Goal: Task Accomplishment & Management: Manage account settings

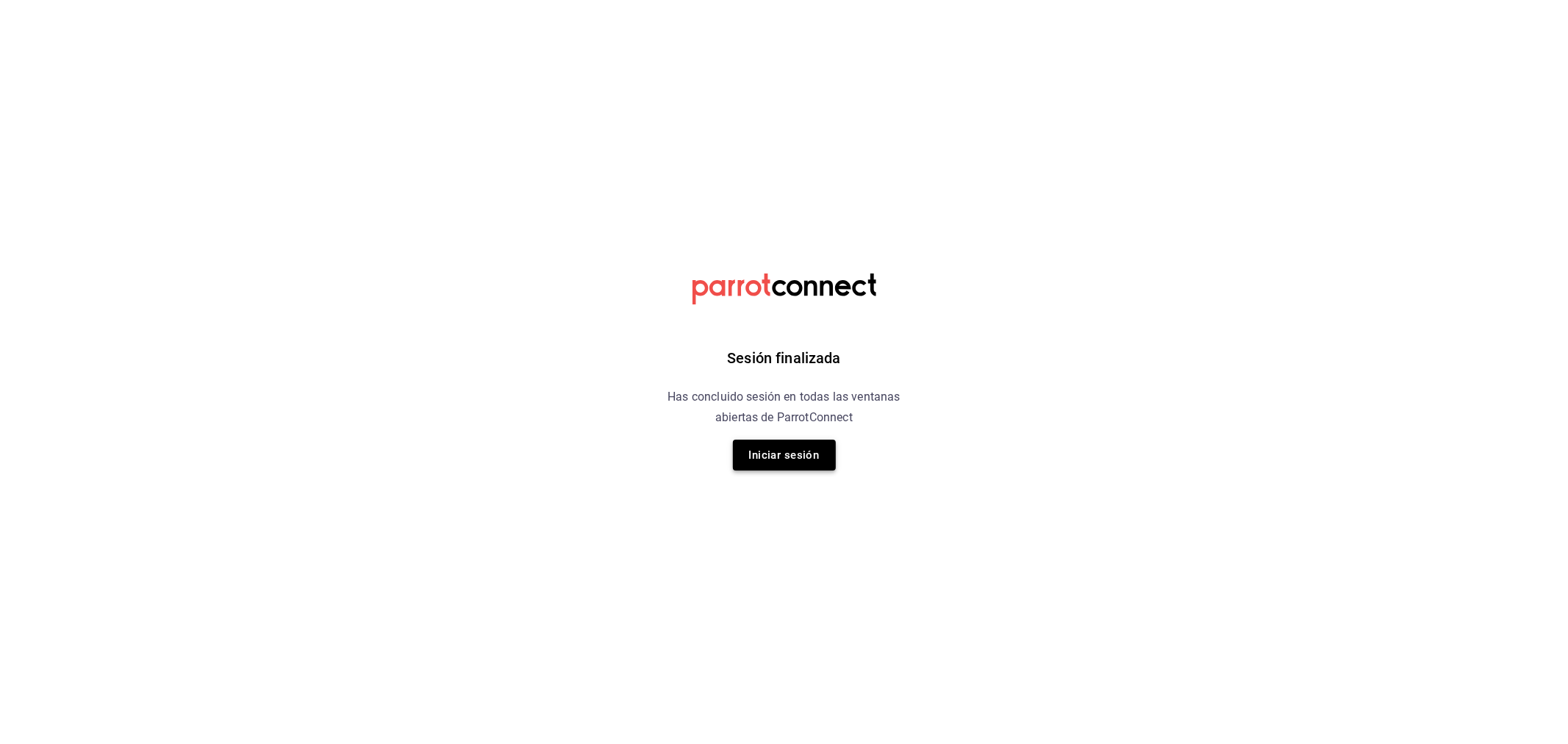
click at [779, 465] on button "Iniciar sesión" at bounding box center [784, 454] width 103 height 31
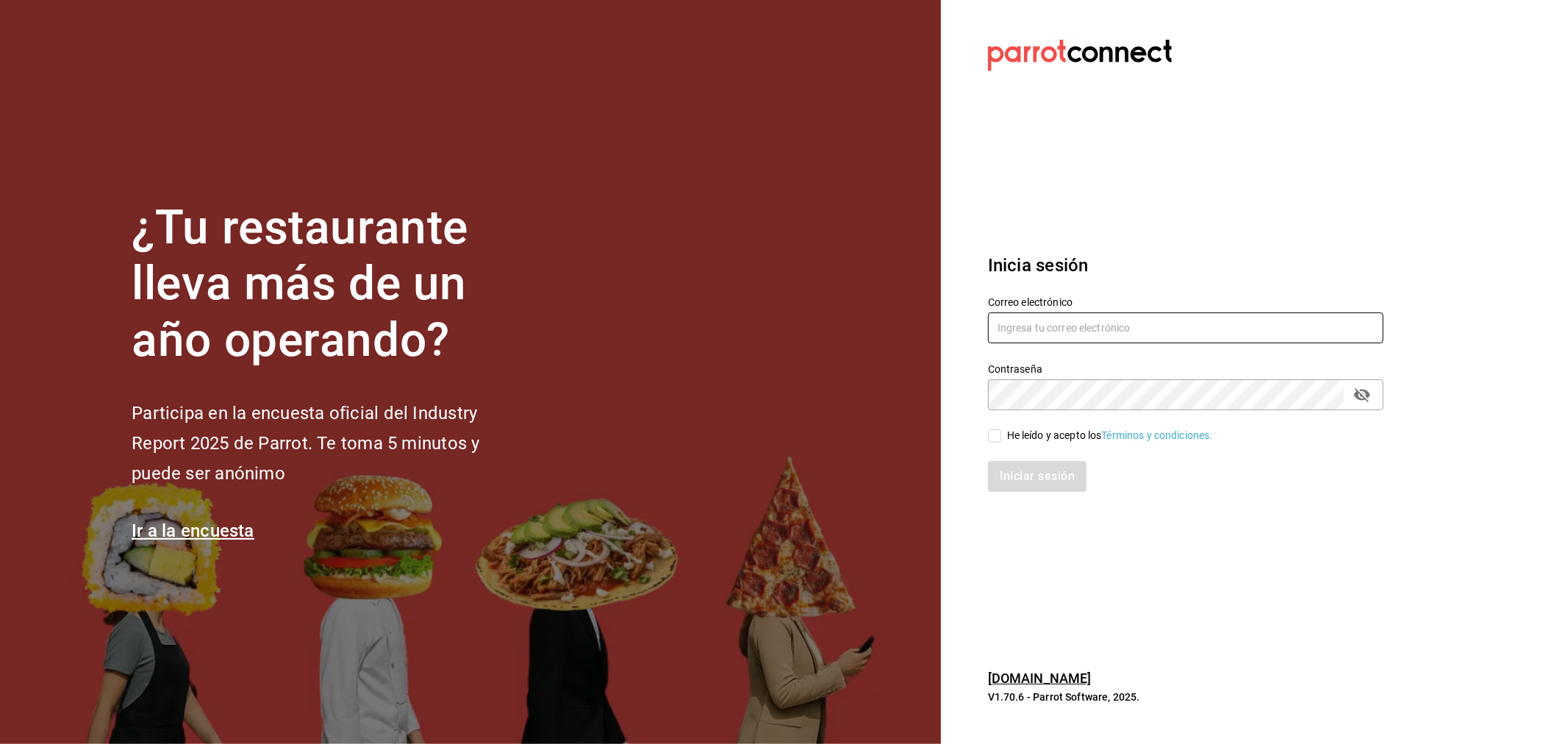
type input "ismael.briones@grupocosteno.com"
click at [999, 434] on input "He leído y acepto los Términos y condiciones." at bounding box center [995, 436] width 14 height 14
checkbox input "true"
click at [1040, 484] on button "Iniciar sesión" at bounding box center [1038, 476] width 100 height 31
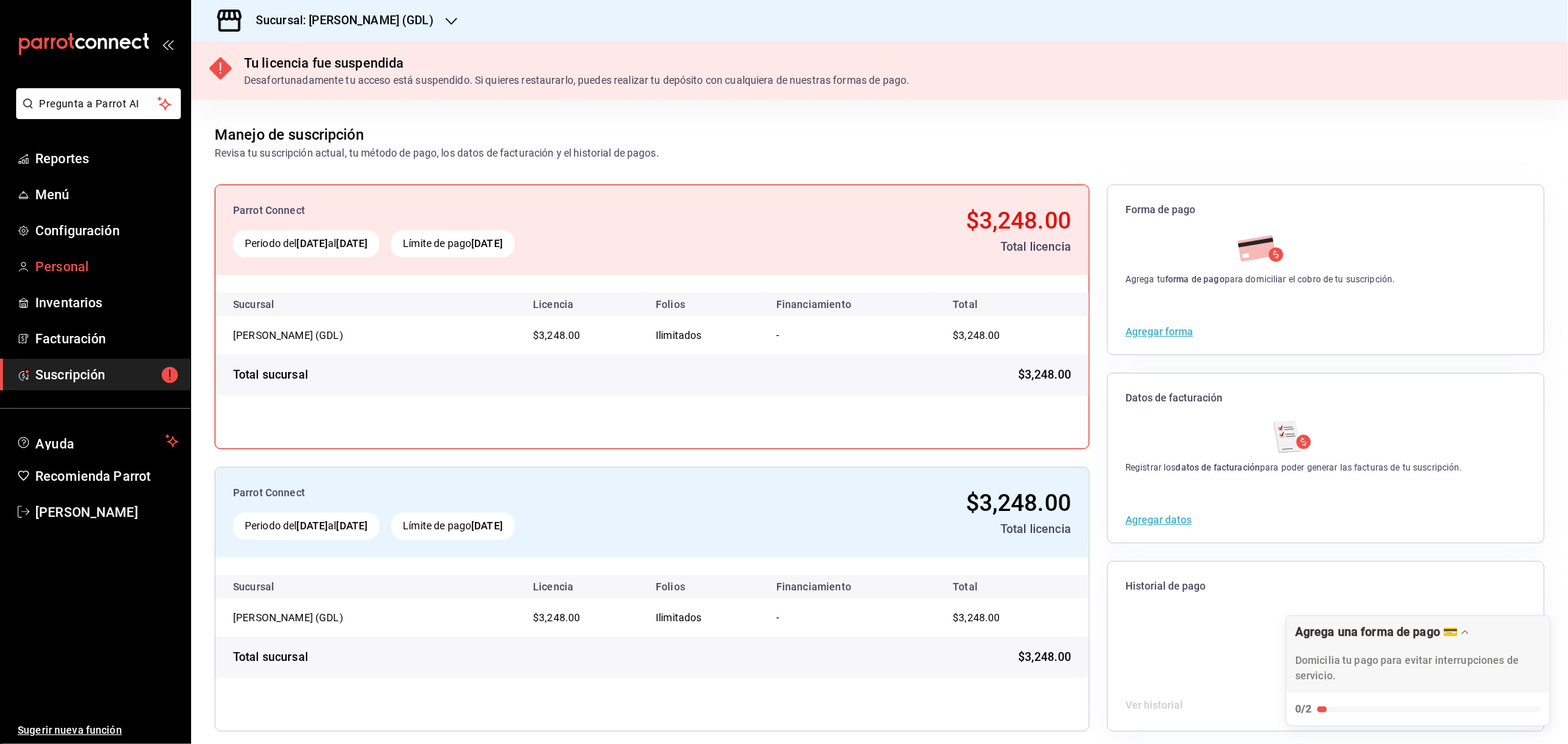
click at [56, 266] on span "Personal" at bounding box center [107, 266] width 143 height 20
click at [60, 269] on span "Personal" at bounding box center [107, 266] width 143 height 20
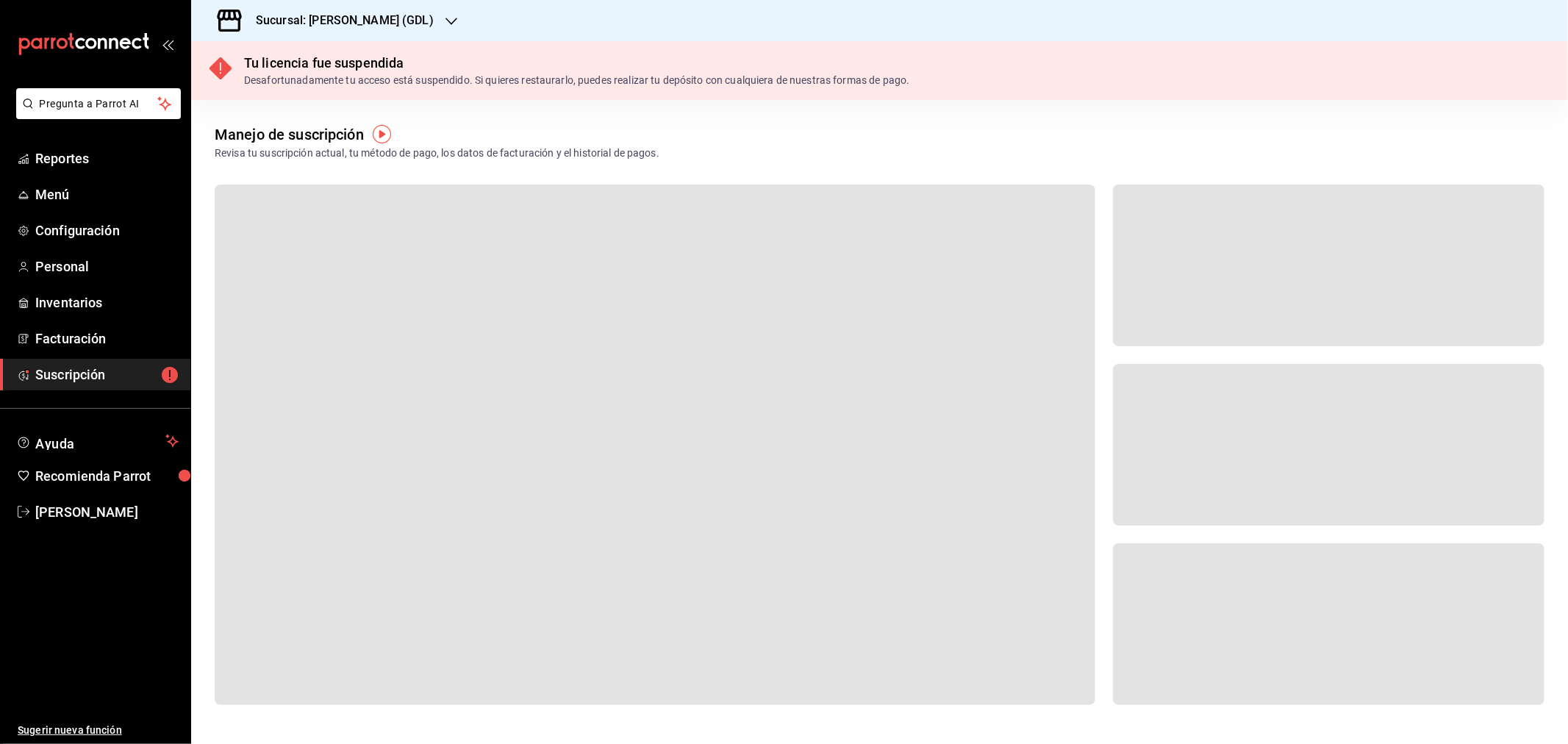
click at [379, 16] on div "Sucursal: [PERSON_NAME] (GDL)" at bounding box center [332, 20] width 260 height 41
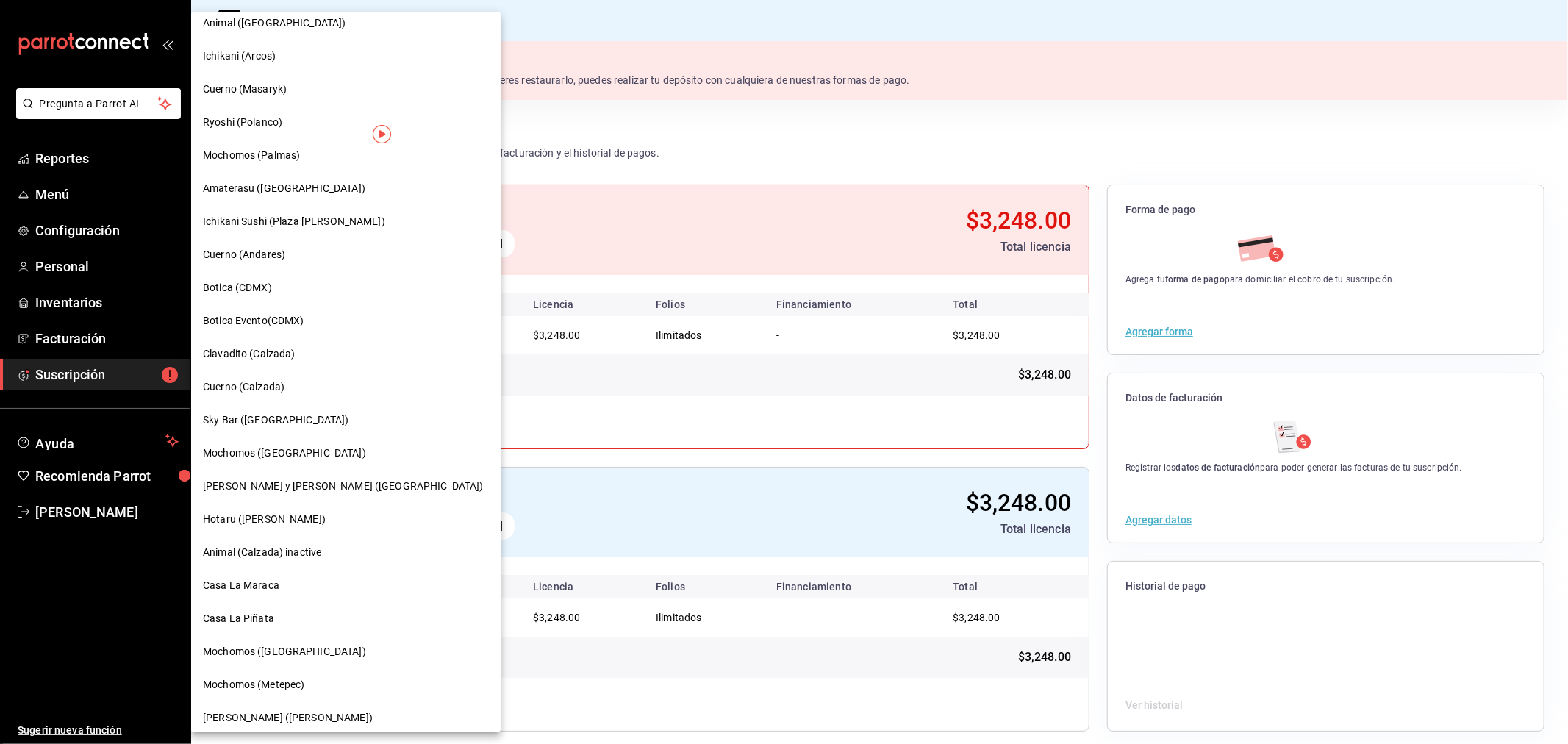
scroll to position [817, 0]
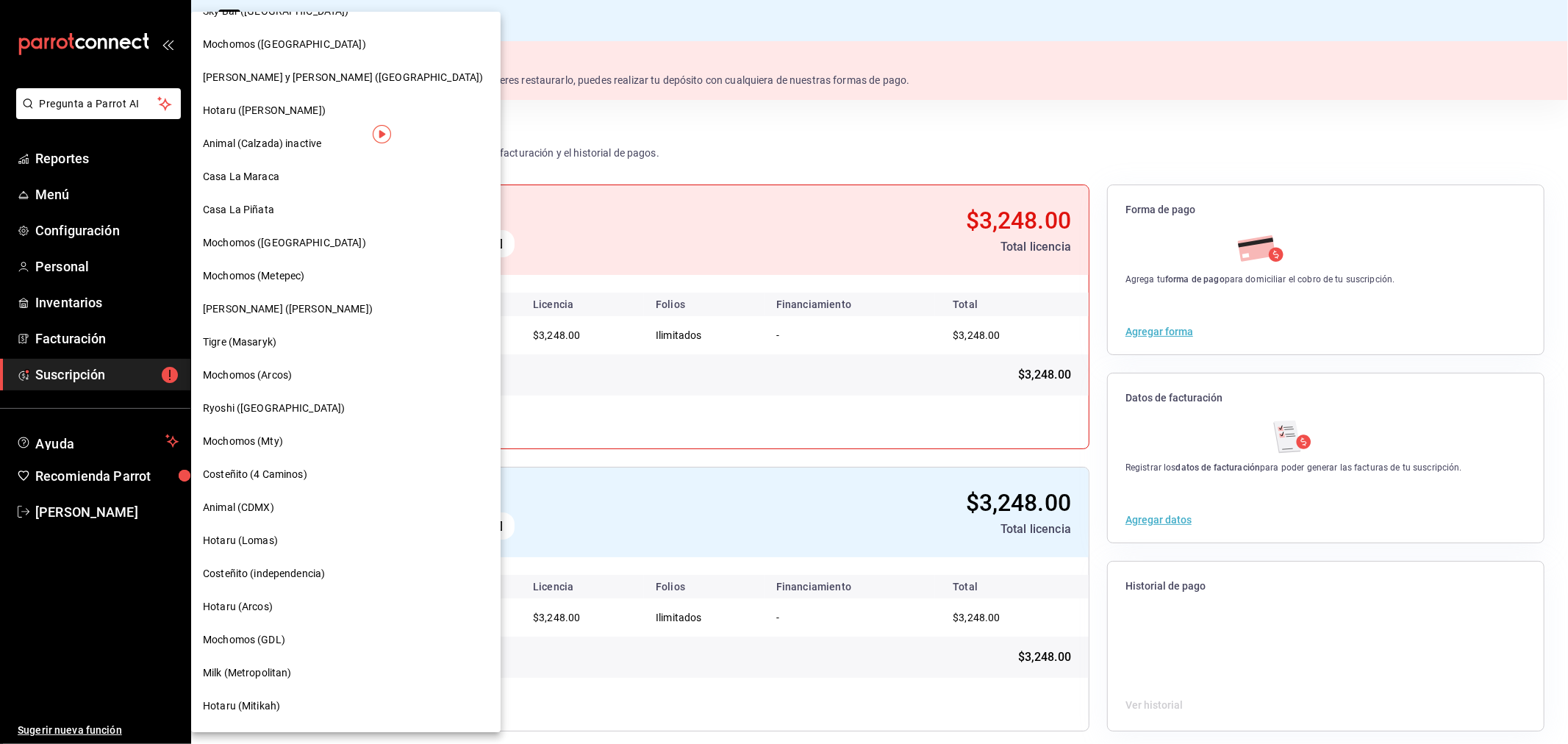
click at [255, 170] on span "Casa La Maraca" at bounding box center [241, 176] width 77 height 16
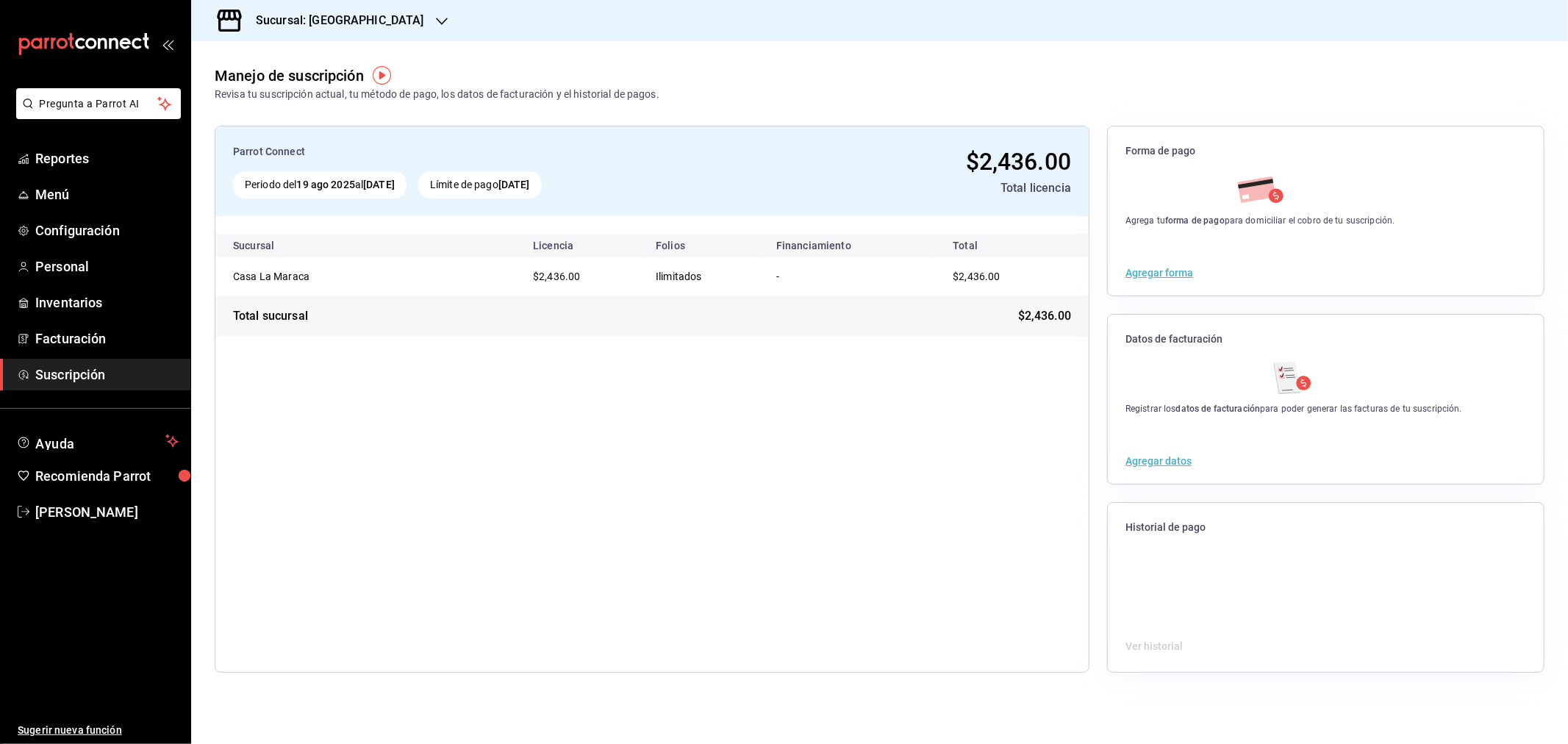
click at [436, 19] on icon "button" at bounding box center [442, 22] width 12 height 12
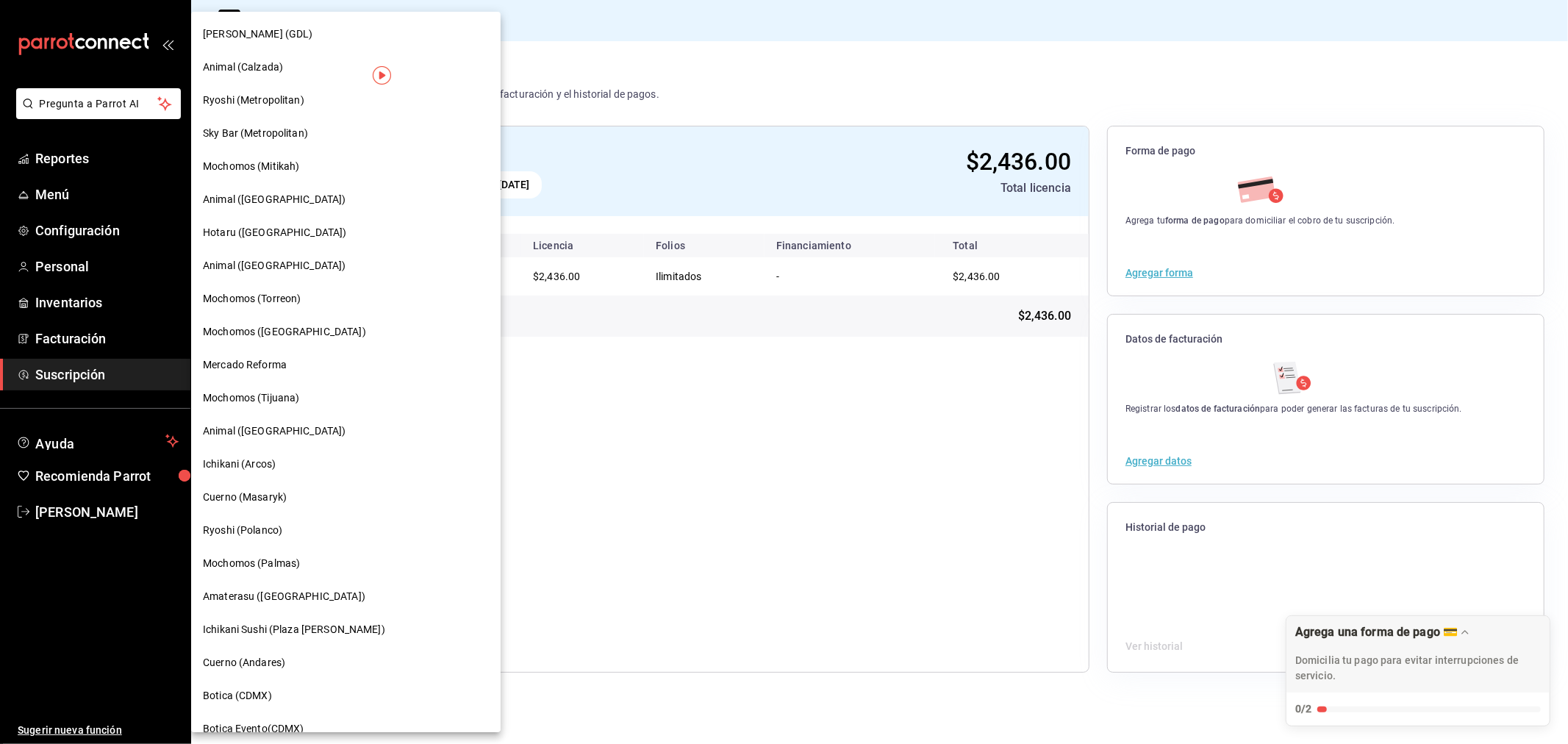
scroll to position [843, 0]
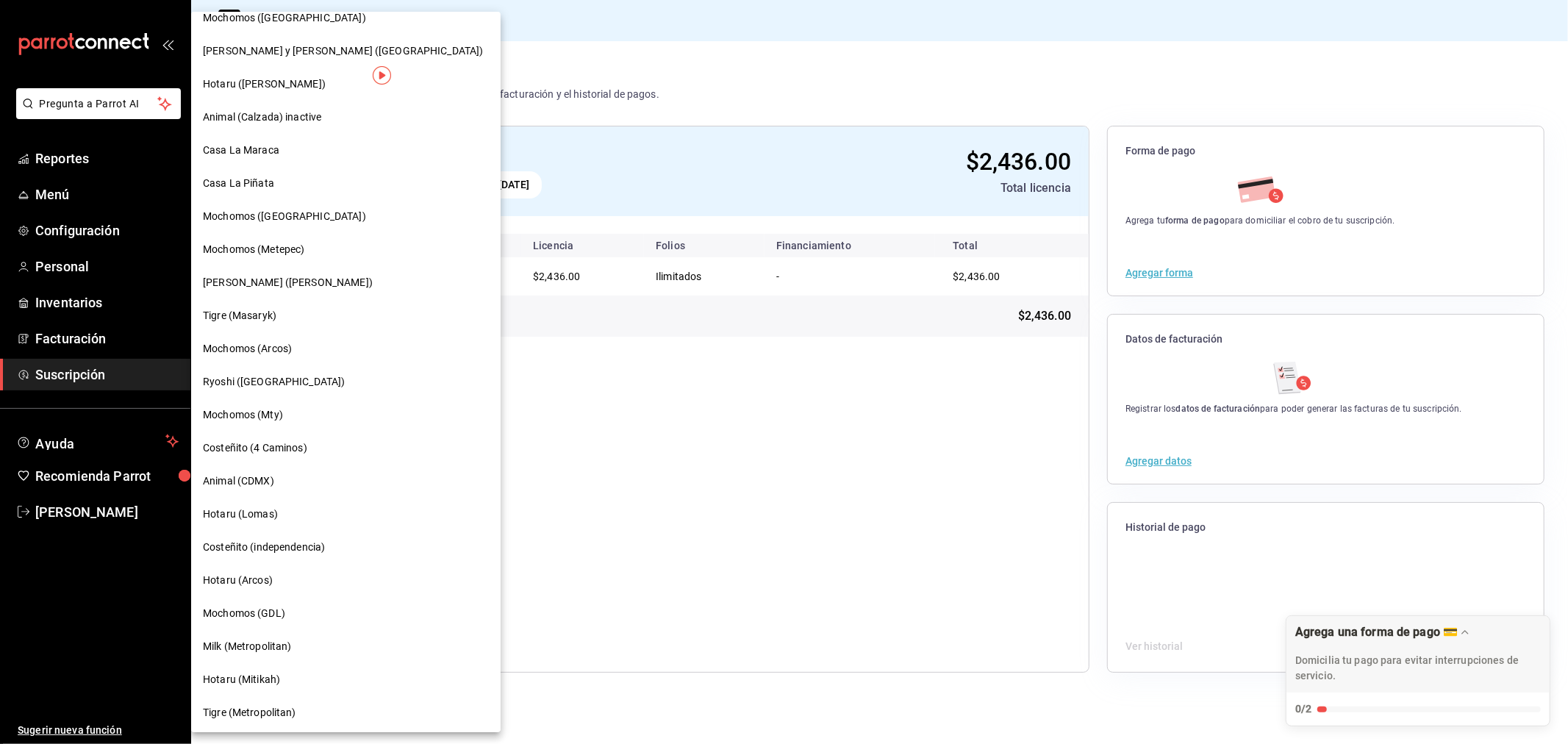
click at [254, 156] on span "Casa La Maraca" at bounding box center [241, 150] width 77 height 16
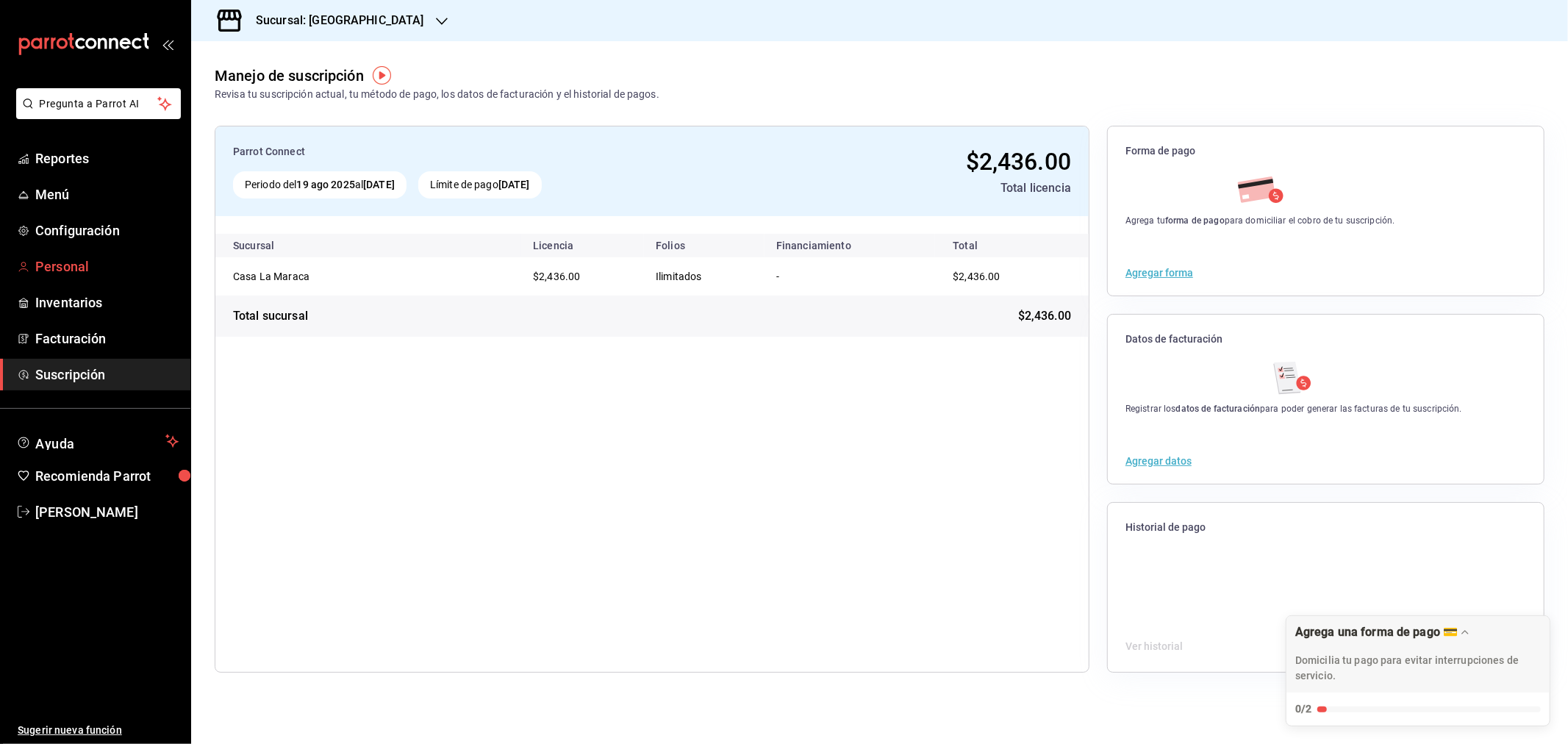
click at [59, 276] on link "Personal" at bounding box center [95, 266] width 191 height 32
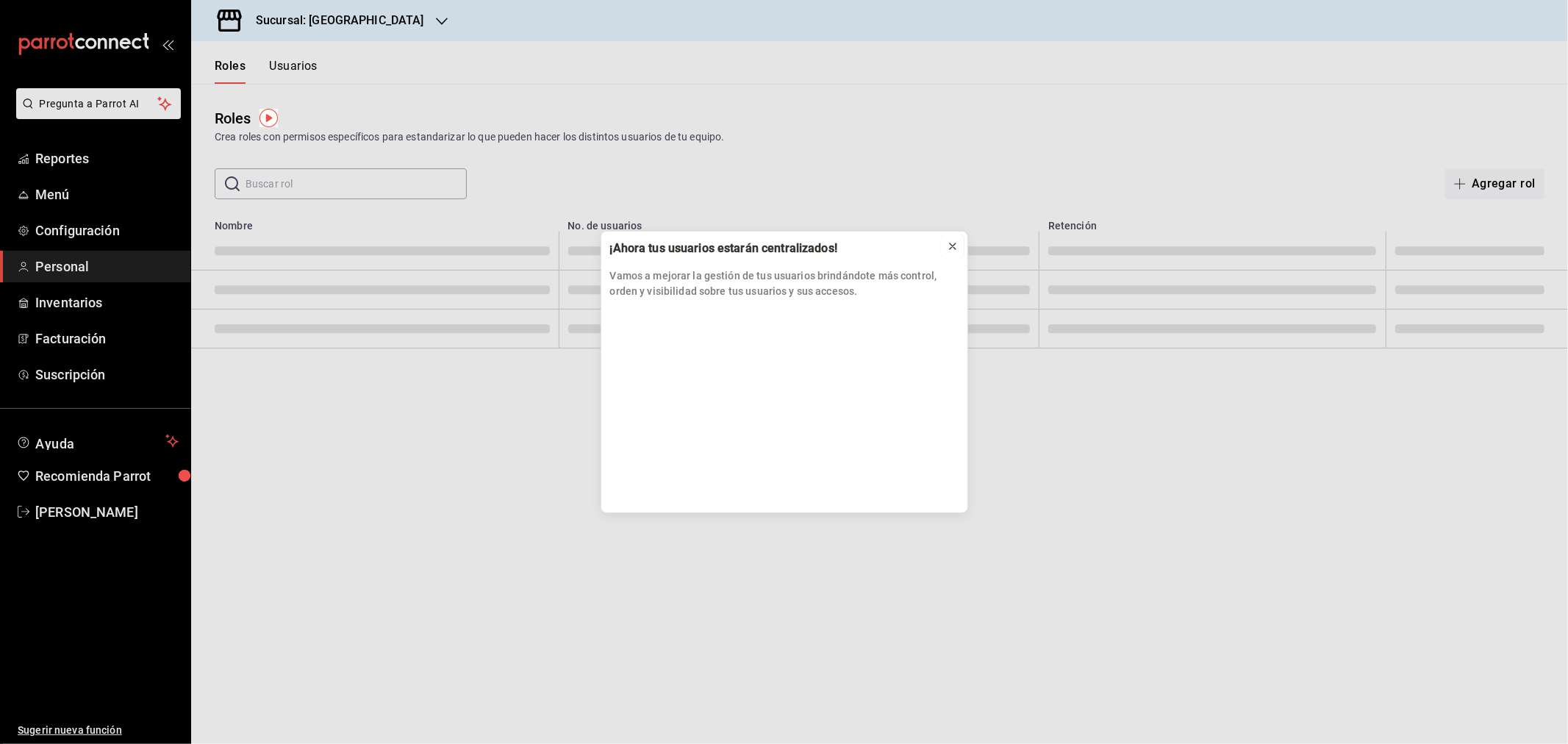
click at [951, 245] on icon at bounding box center [953, 246] width 6 height 6
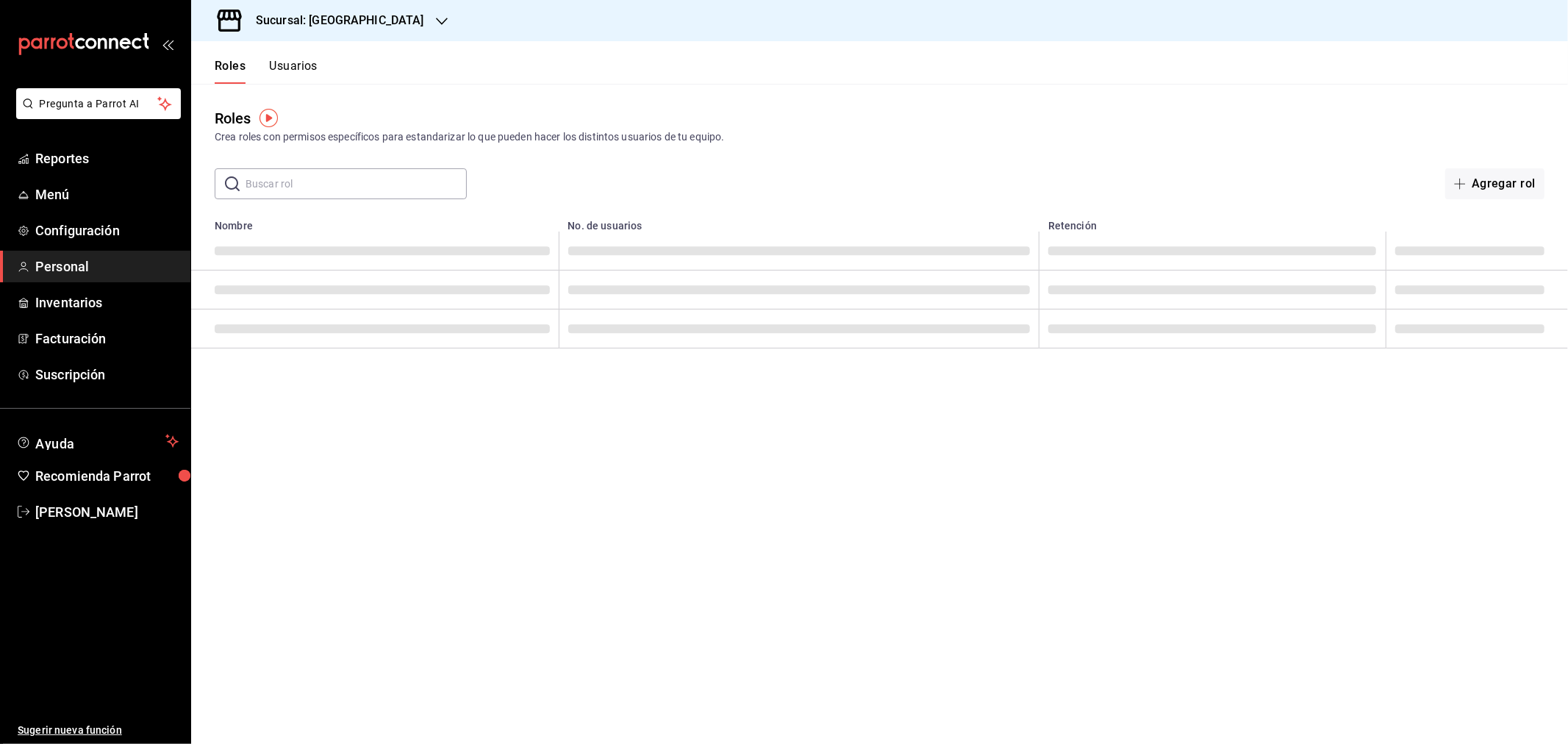
click at [283, 54] on div "Roles Usuarios" at bounding box center [254, 62] width 127 height 43
click at [297, 70] on button "Usuarios" at bounding box center [293, 70] width 49 height 25
click at [343, 190] on input "text" at bounding box center [356, 183] width 221 height 29
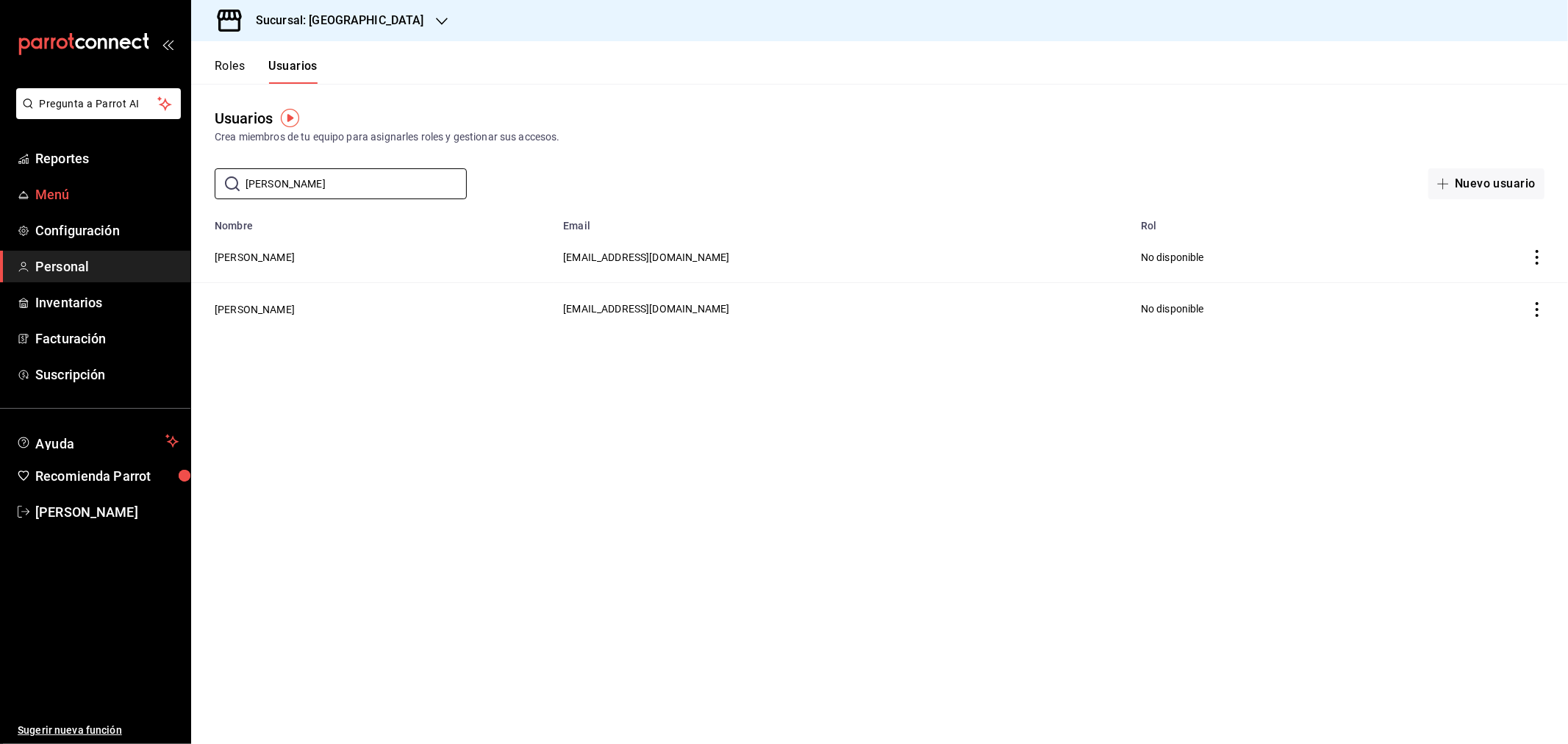
drag, startPoint x: 284, startPoint y: 181, endPoint x: 118, endPoint y: 182, distance: 166.0
click at [118, 182] on div "Pregunta a Parrot AI Reportes Menú Configuración Personal Inventarios Facturaci…" at bounding box center [784, 372] width 1568 height 744
type input "angel"
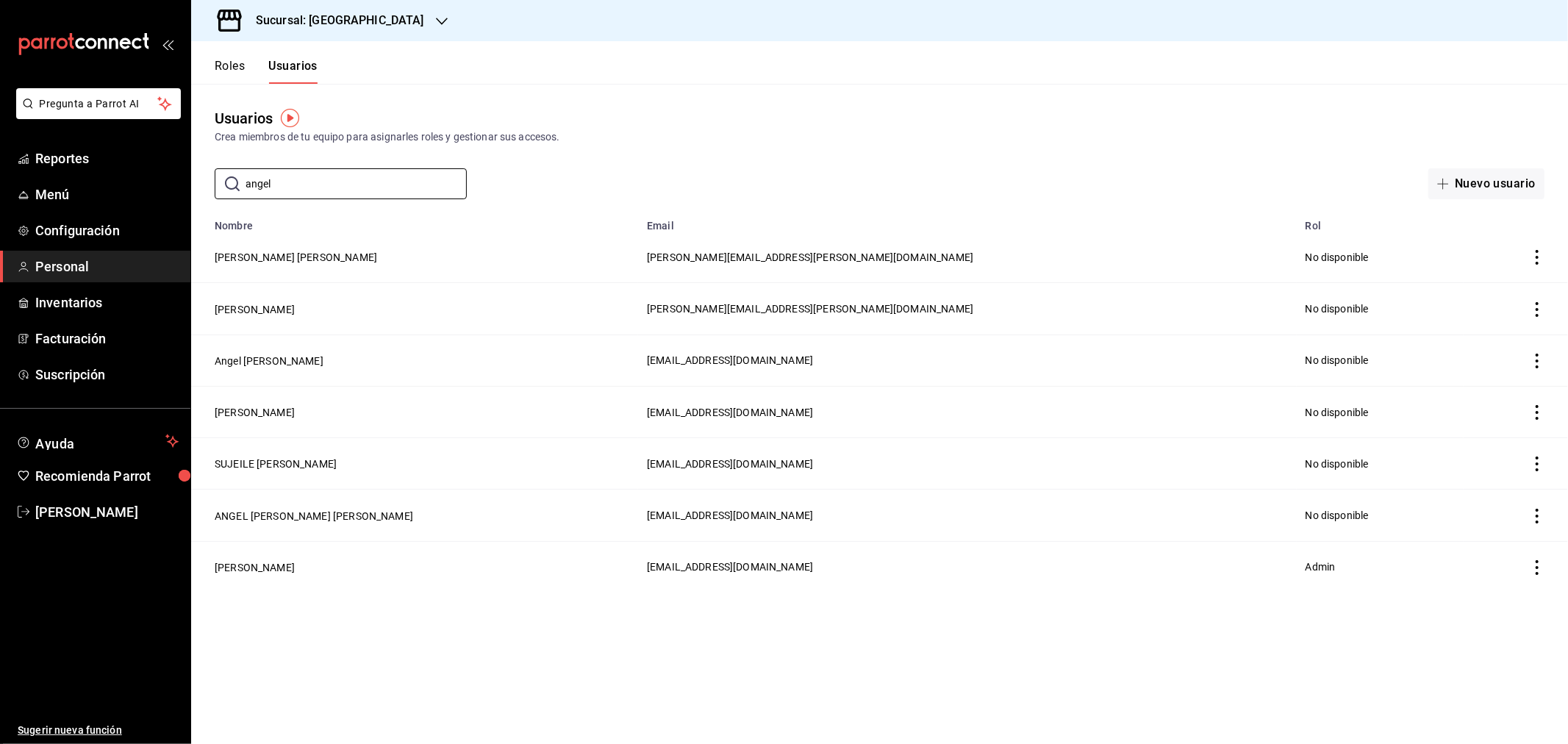
drag, startPoint x: 244, startPoint y: 562, endPoint x: 304, endPoint y: 574, distance: 61.2
click at [244, 562] on button "[PERSON_NAME]" at bounding box center [254, 568] width 80 height 15
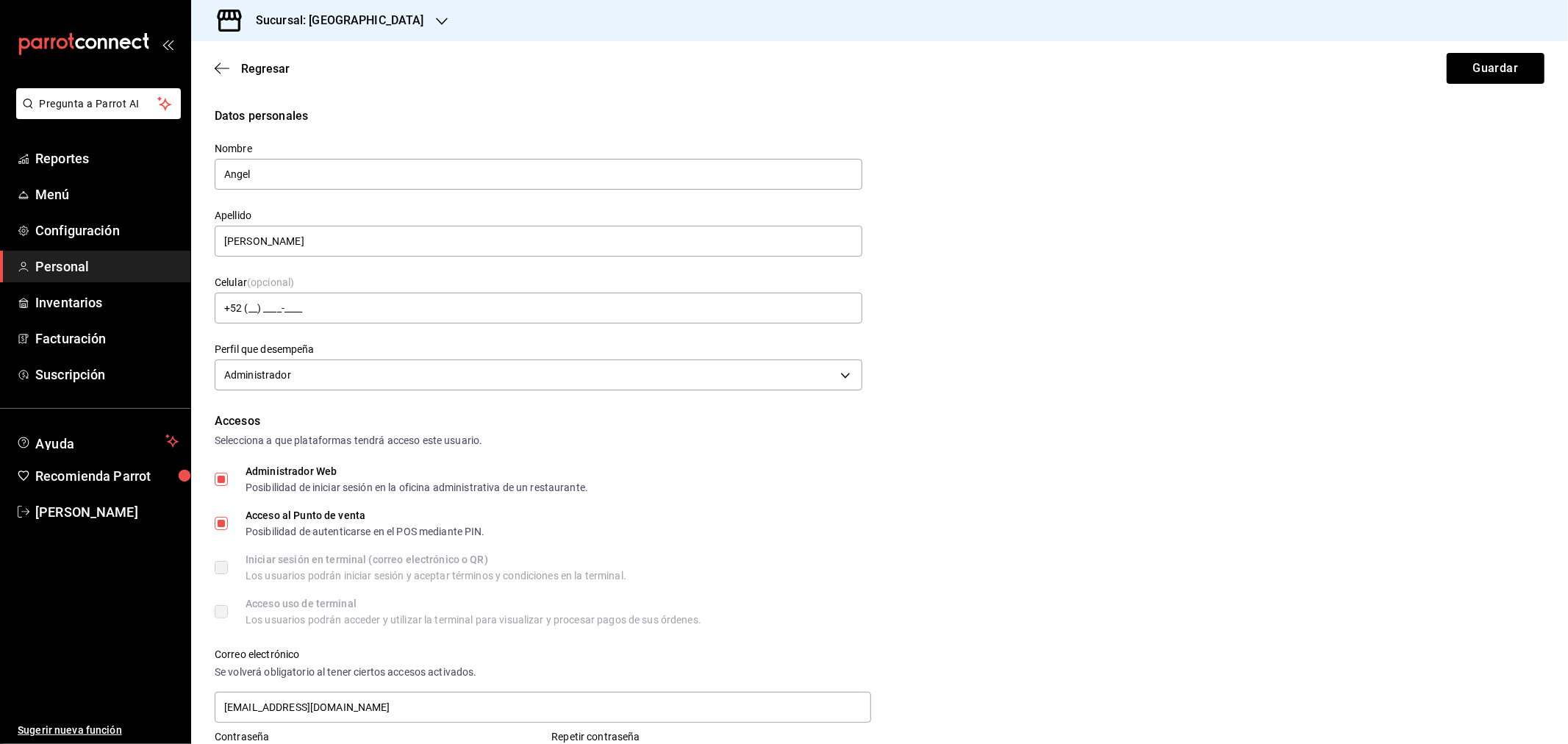
scroll to position [408, 0]
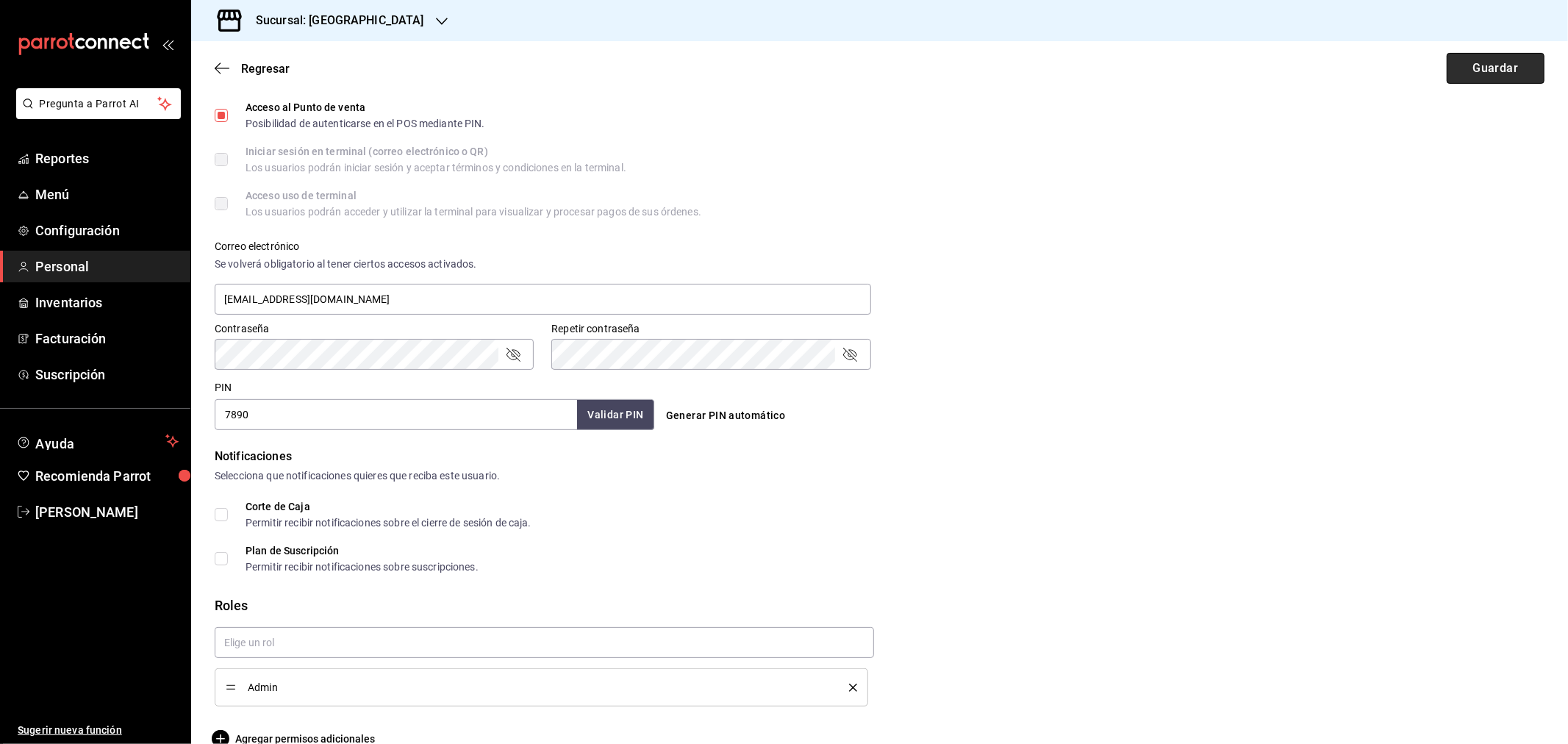
click at [1489, 68] on button "Guardar" at bounding box center [1496, 68] width 98 height 31
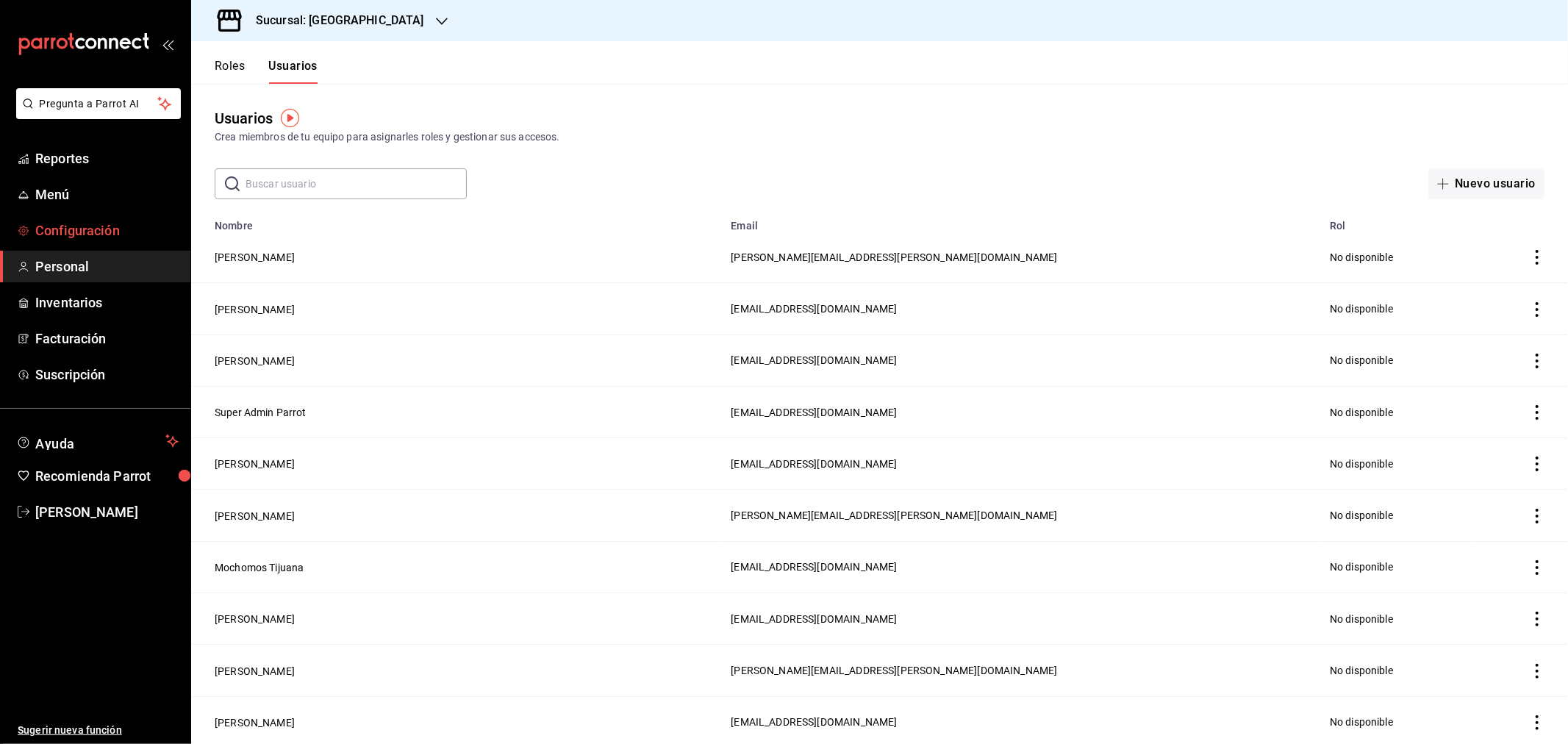
click at [76, 236] on span "Configuración" at bounding box center [107, 230] width 143 height 20
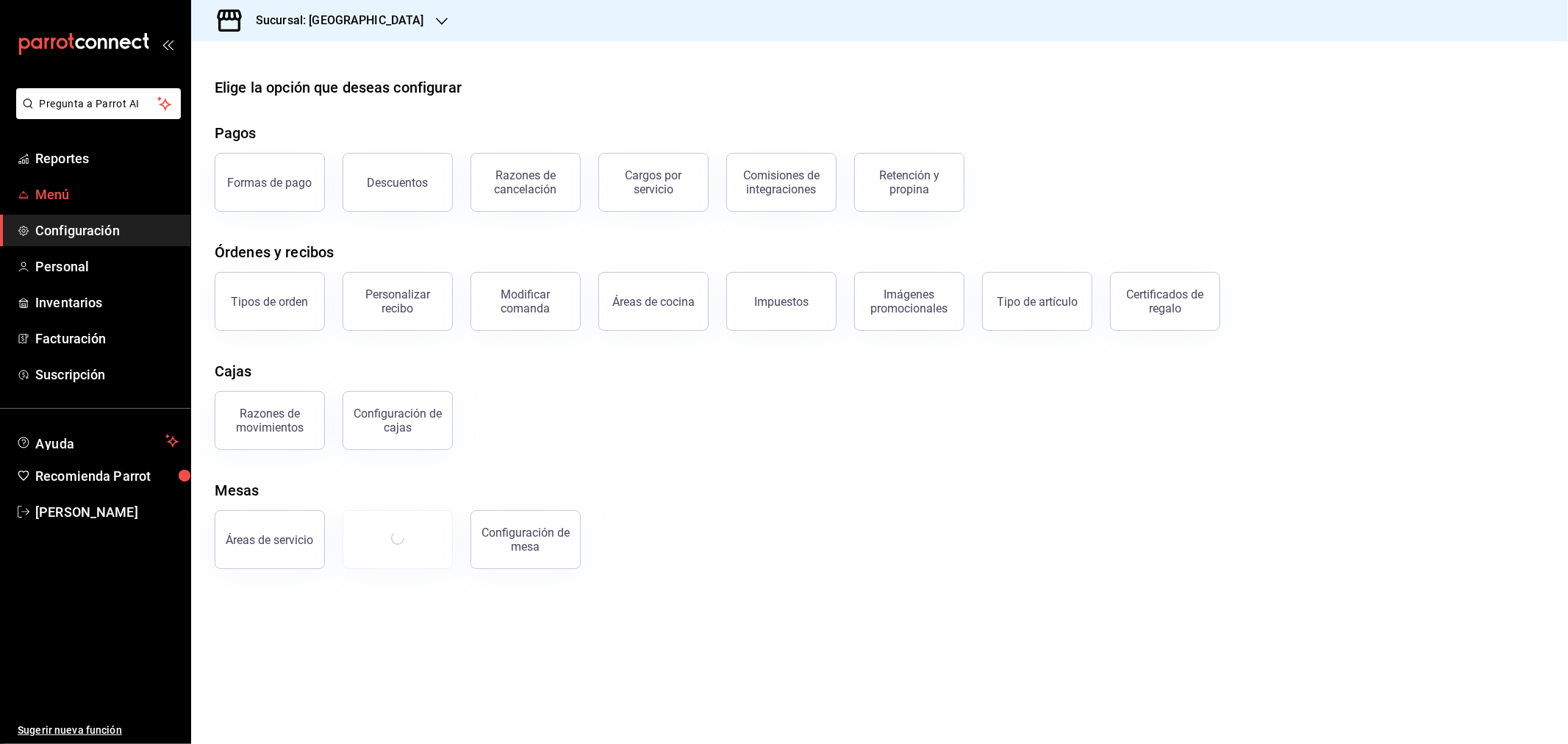
click at [56, 196] on span "Menú" at bounding box center [107, 194] width 143 height 20
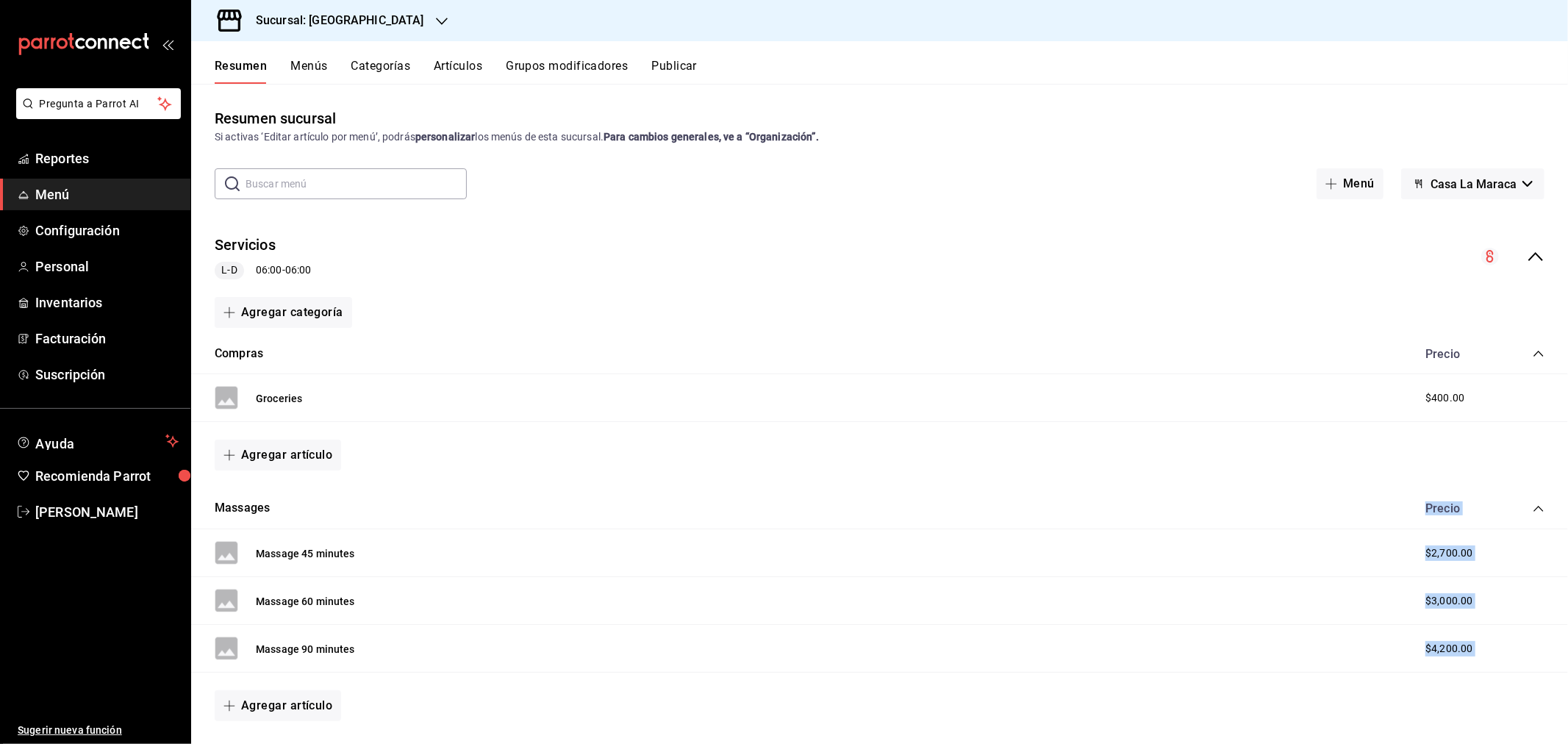
drag, startPoint x: 939, startPoint y: 452, endPoint x: 1062, endPoint y: 738, distance: 311.3
click at [1062, 738] on div "Servicios [PERSON_NAME] 06:00 - 06:00 Agregar categoría Compras Precio Grocerie…" at bounding box center [880, 481] width 1377 height 540
click at [1089, 671] on div "Agregar artículo" at bounding box center [880, 703] width 1377 height 66
click at [311, 69] on button "Menús" at bounding box center [308, 70] width 37 height 25
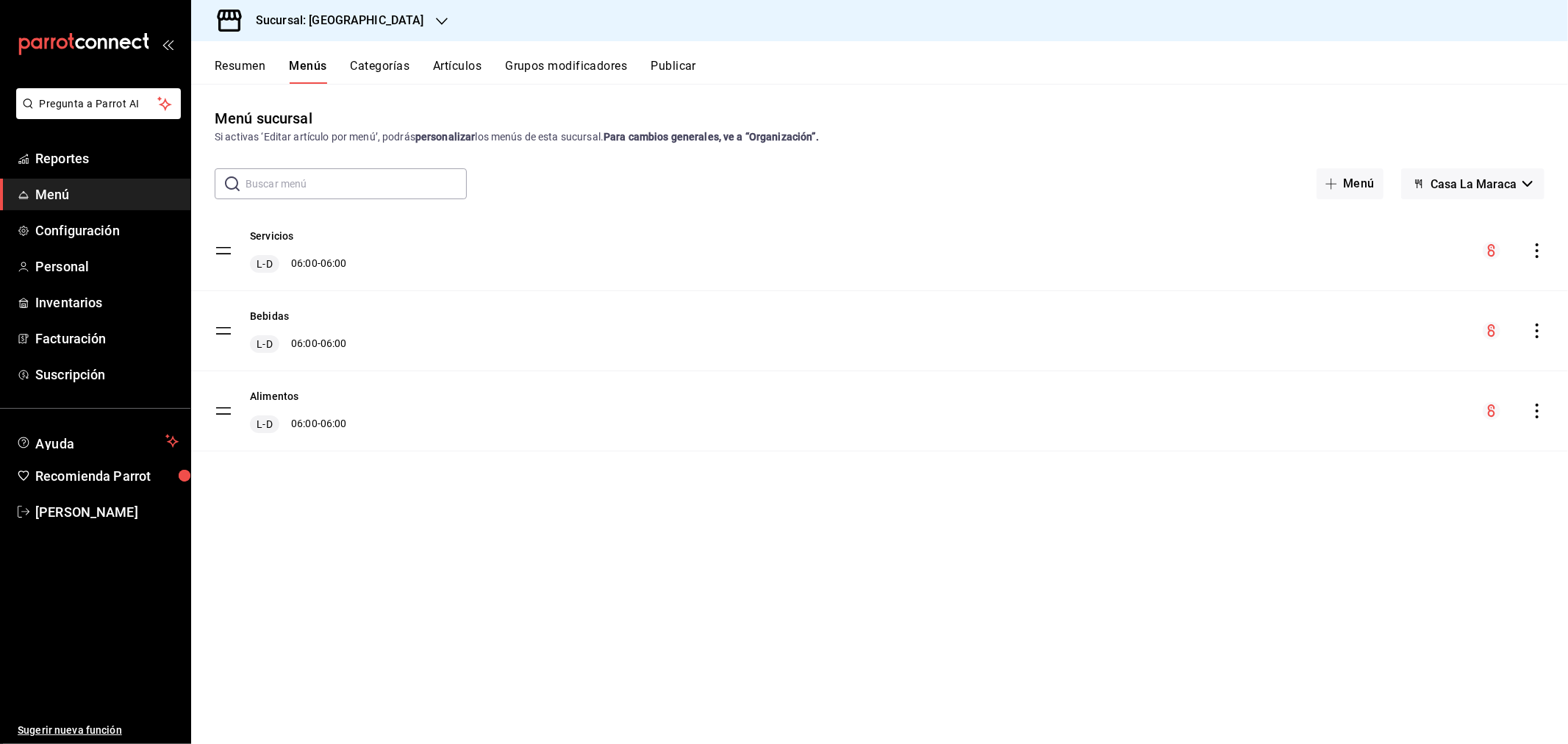
click at [1537, 250] on icon "actions" at bounding box center [1537, 250] width 3 height 15
click at [1351, 288] on span "Editar" at bounding box center [1421, 284] width 179 height 16
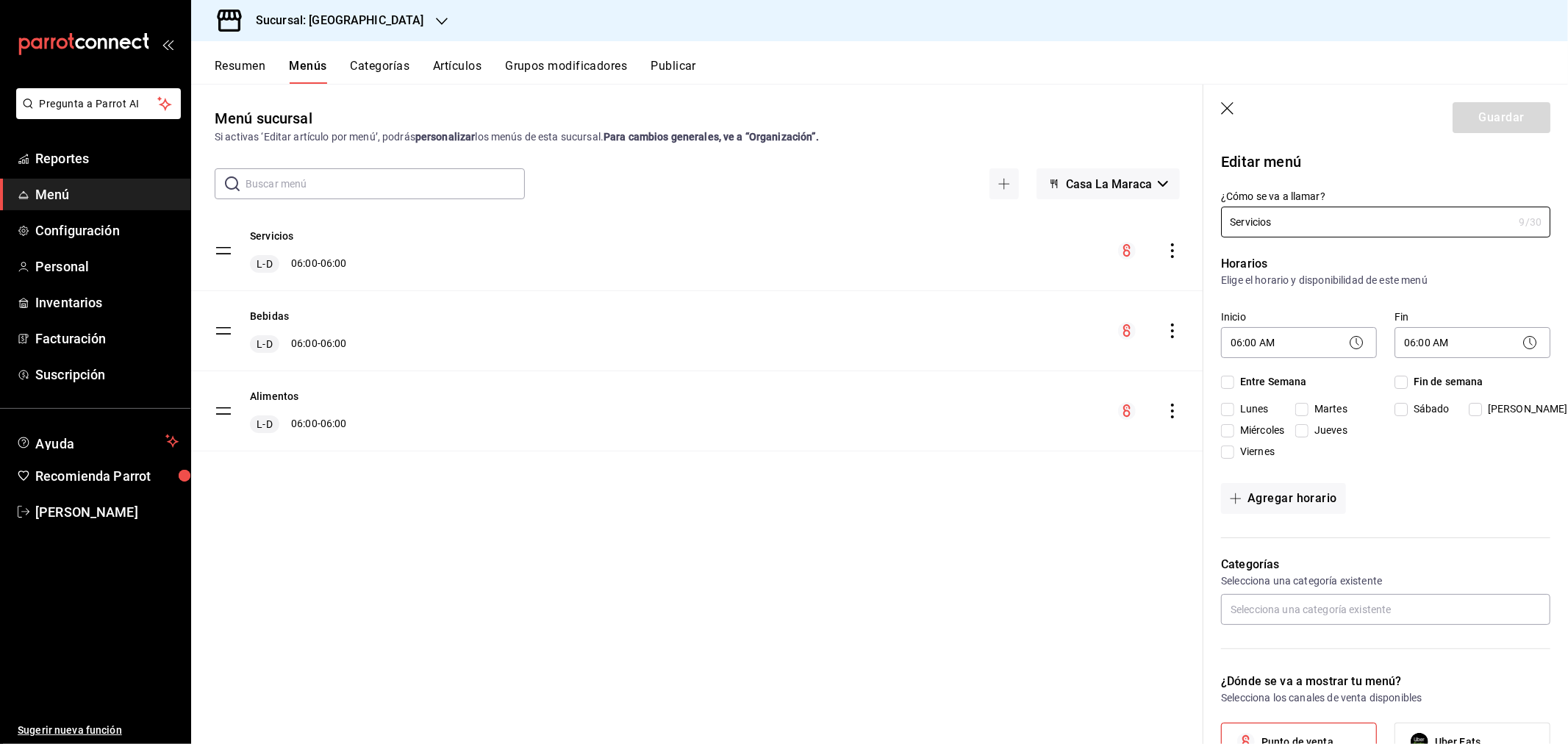
checkbox input "true"
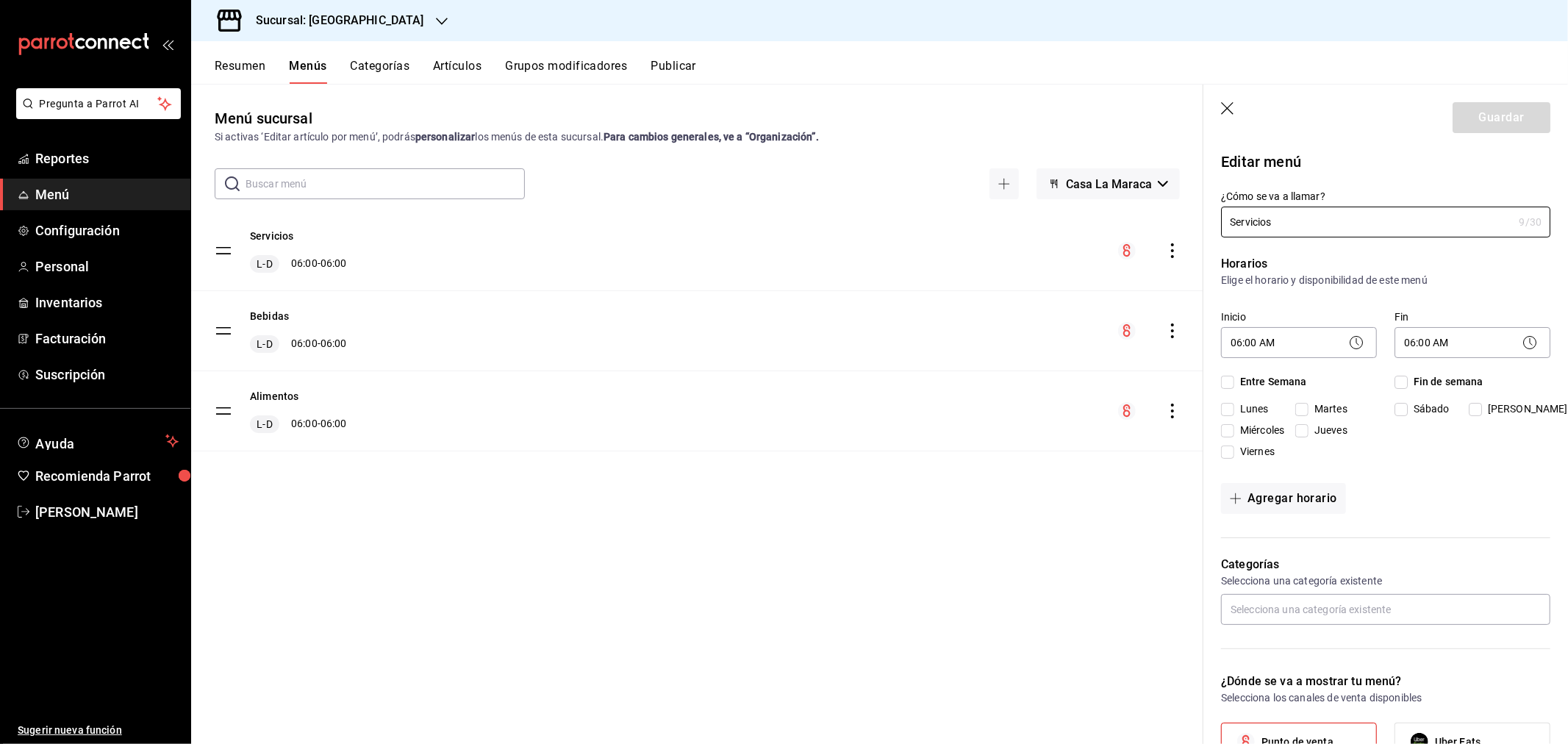
checkbox input "true"
click at [1329, 336] on body "Pregunta a Parrot AI Reportes Menú Configuración Personal Inventarios Facturaci…" at bounding box center [784, 372] width 1568 height 744
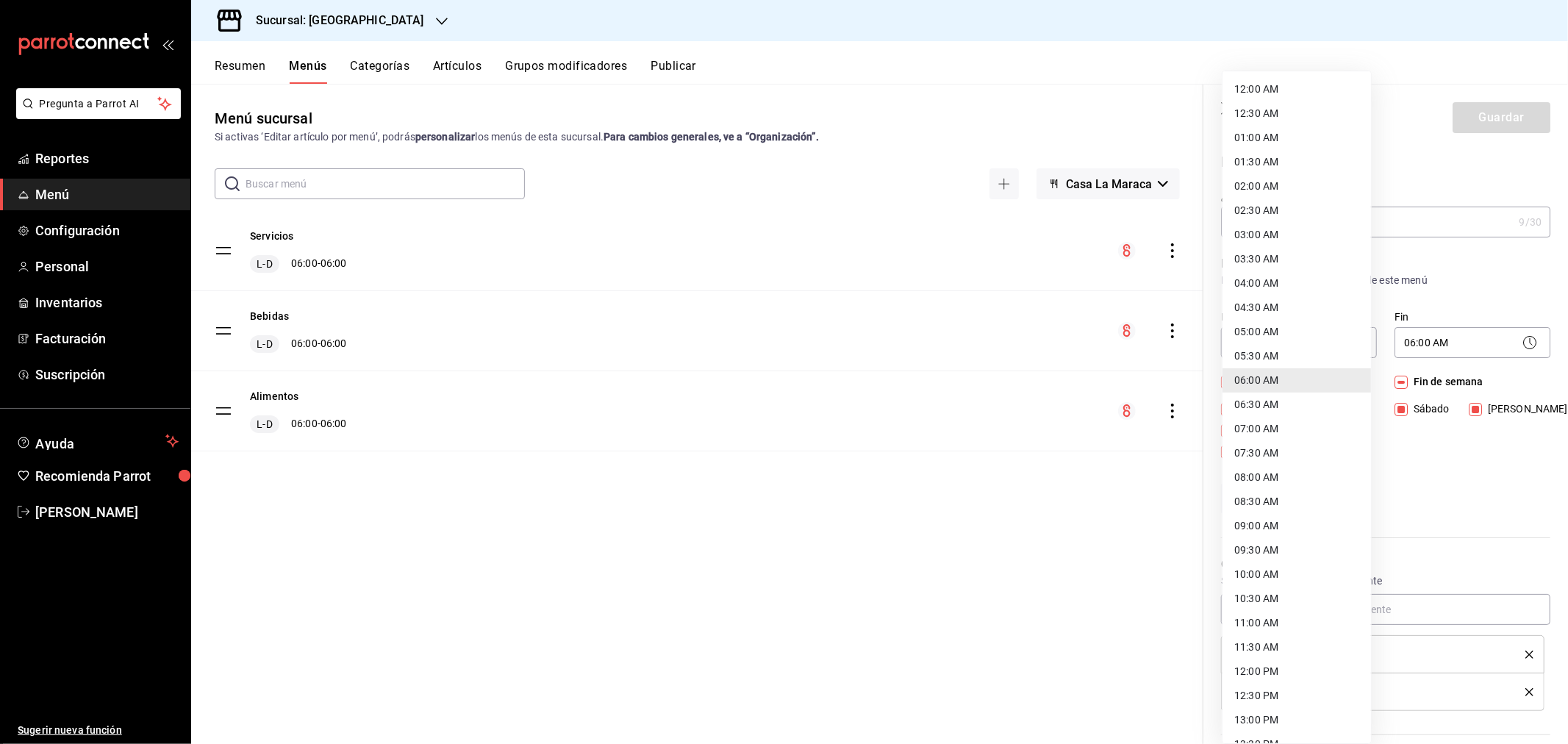
click at [1295, 82] on li "12:00 AM" at bounding box center [1297, 89] width 149 height 24
type input "00:00"
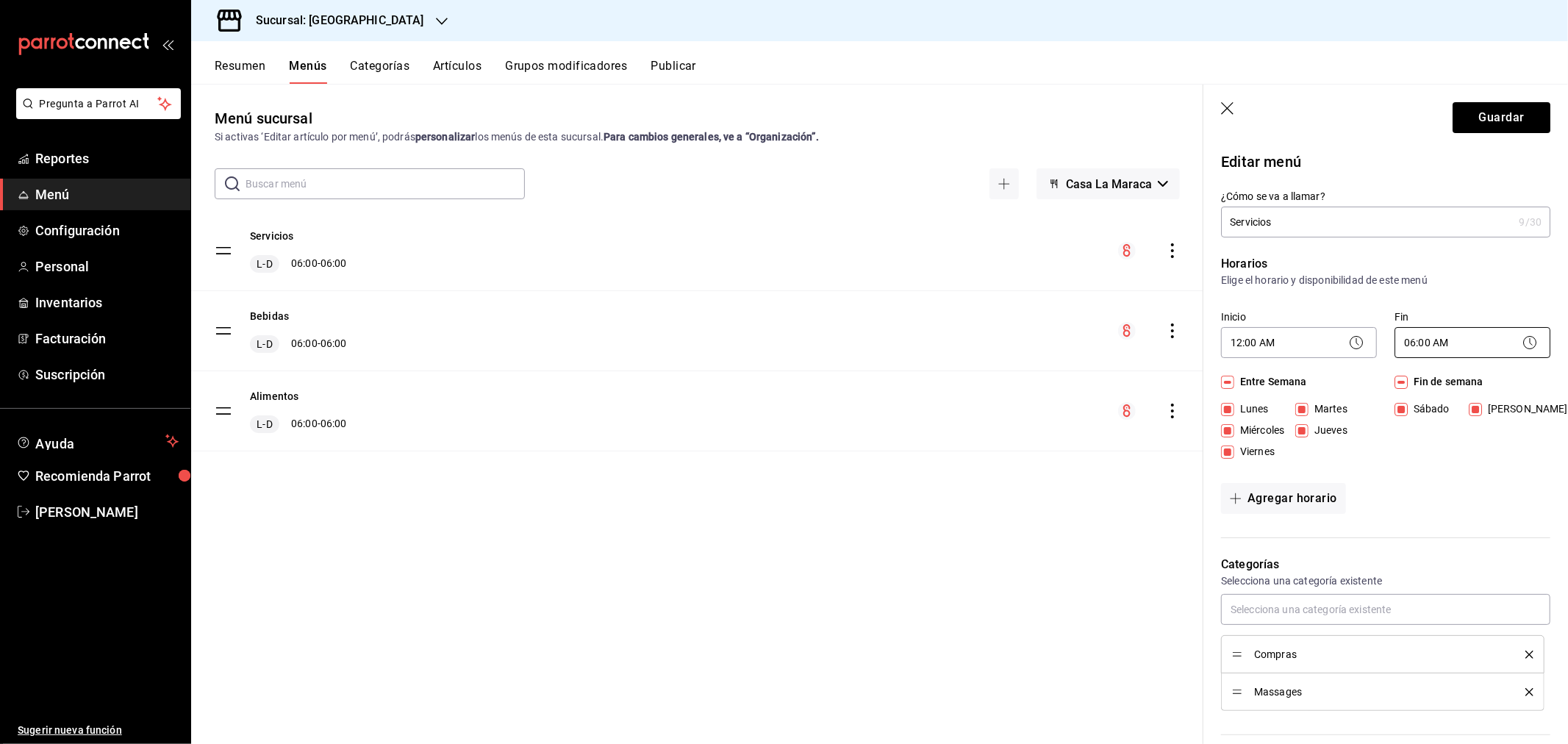
click at [1467, 339] on body "Pregunta a Parrot AI Reportes Menú Configuración Personal Inventarios Facturaci…" at bounding box center [784, 372] width 1568 height 744
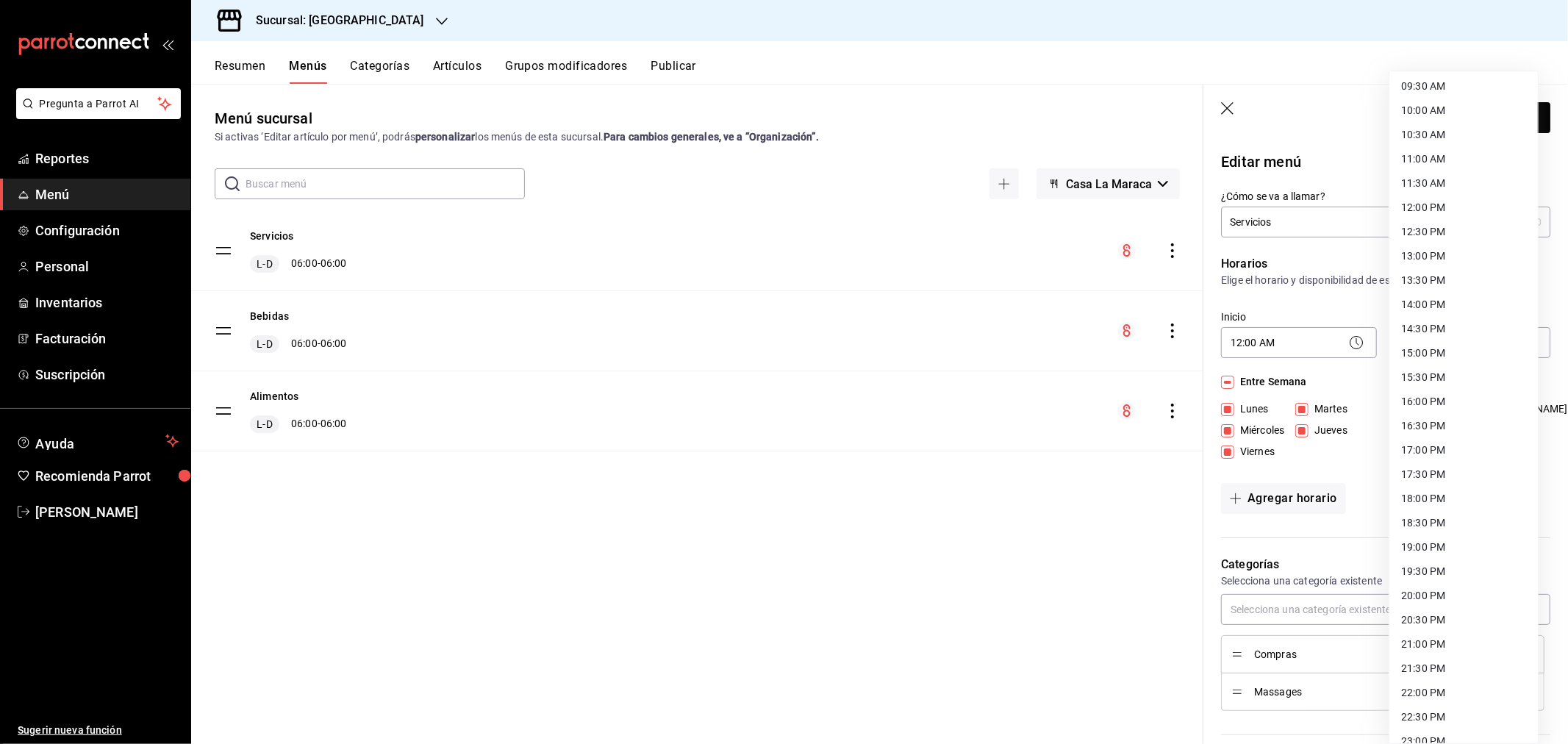
scroll to position [526, 0]
click at [1431, 721] on li "23:59 PM" at bounding box center [1464, 728] width 149 height 24
type input "23:59"
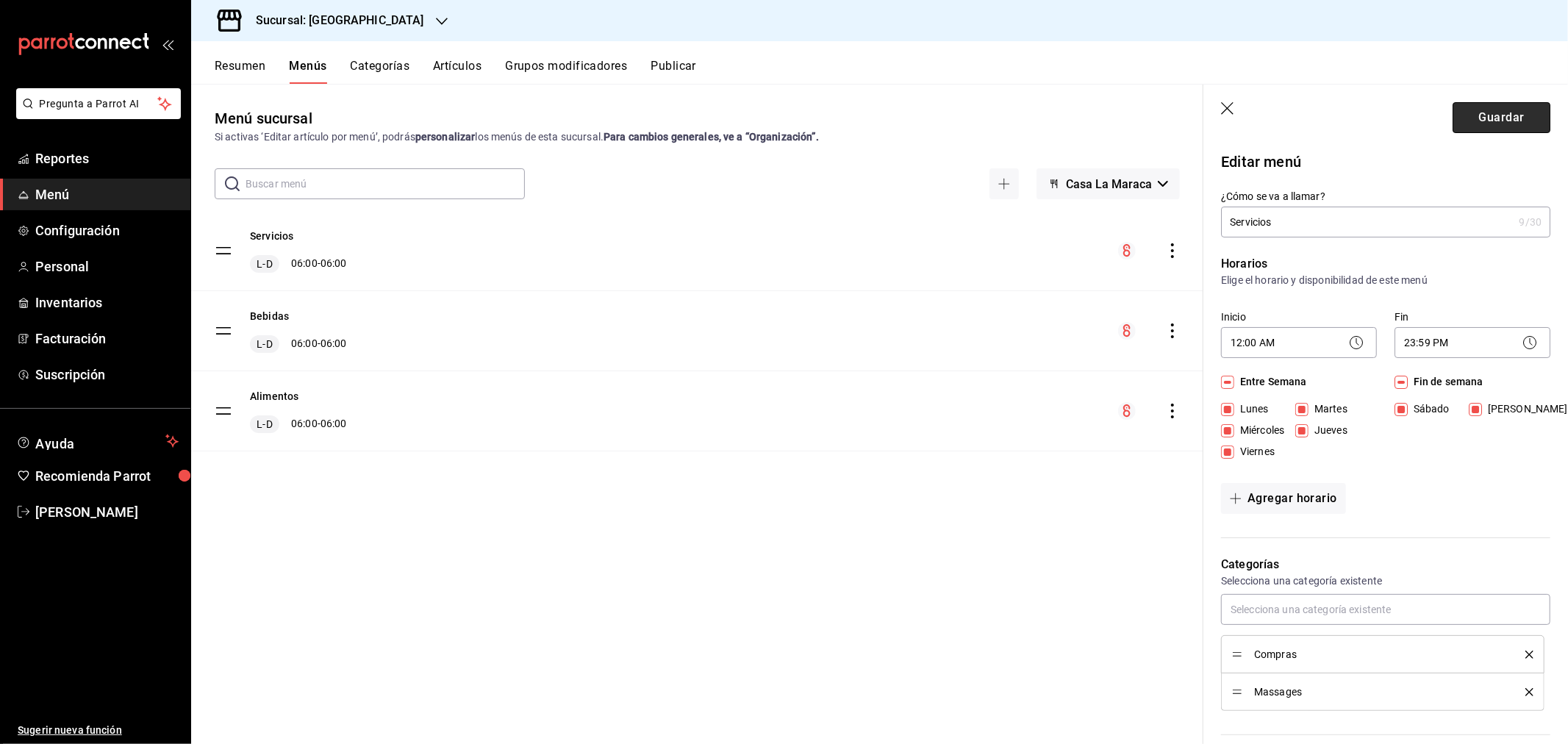
click at [1468, 116] on button "Guardar" at bounding box center [1501, 117] width 98 height 31
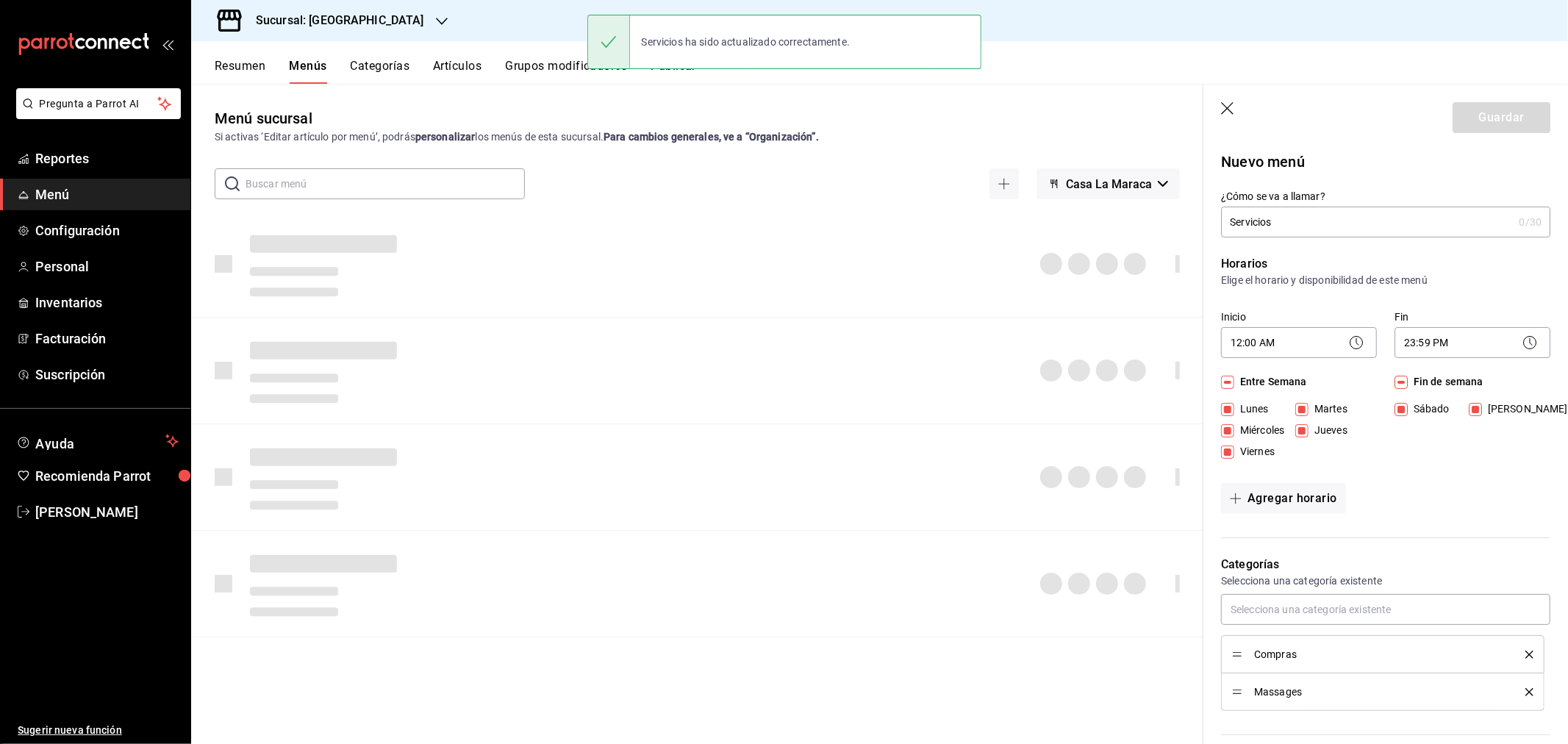
checkbox input "false"
type input "1758222610836"
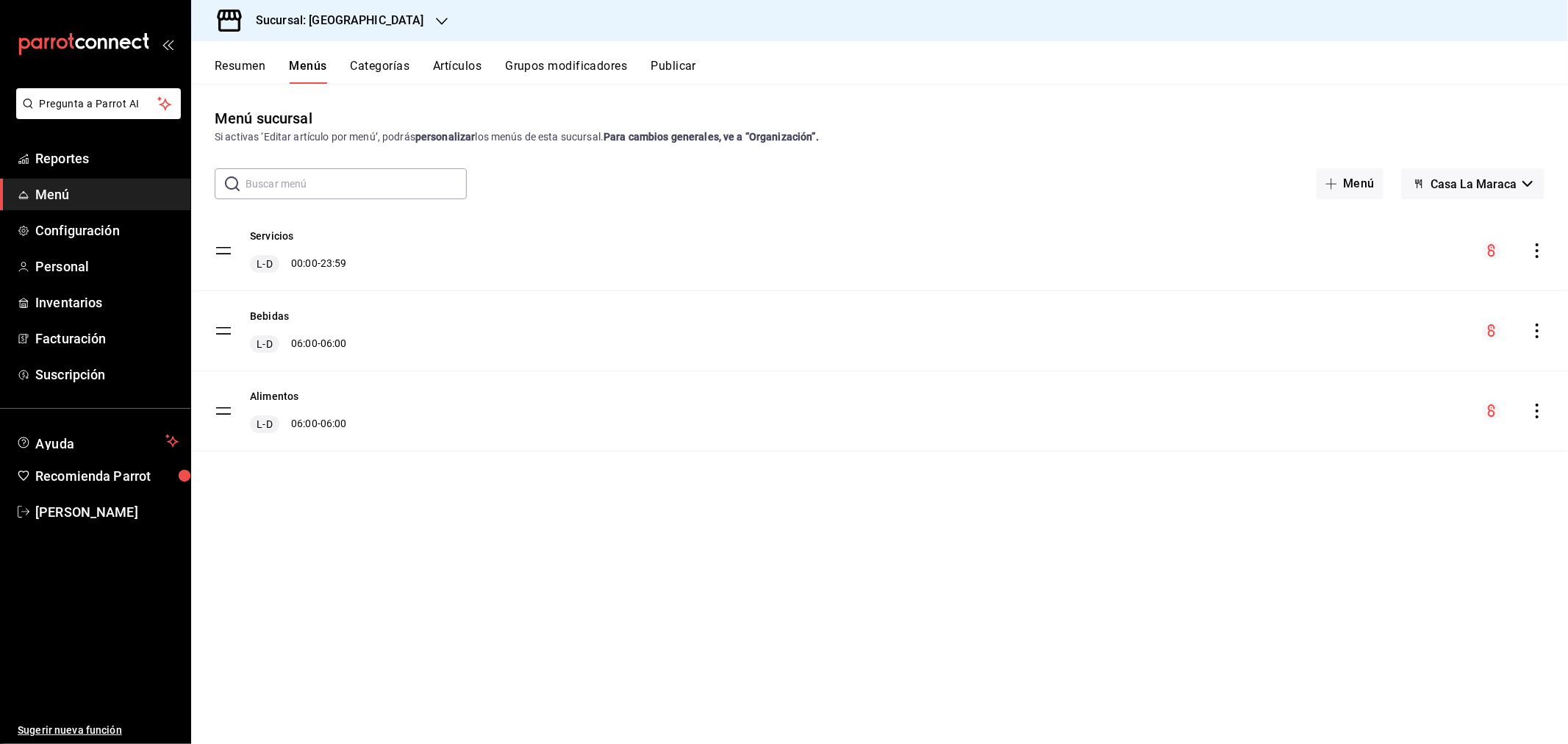
click at [1545, 332] on div "Bebidas [PERSON_NAME] 06:00 - 06:00" at bounding box center [880, 331] width 1377 height 80
click at [1541, 331] on icon "actions" at bounding box center [1537, 331] width 15 height 15
click at [1380, 368] on span "Editar" at bounding box center [1421, 364] width 179 height 16
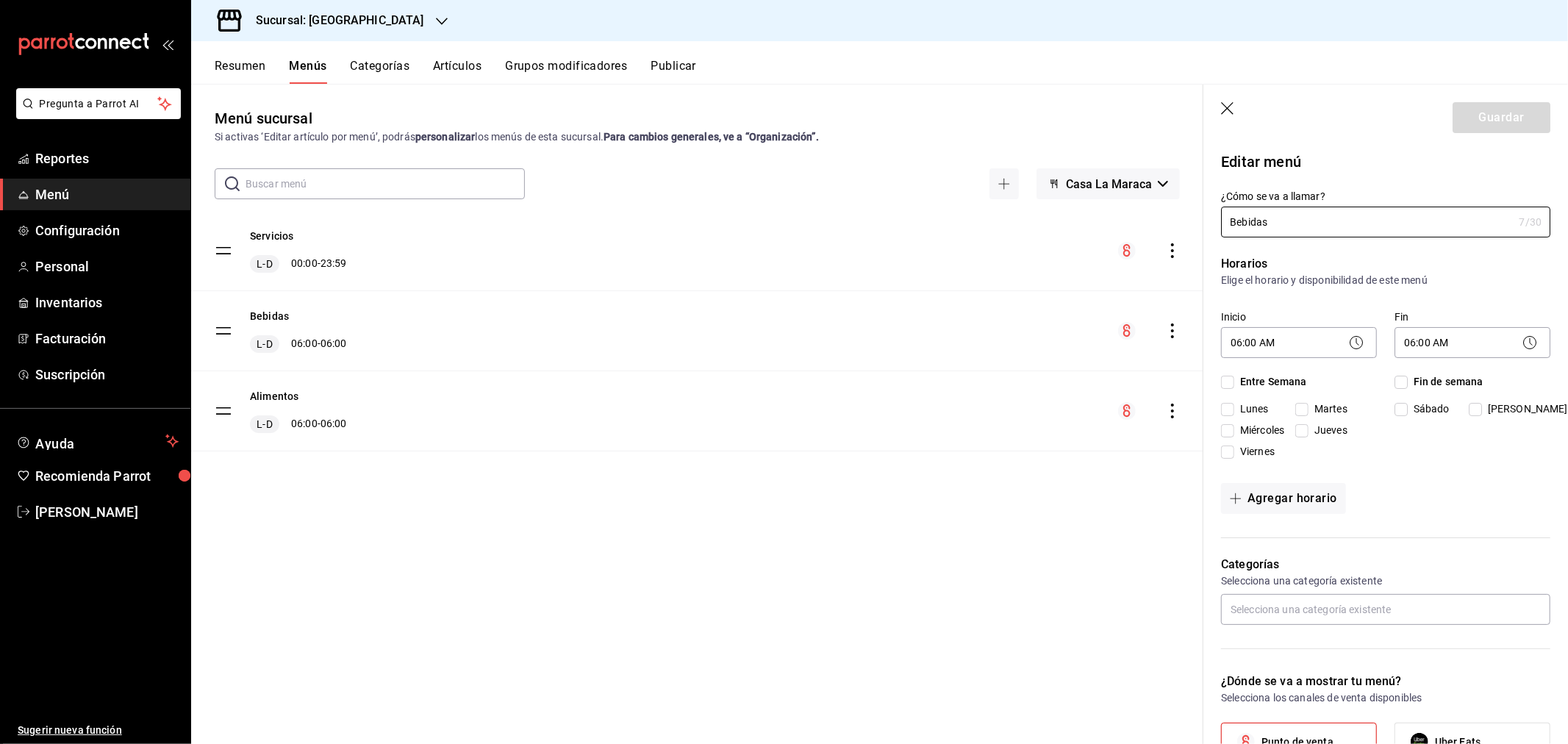
checkbox input "true"
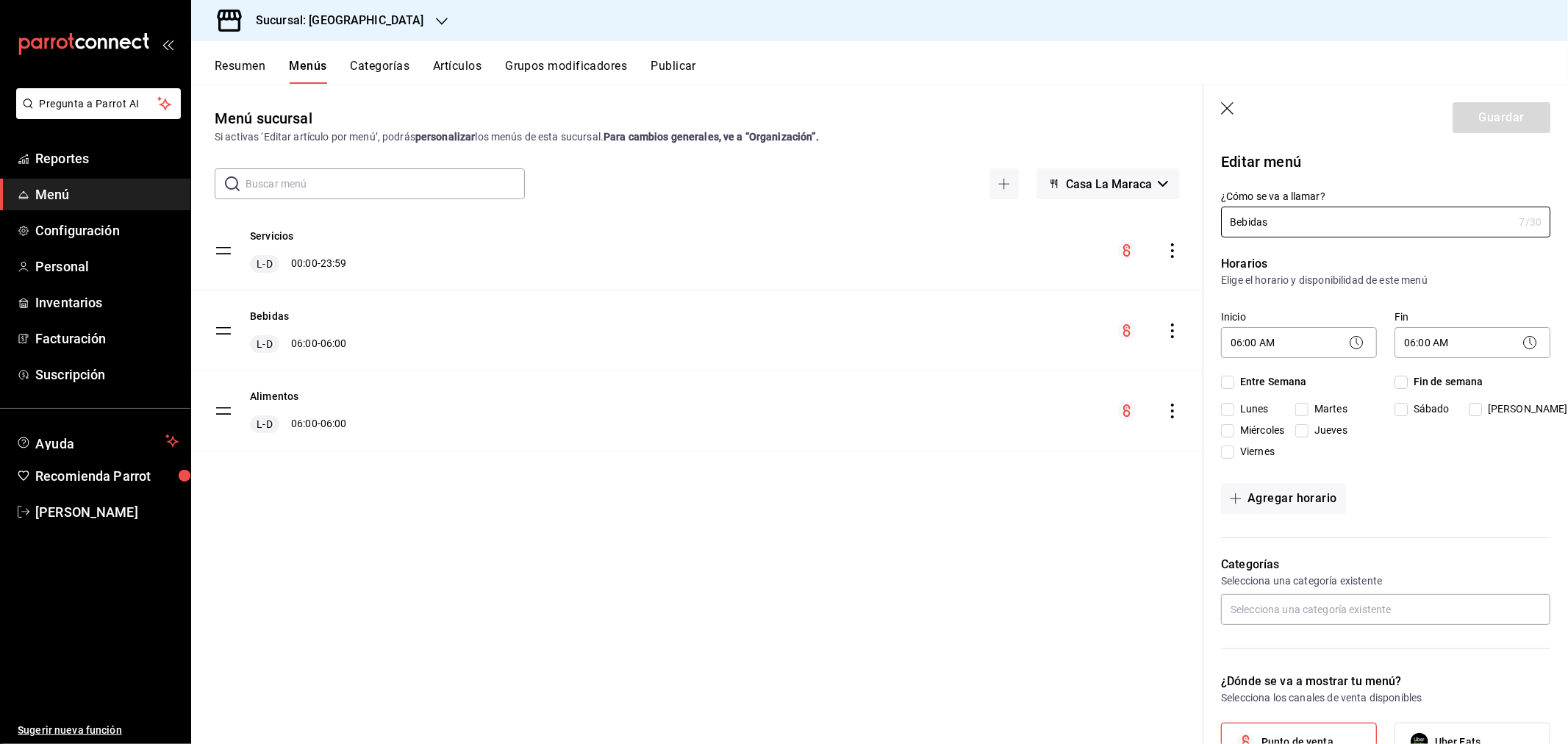
checkbox input "true"
click at [1348, 344] on icon at bounding box center [1356, 343] width 18 height 18
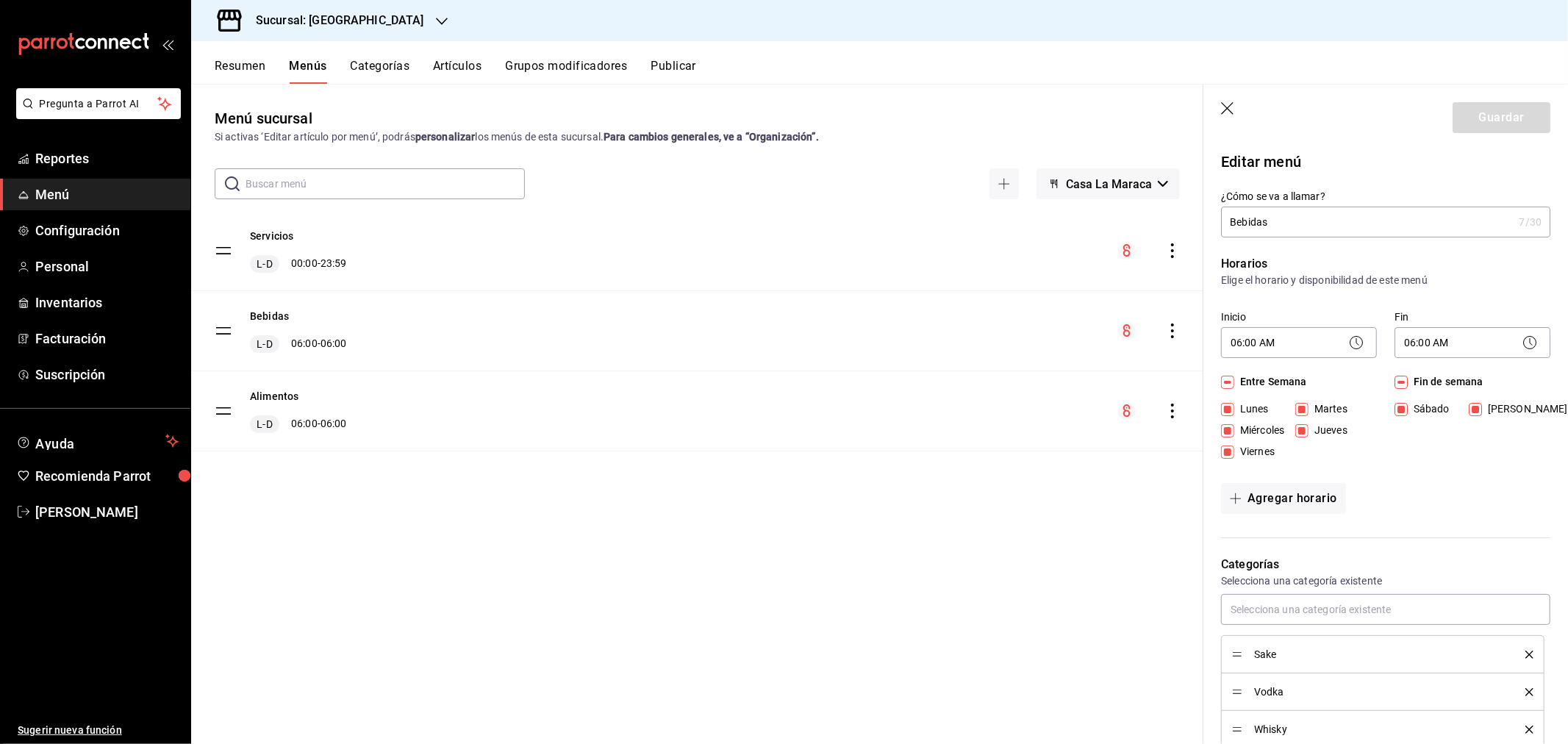
click at [1347, 343] on icon at bounding box center [1356, 343] width 18 height 18
click at [1298, 340] on body "Pregunta a Parrot AI Reportes Menú Configuración Personal Inventarios Facturaci…" at bounding box center [784, 372] width 1568 height 744
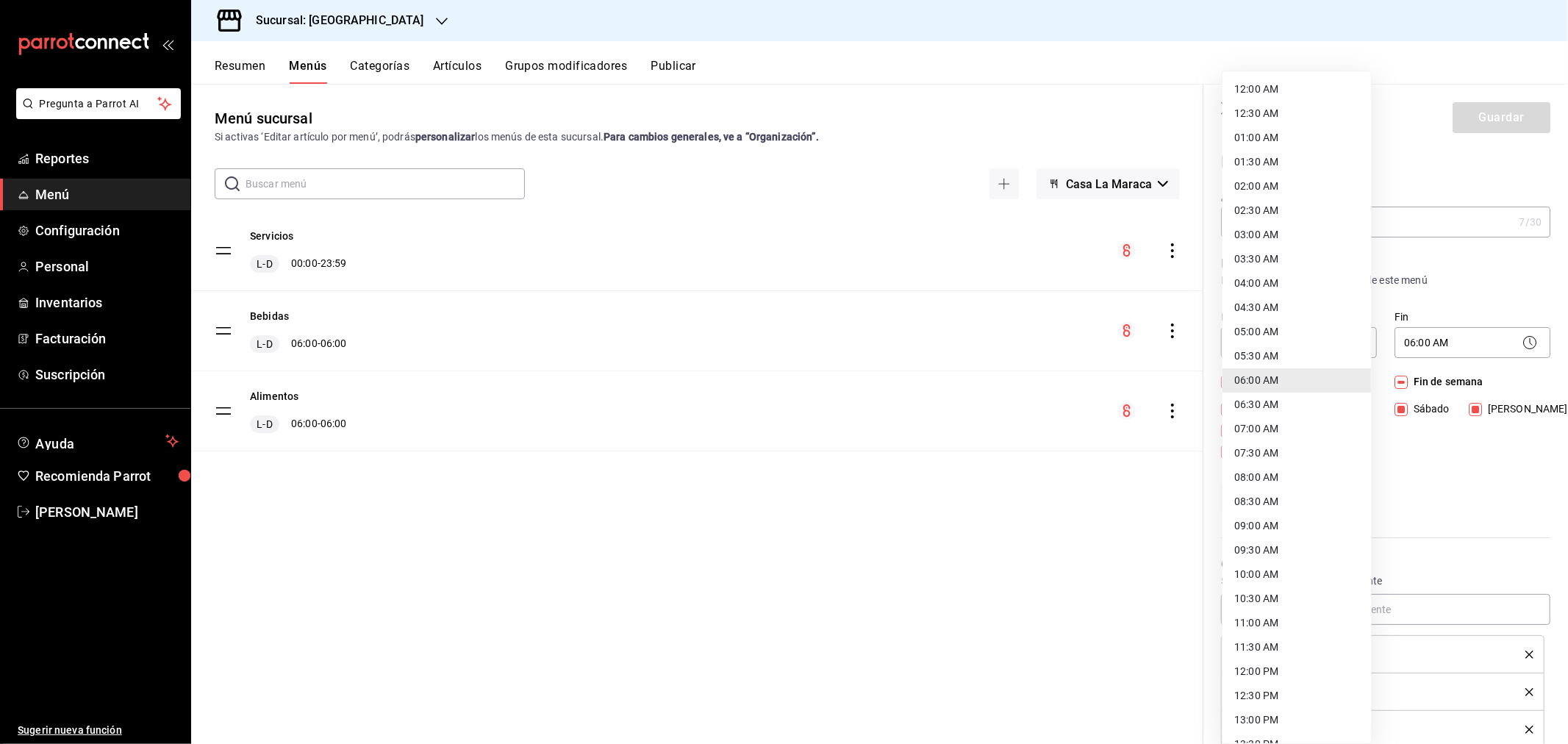
click at [1262, 94] on li "12:00 AM" at bounding box center [1297, 89] width 149 height 24
type input "00:00"
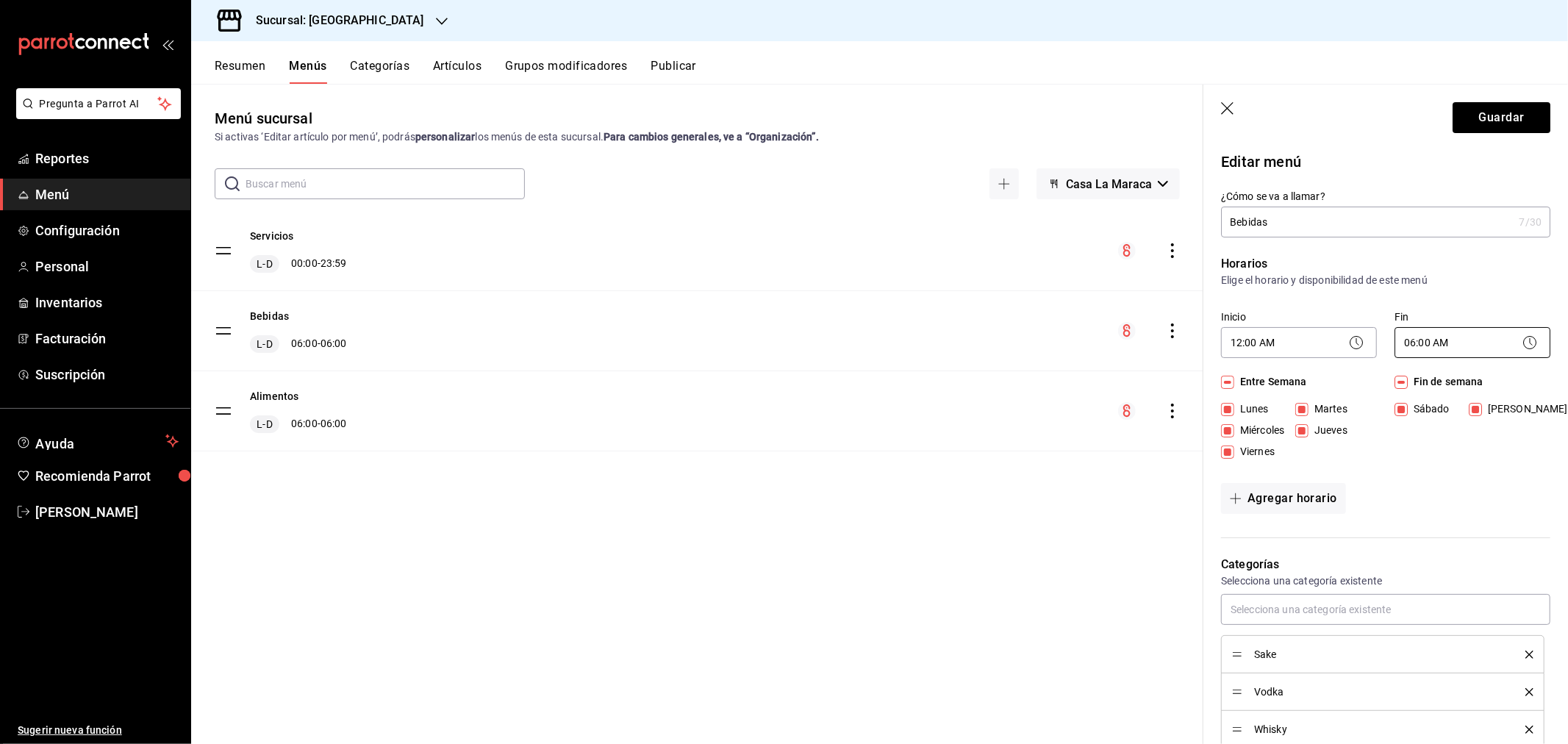
click at [1434, 344] on body "Pregunta a Parrot AI Reportes Menú Configuración Personal Inventarios Facturaci…" at bounding box center [784, 372] width 1568 height 744
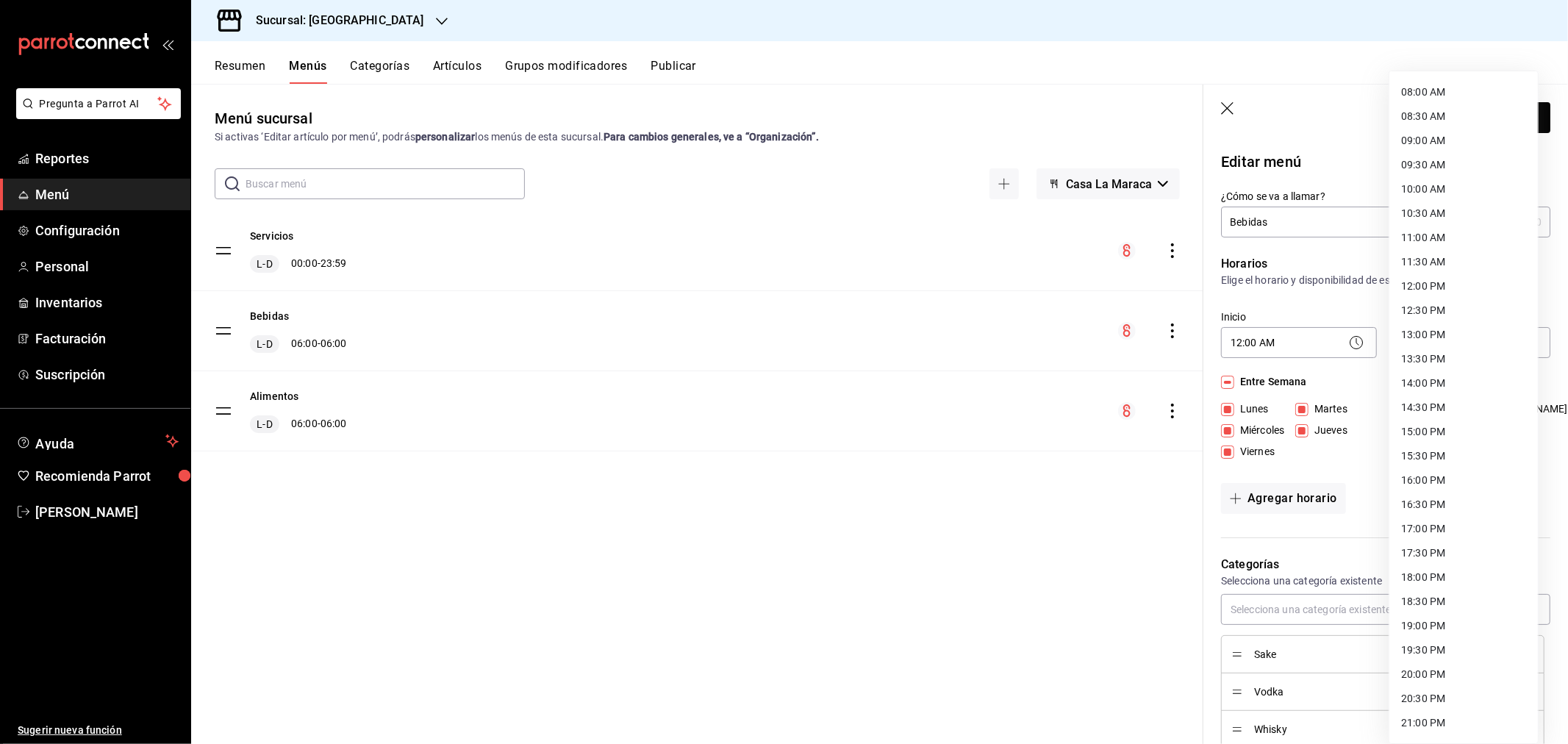
scroll to position [526, 0]
click at [1437, 721] on li "23:59 PM" at bounding box center [1464, 728] width 149 height 24
type input "23:59"
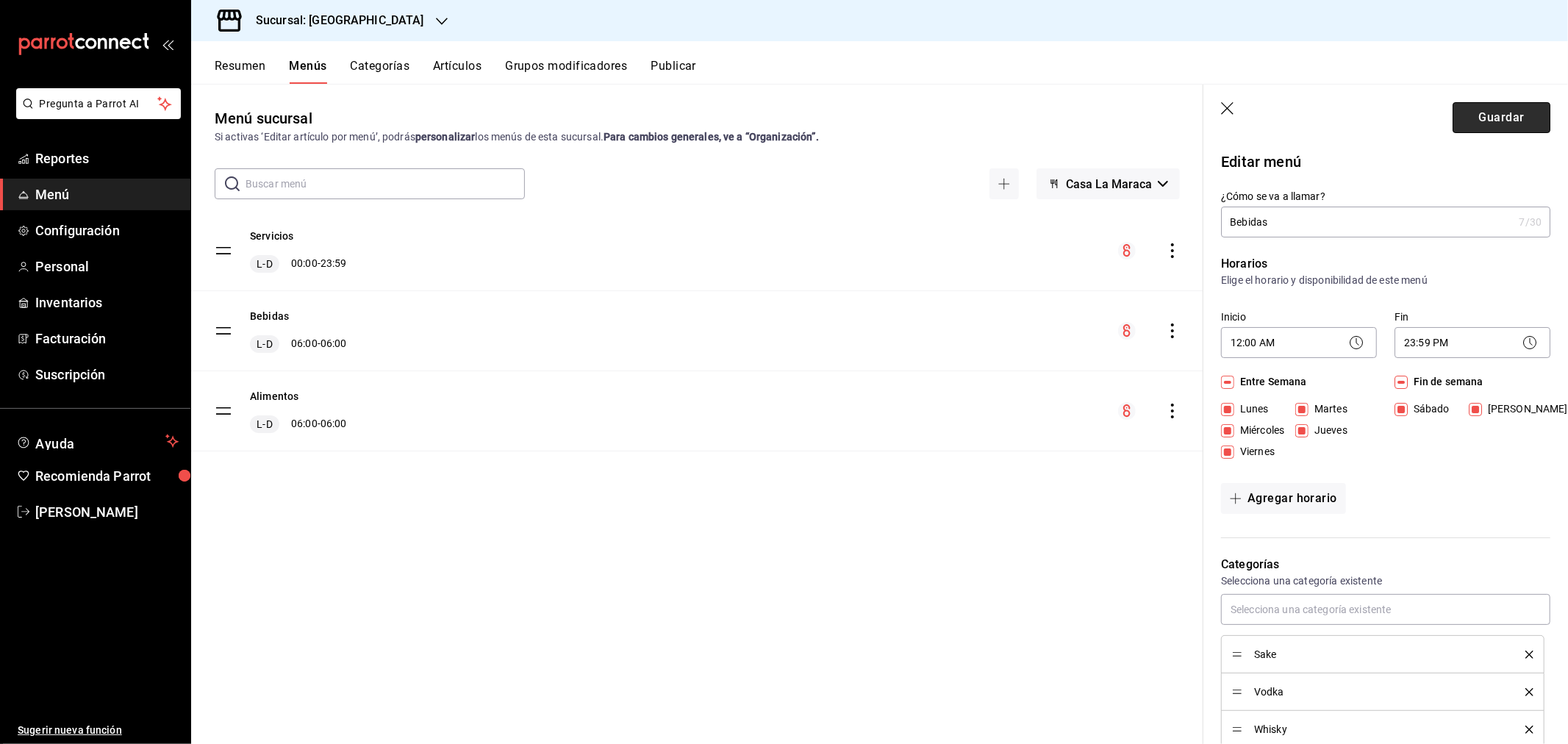
click at [1466, 109] on button "Guardar" at bounding box center [1501, 117] width 98 height 31
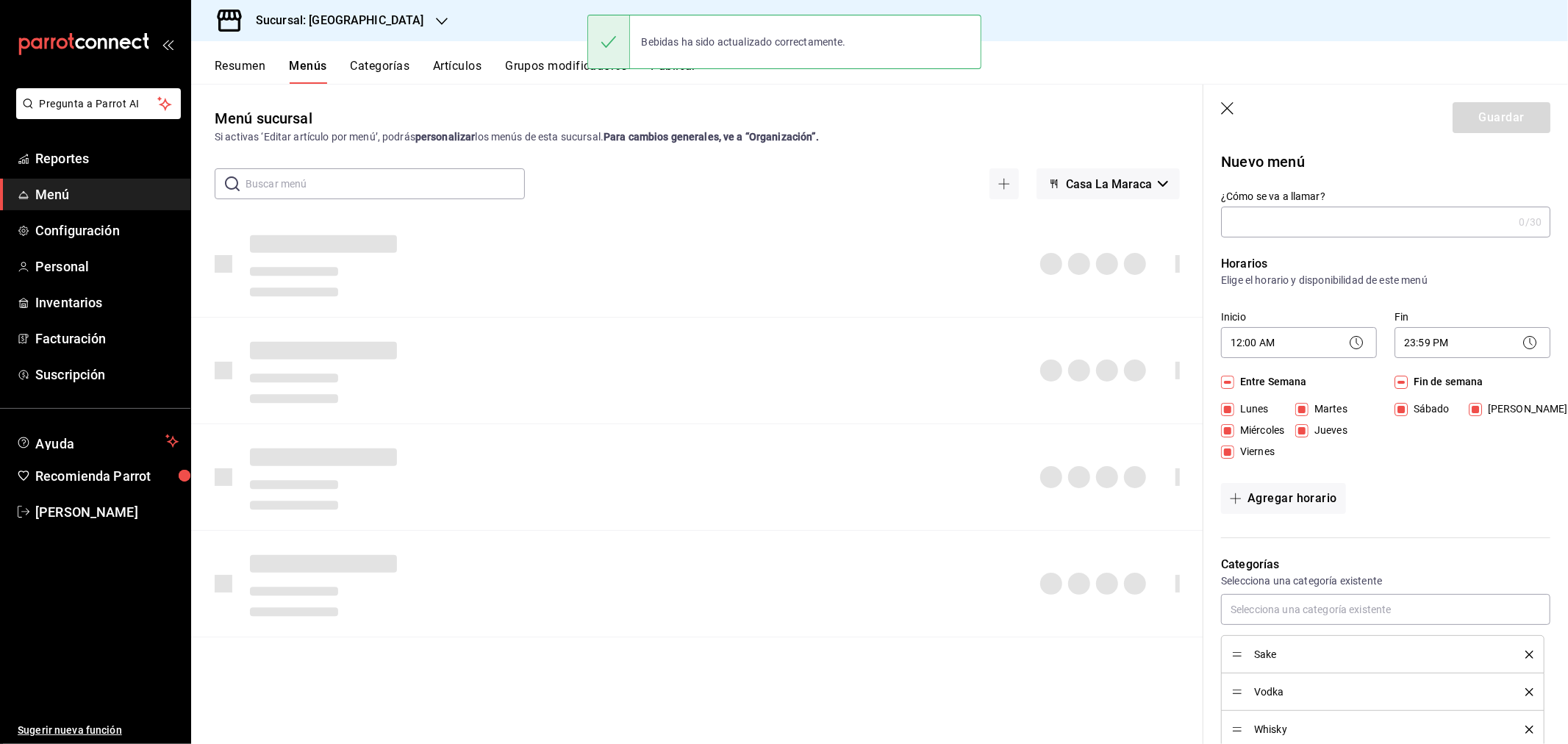
checkbox input "false"
type input "1758222673481"
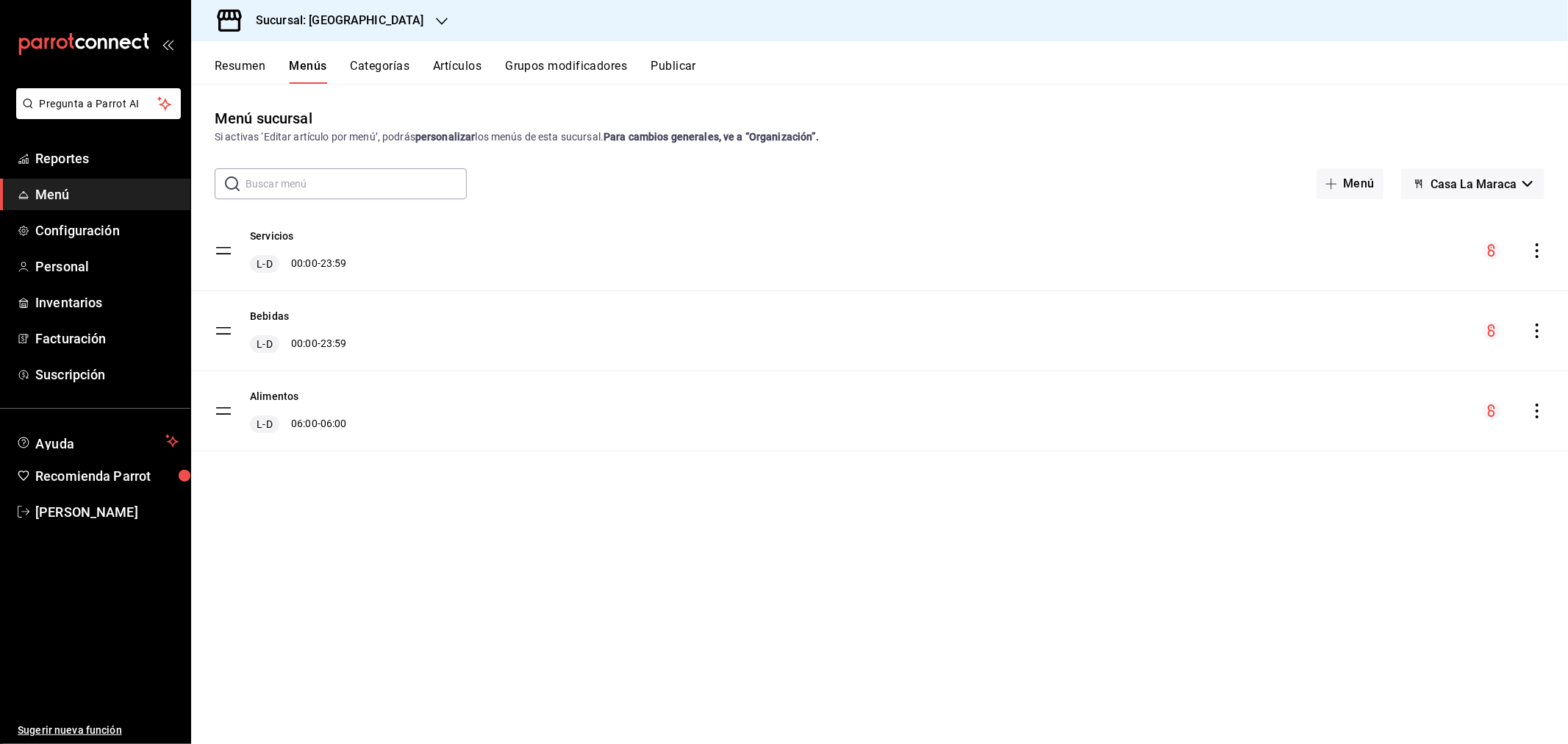
click at [1533, 408] on icon "actions" at bounding box center [1537, 411] width 15 height 15
click at [1354, 452] on span "Editar" at bounding box center [1421, 445] width 179 height 16
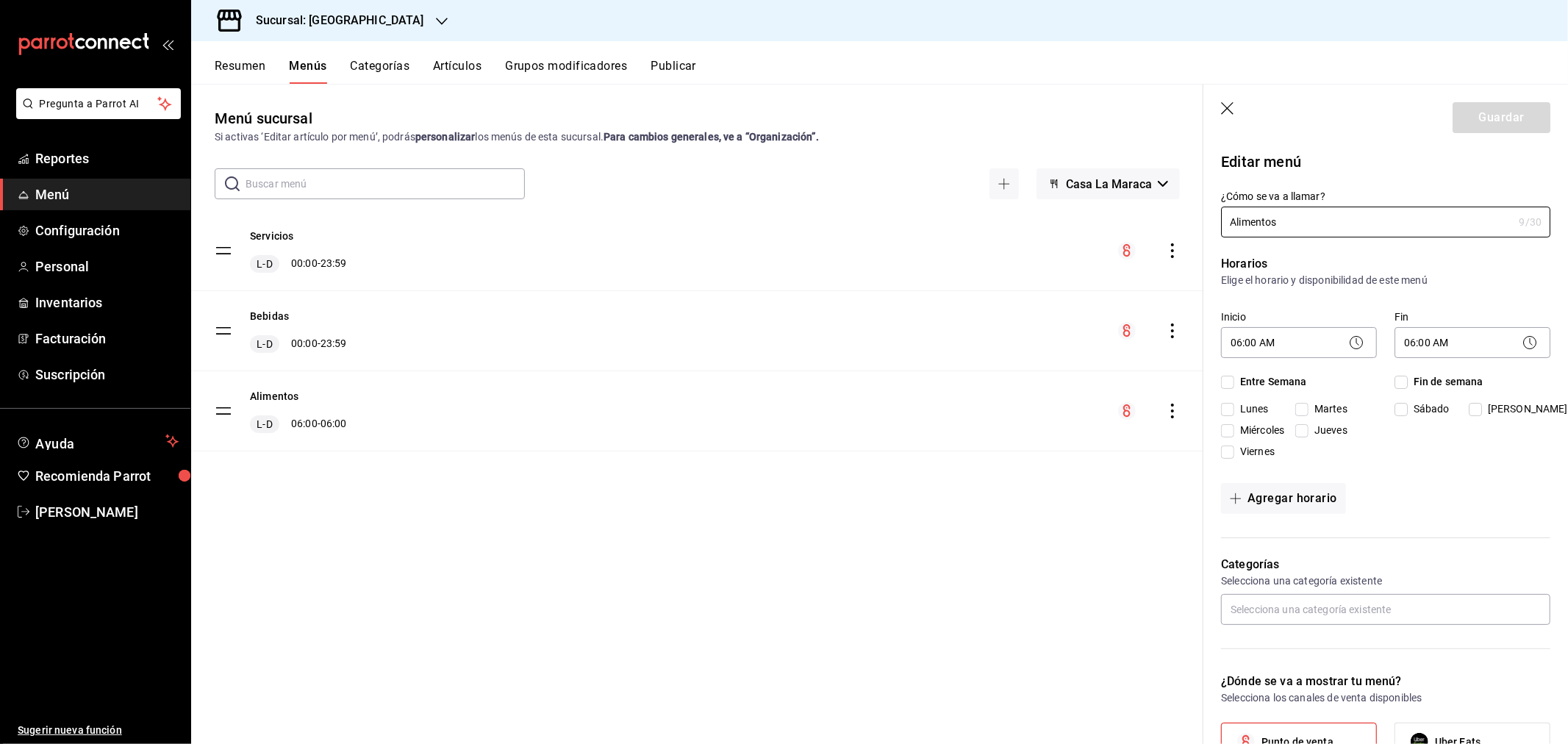
checkbox input "true"
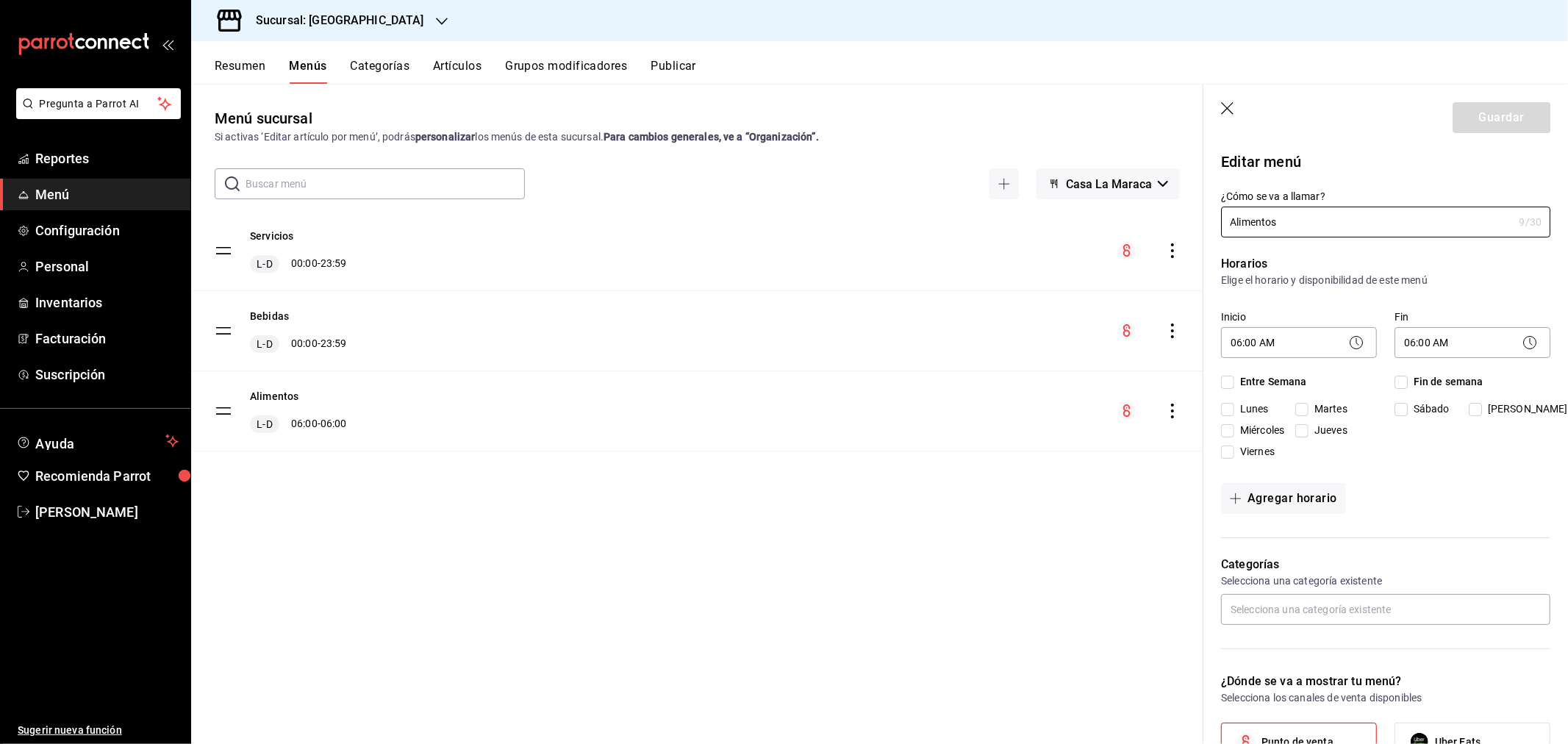
checkbox input "true"
click at [1289, 346] on body "Pregunta a Parrot AI Reportes Menú Configuración Personal Inventarios Facturaci…" at bounding box center [784, 372] width 1568 height 744
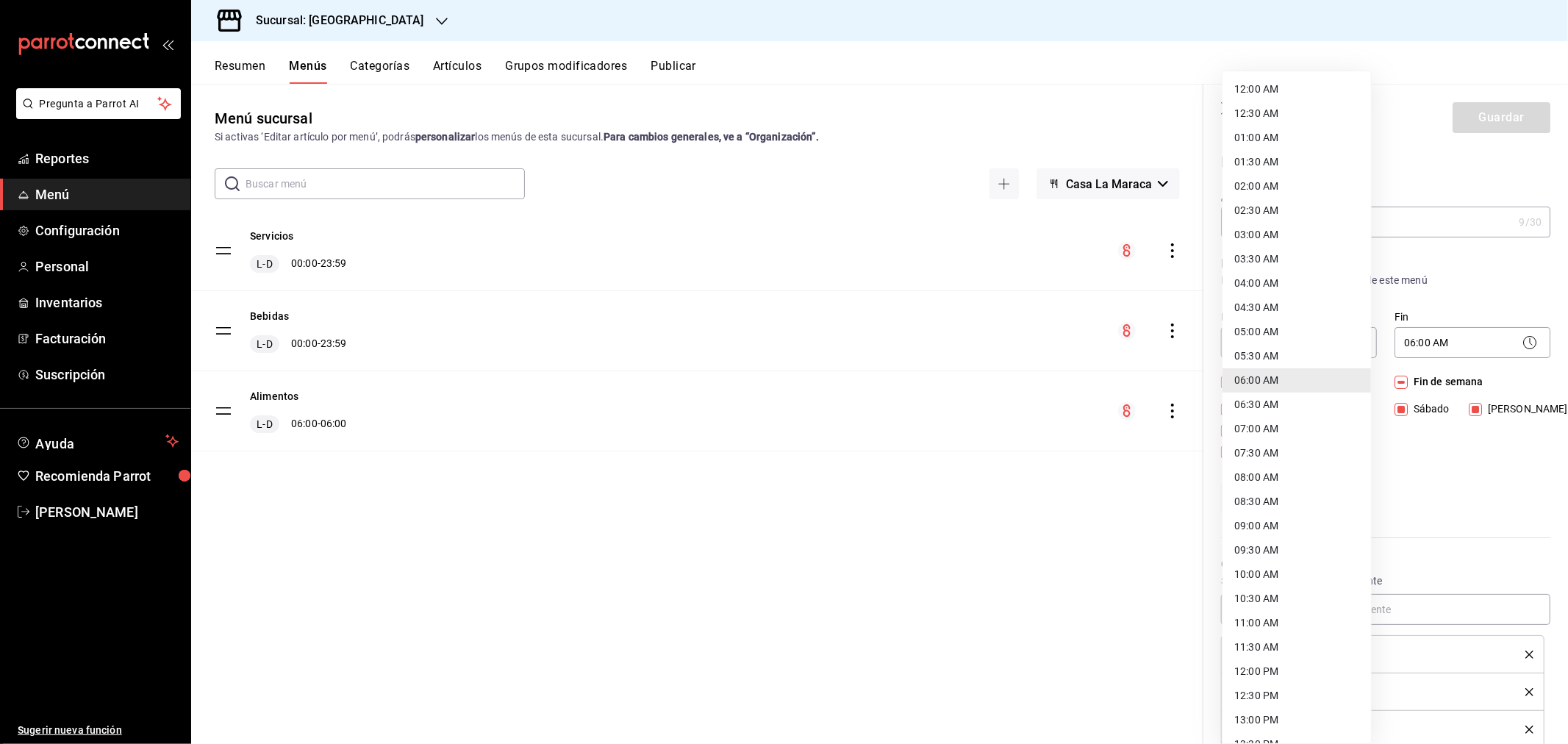
click at [1295, 88] on li "12:00 AM" at bounding box center [1297, 89] width 149 height 24
type input "00:00"
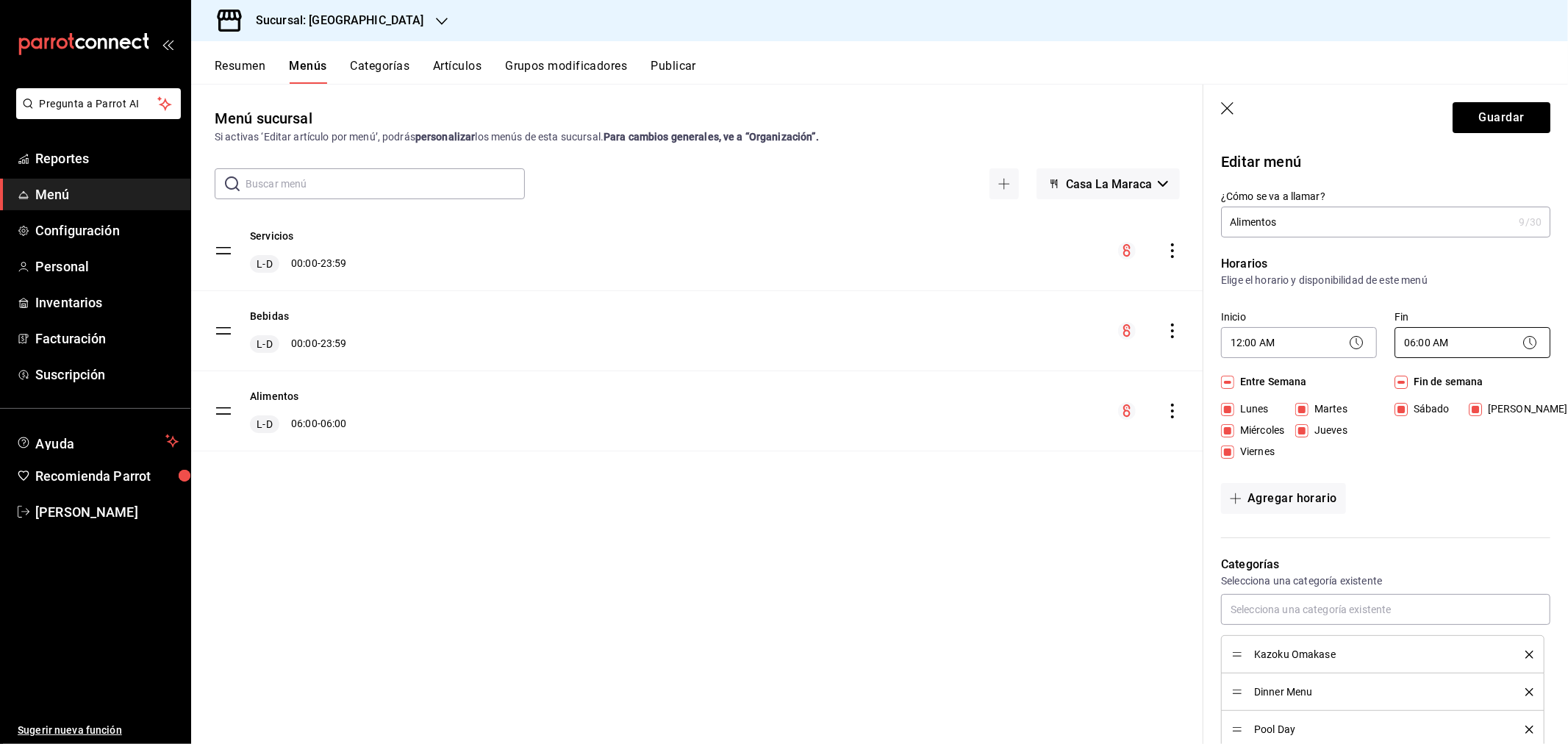
click at [1479, 347] on body "Pregunta a Parrot AI Reportes Menú Configuración Personal Inventarios Facturaci…" at bounding box center [784, 372] width 1568 height 744
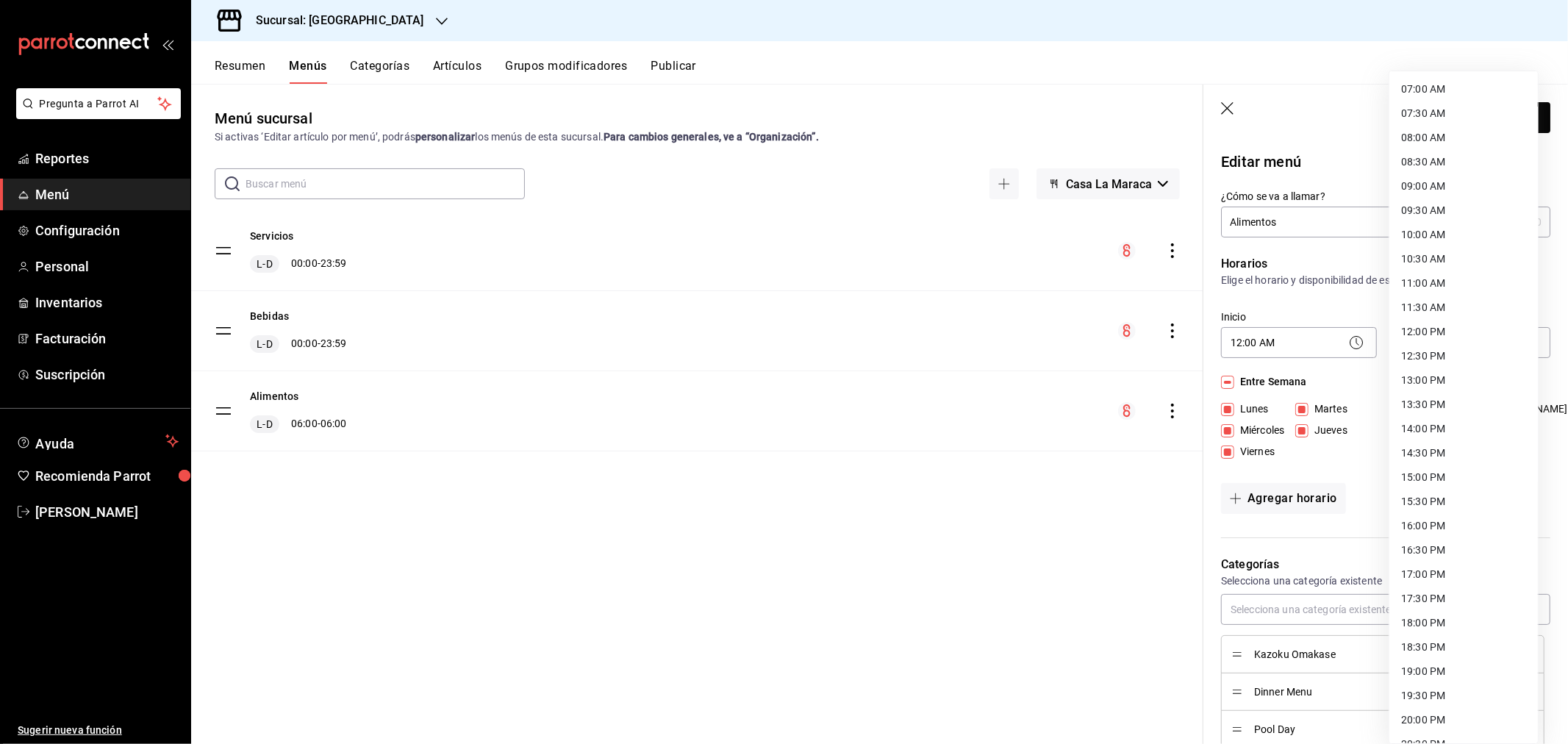
scroll to position [526, 0]
click at [1419, 726] on li "23:59 PM" at bounding box center [1464, 728] width 149 height 24
type input "23:59"
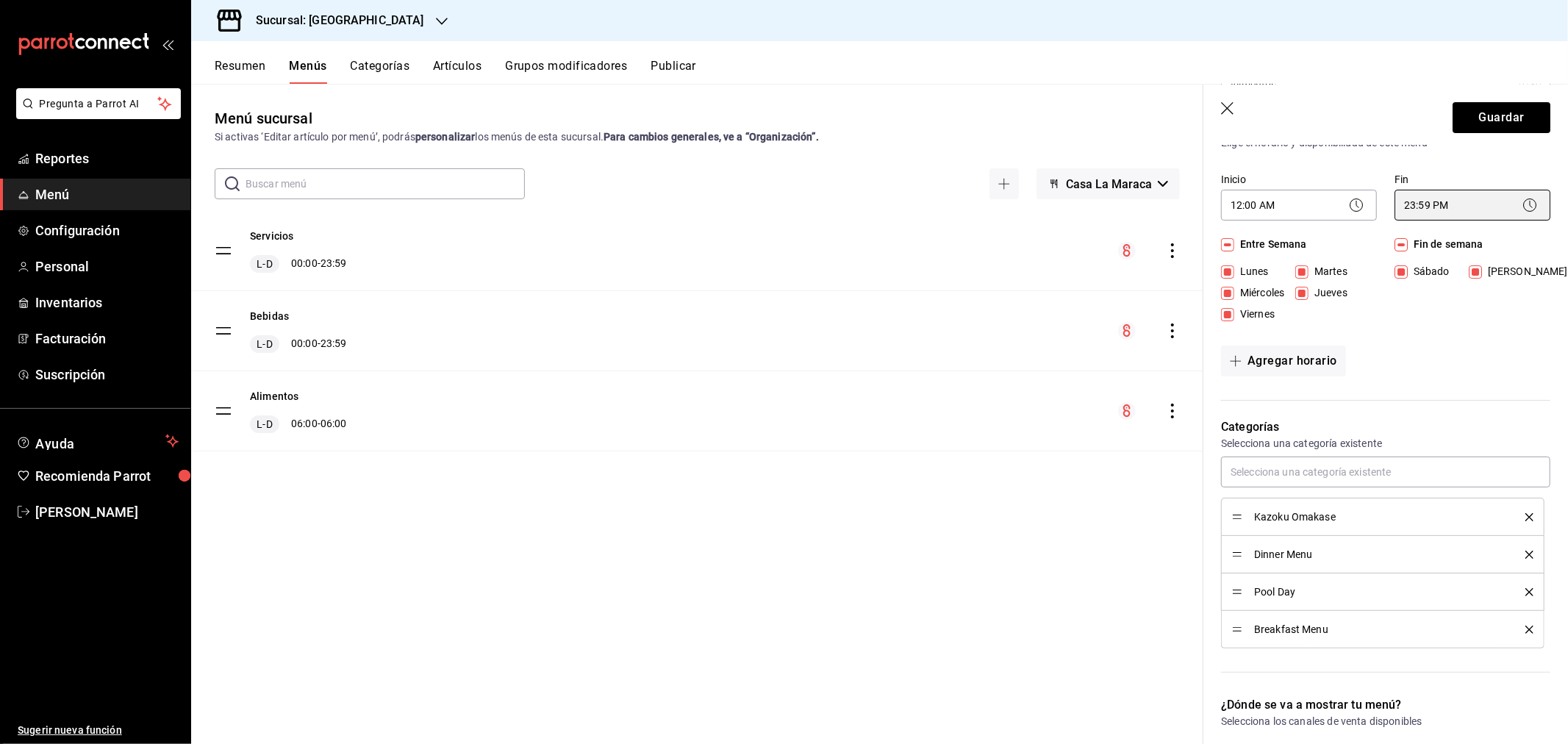
scroll to position [164, 0]
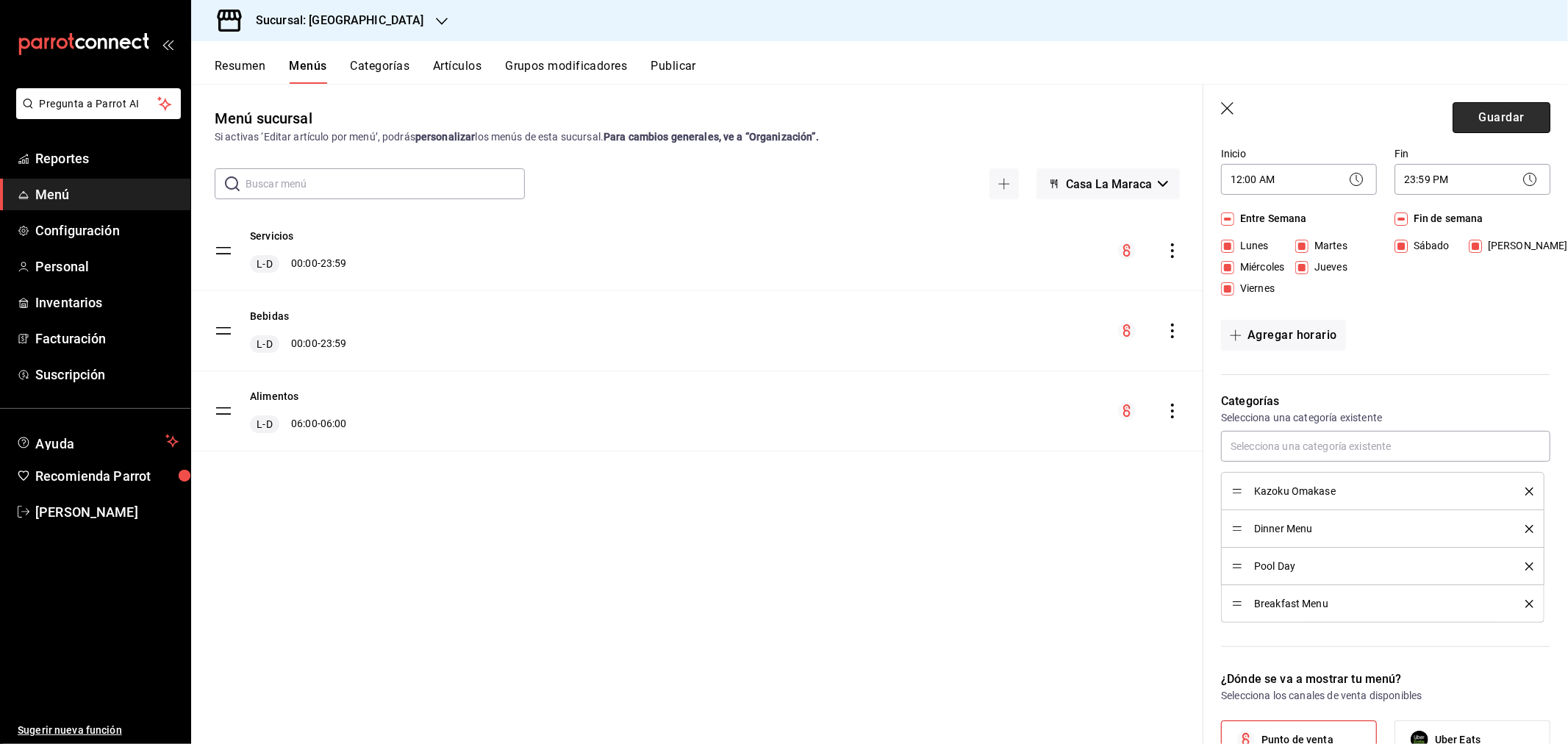
click at [1473, 114] on button "Guardar" at bounding box center [1501, 117] width 98 height 31
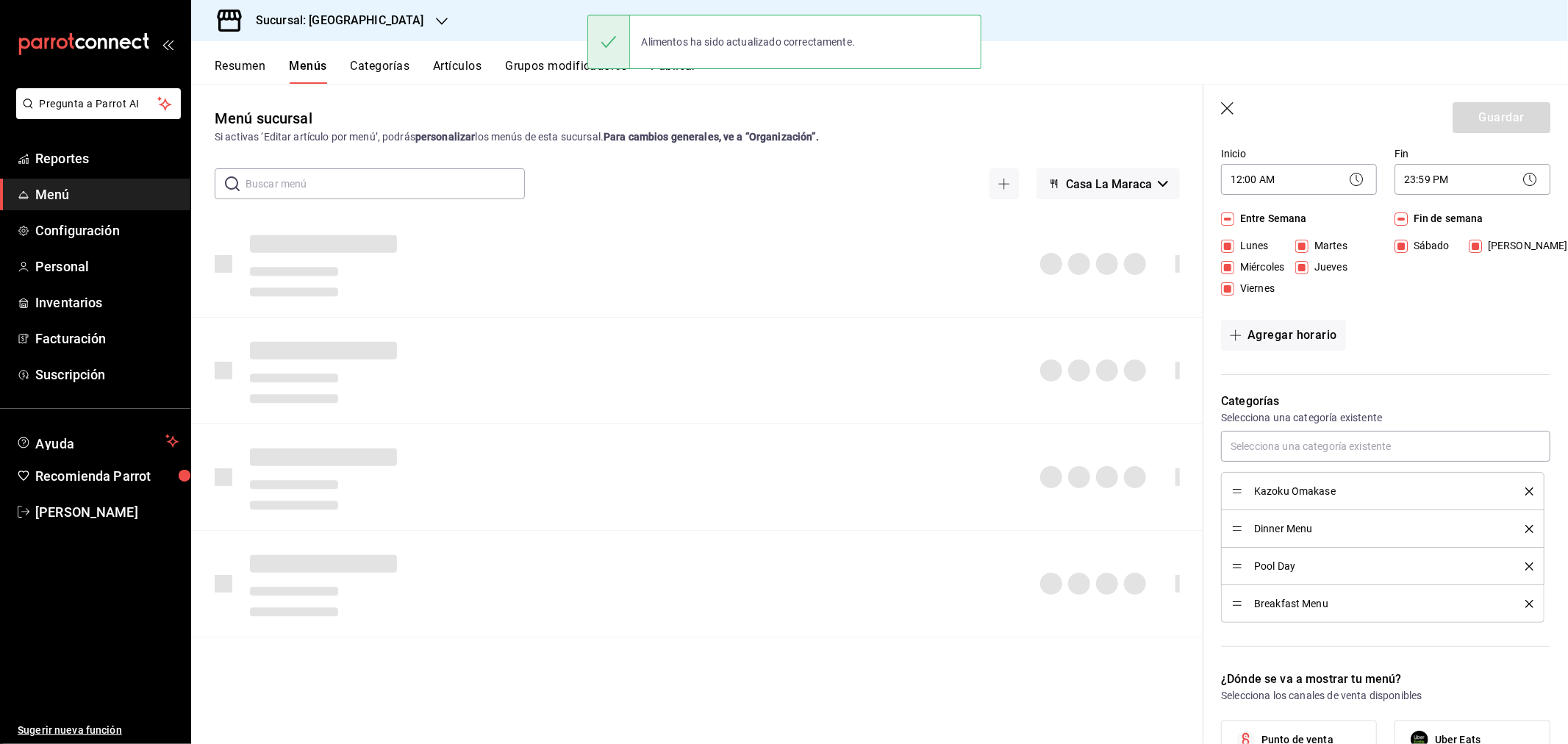
checkbox input "false"
type input "1758222704807"
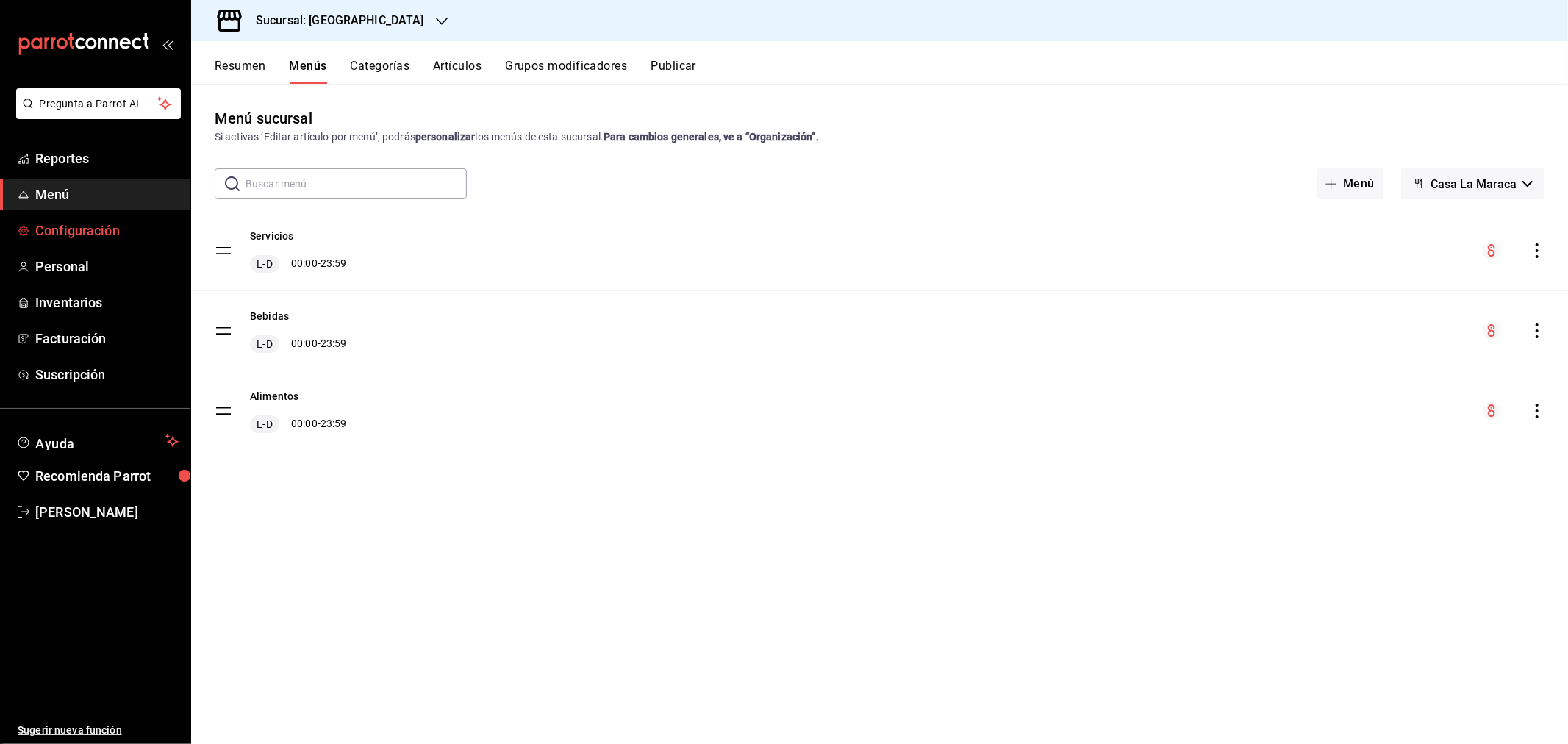
click at [77, 238] on span "Configuración" at bounding box center [107, 230] width 143 height 20
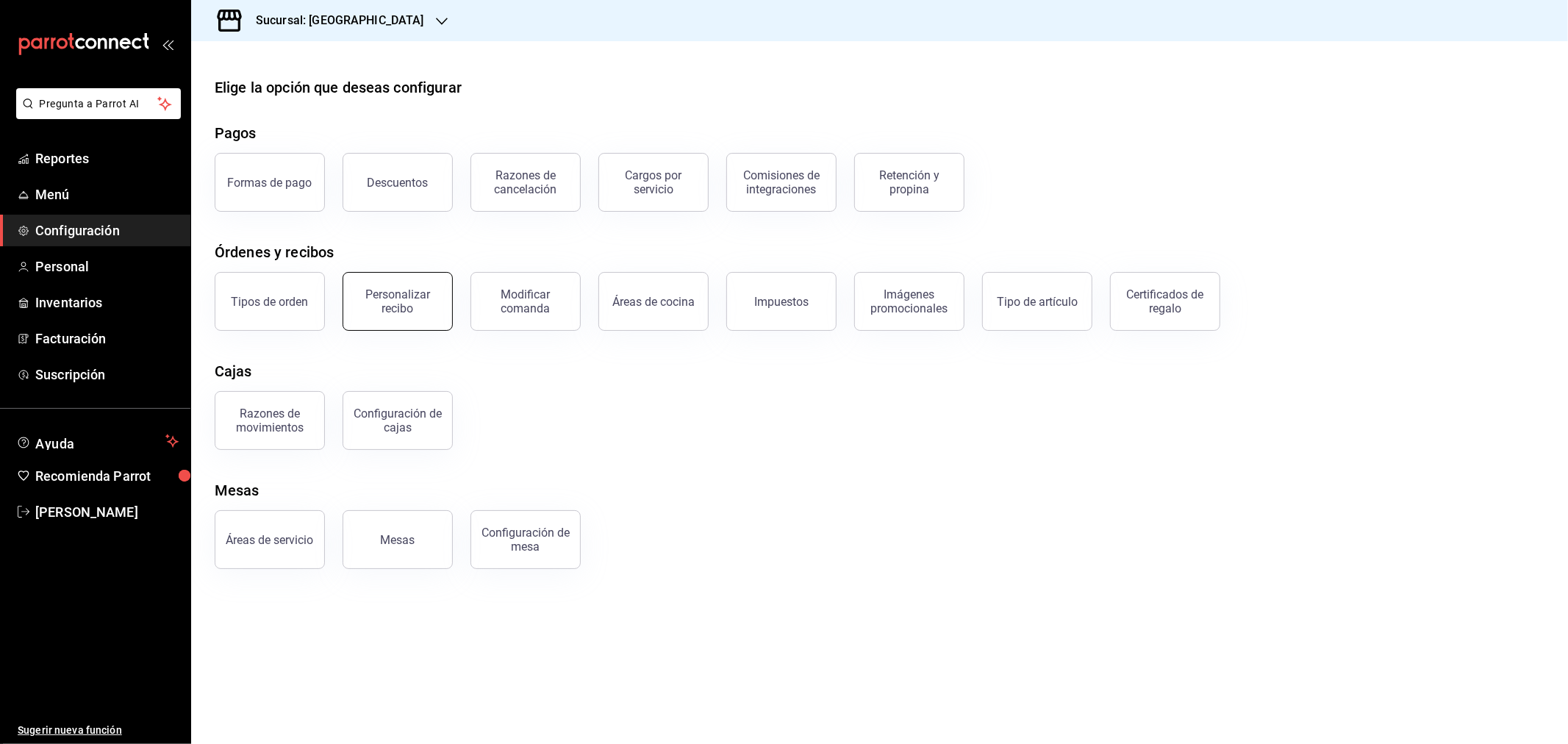
click at [385, 305] on div "Personalizar recibo" at bounding box center [398, 301] width 92 height 28
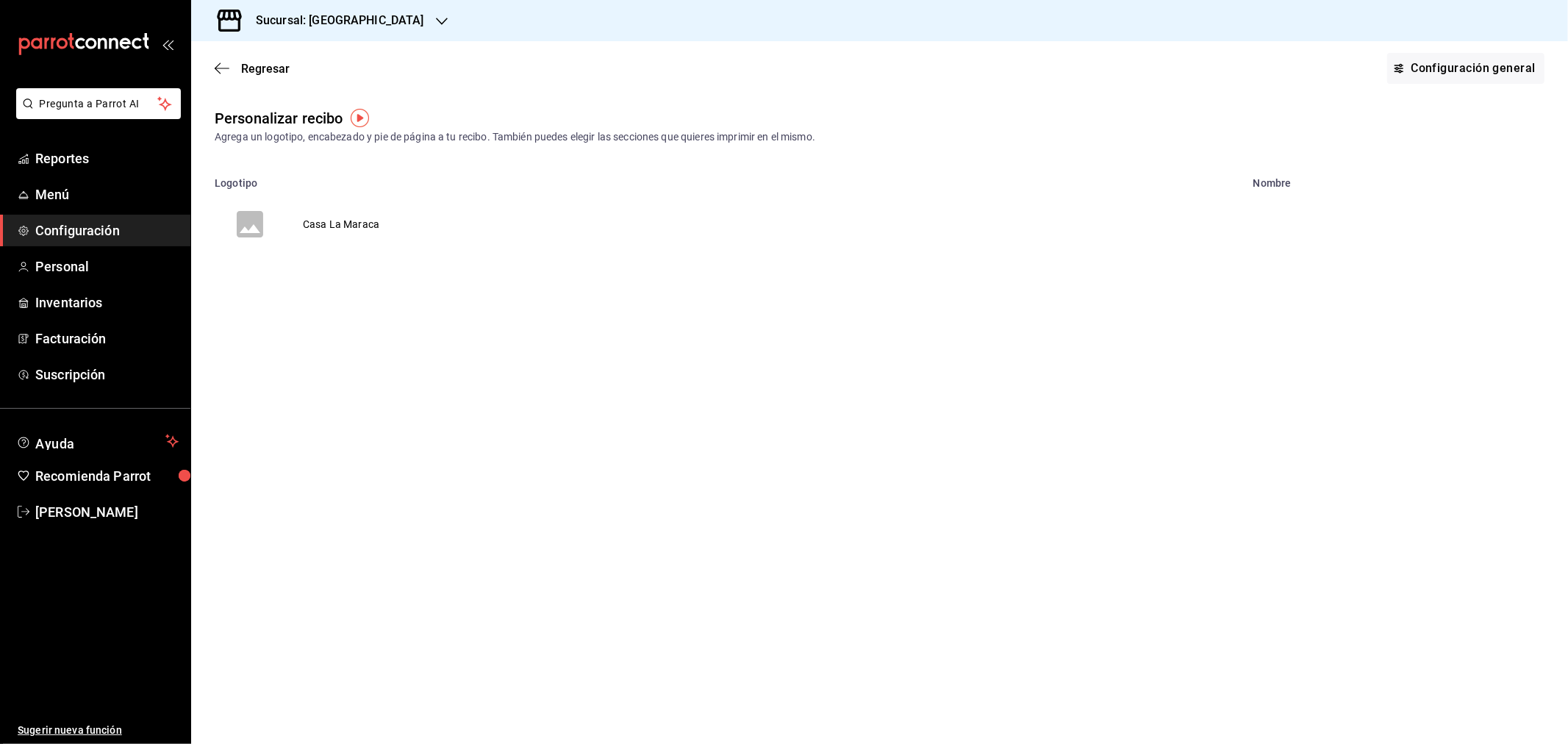
click at [373, 236] on td "Casa La Maraca" at bounding box center [341, 224] width 112 height 70
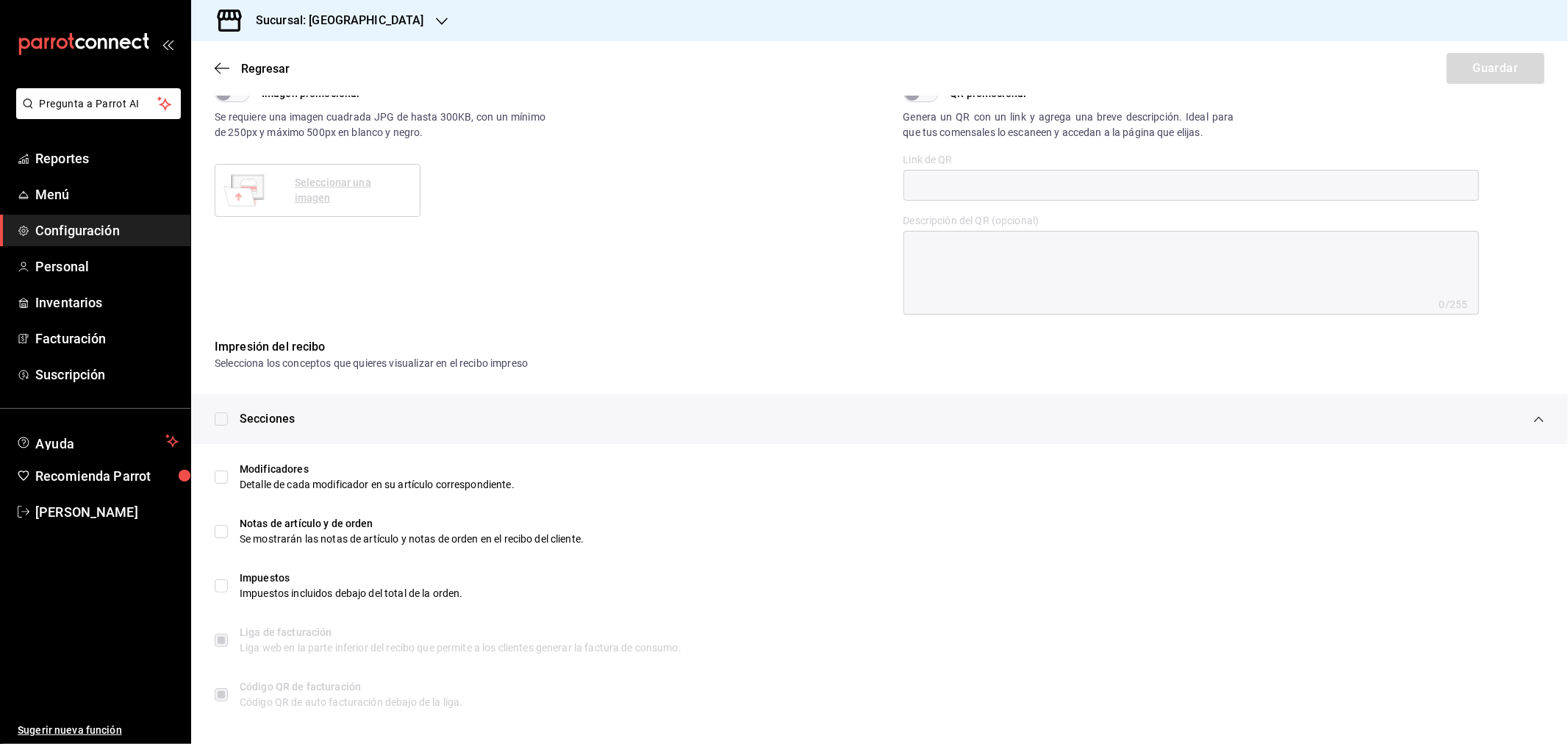
scroll to position [496, 0]
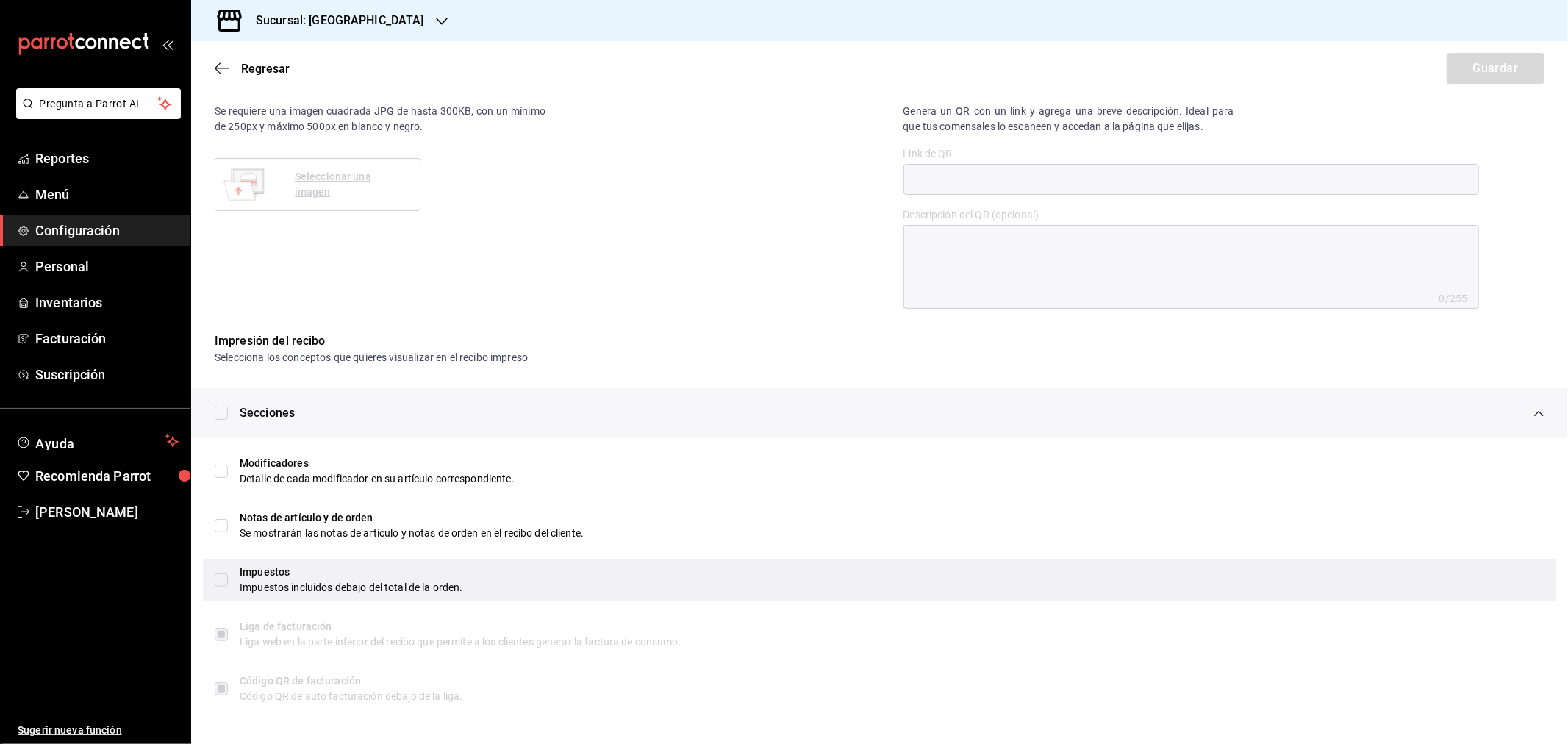
drag, startPoint x: 218, startPoint y: 584, endPoint x: 219, endPoint y: 574, distance: 10.0
click at [218, 584] on input "checkbox" at bounding box center [221, 580] width 14 height 14
checkbox input "true"
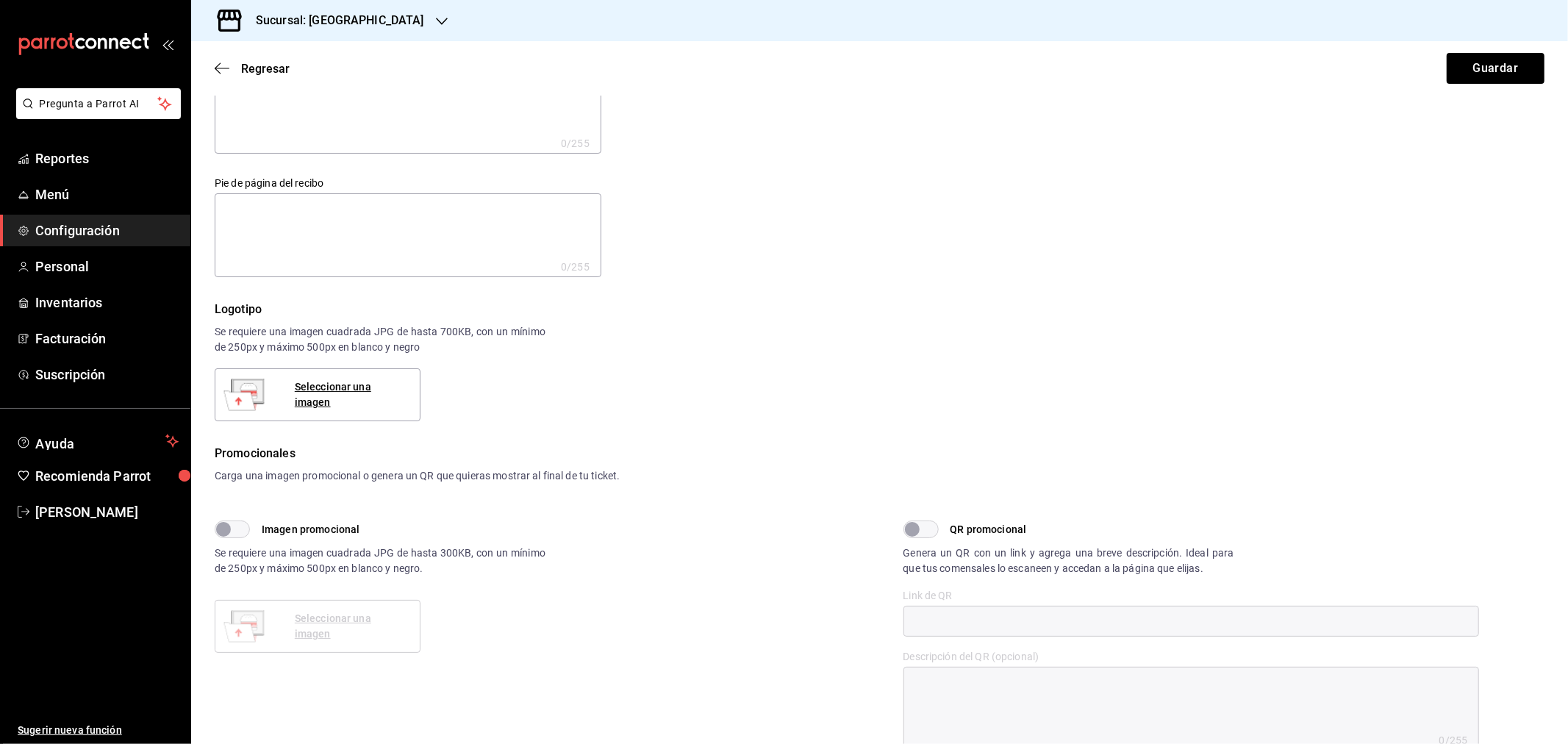
scroll to position [0, 0]
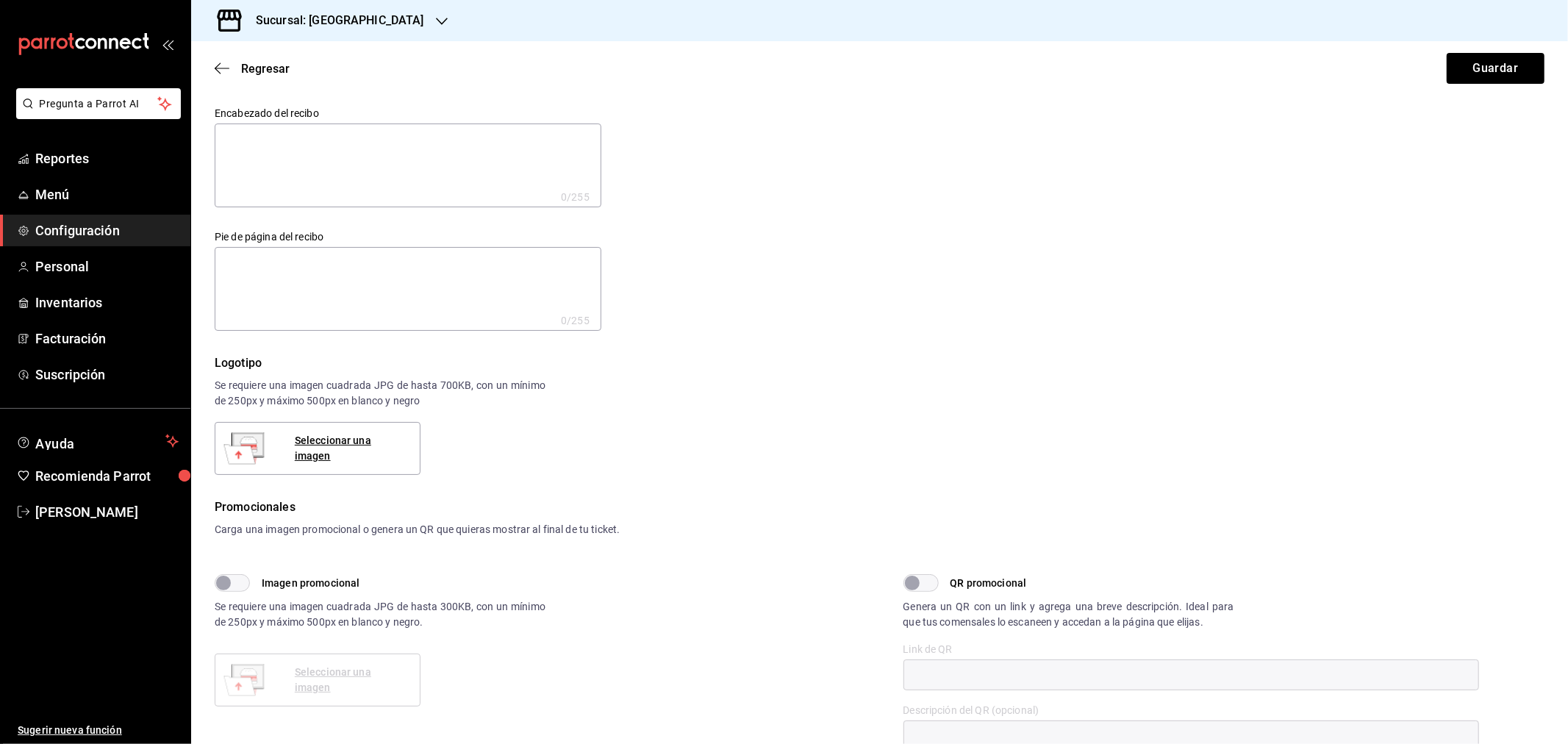
click at [306, 152] on textarea at bounding box center [407, 166] width 386 height 84
type textarea "C"
type textarea "x"
type textarea "Ca"
type textarea "x"
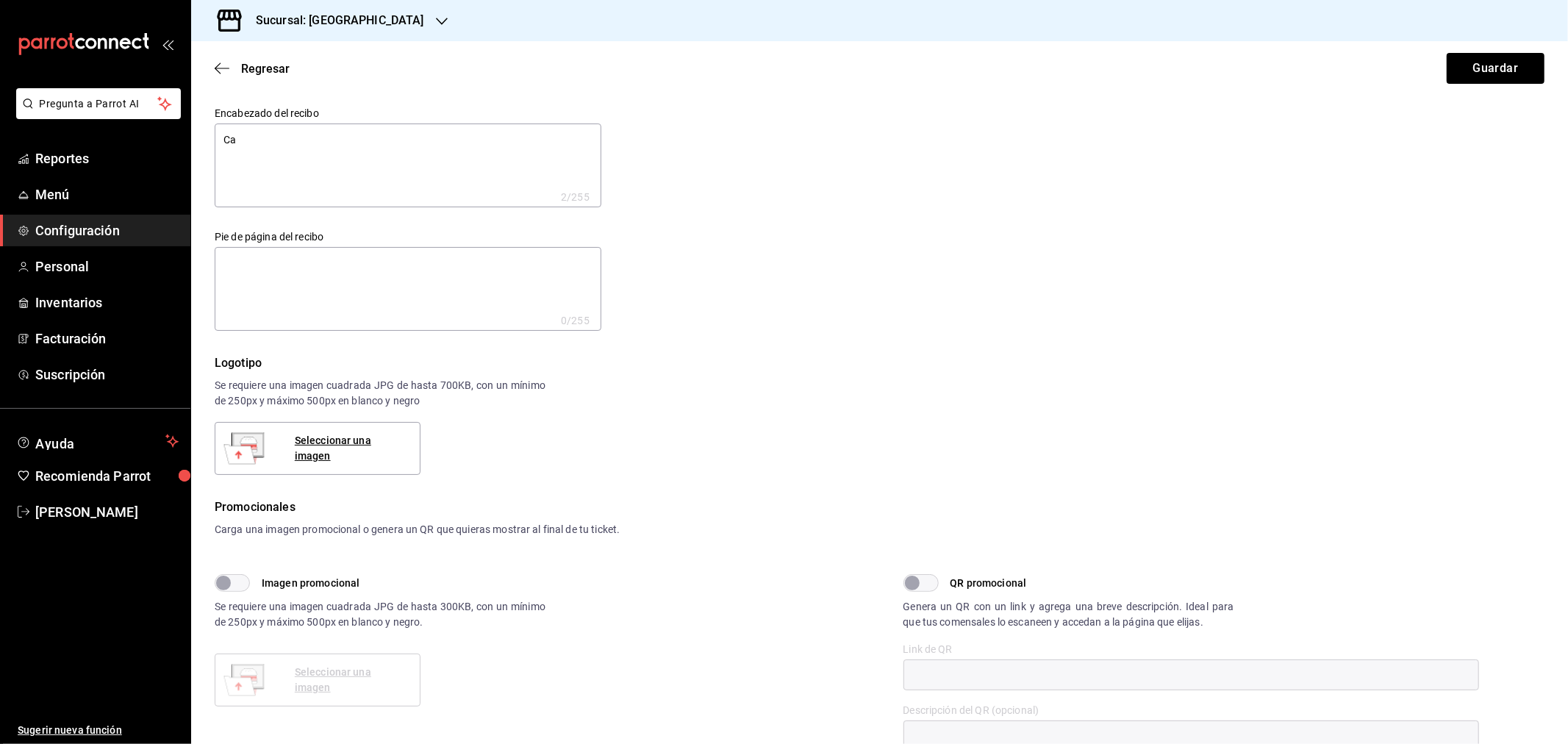
type textarea "Cas"
type textarea "x"
type textarea "Casa"
type textarea "x"
type textarea "Casa"
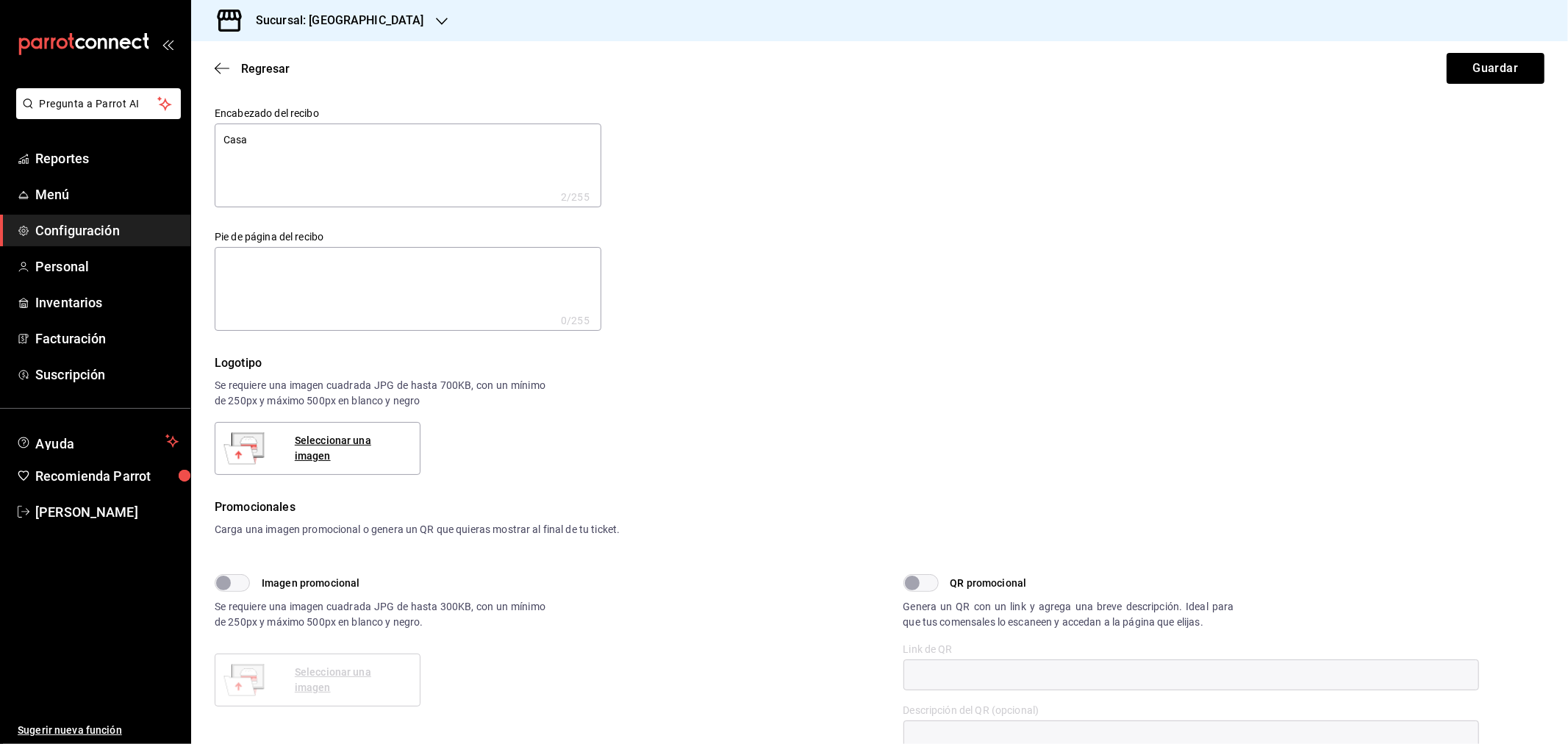
type textarea "x"
type textarea "Casa L"
type textarea "x"
type textarea "Casa La"
type textarea "x"
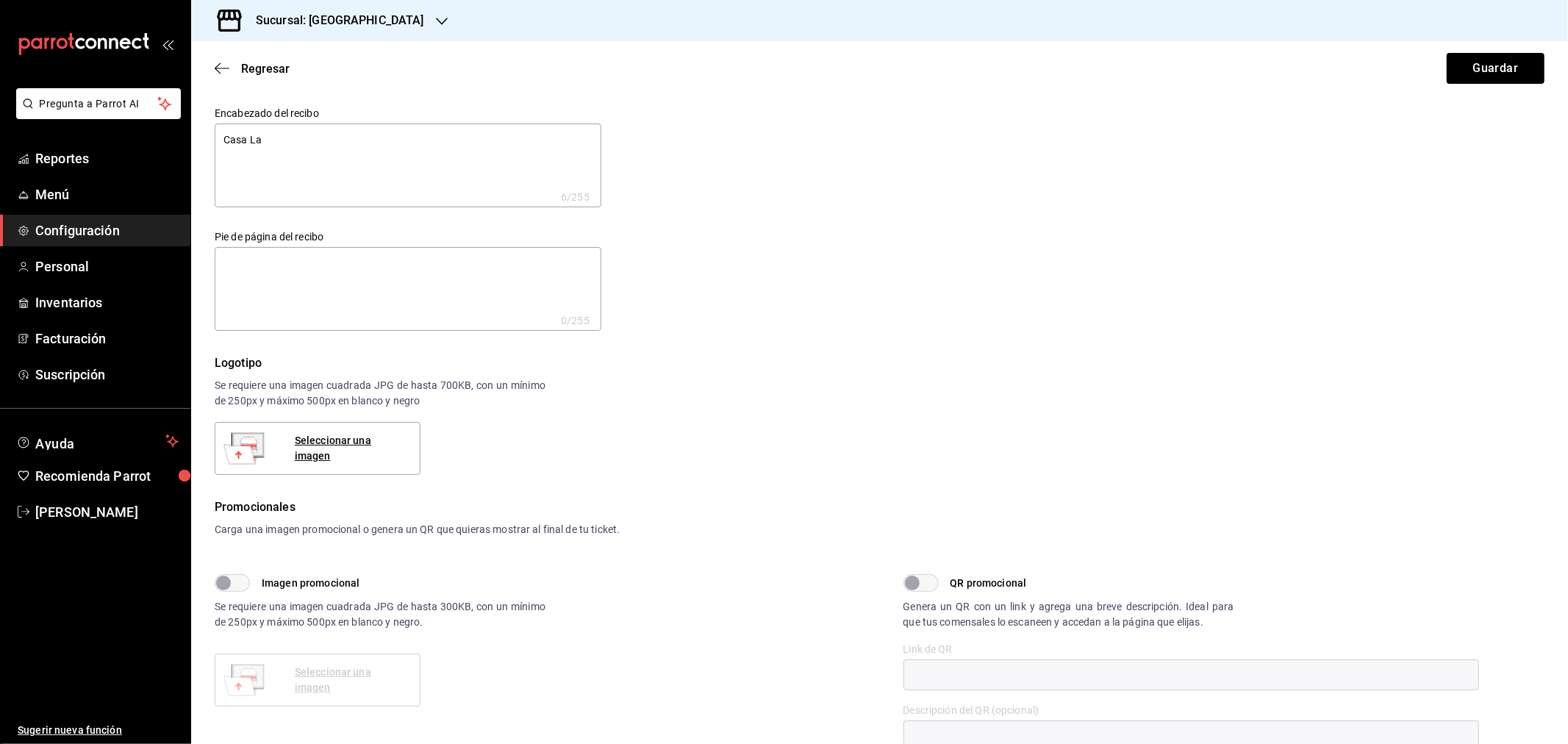
type textarea "Casa La"
type textarea "x"
type textarea "Casa La M"
type textarea "x"
type textarea "Casa La Ma"
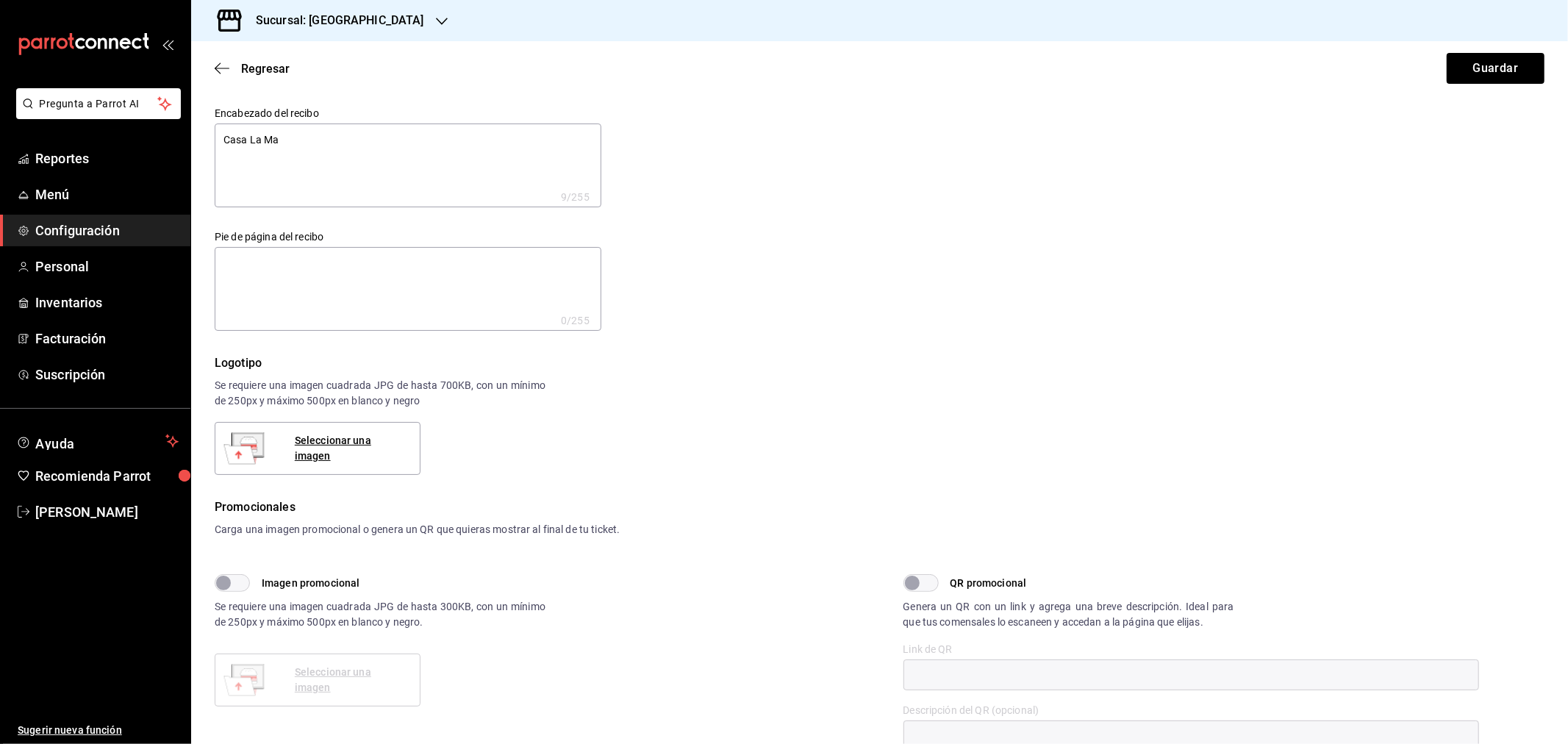
type textarea "x"
type textarea "Casa La Mar"
type textarea "x"
type textarea "[GEOGRAPHIC_DATA]"
type textarea "x"
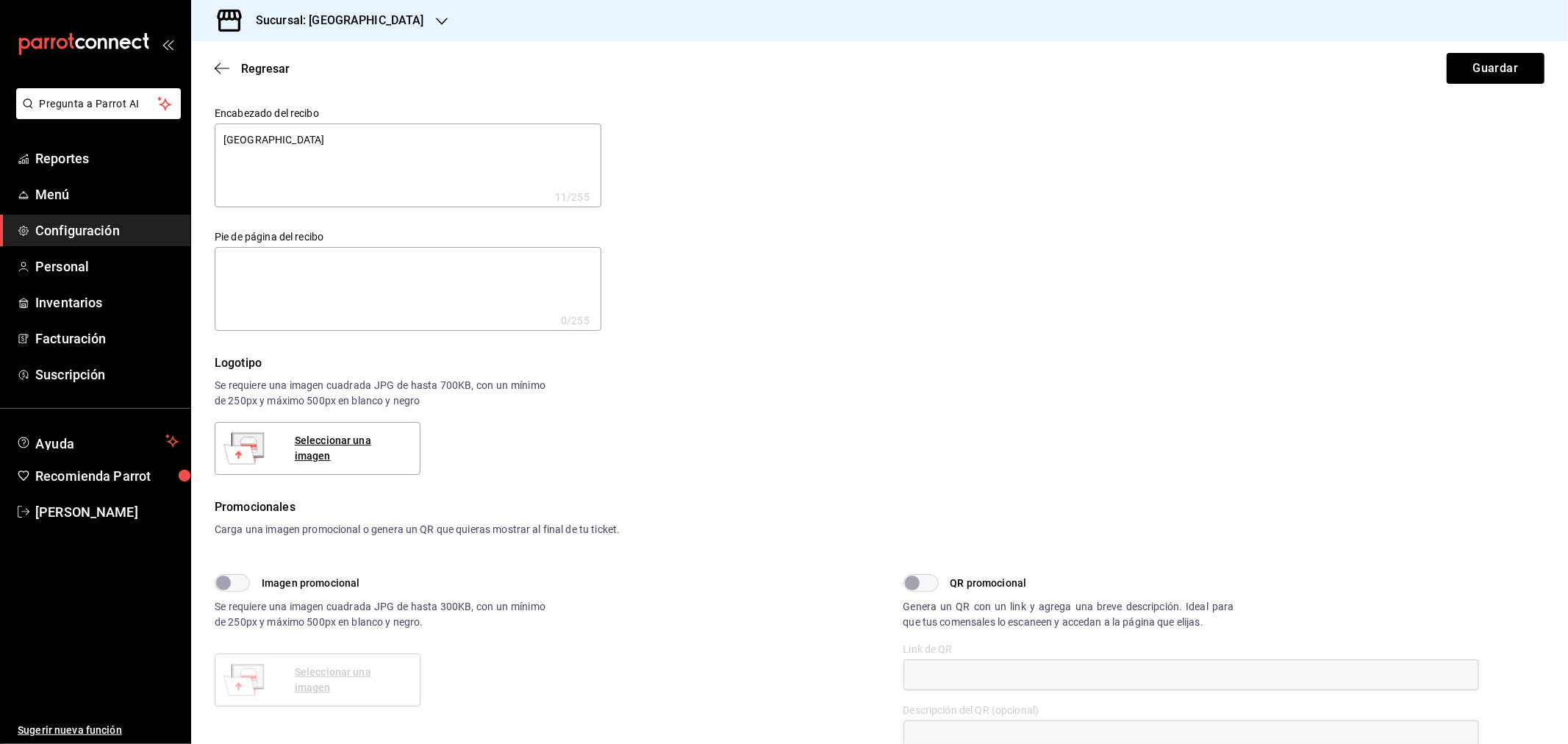
type textarea "Casa La Marac"
type textarea "x"
type textarea "Casa La Maraca"
type textarea "x"
type textarea "Casa La Maraca"
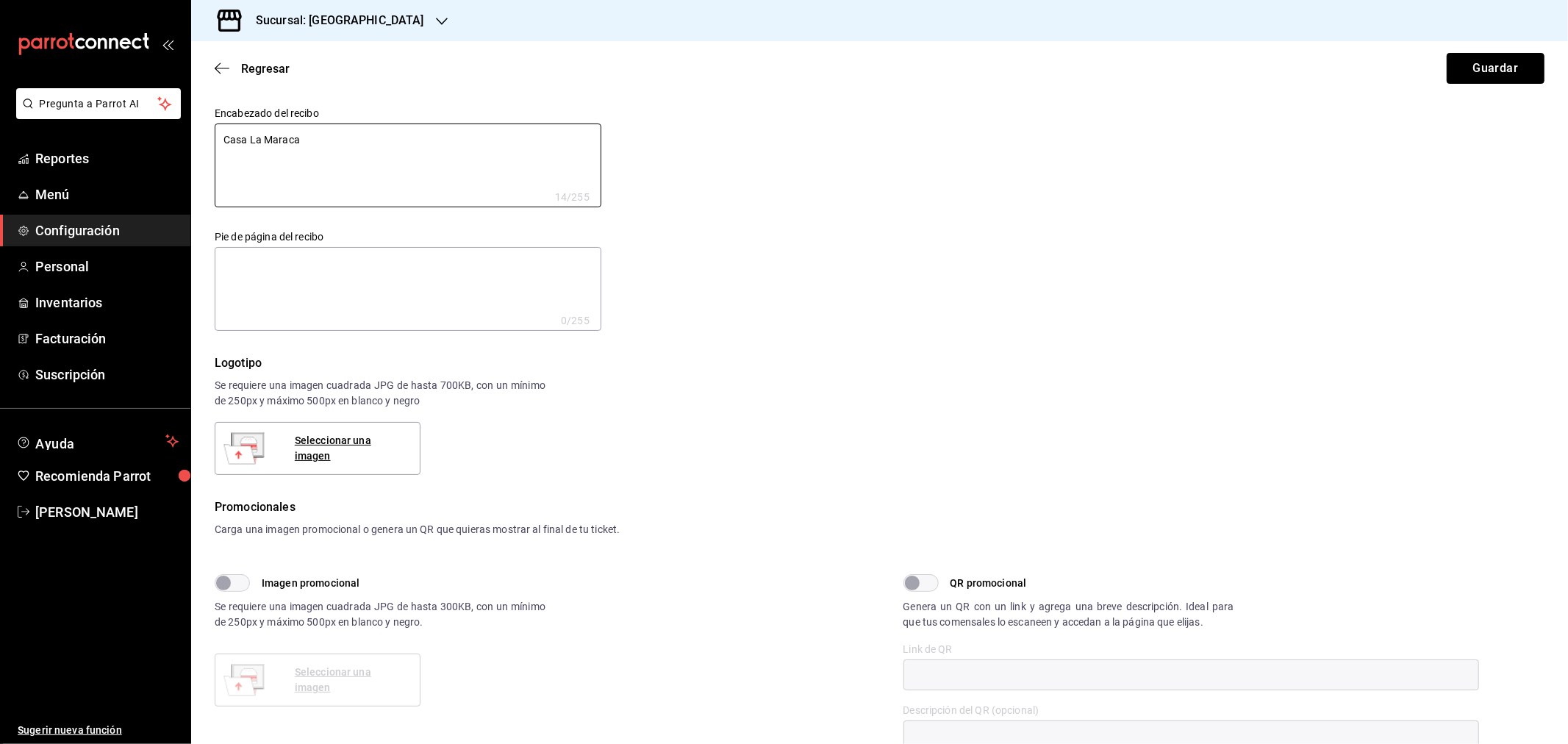
click at [1476, 74] on button "Guardar" at bounding box center [1496, 68] width 98 height 31
type textarea "x"
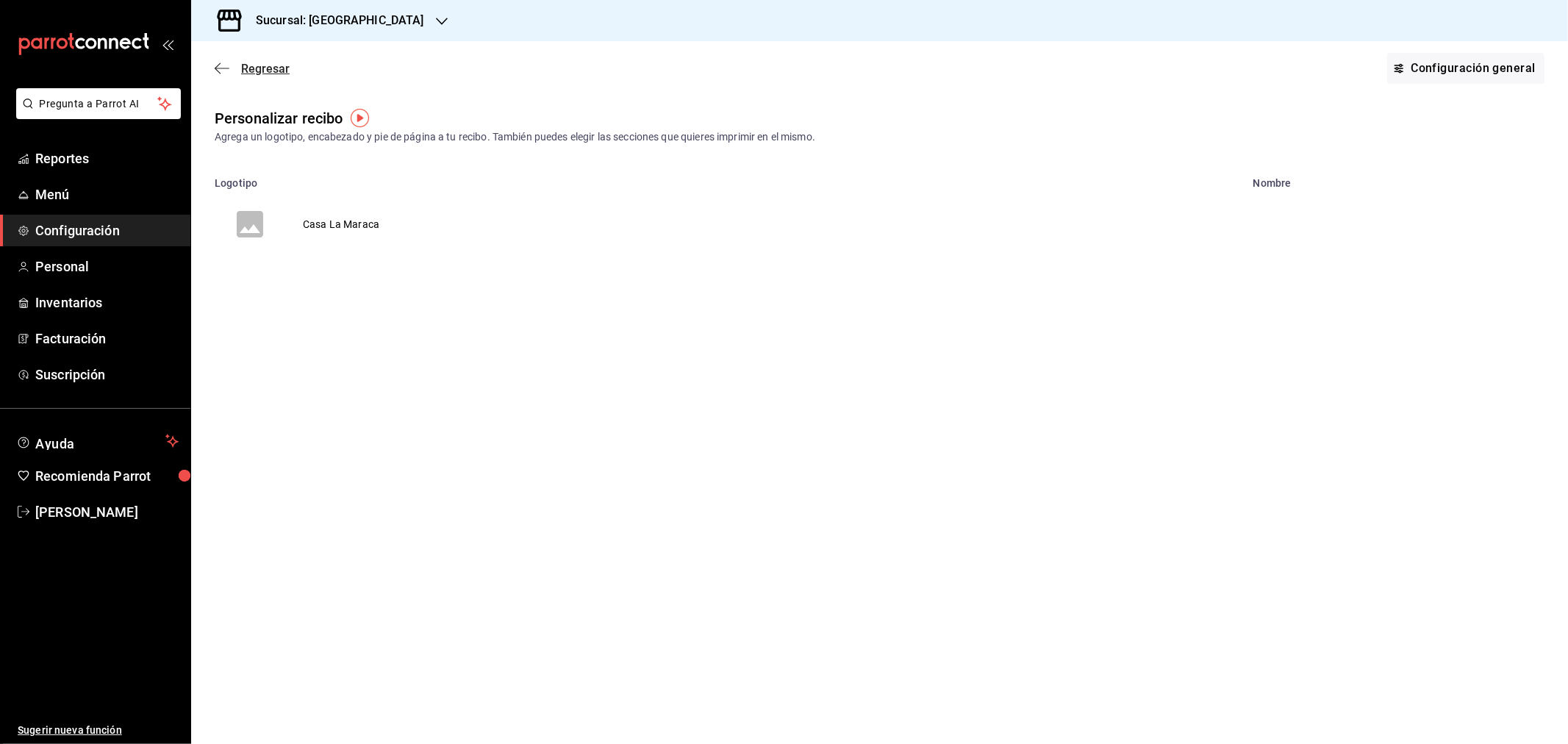
click at [226, 62] on icon "button" at bounding box center [222, 68] width 15 height 14
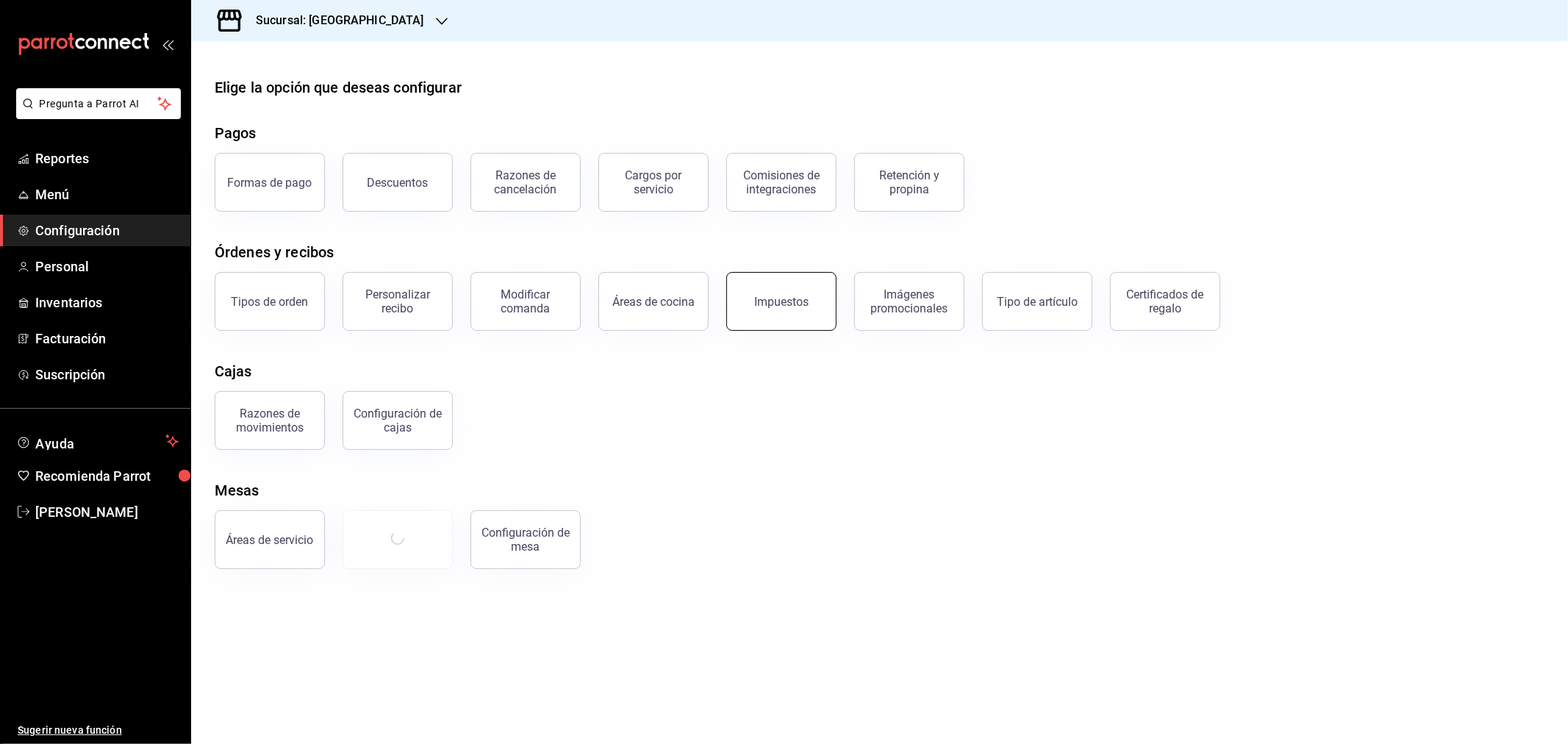
click at [798, 311] on button "Impuestos" at bounding box center [781, 302] width 110 height 58
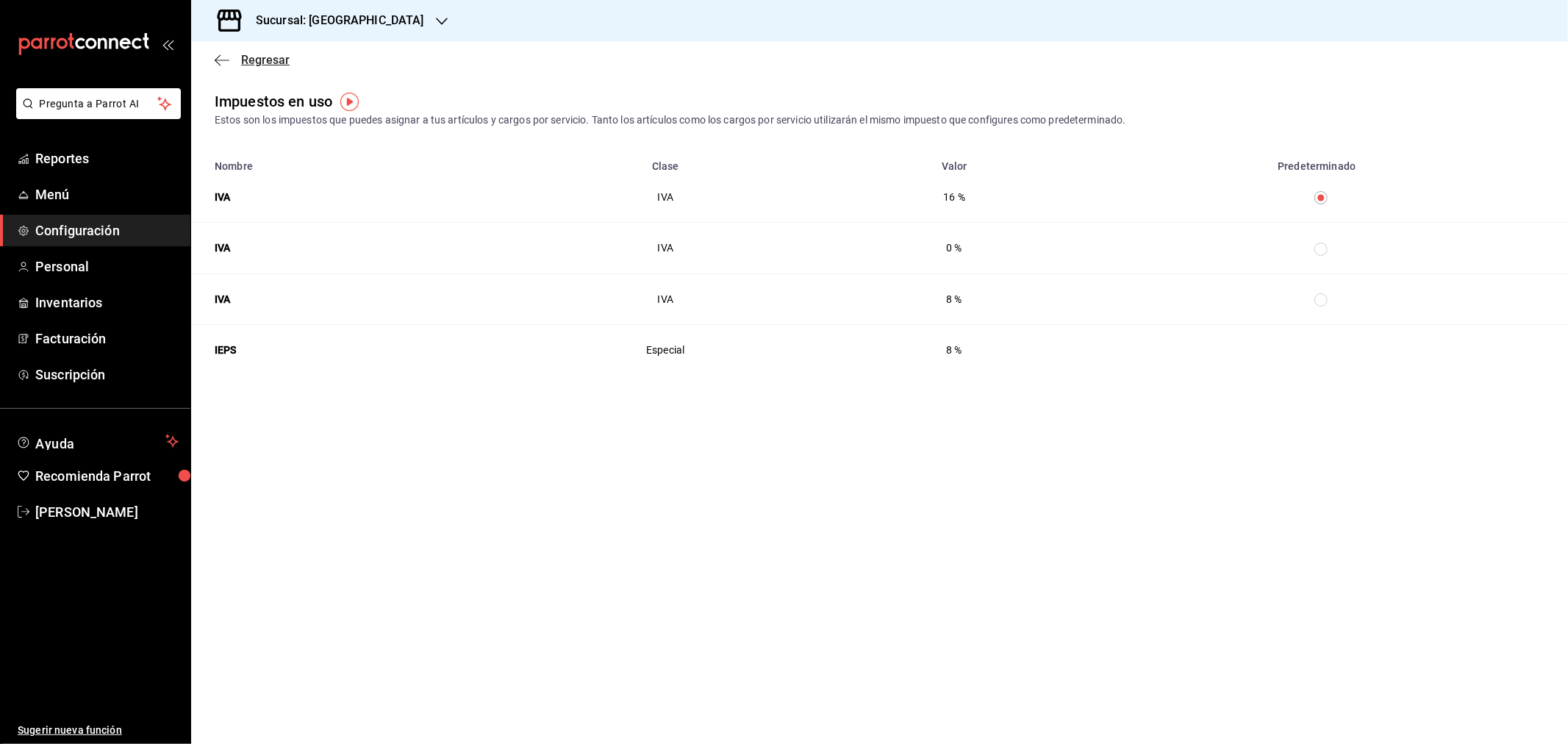
click at [218, 67] on span "Regresar" at bounding box center [252, 60] width 75 height 14
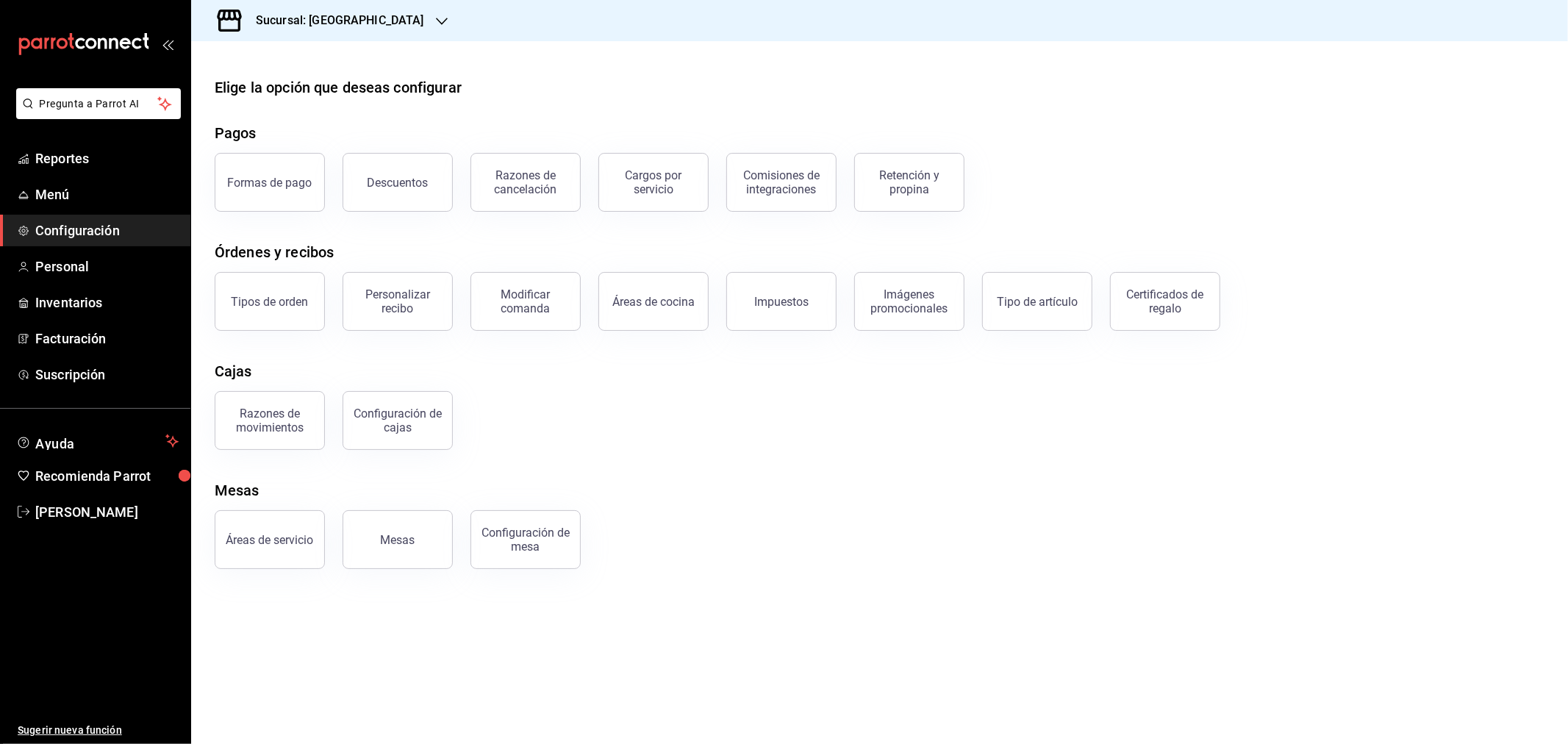
drag, startPoint x: 1105, startPoint y: 428, endPoint x: 1032, endPoint y: 408, distance: 75.7
click at [1104, 428] on div "Razones de movimientos Configuración [PERSON_NAME]" at bounding box center [871, 412] width 1347 height 76
click at [63, 186] on span "Menú" at bounding box center [107, 194] width 143 height 20
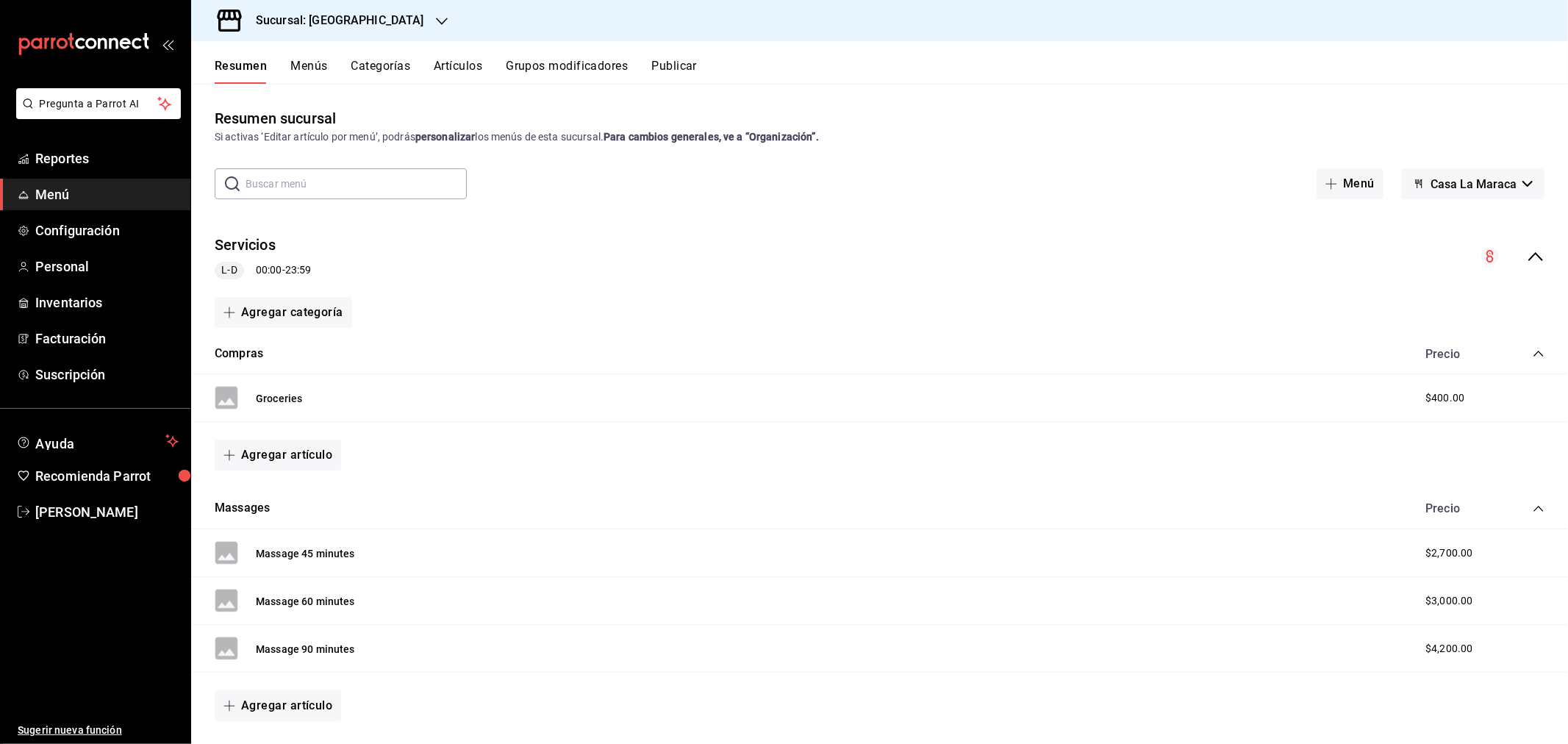
click at [305, 66] on button "Menús" at bounding box center [308, 70] width 37 height 25
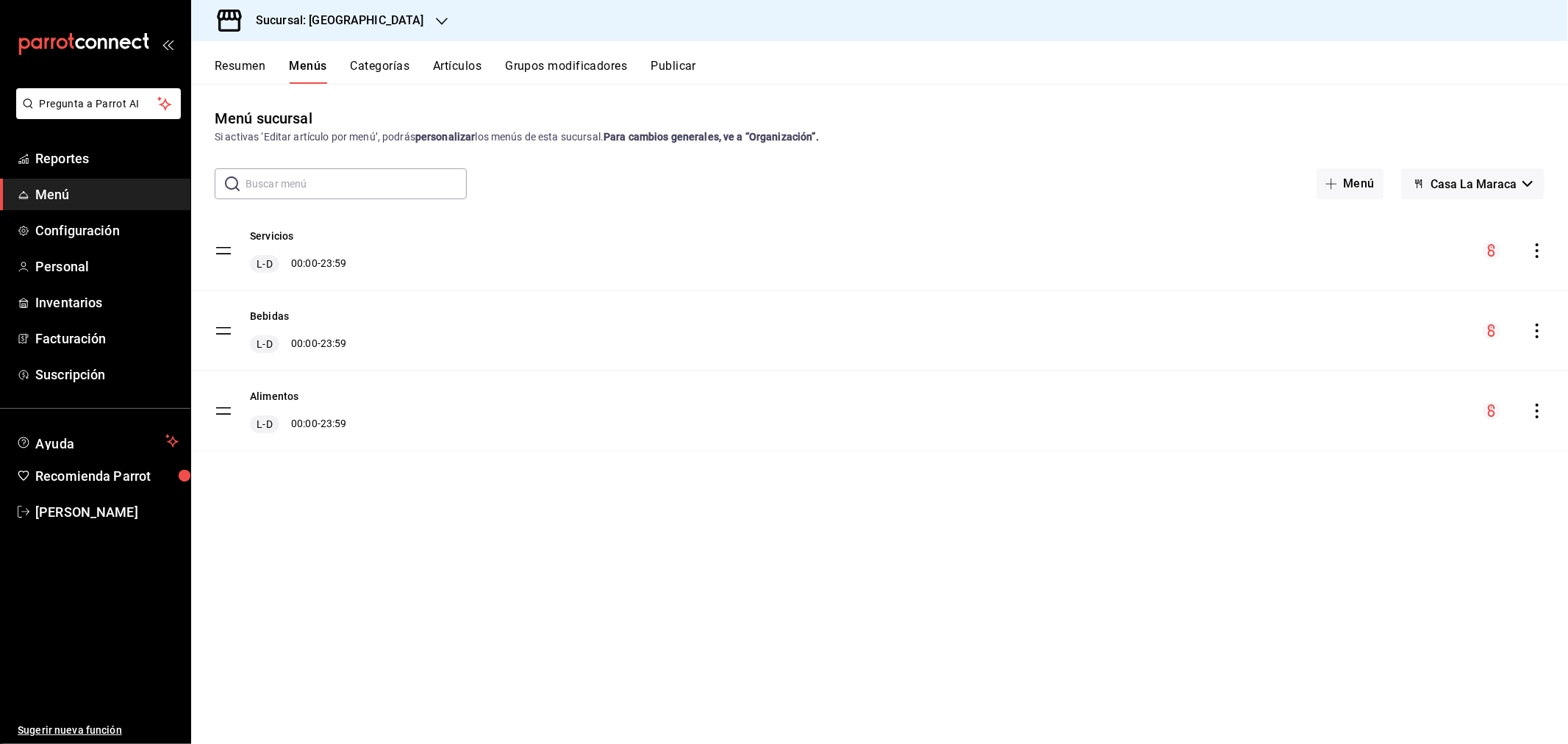
click at [461, 64] on button "Artículos" at bounding box center [457, 70] width 49 height 25
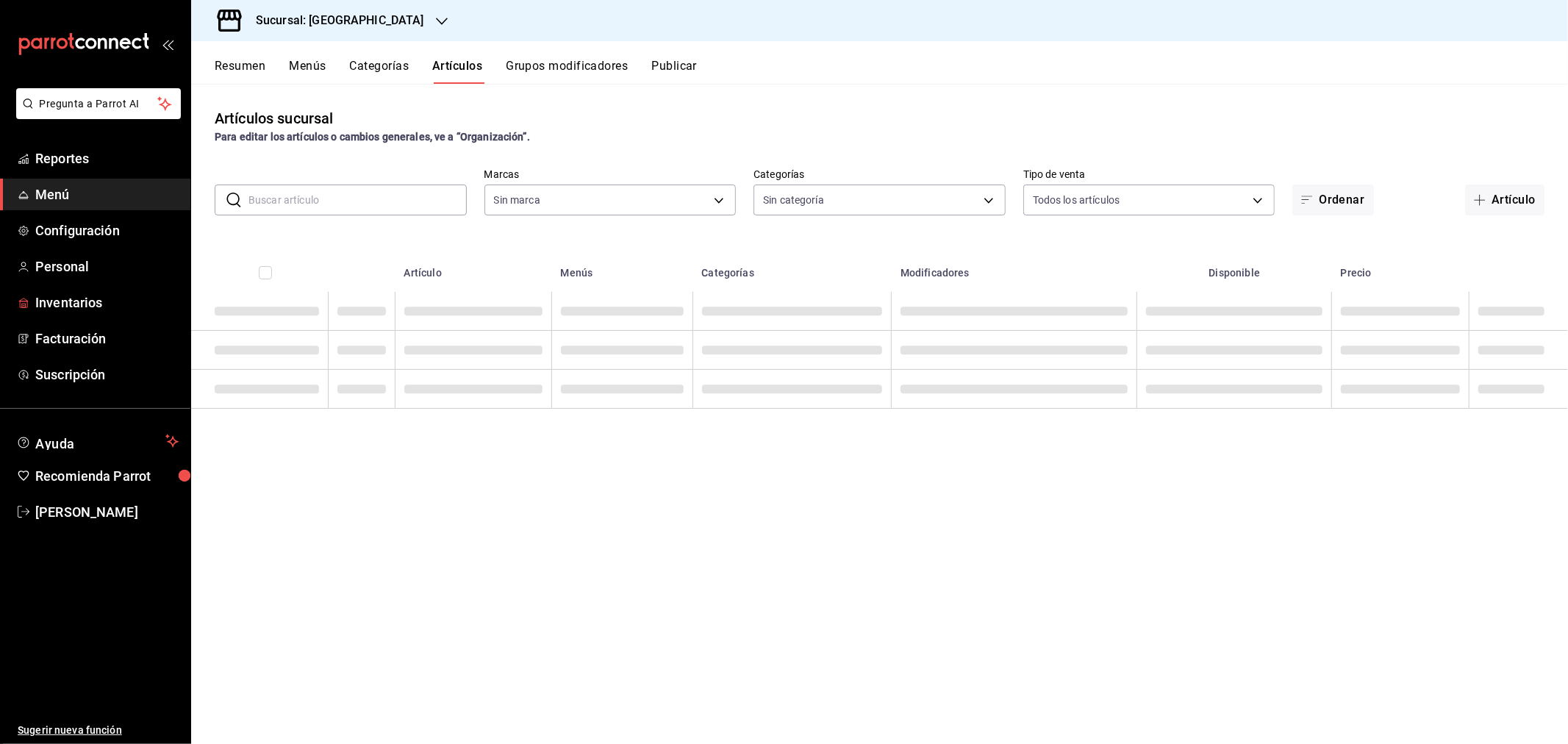
type input "06a0de65-89f9-446e-83ce-314a75ea4efa"
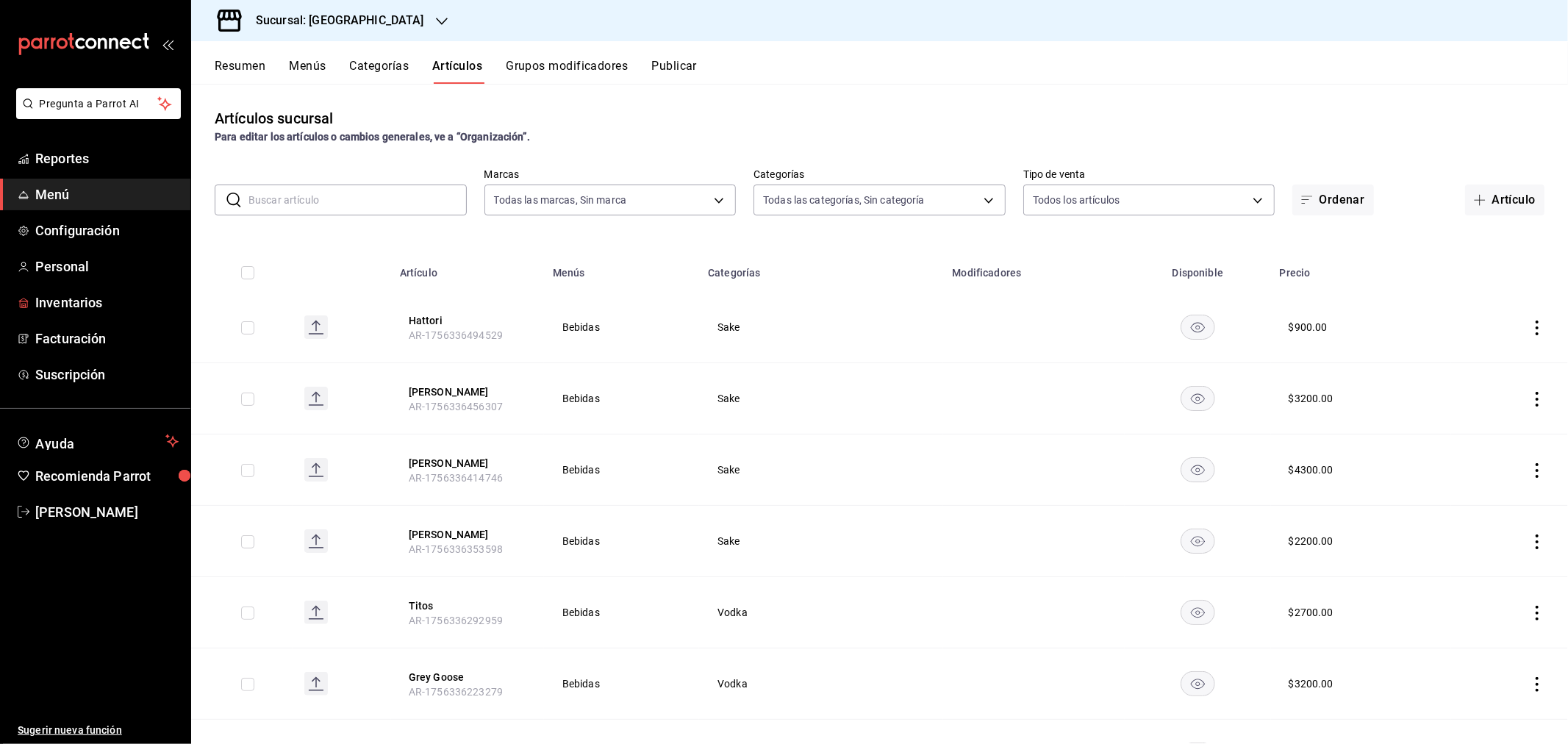
type input "457a7a1f-354d-46ce-811a-82c846cde0b3,85638dac-8ff3-4323-bacc-99d5e3a8f462,c45b4…"
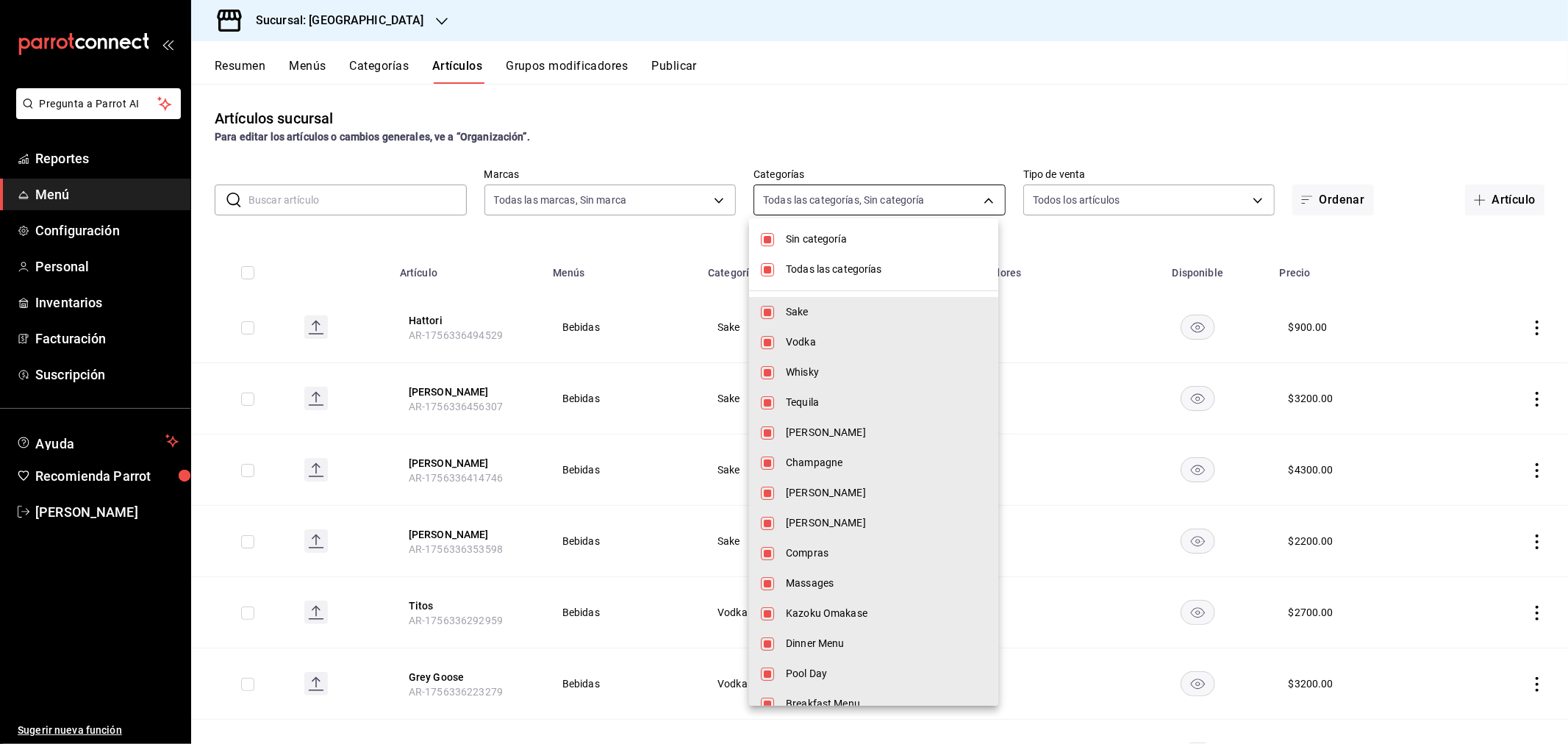
click at [988, 201] on body "Pregunta a Parrot AI Reportes Menú Configuración Personal Inventarios Facturaci…" at bounding box center [784, 372] width 1568 height 744
click at [811, 273] on span "Todas las categorías" at bounding box center [887, 269] width 201 height 16
checkbox input "false"
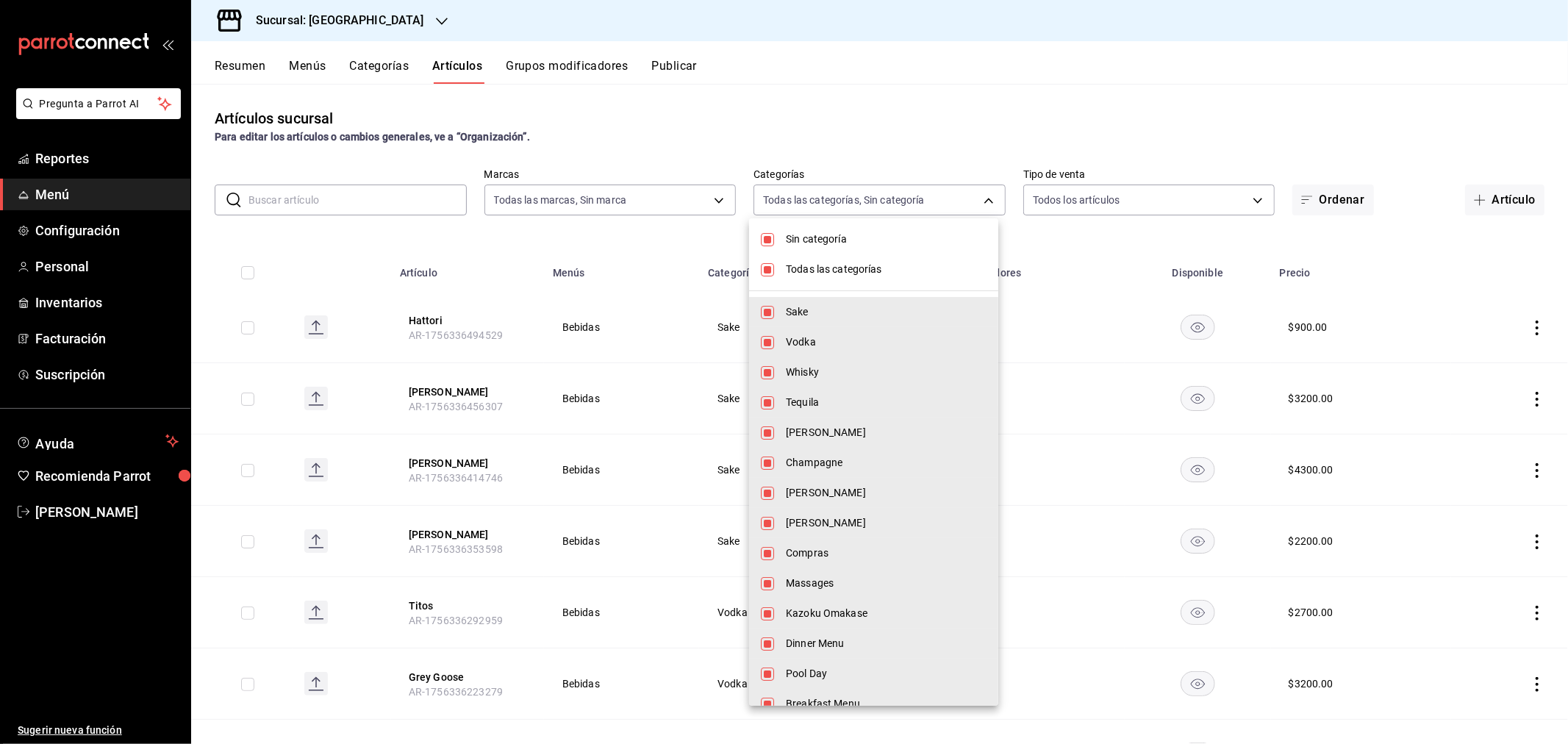
checkbox input "false"
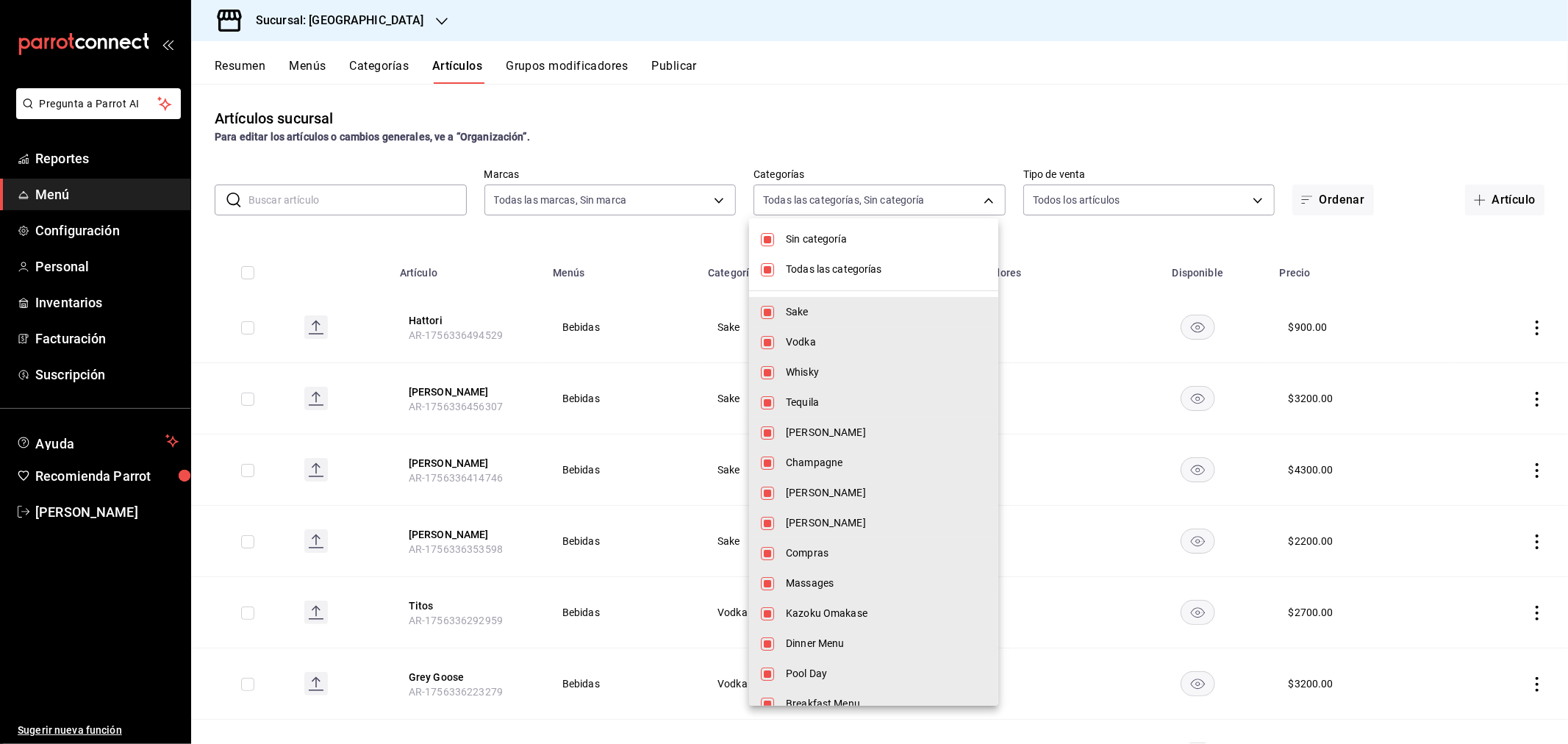
checkbox input "false"
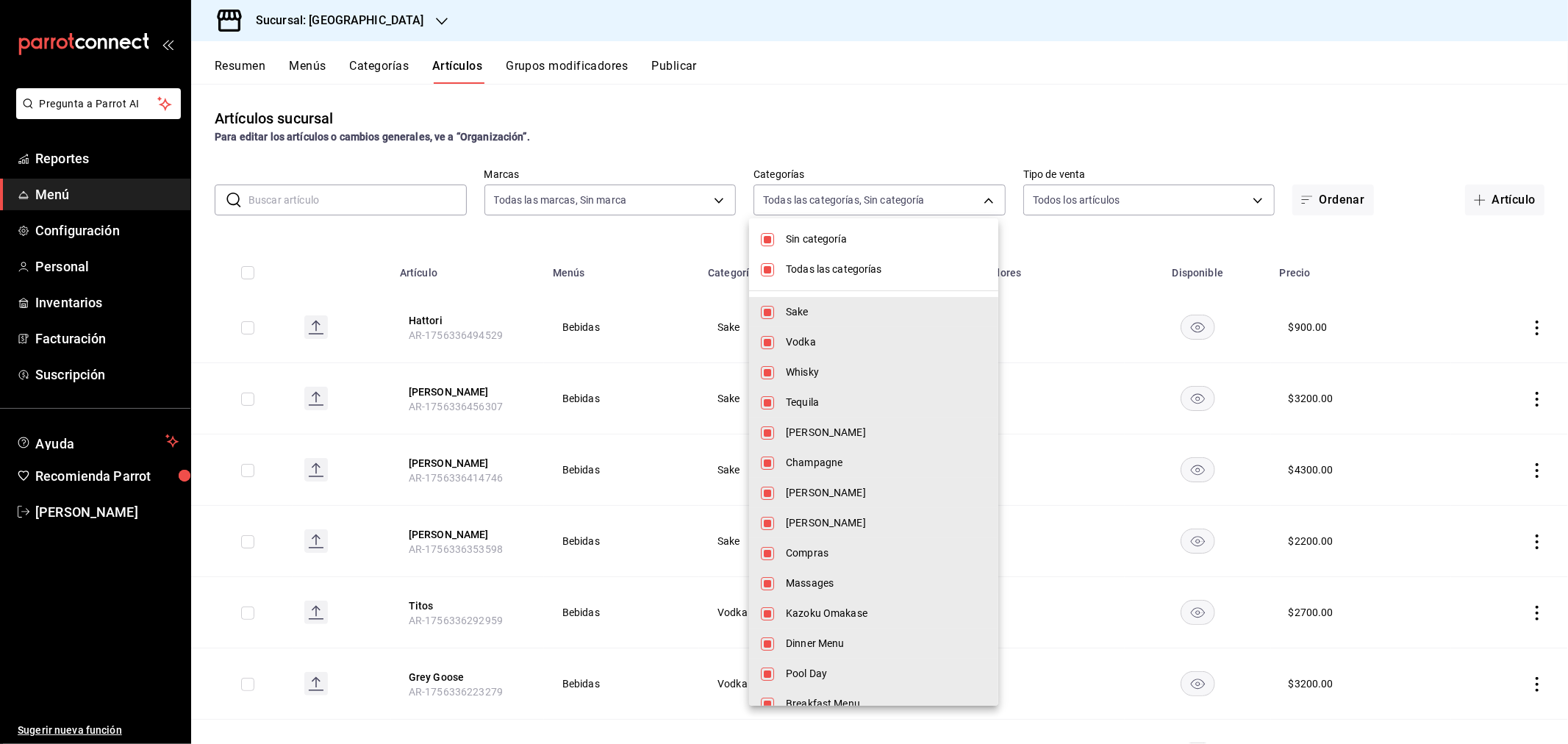
checkbox input "false"
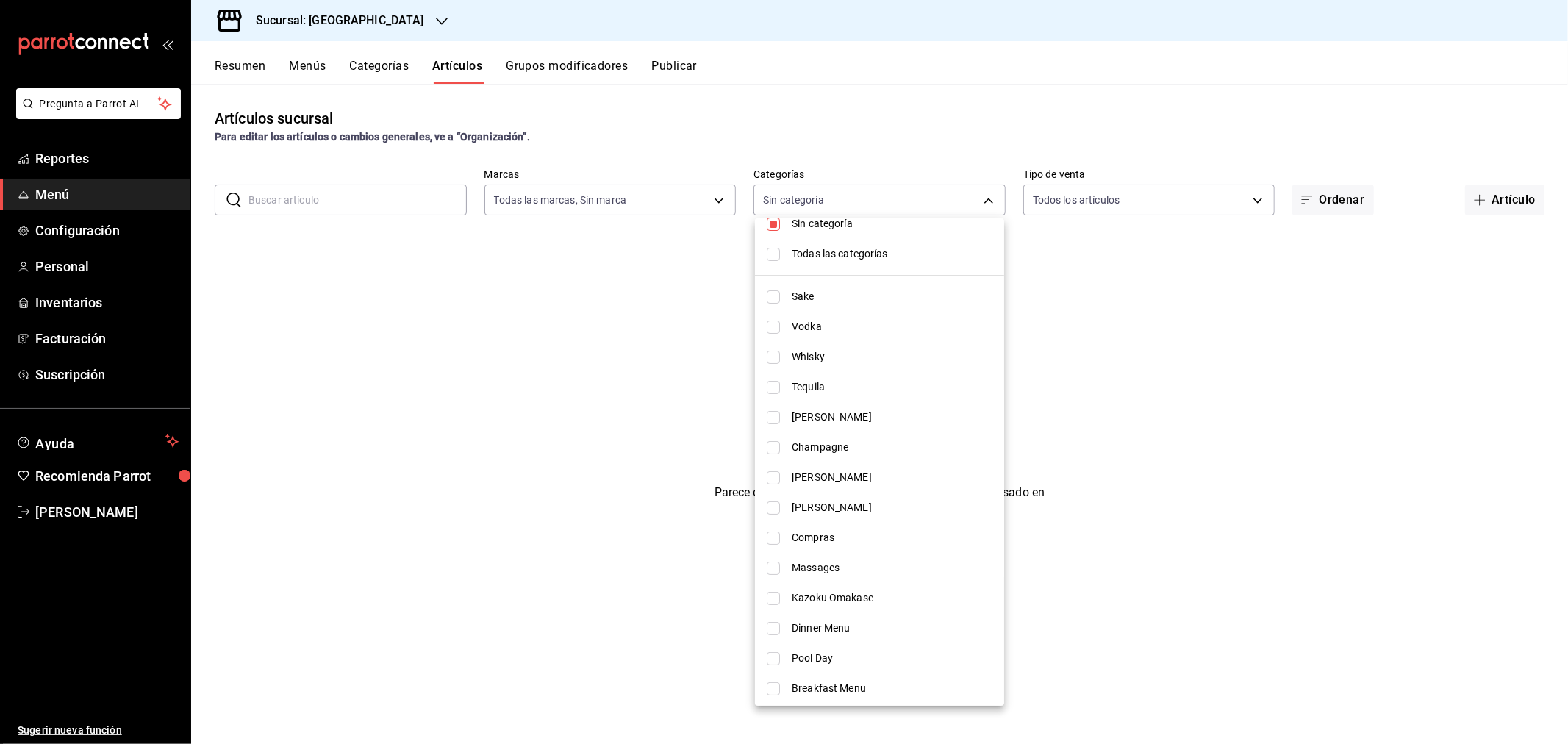
scroll to position [18, 0]
click at [1098, 535] on div at bounding box center [784, 372] width 1568 height 744
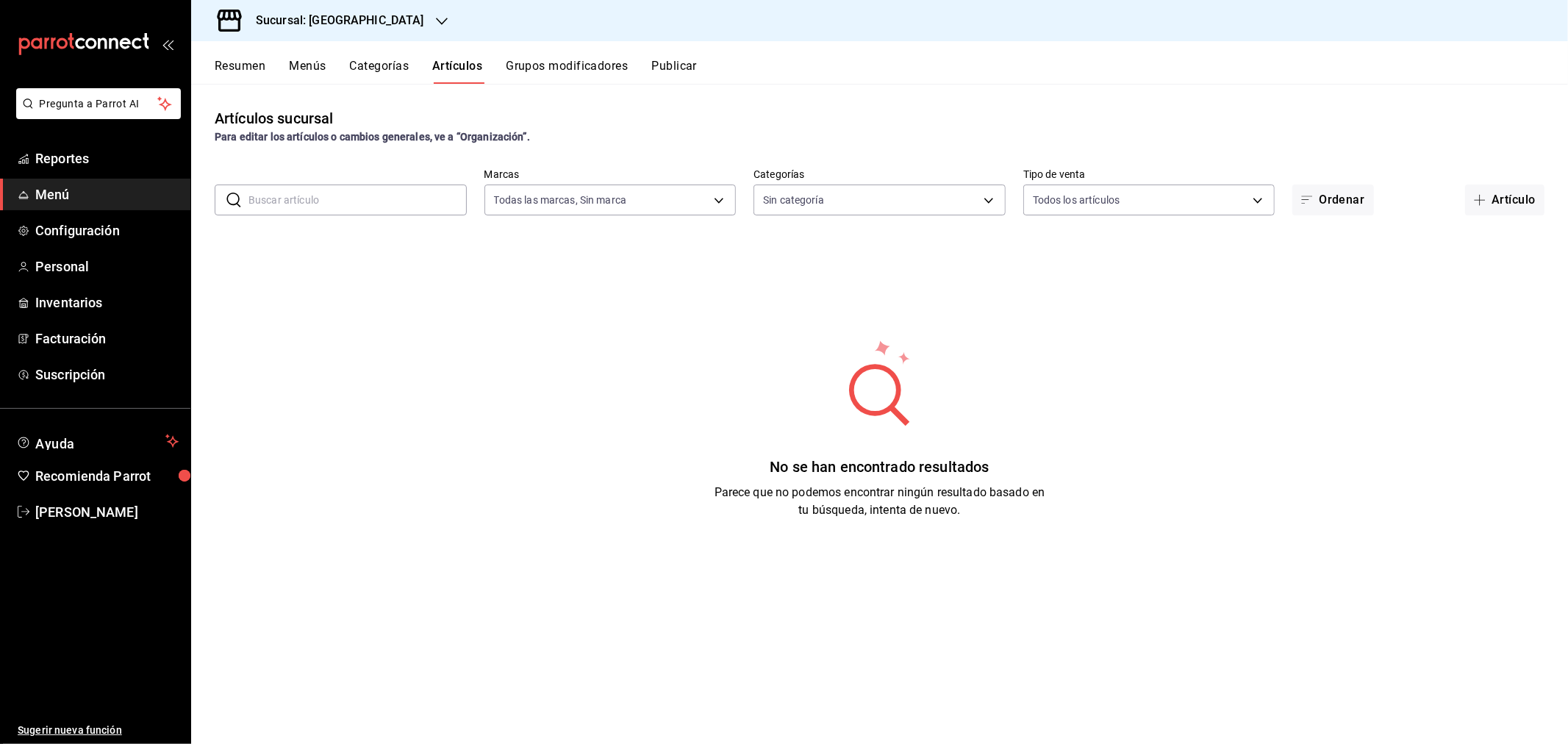
click at [353, 202] on input "text" at bounding box center [357, 200] width 218 height 29
click at [839, 202] on body "Pregunta a Parrot AI Reportes Menú Configuración Personal Inventarios Facturaci…" at bounding box center [784, 372] width 1568 height 744
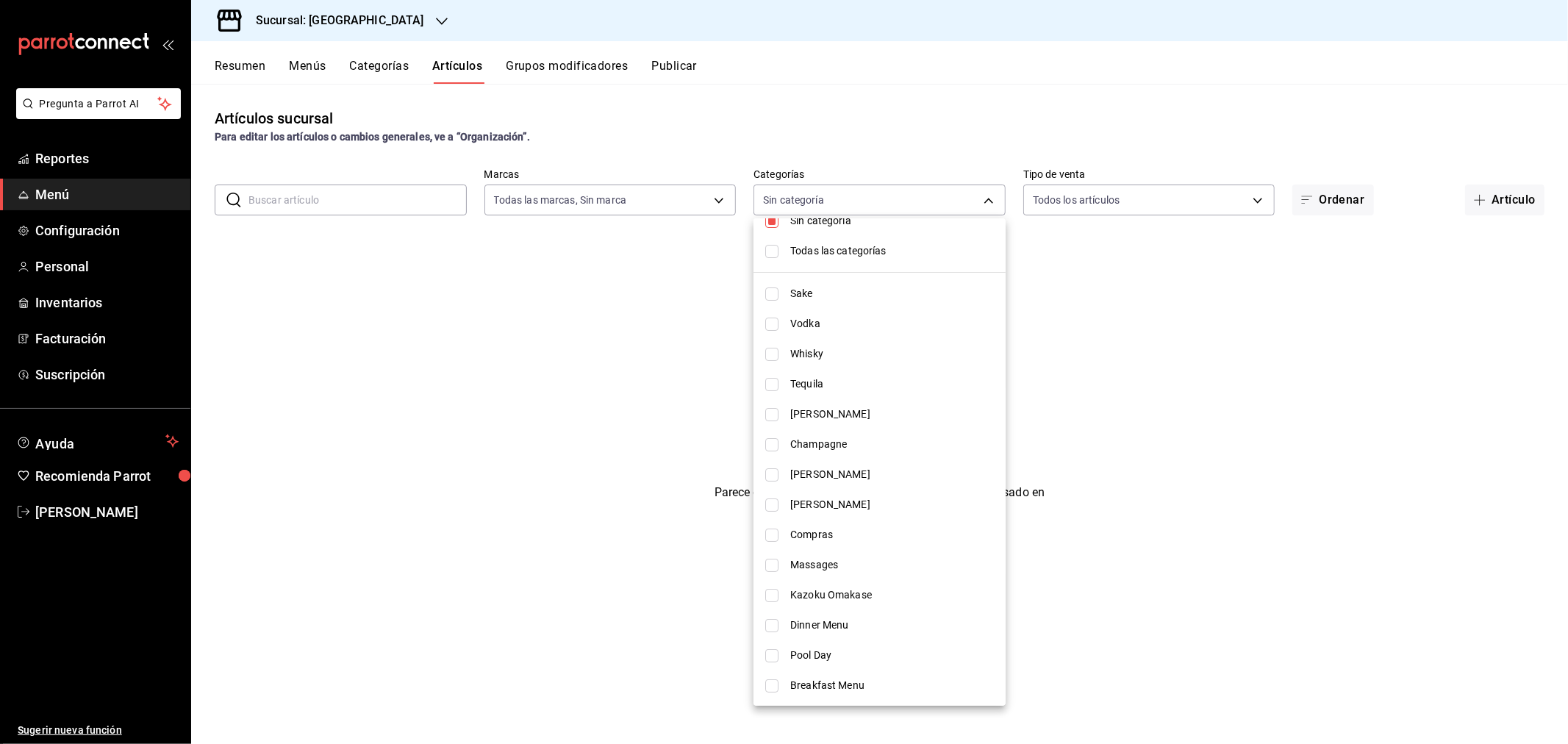
click at [772, 562] on input "checkbox" at bounding box center [772, 566] width 14 height 14
checkbox input "true"
type input "dbceef82-234a-4fd9-8478-db86f9ad86a6"
click at [770, 598] on input "checkbox" at bounding box center [772, 596] width 14 height 14
checkbox input "true"
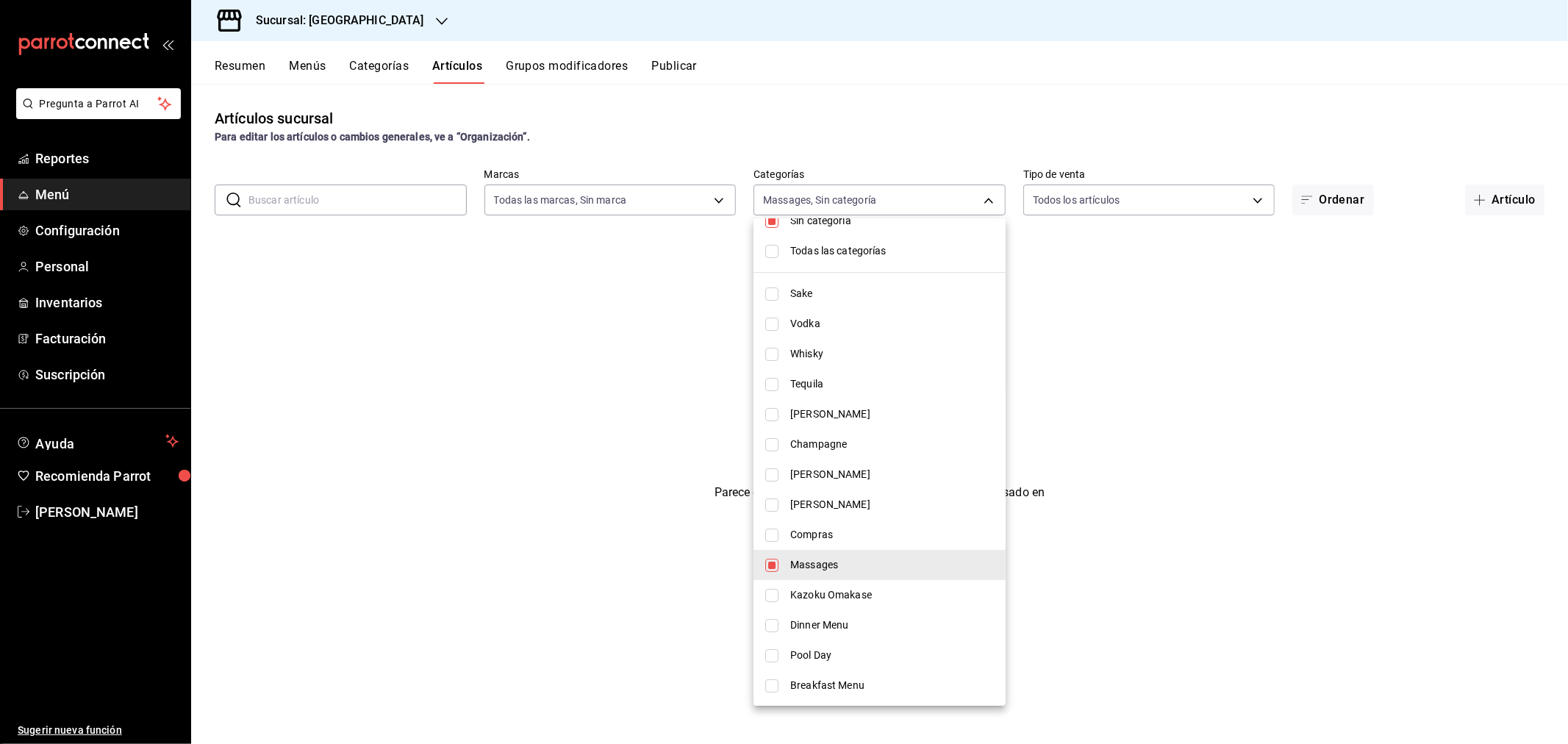
type input "dbceef82-234a-4fd9-8478-db86f9ad86a6,4c7ae705-873e-4b70-99a9-e9368283481b"
click at [776, 620] on input "checkbox" at bounding box center [772, 626] width 14 height 14
checkbox input "true"
type input "dbceef82-234a-4fd9-8478-db86f9ad86a6,4c7ae705-873e-4b70-99a9-e9368283481b,e0ad6…"
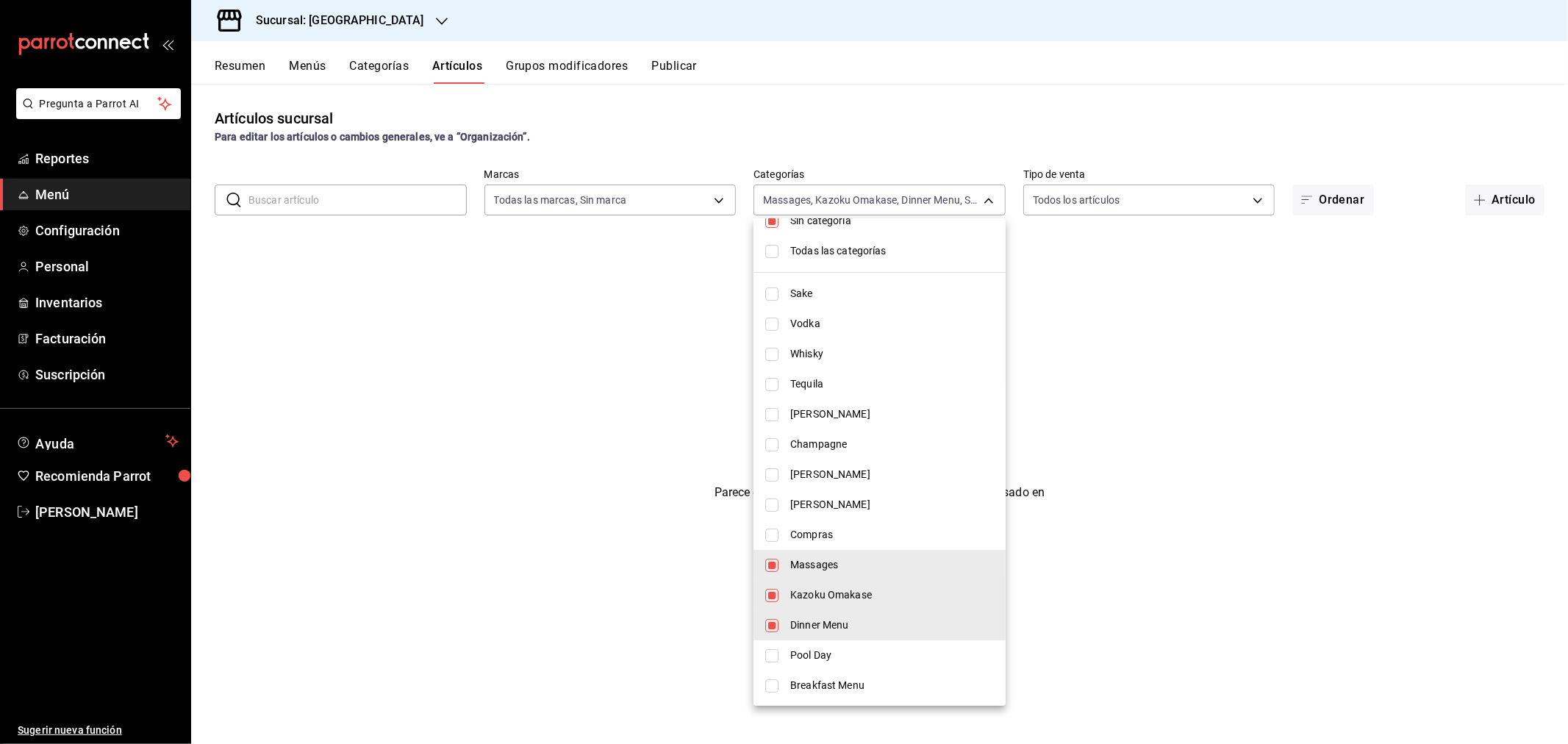
click at [768, 652] on input "checkbox" at bounding box center [772, 656] width 14 height 14
checkbox input "true"
type input "dbceef82-234a-4fd9-8478-db86f9ad86a6,4c7ae705-873e-4b70-99a9-e9368283481b,e0ad6…"
click at [769, 683] on input "checkbox" at bounding box center [772, 686] width 14 height 14
checkbox input "true"
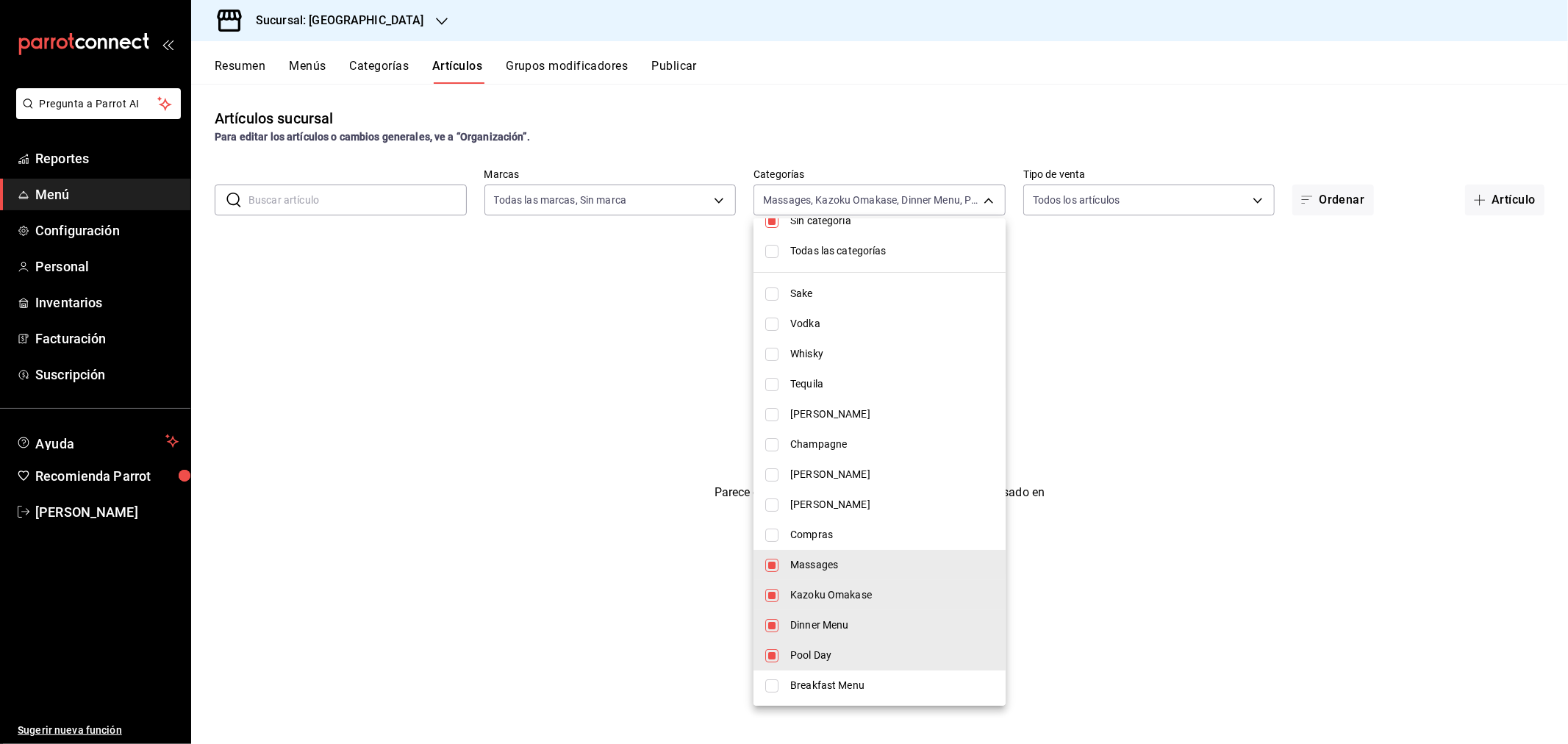
type input "dbceef82-234a-4fd9-8478-db86f9ad86a6,4c7ae705-873e-4b70-99a9-e9368283481b,e0ad6…"
click at [551, 407] on div at bounding box center [784, 372] width 1568 height 744
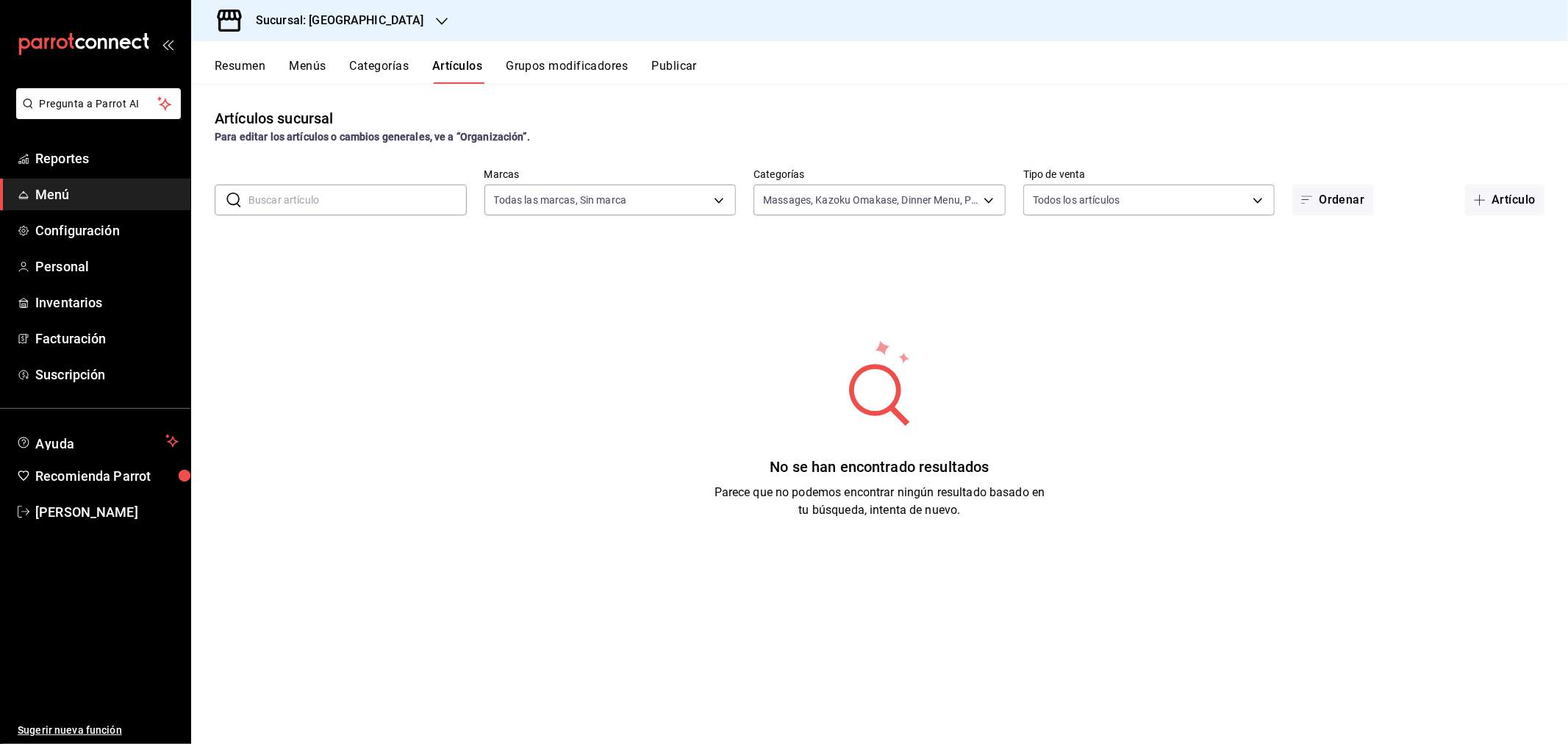
click at [371, 61] on button "Categorías" at bounding box center [379, 70] width 59 height 25
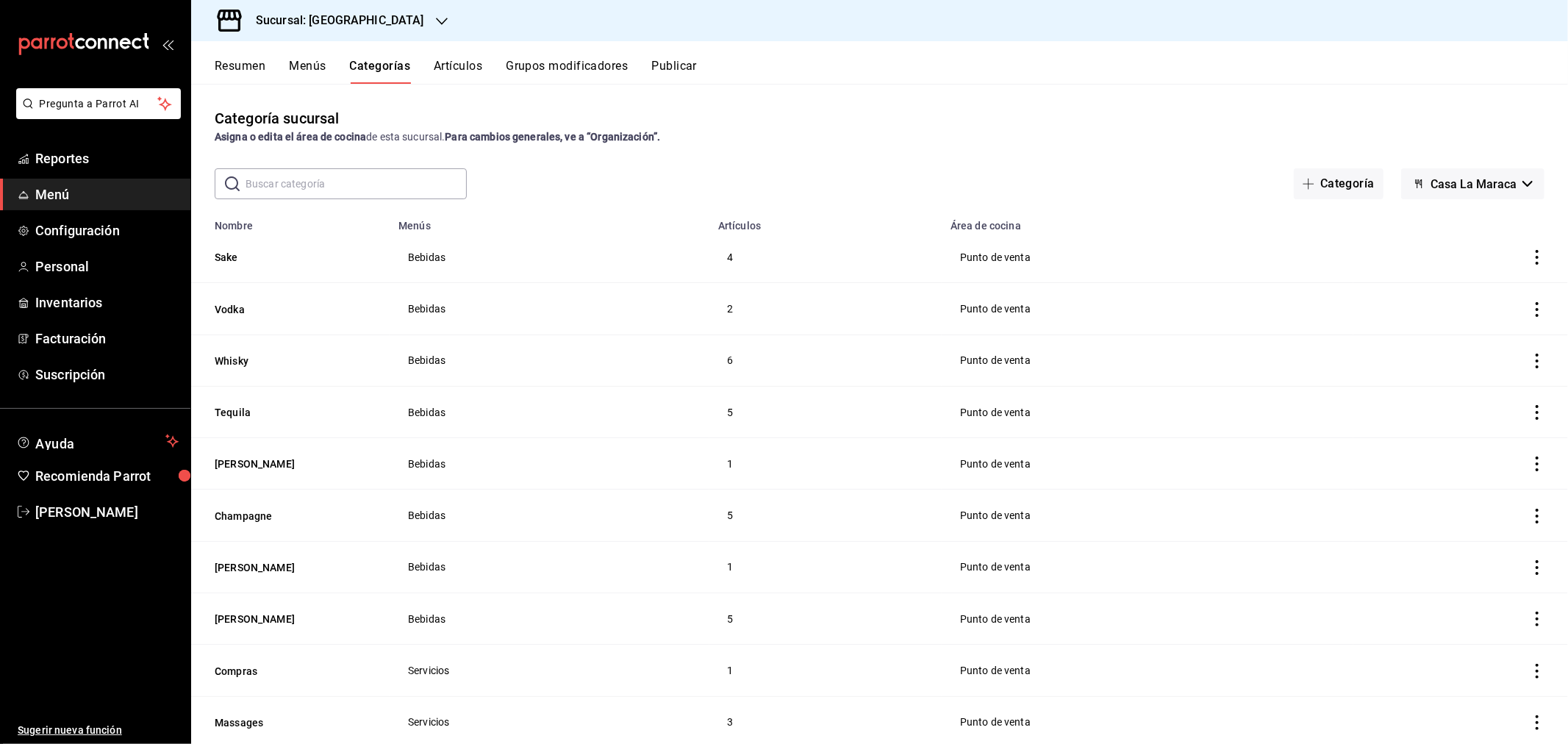
click at [306, 63] on button "Menús" at bounding box center [307, 70] width 37 height 25
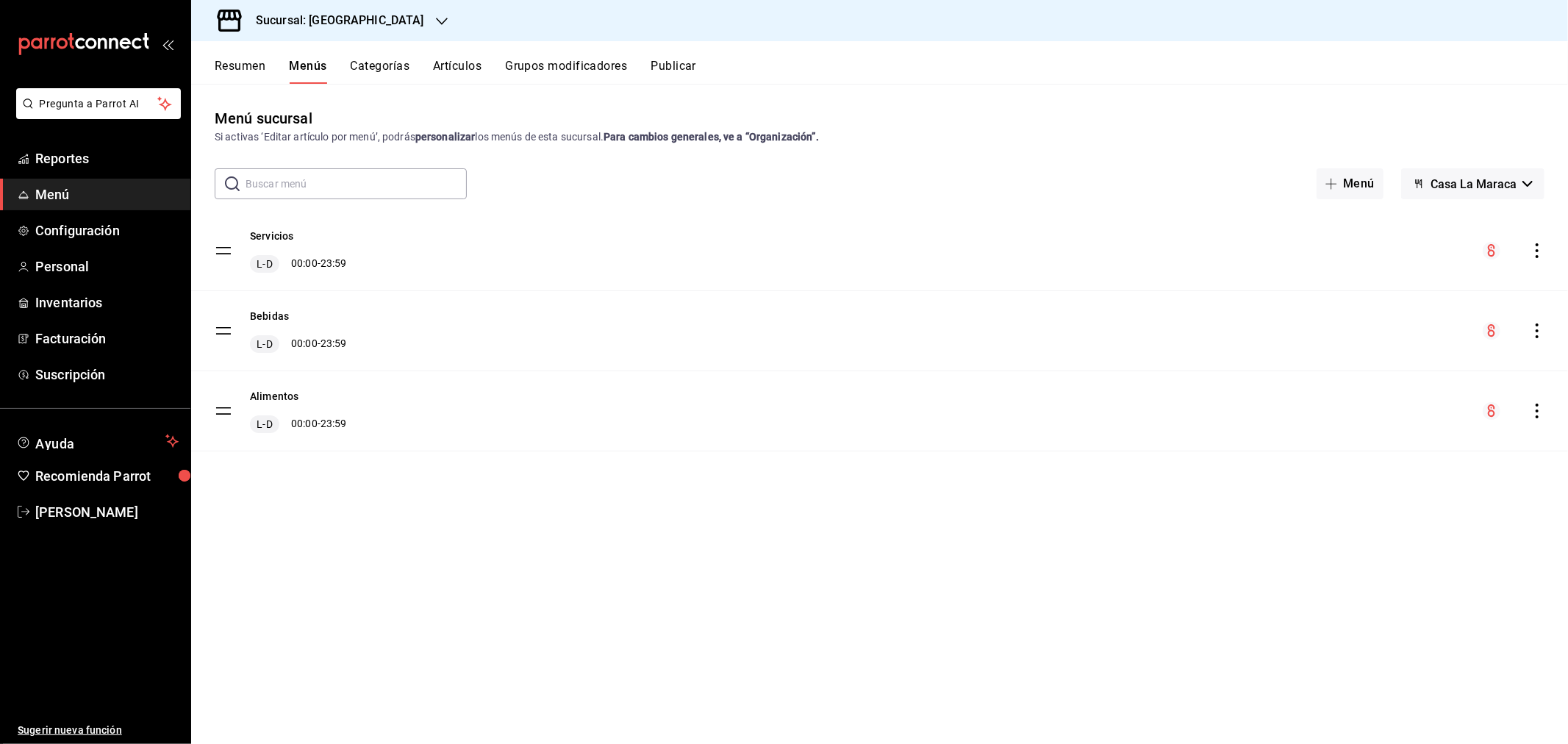
click at [461, 67] on button "Artículos" at bounding box center [457, 70] width 49 height 25
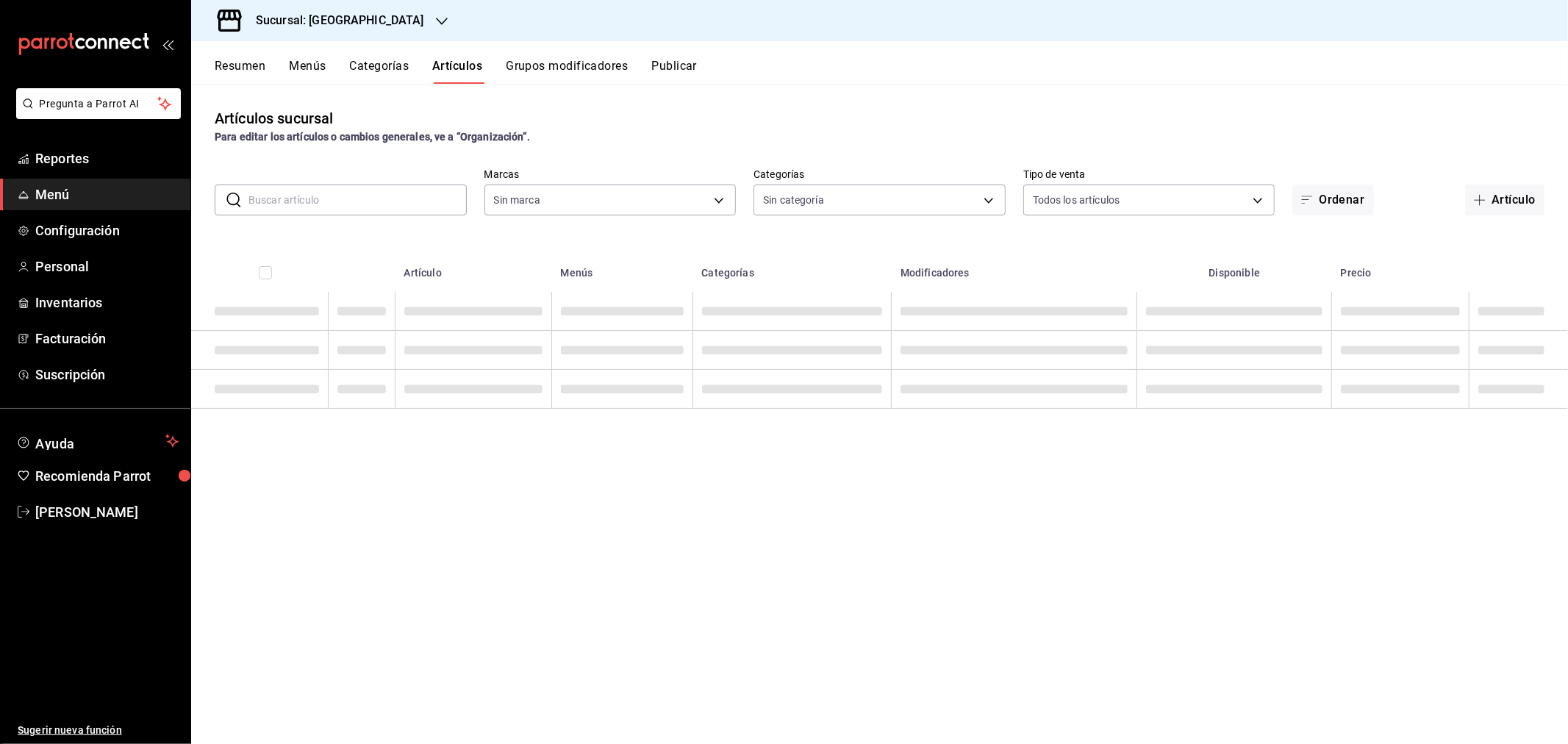
type input "06a0de65-89f9-446e-83ce-314a75ea4efa"
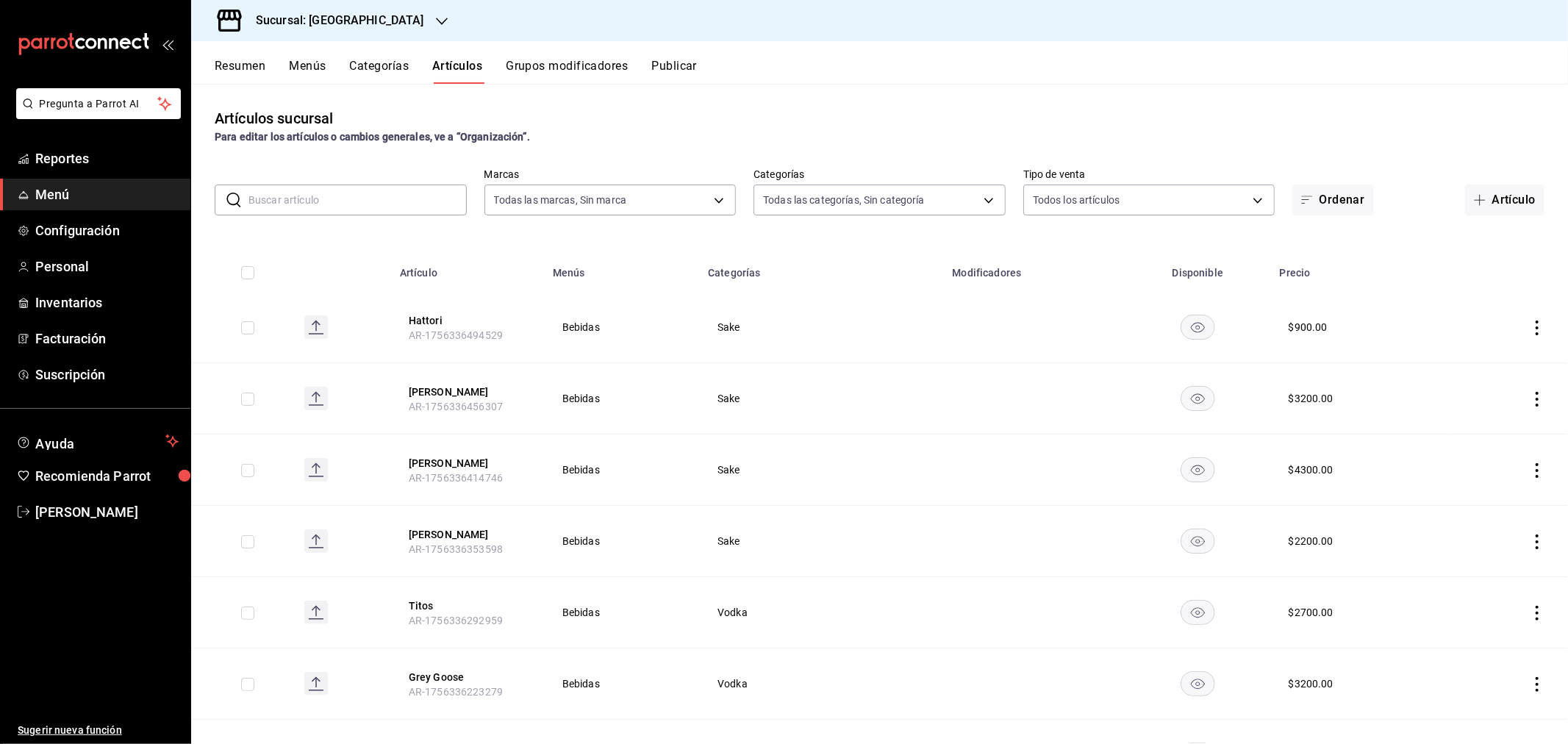
type input "457a7a1f-354d-46ce-811a-82c846cde0b3,85638dac-8ff3-4323-bacc-99d5e3a8f462,c45b4…"
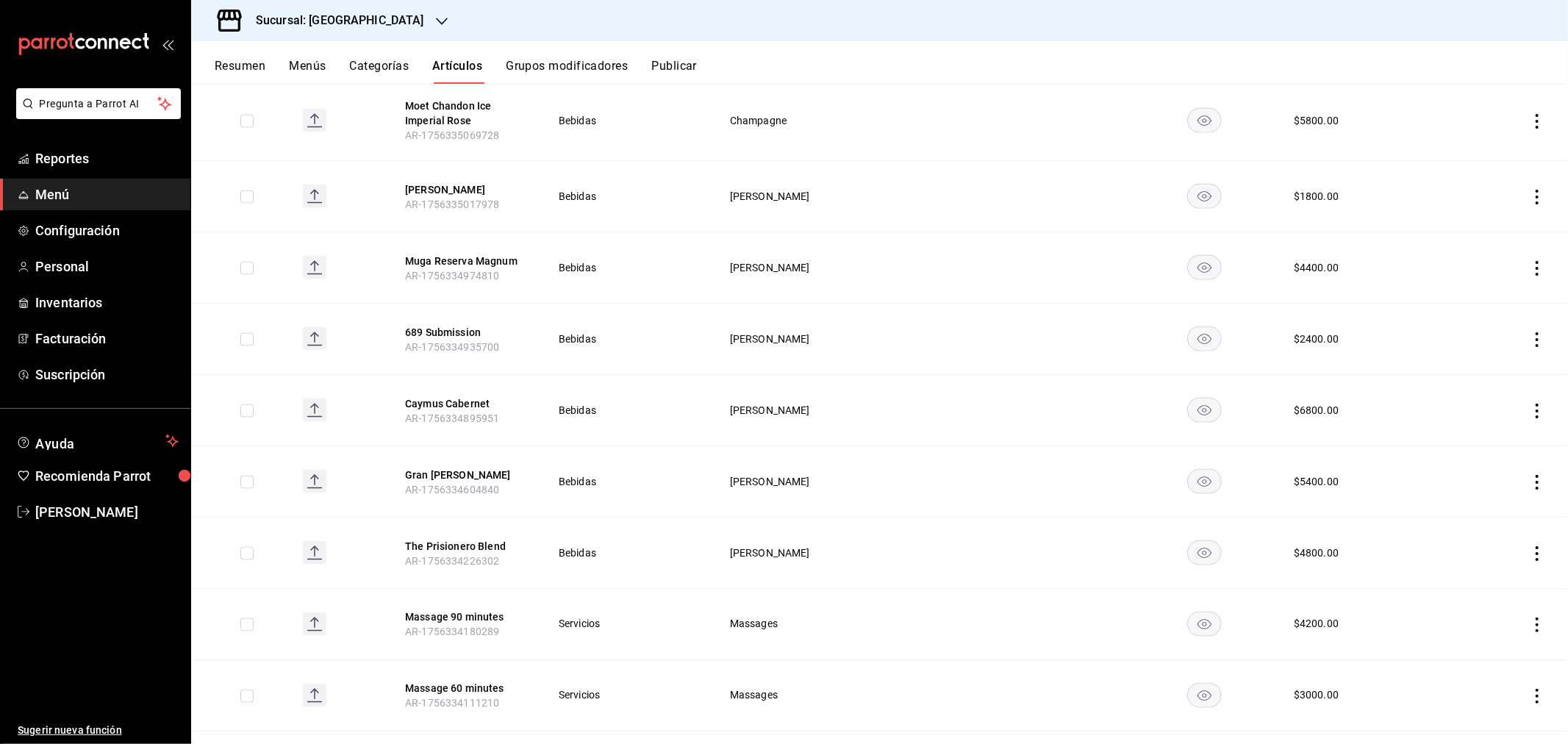
scroll to position [1786, 0]
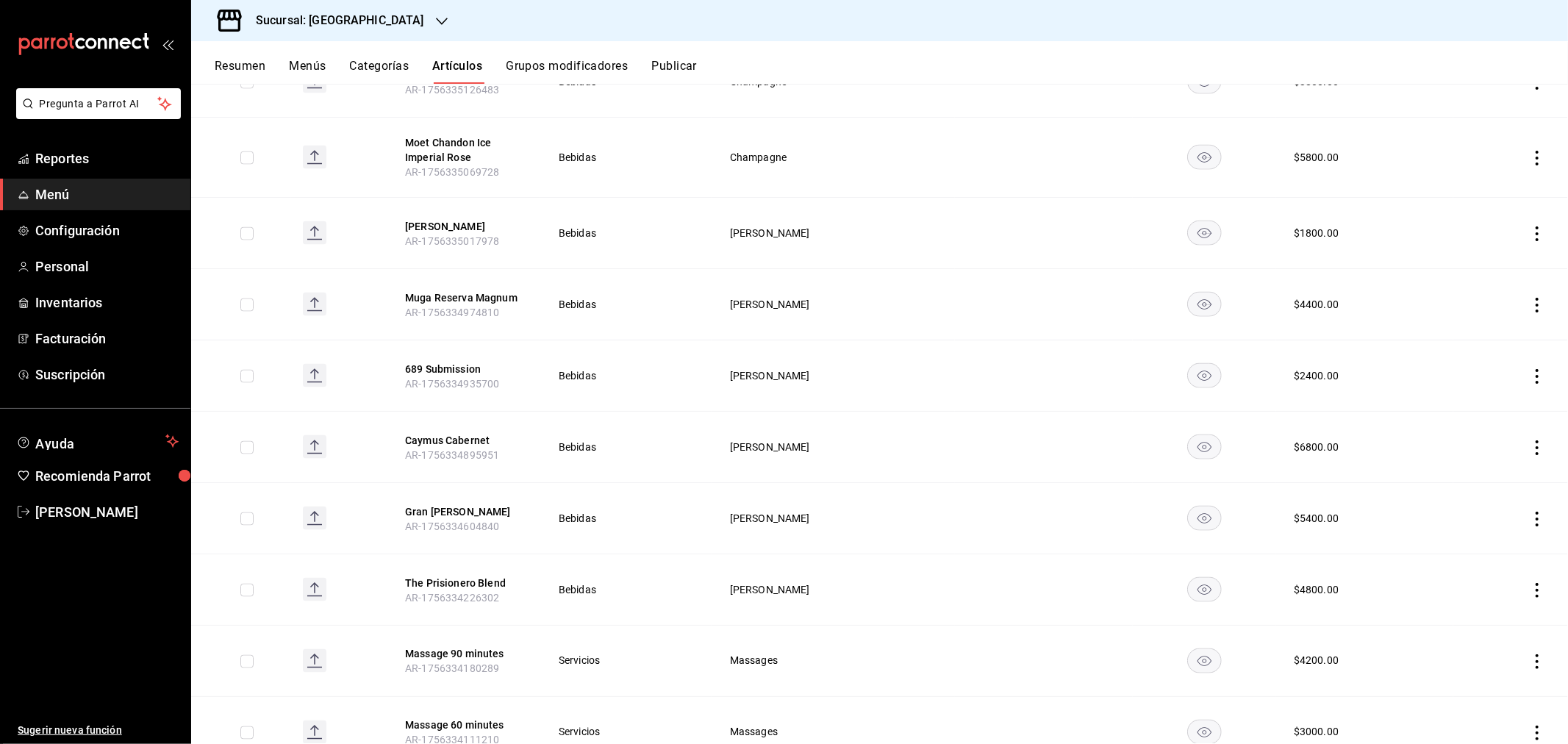
click at [391, 18] on h3 "Sucursal: [GEOGRAPHIC_DATA]" at bounding box center [334, 21] width 180 height 18
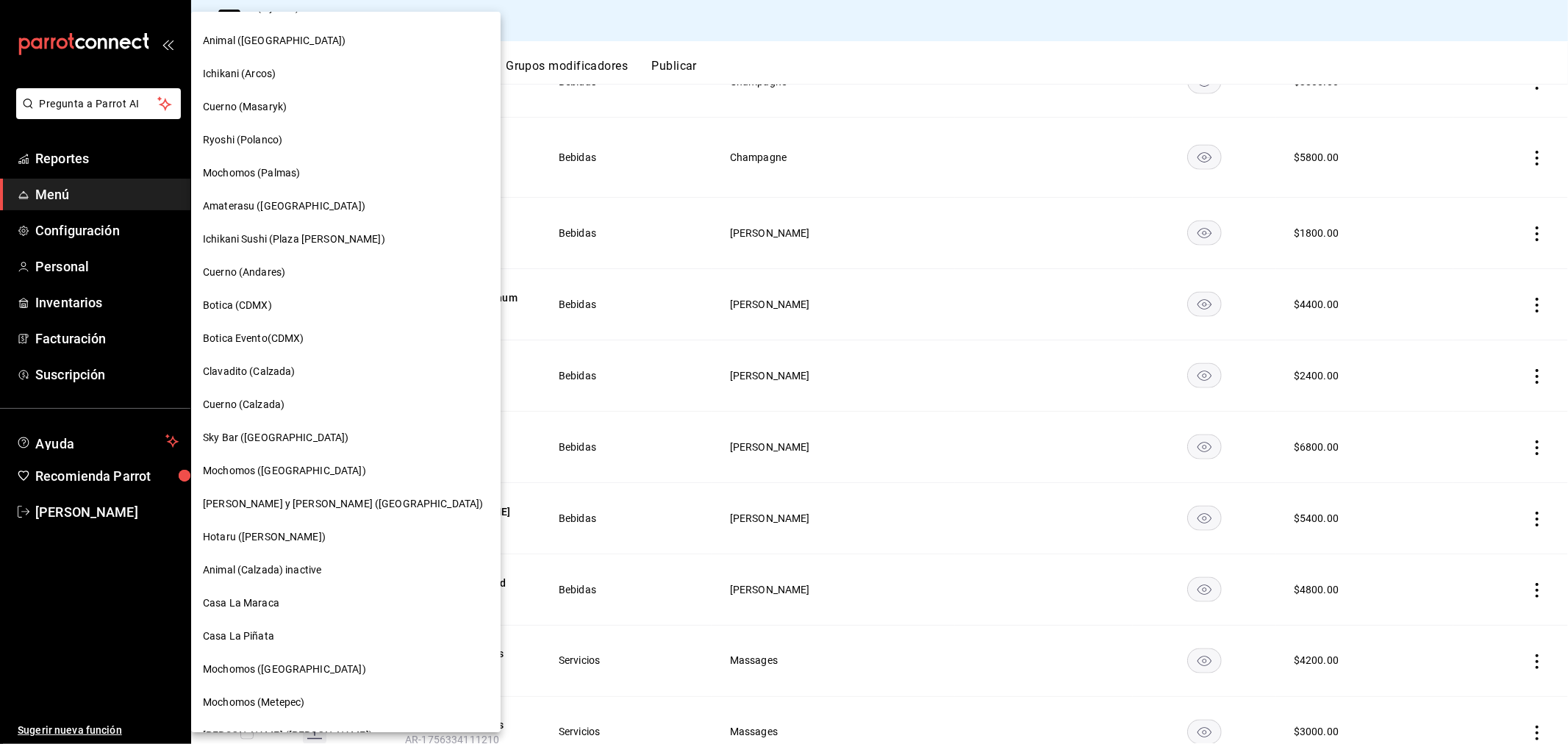
scroll to position [843, 0]
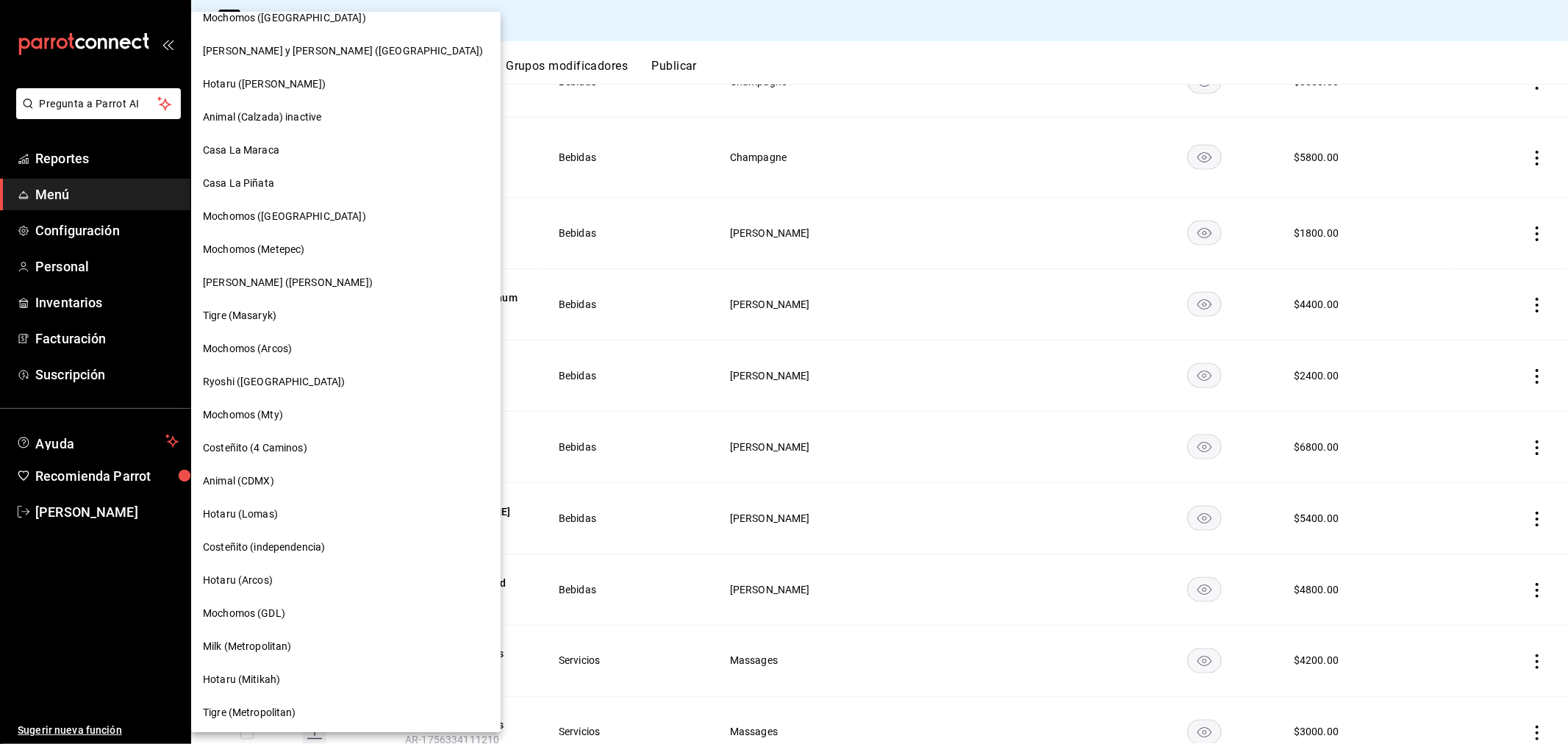
click at [276, 188] on div "Casa La Piñata" at bounding box center [345, 183] width 286 height 16
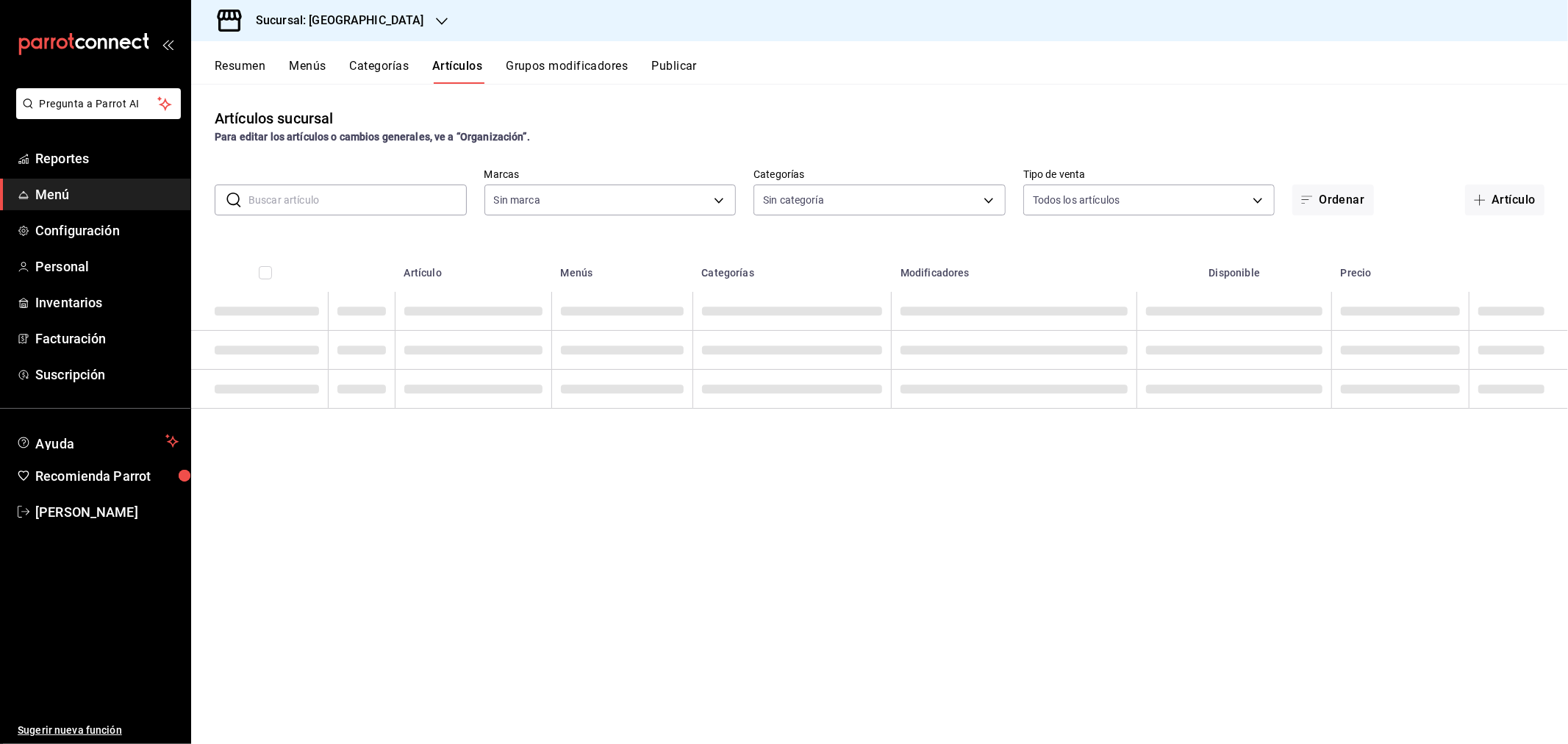
click at [458, 64] on button "Artículos" at bounding box center [457, 70] width 50 height 25
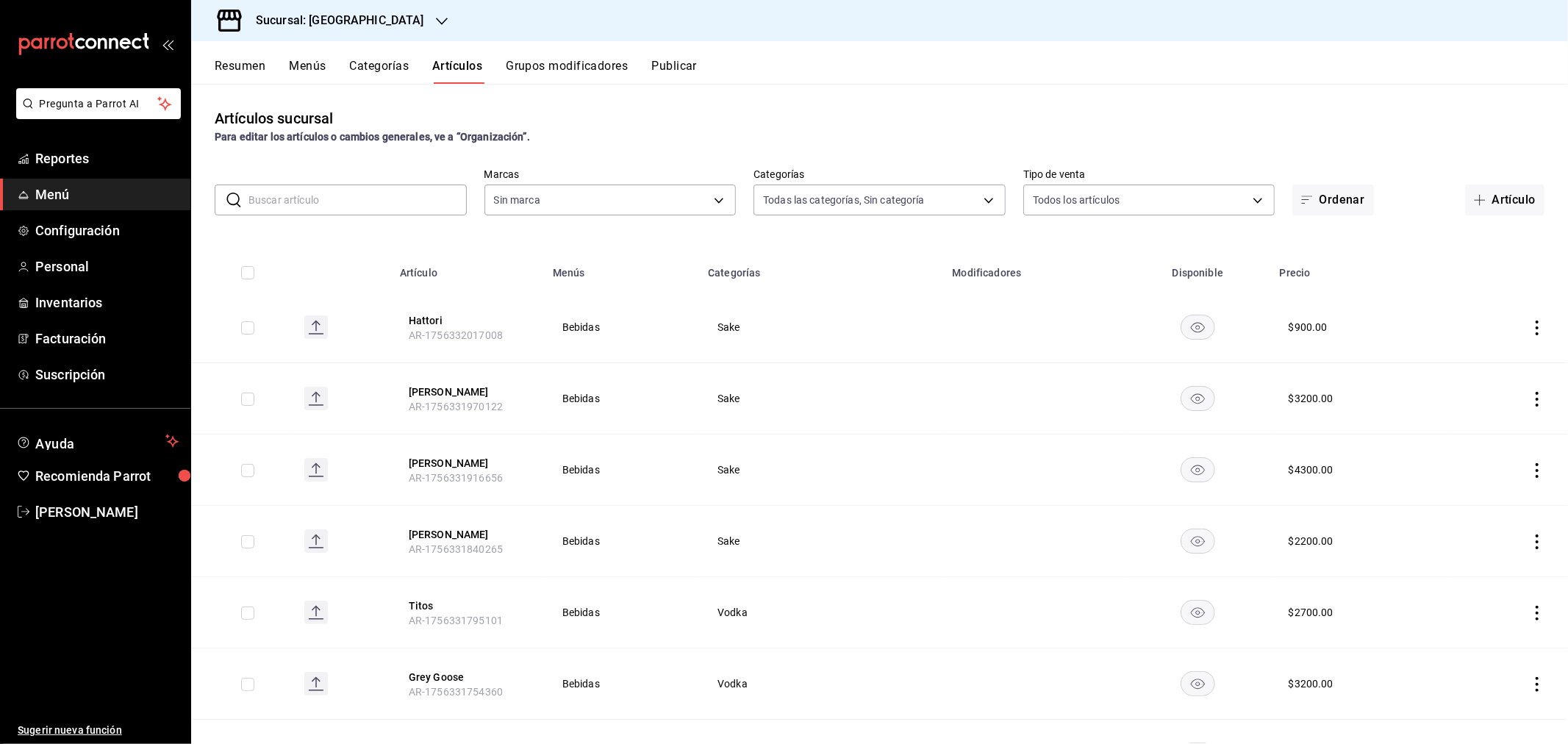
type input "d3aadcfb-9527-4ad9-960e-1a49af6822d5,a7d49338-7f98-4254-bf69-9ba15f2d56f7,7a3dc…"
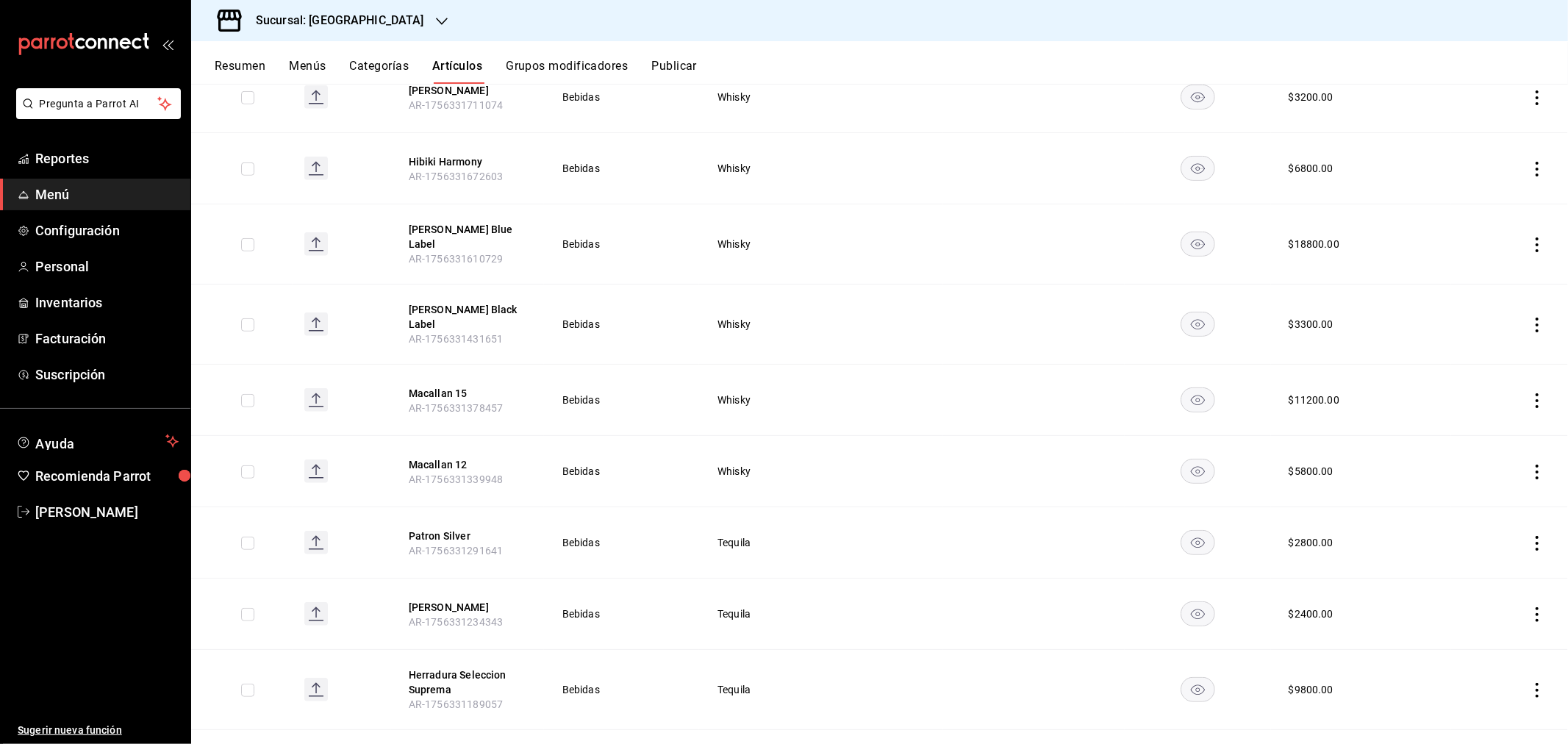
type input "18fd8c13-7b4d-4d51-bca4-54c7162e7755"
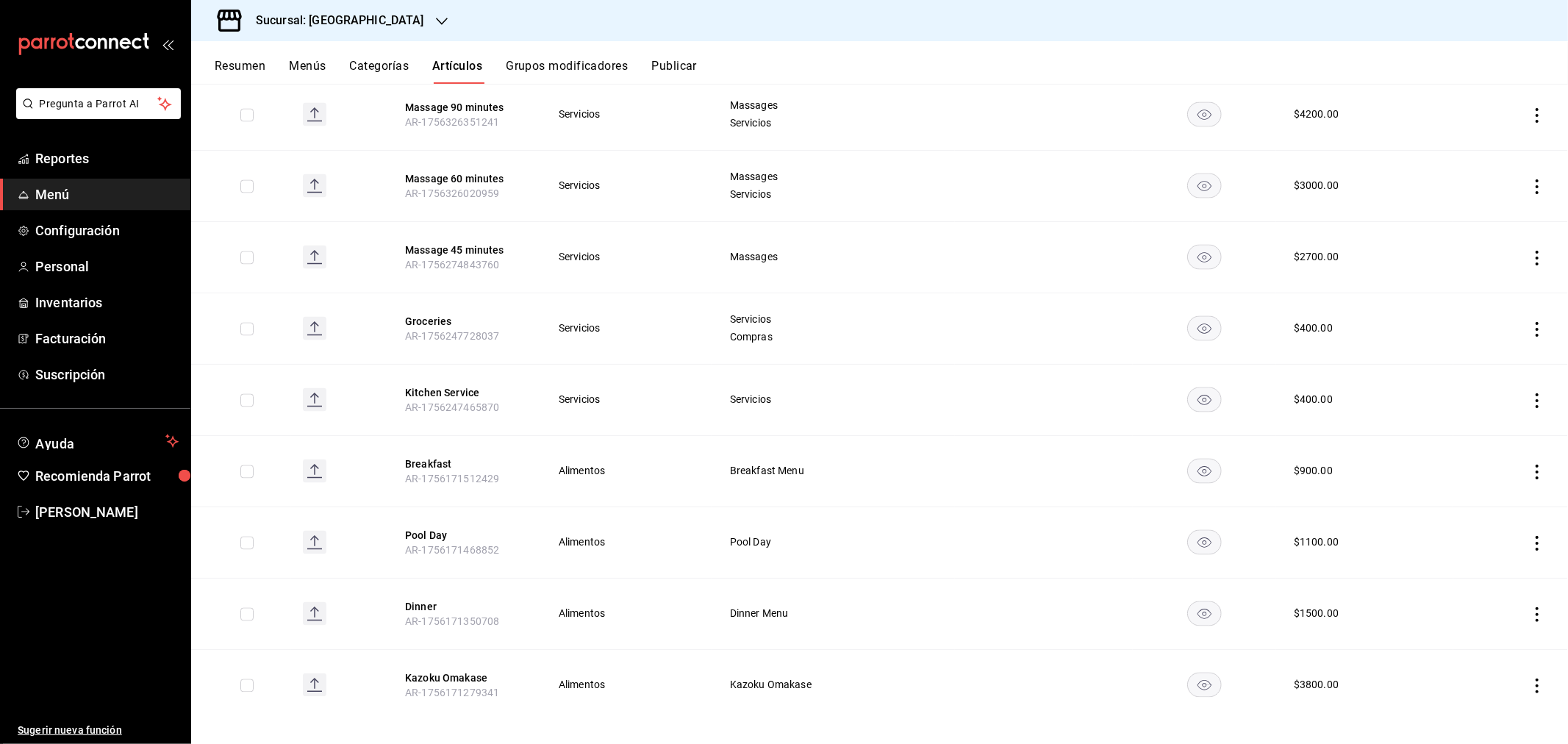
scroll to position [2347, 0]
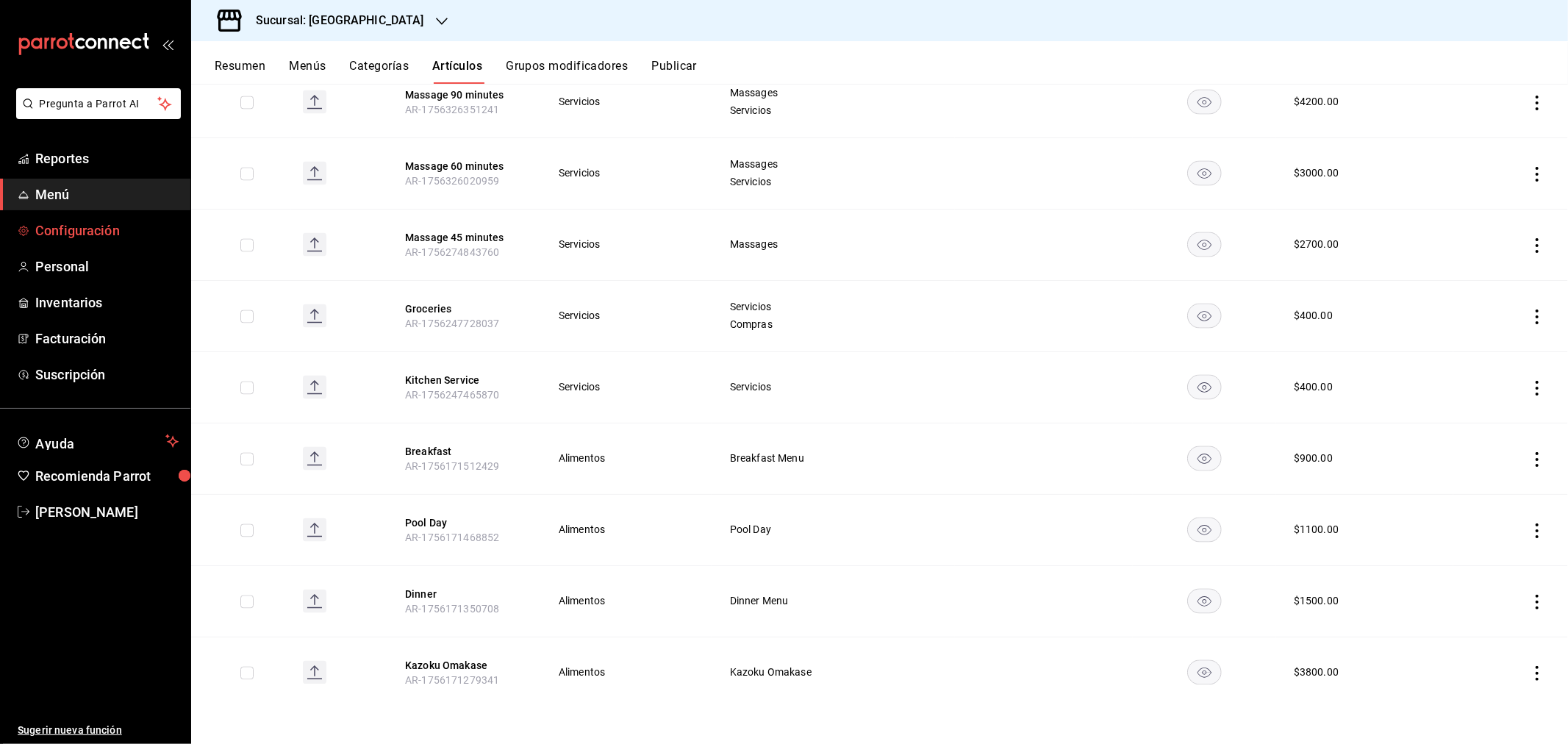
click at [79, 230] on span "Configuración" at bounding box center [107, 230] width 143 height 20
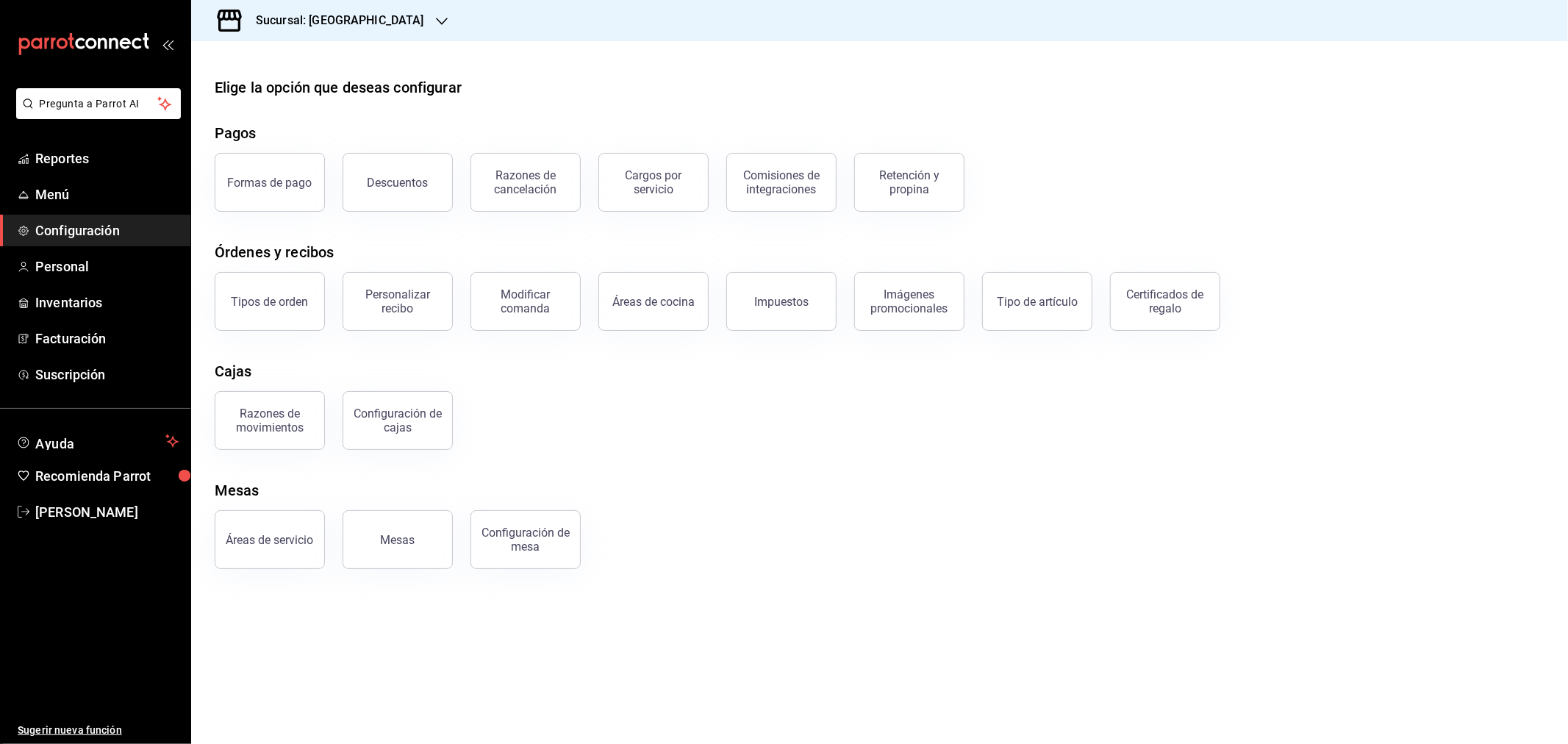
drag, startPoint x: 269, startPoint y: 181, endPoint x: 237, endPoint y: 167, distance: 34.9
click at [269, 181] on div "Formas de pago" at bounding box center [270, 182] width 85 height 14
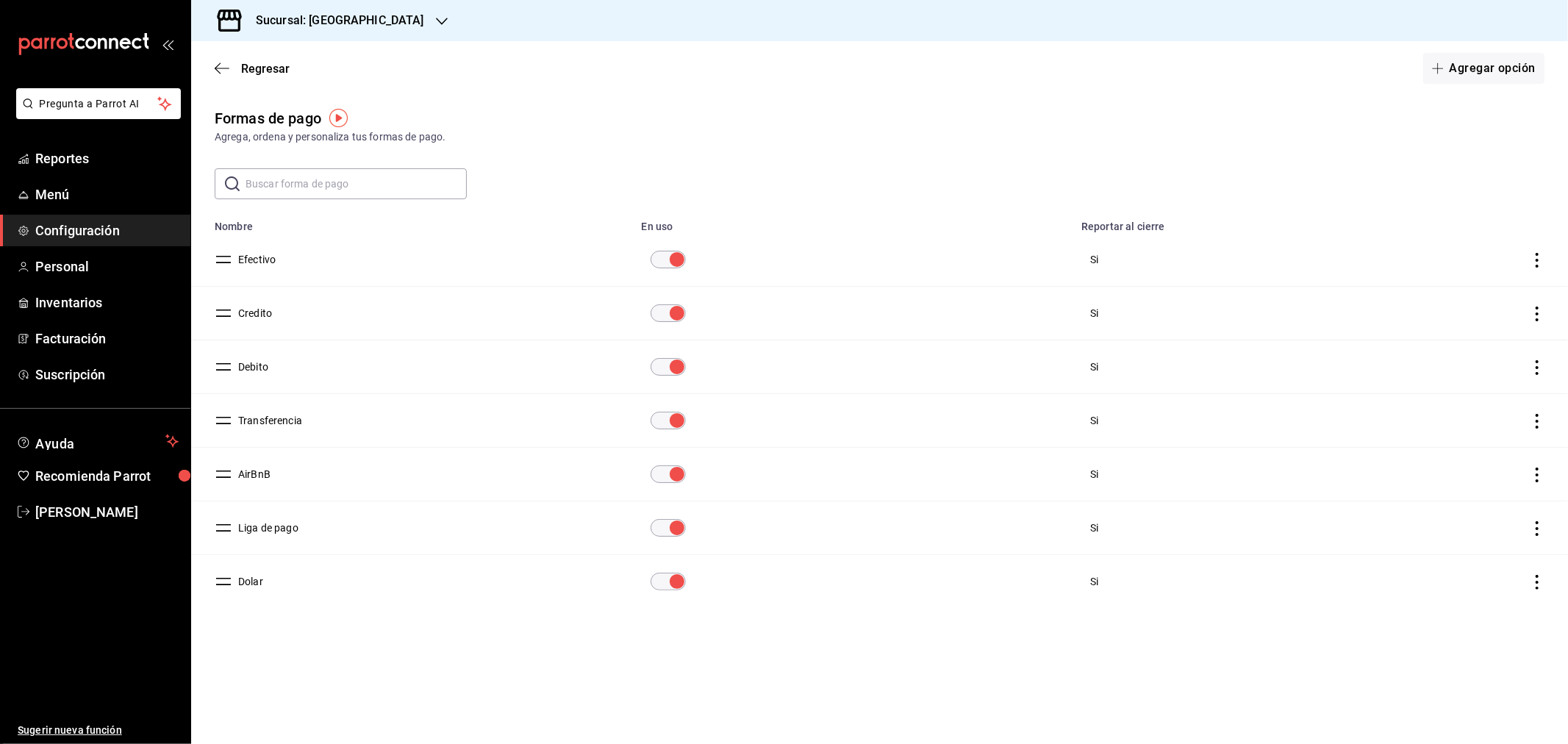
click at [679, 585] on input "paymentsTable" at bounding box center [677, 581] width 53 height 18
click at [232, 70] on span "Regresar" at bounding box center [252, 68] width 75 height 14
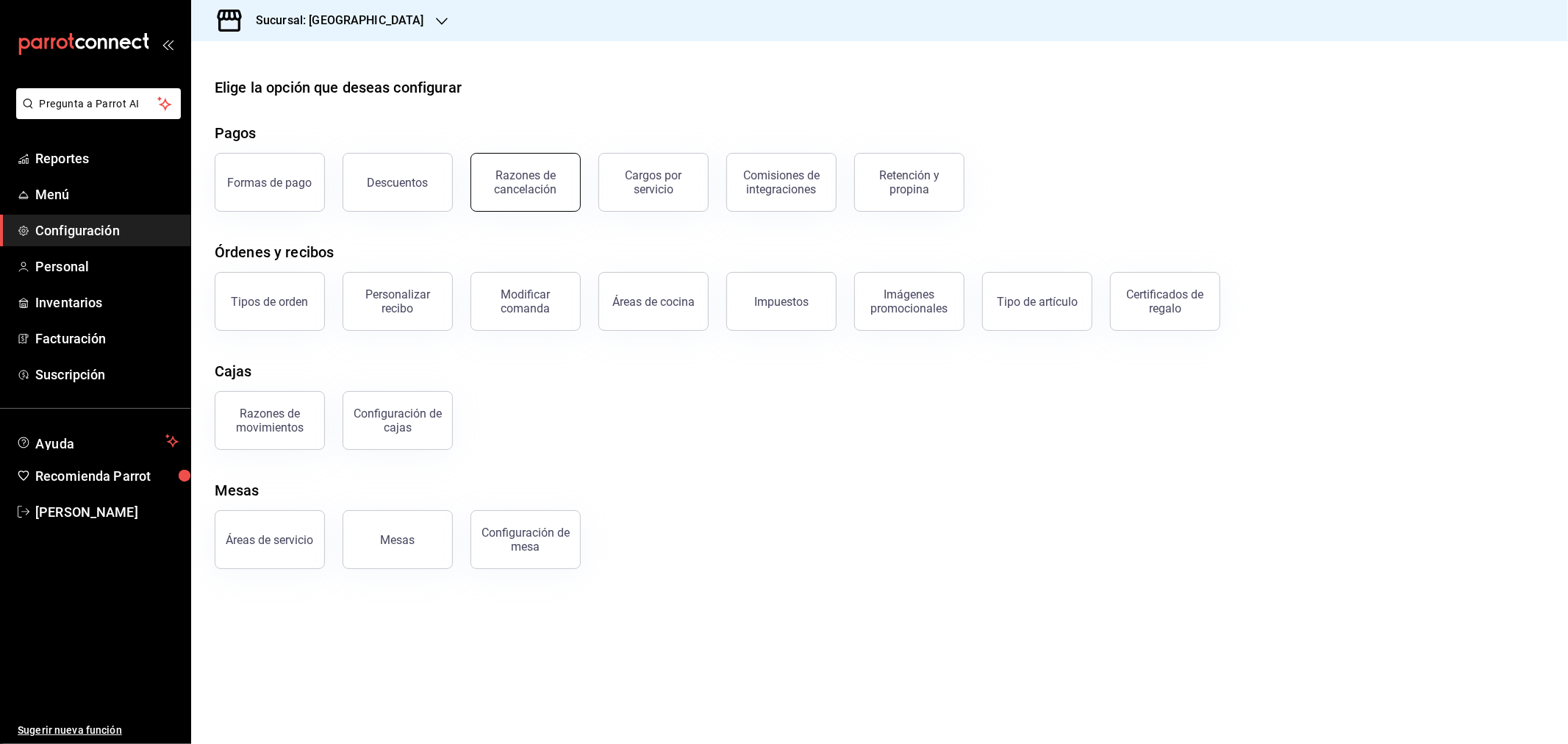
click at [524, 193] on div "Razones de cancelación" at bounding box center [526, 182] width 92 height 28
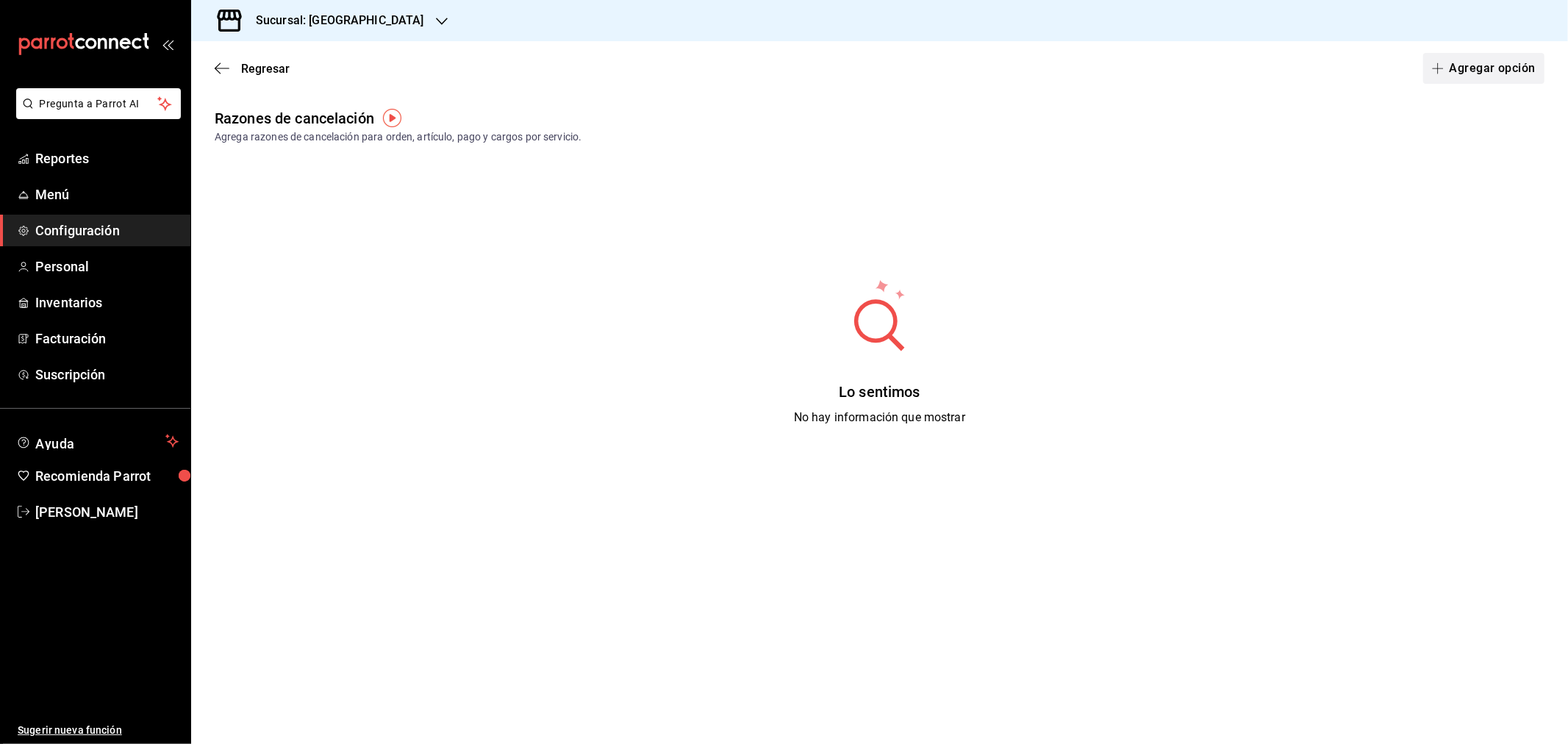
click at [1507, 71] on button "Agregar opción" at bounding box center [1484, 68] width 122 height 31
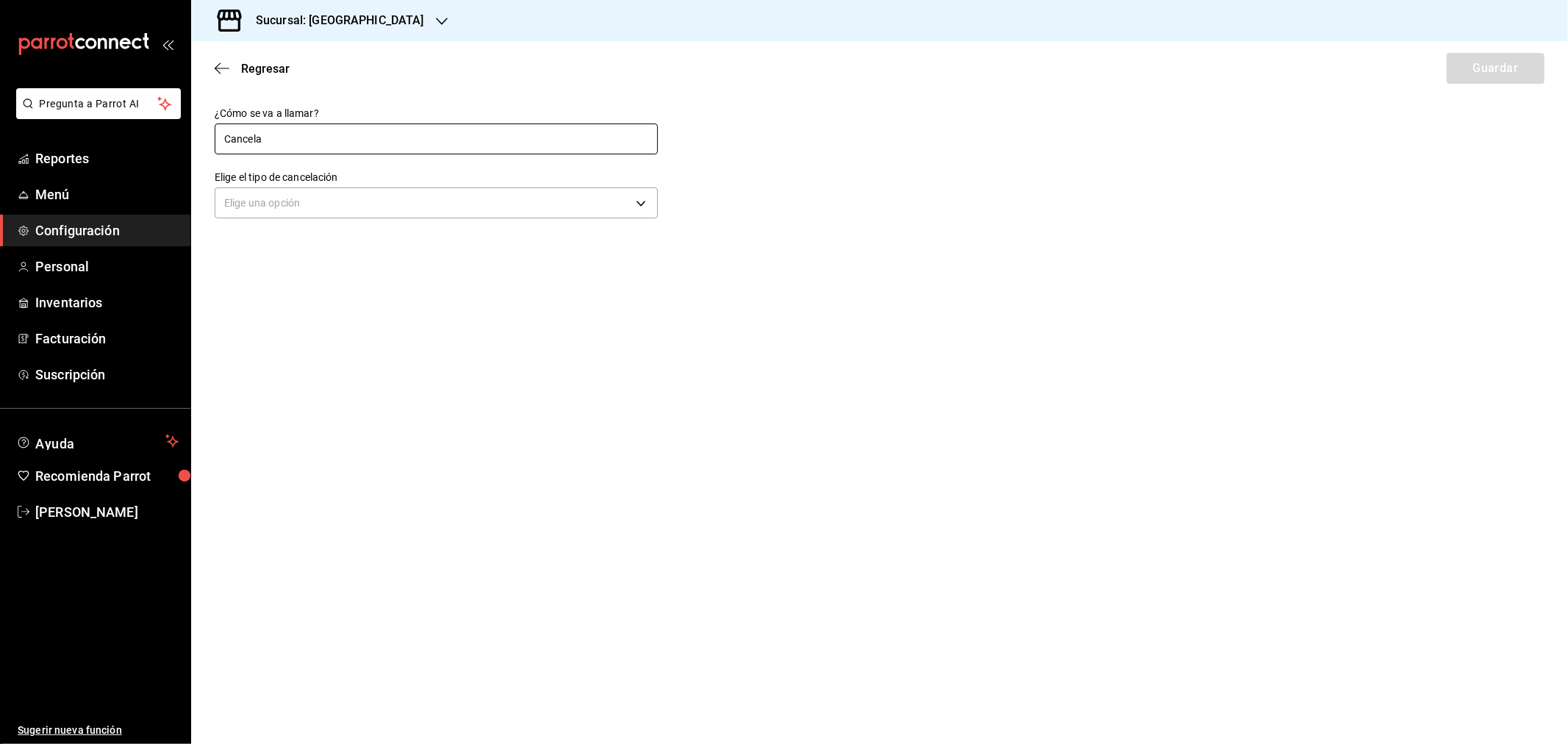
type input "Cancelacion de pago"
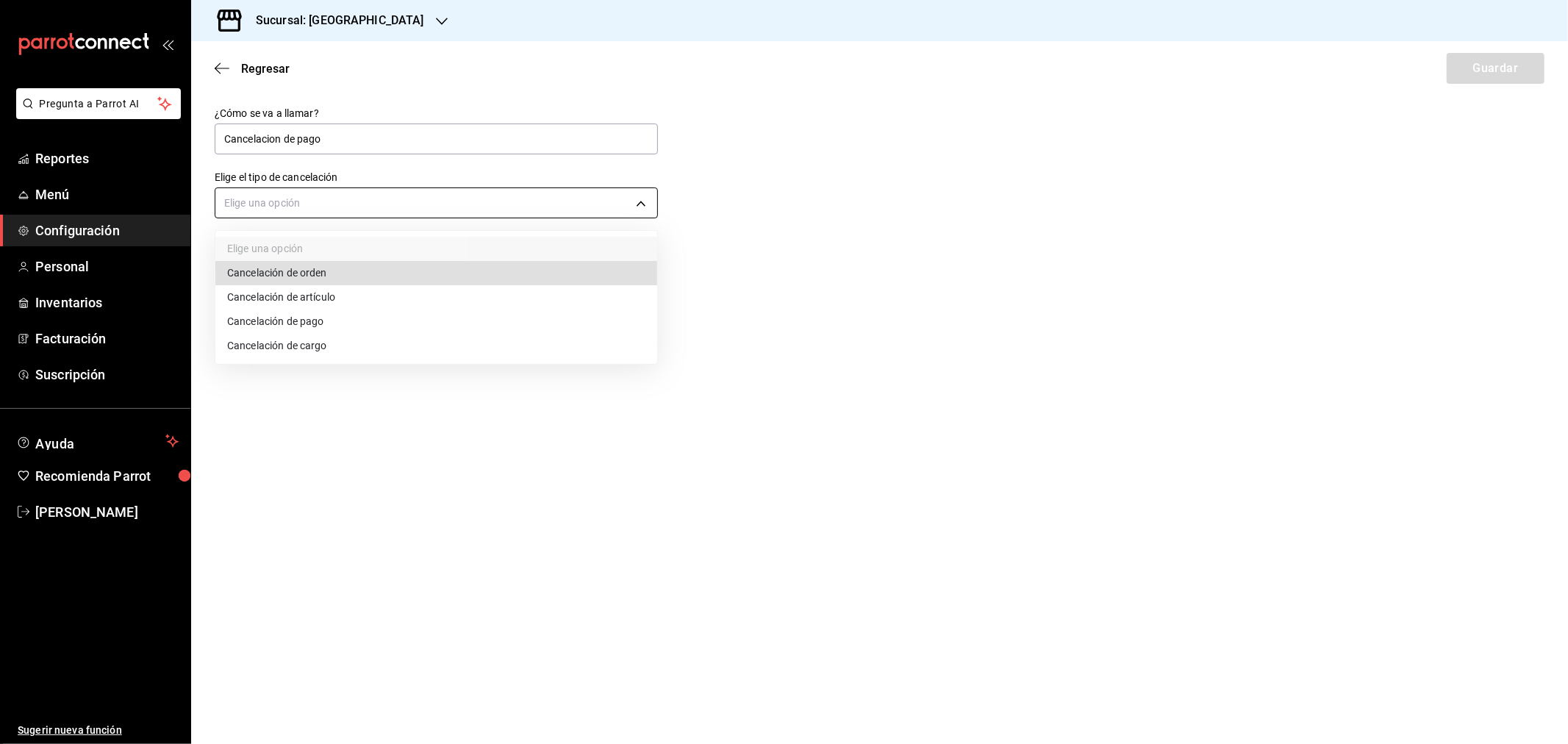
click at [308, 203] on body "Pregunta a Parrot AI Reportes Menú Configuración Personal Inventarios Facturaci…" at bounding box center [784, 372] width 1568 height 744
click at [347, 325] on li "Cancelación de pago" at bounding box center [436, 322] width 442 height 24
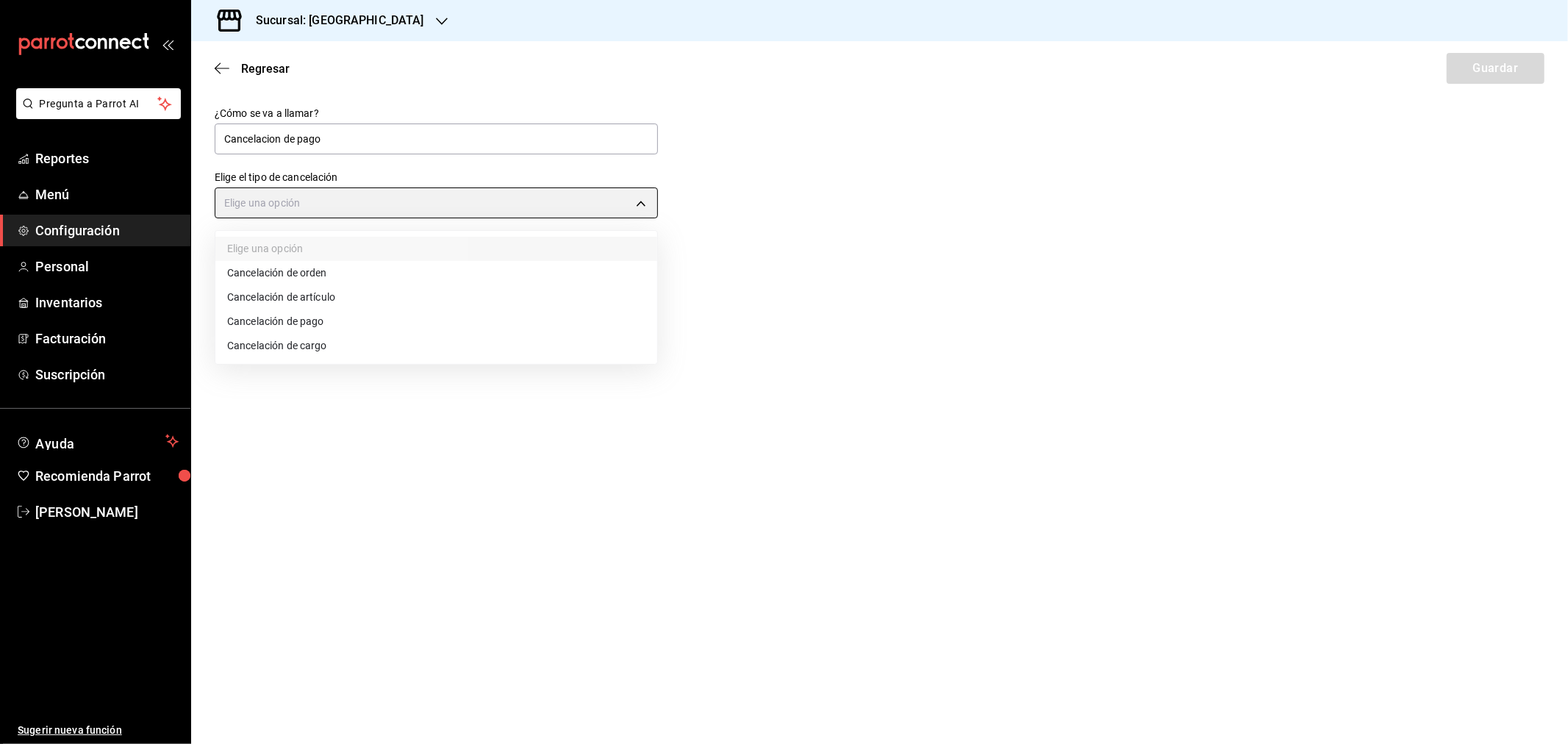
type input "ORDER_PAYMENT"
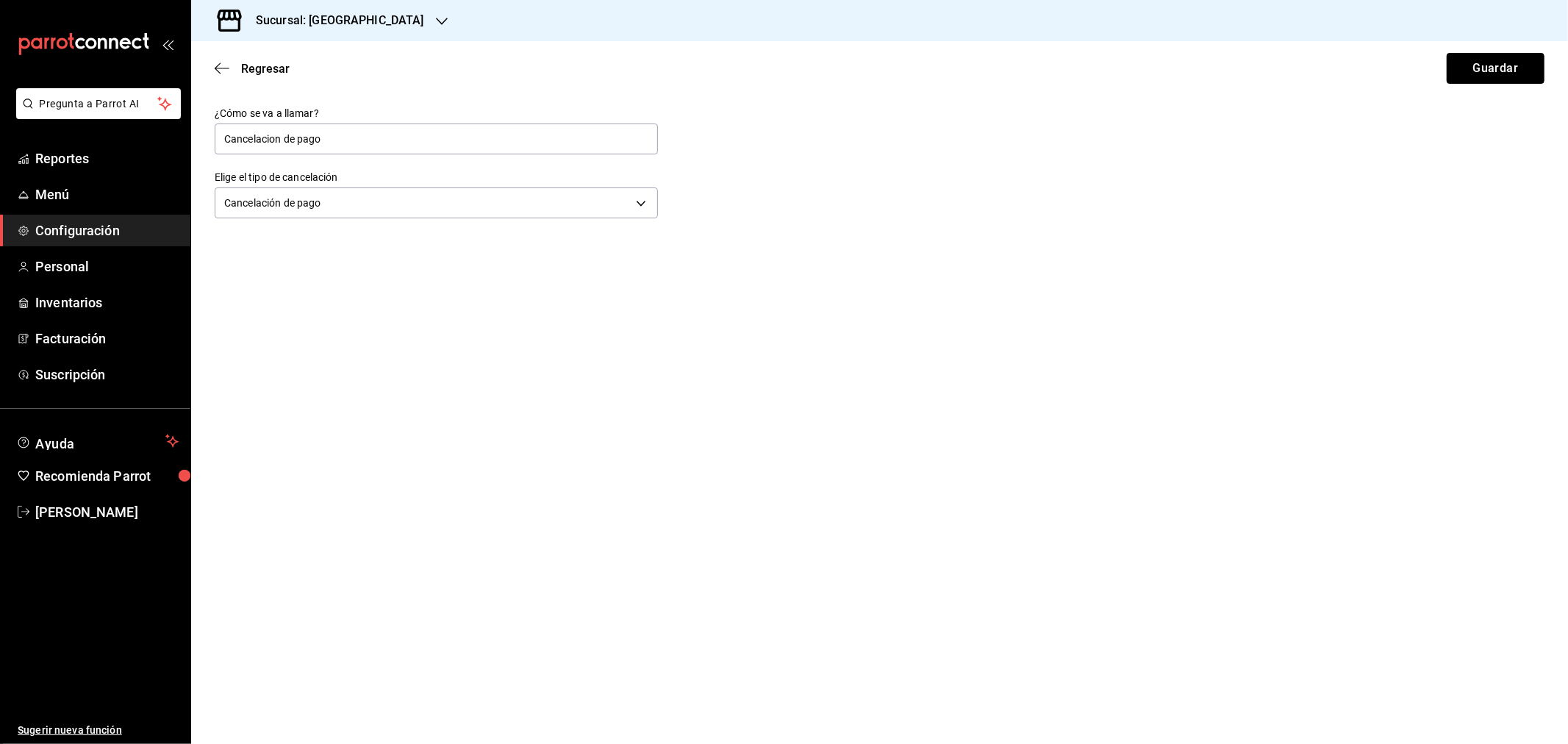
click at [1496, 76] on button "Guardar" at bounding box center [1496, 68] width 98 height 31
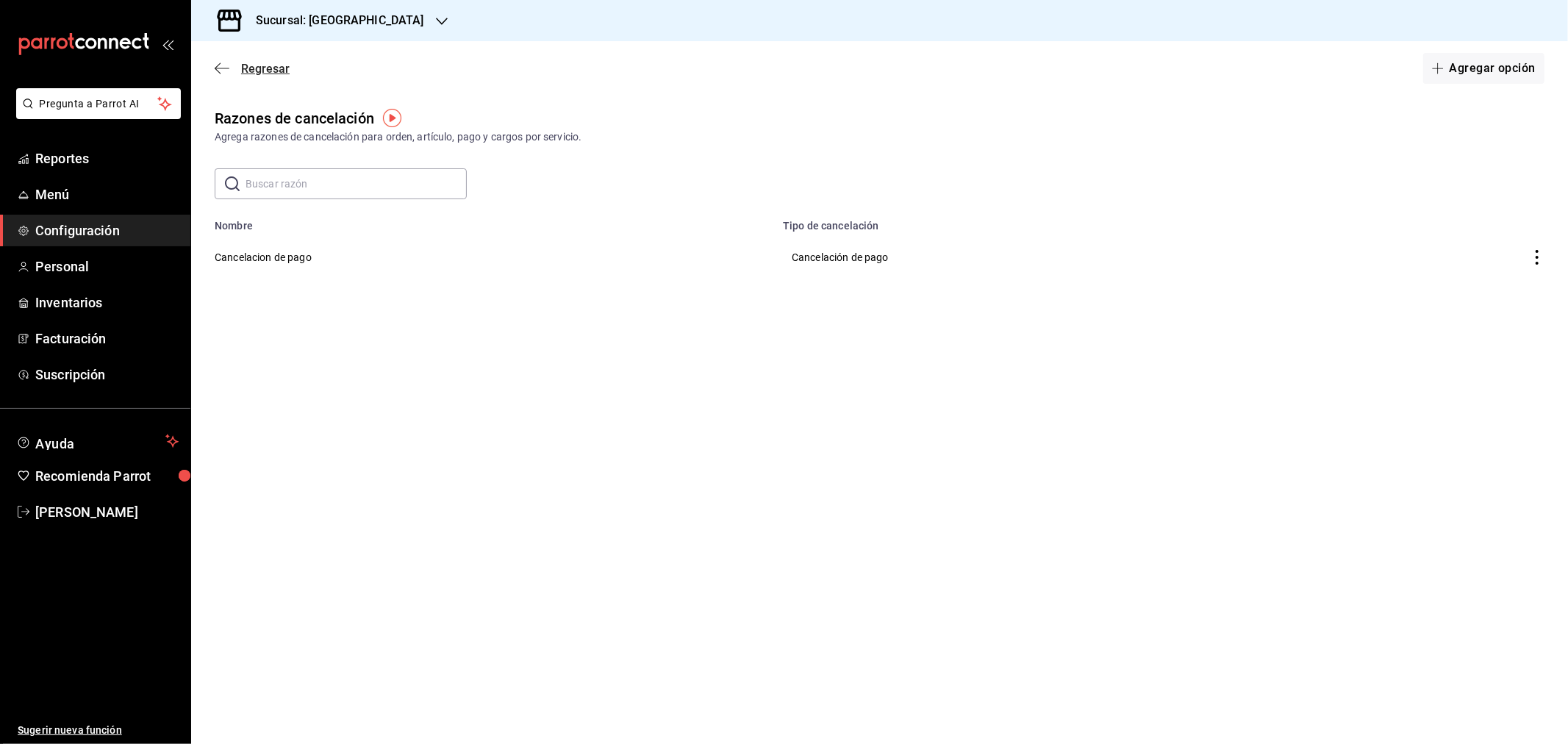
click at [219, 64] on icon "button" at bounding box center [222, 68] width 15 height 14
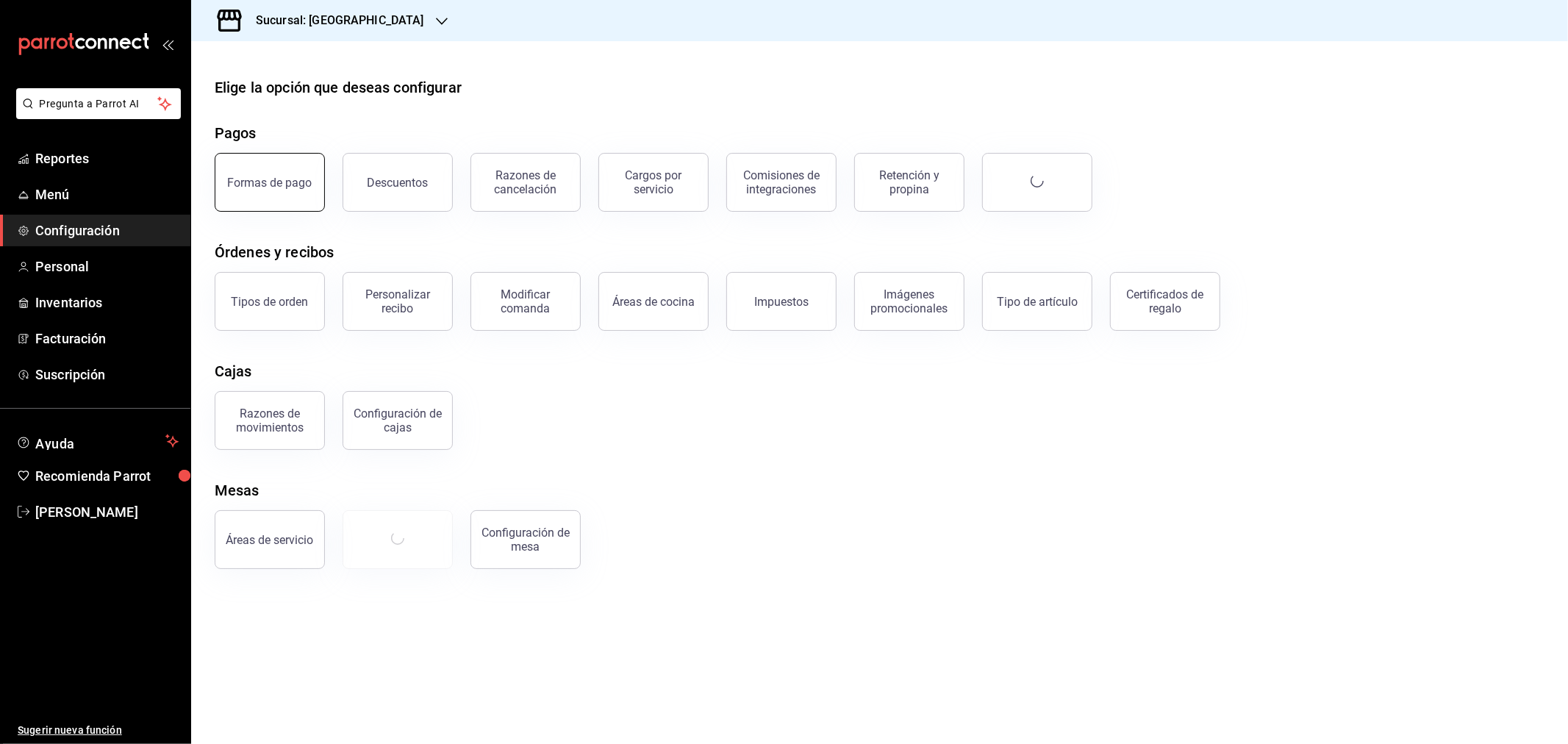
click at [273, 202] on button "Formas de pago" at bounding box center [269, 182] width 110 height 58
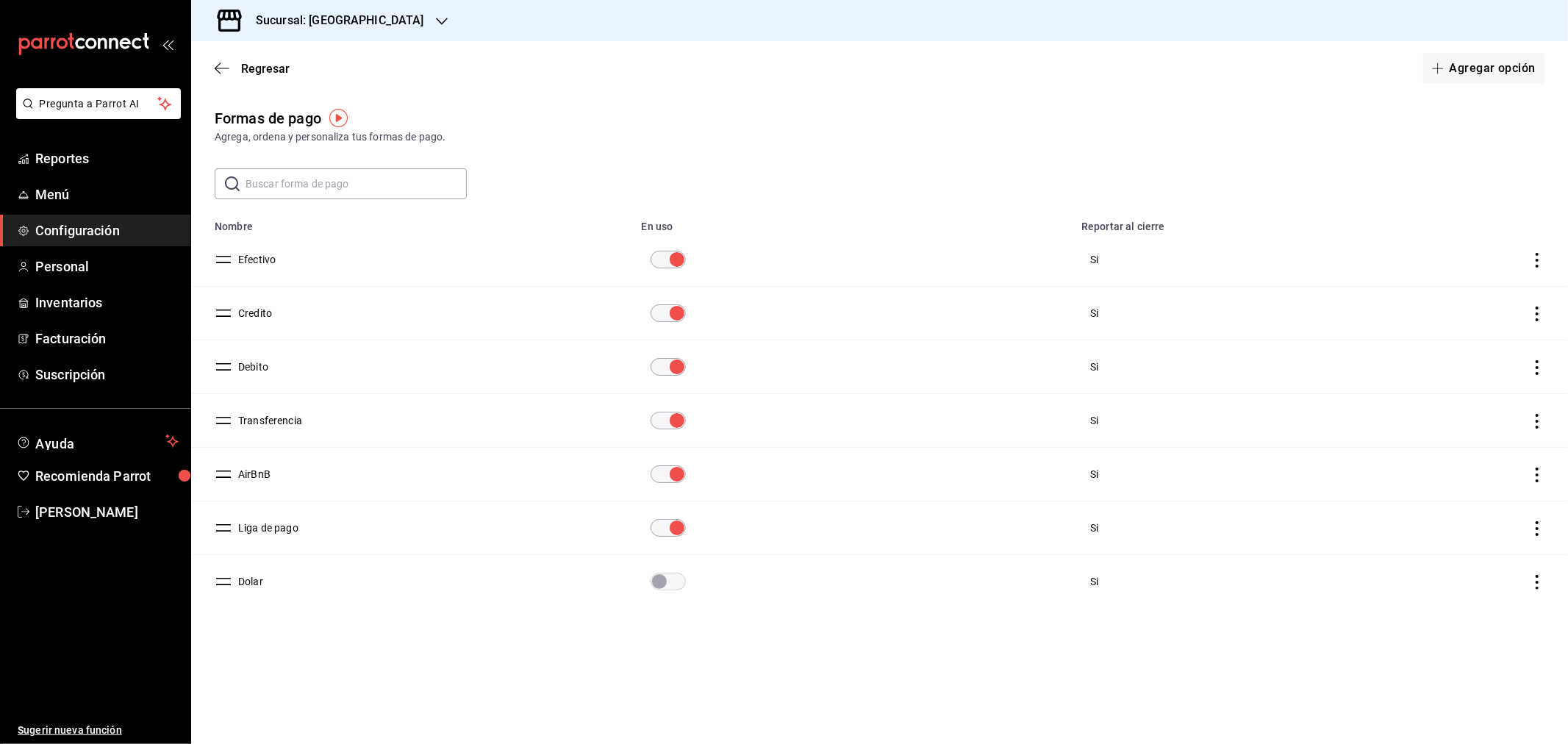
click at [350, 260] on td "Efectivo" at bounding box center [412, 260] width 442 height 54
click at [1539, 262] on icon "actions" at bounding box center [1537, 260] width 15 height 15
click at [689, 586] on div at bounding box center [784, 372] width 1568 height 744
click at [669, 580] on input "paymentsTable" at bounding box center [659, 581] width 53 height 18
click at [217, 67] on icon "button" at bounding box center [222, 68] width 15 height 14
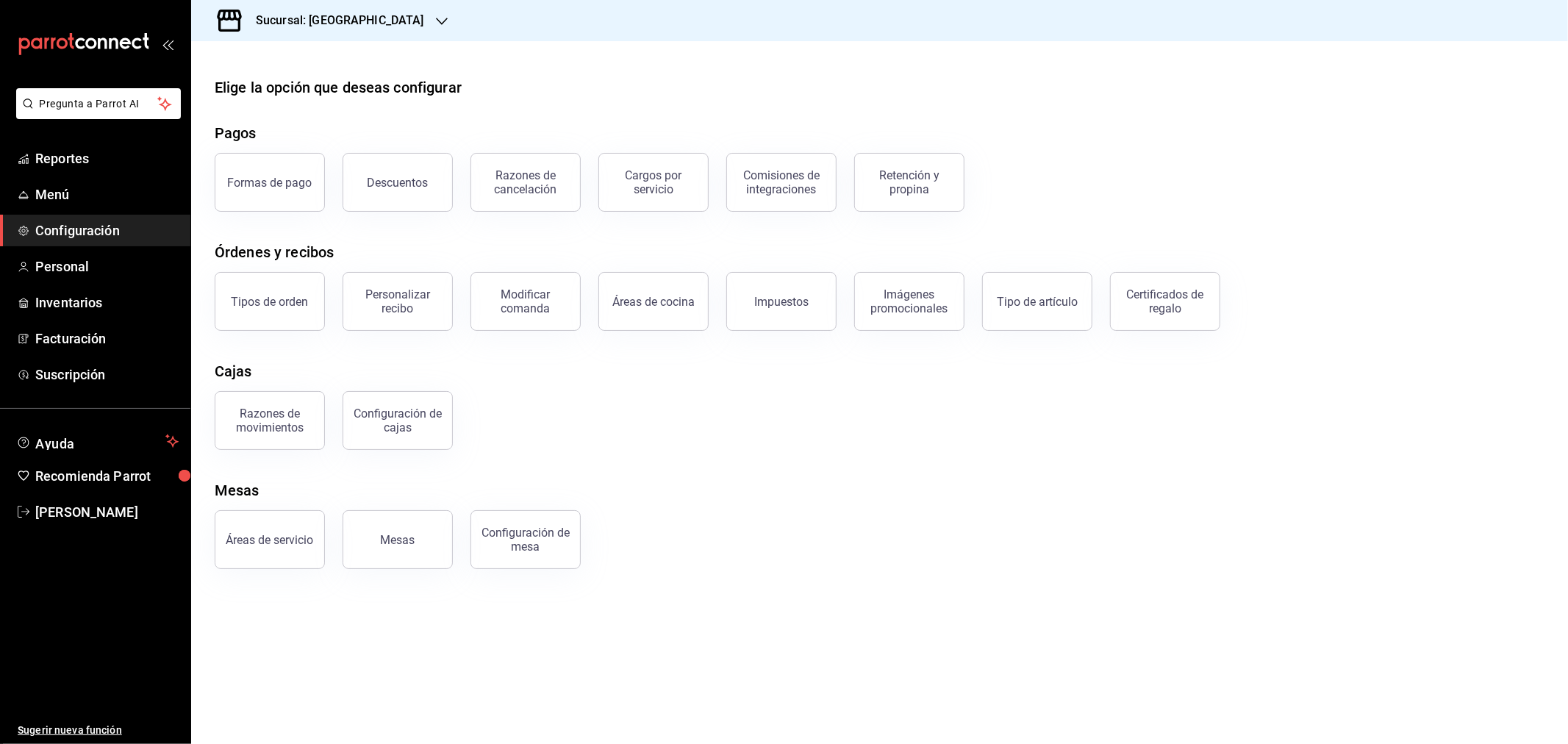
click at [237, 152] on div "Formas de pago" at bounding box center [261, 173] width 128 height 76
click at [242, 171] on button "Formas de pago" at bounding box center [269, 182] width 110 height 58
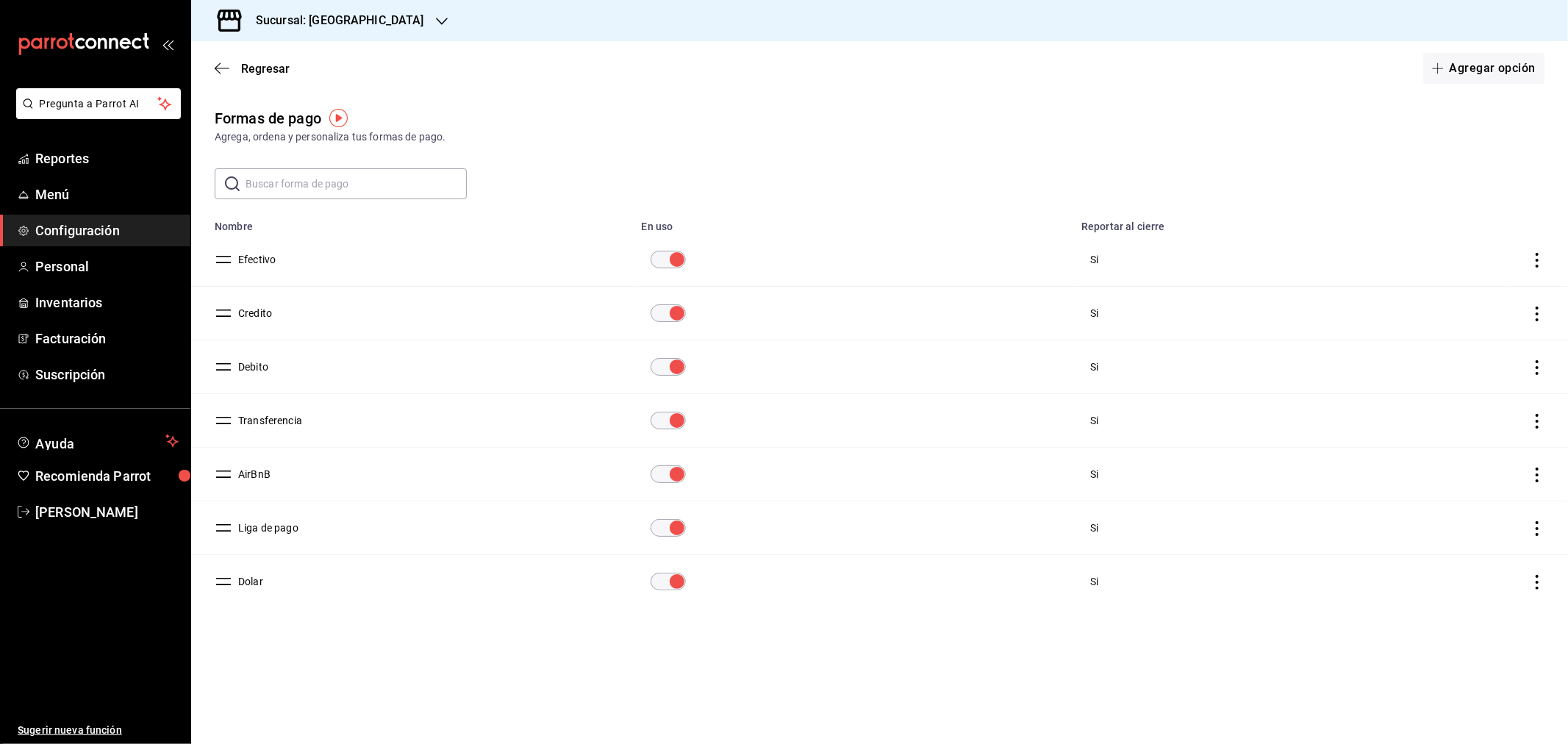
click at [265, 254] on button "Efectivo" at bounding box center [254, 260] width 44 height 15
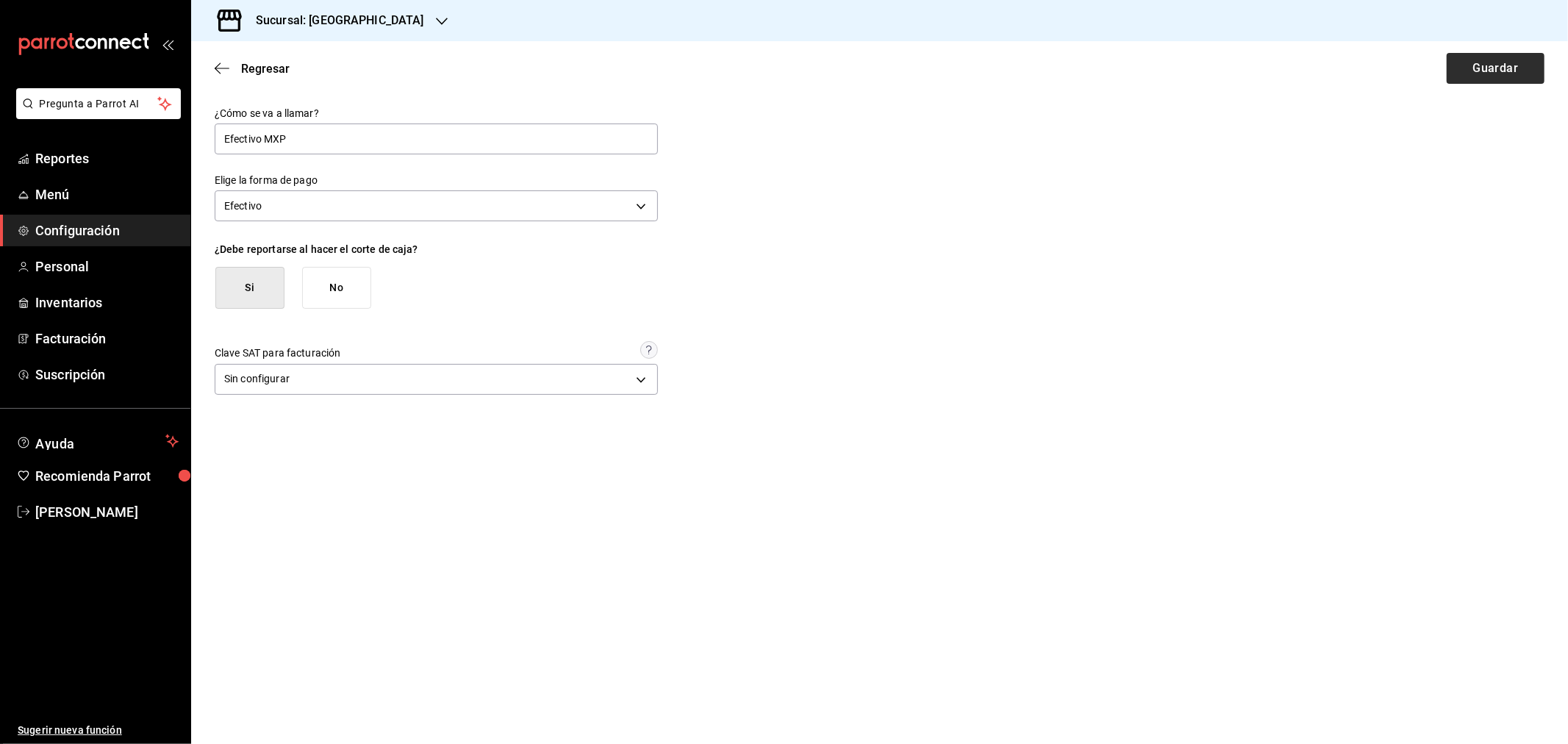
type input "Efectivo MXP"
drag, startPoint x: 1515, startPoint y: 56, endPoint x: 1500, endPoint y: 55, distance: 15.0
click at [1512, 59] on button "Guardar" at bounding box center [1496, 68] width 98 height 31
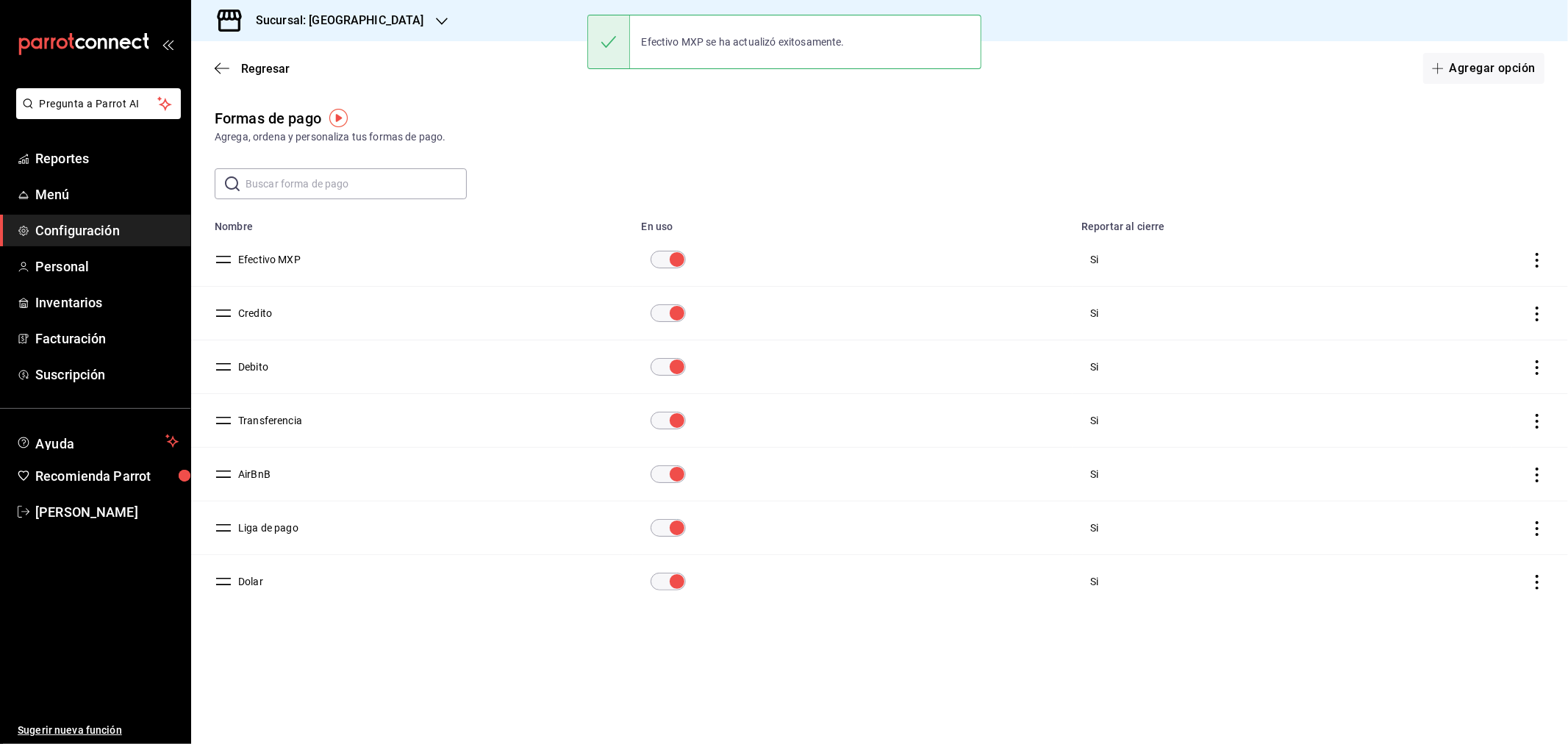
click at [260, 581] on button "Dolar" at bounding box center [248, 581] width 31 height 15
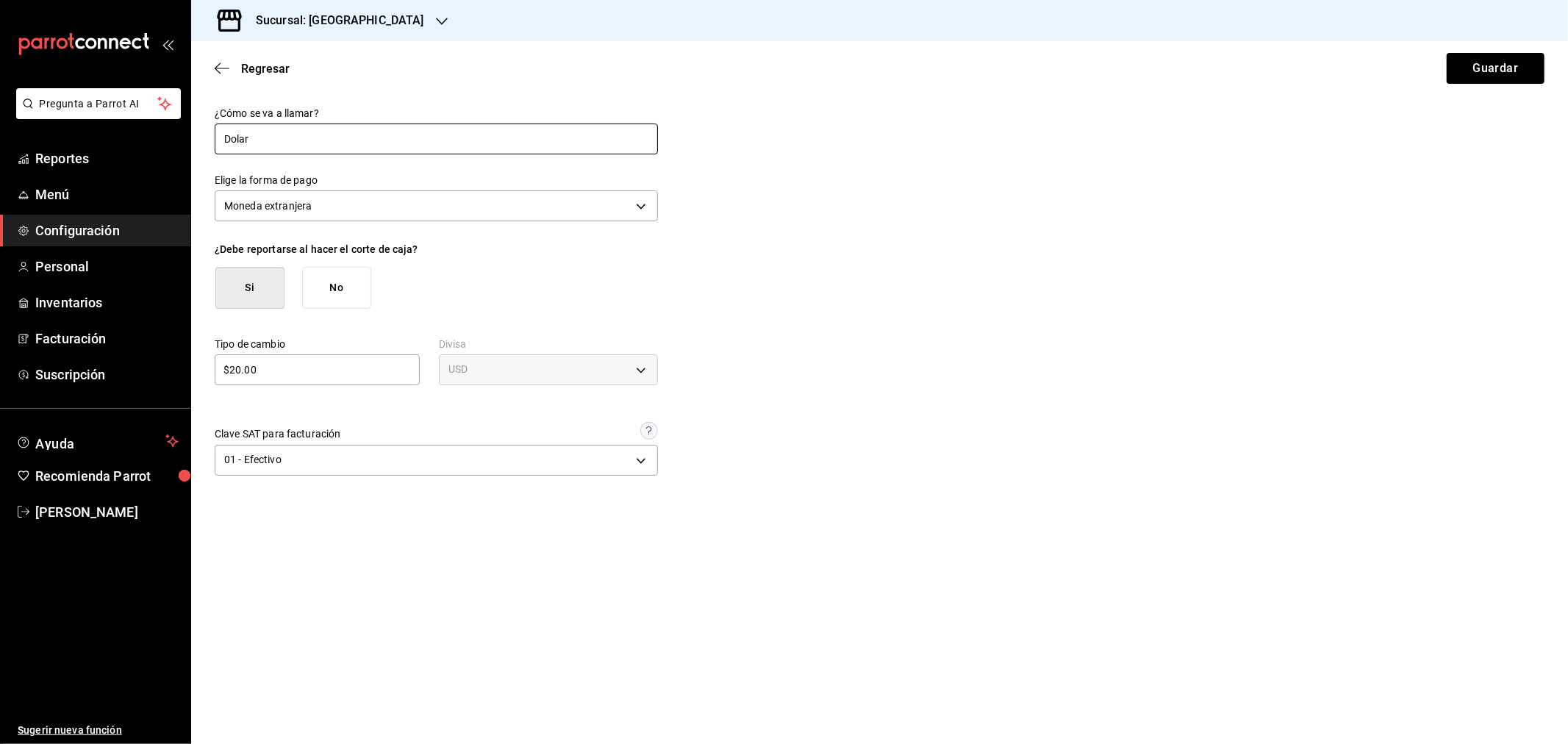
click at [227, 144] on input "Dolar" at bounding box center [436, 139] width 443 height 31
type input "Efectivo Dolar"
drag, startPoint x: 1498, startPoint y: 67, endPoint x: 1494, endPoint y: 75, distance: 8.9
click at [1497, 67] on button "Guardar" at bounding box center [1496, 68] width 98 height 31
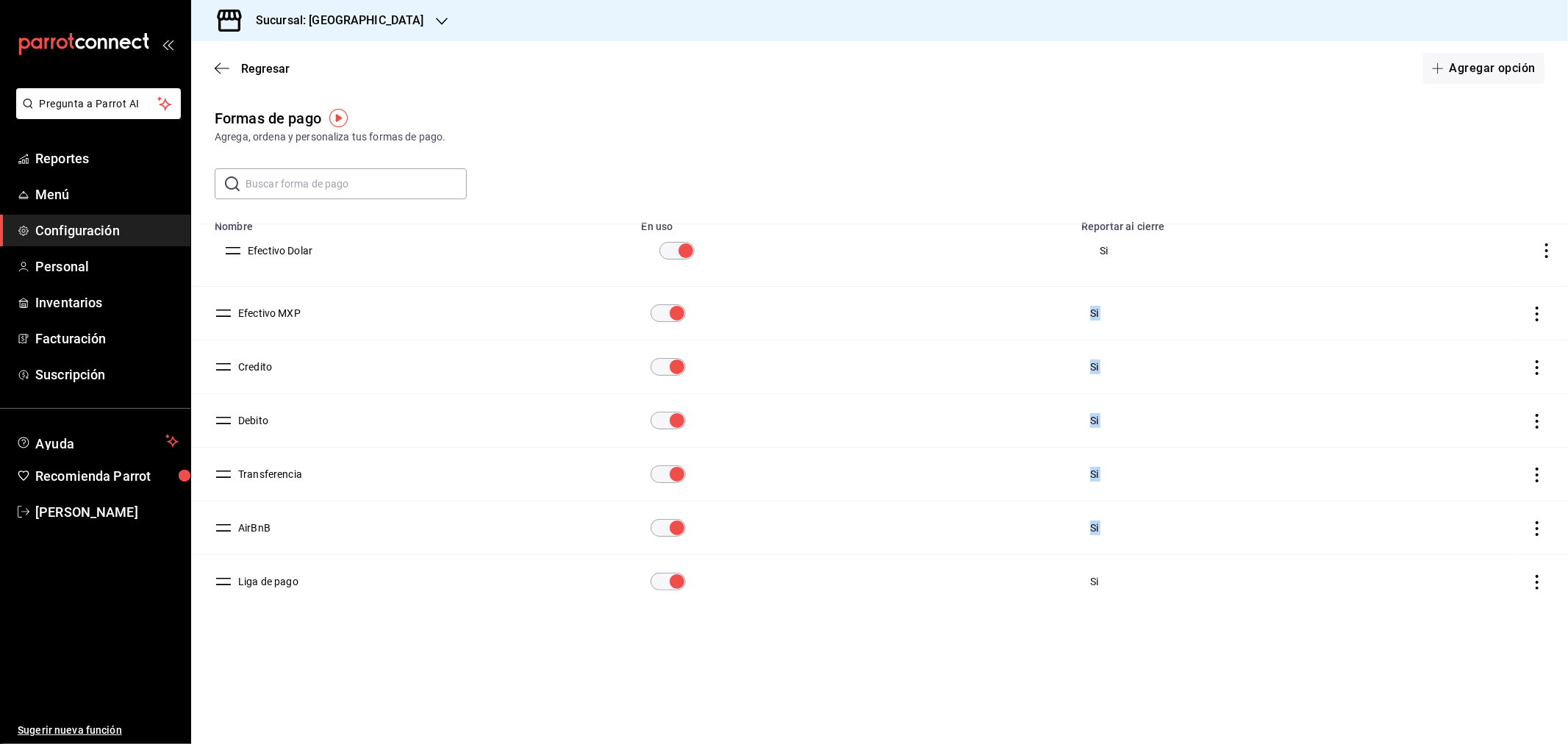
drag, startPoint x: 227, startPoint y: 585, endPoint x: 222, endPoint y: 270, distance: 315.0
click at [282, 258] on button "Efectivo Dolar" at bounding box center [268, 260] width 71 height 15
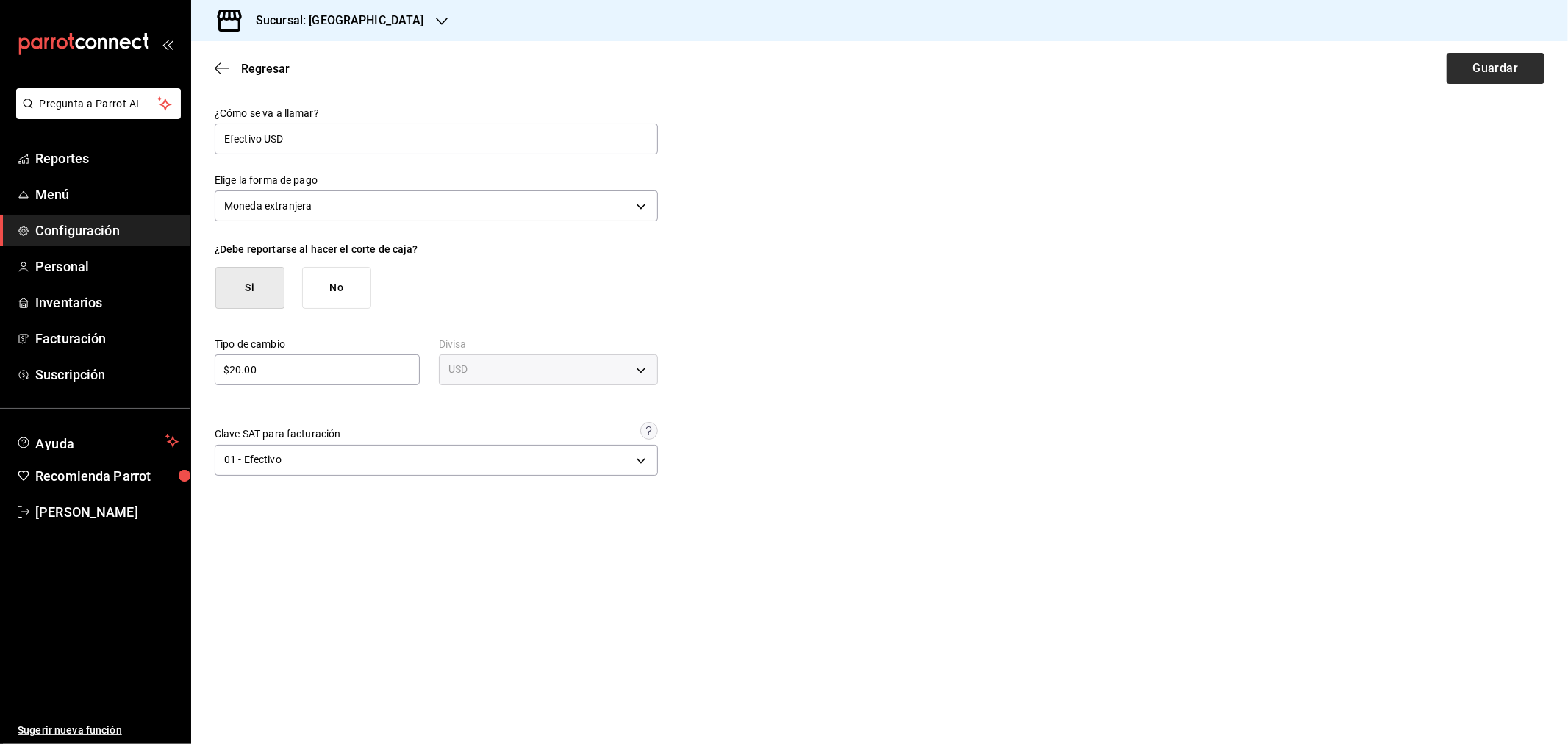
type input "Efectivo USD"
click at [1489, 74] on button "Guardar" at bounding box center [1496, 68] width 98 height 31
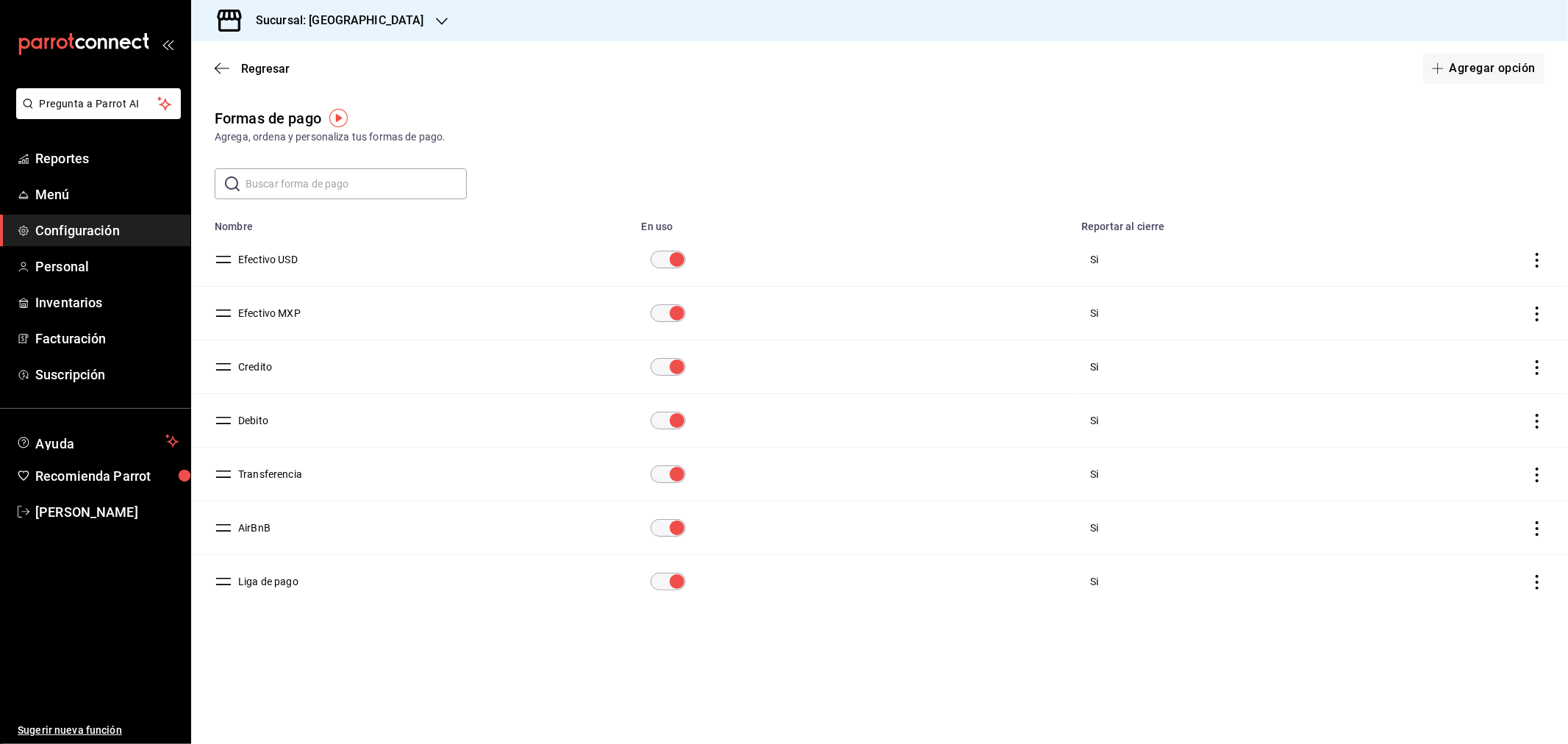
click at [261, 368] on button "Credito" at bounding box center [252, 367] width 40 height 15
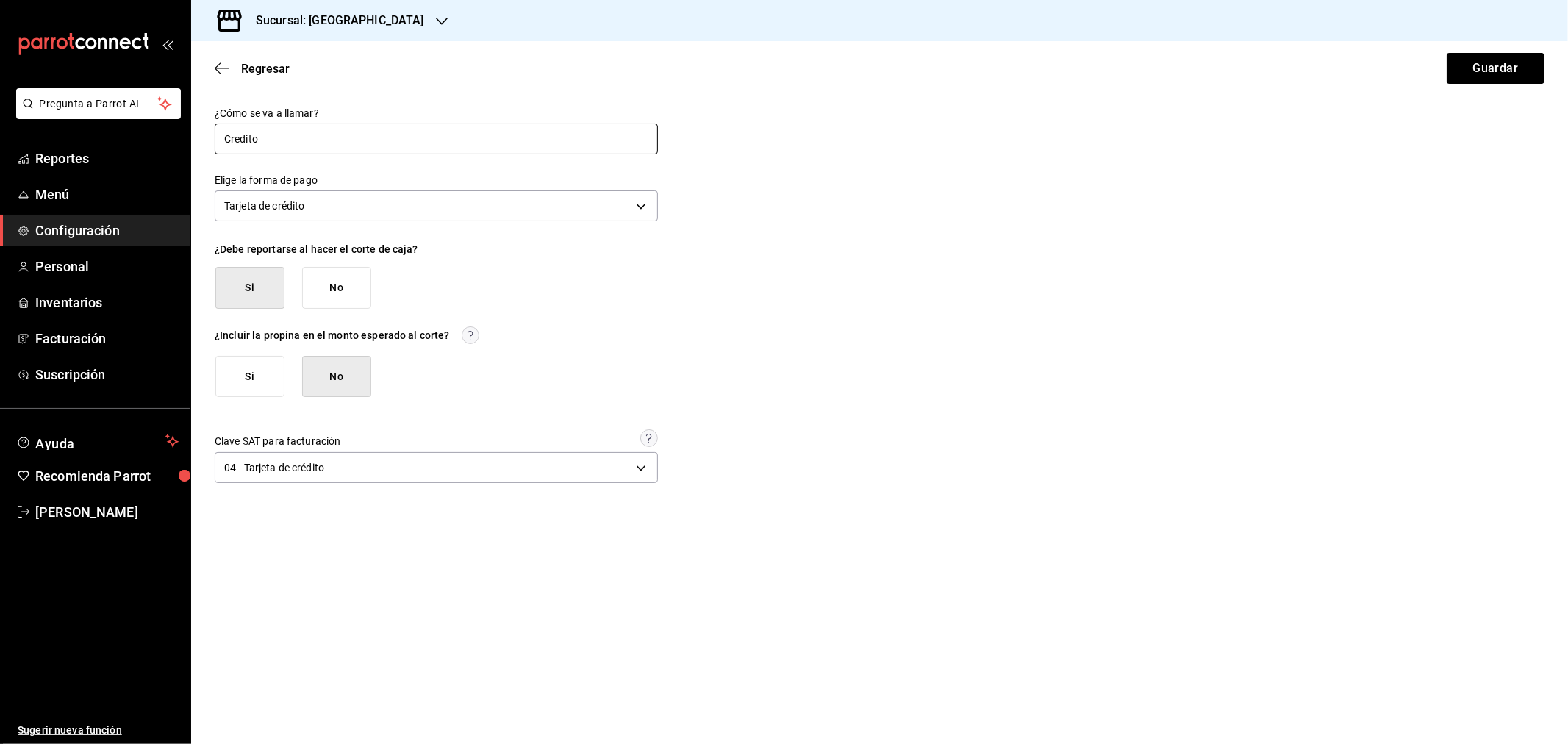
click at [224, 136] on input "Credito" at bounding box center [436, 139] width 443 height 31
type input "T Credito"
click at [1479, 56] on button "Guardar" at bounding box center [1496, 68] width 98 height 31
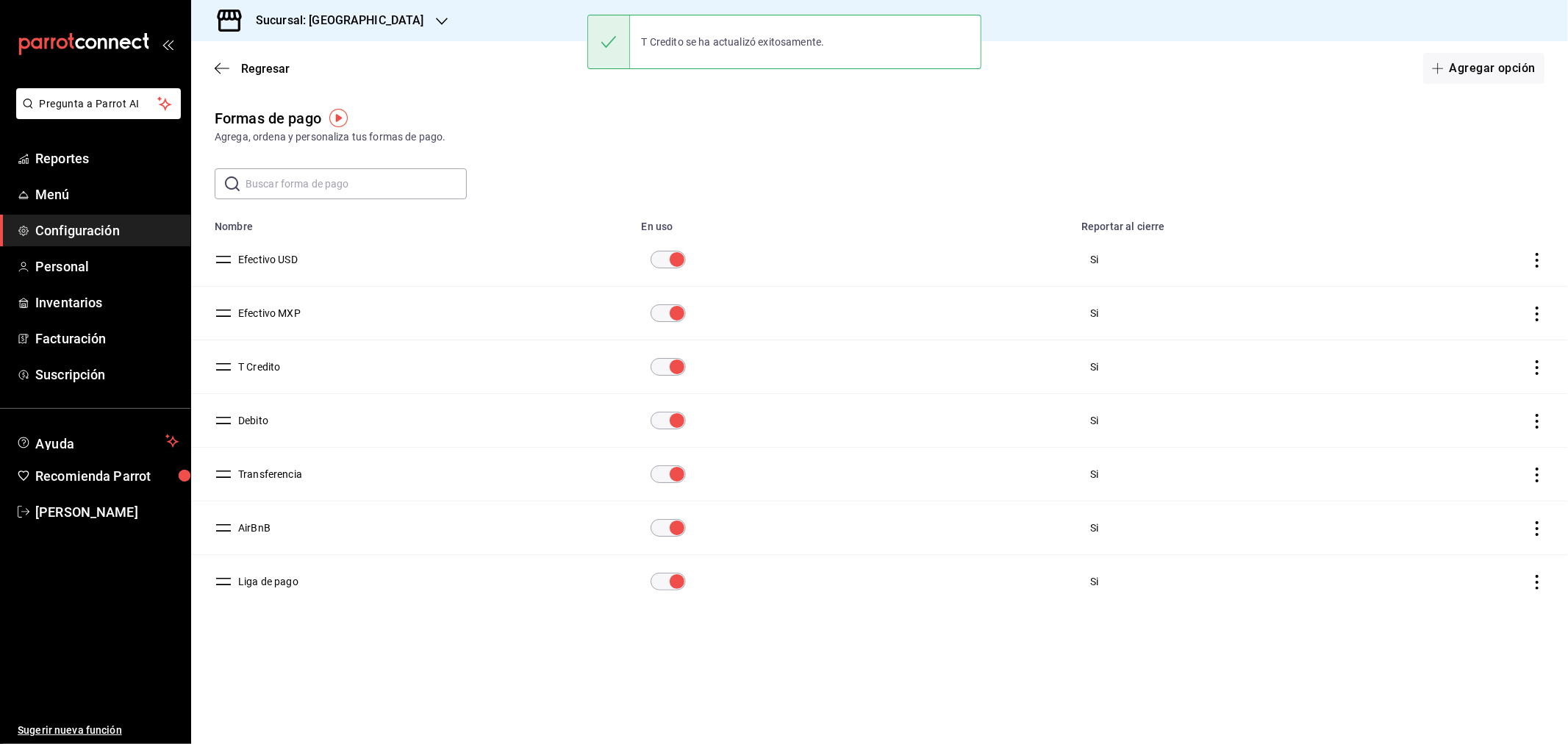
click at [253, 364] on button "T Credito" at bounding box center [257, 367] width 48 height 15
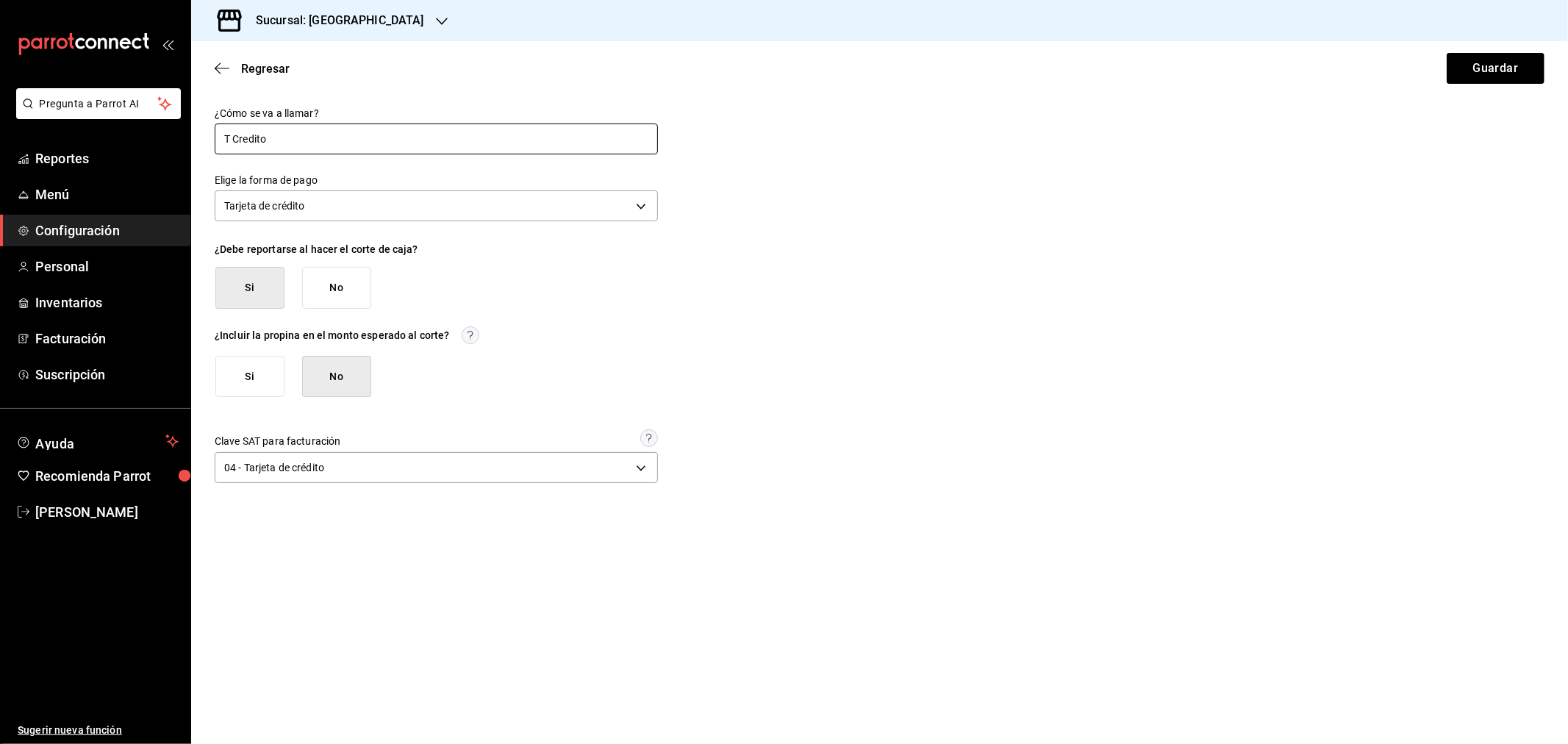
click at [233, 138] on input "T Credito" at bounding box center [436, 139] width 443 height 31
type input "T - Credito"
click at [1464, 64] on button "Guardar" at bounding box center [1496, 68] width 98 height 31
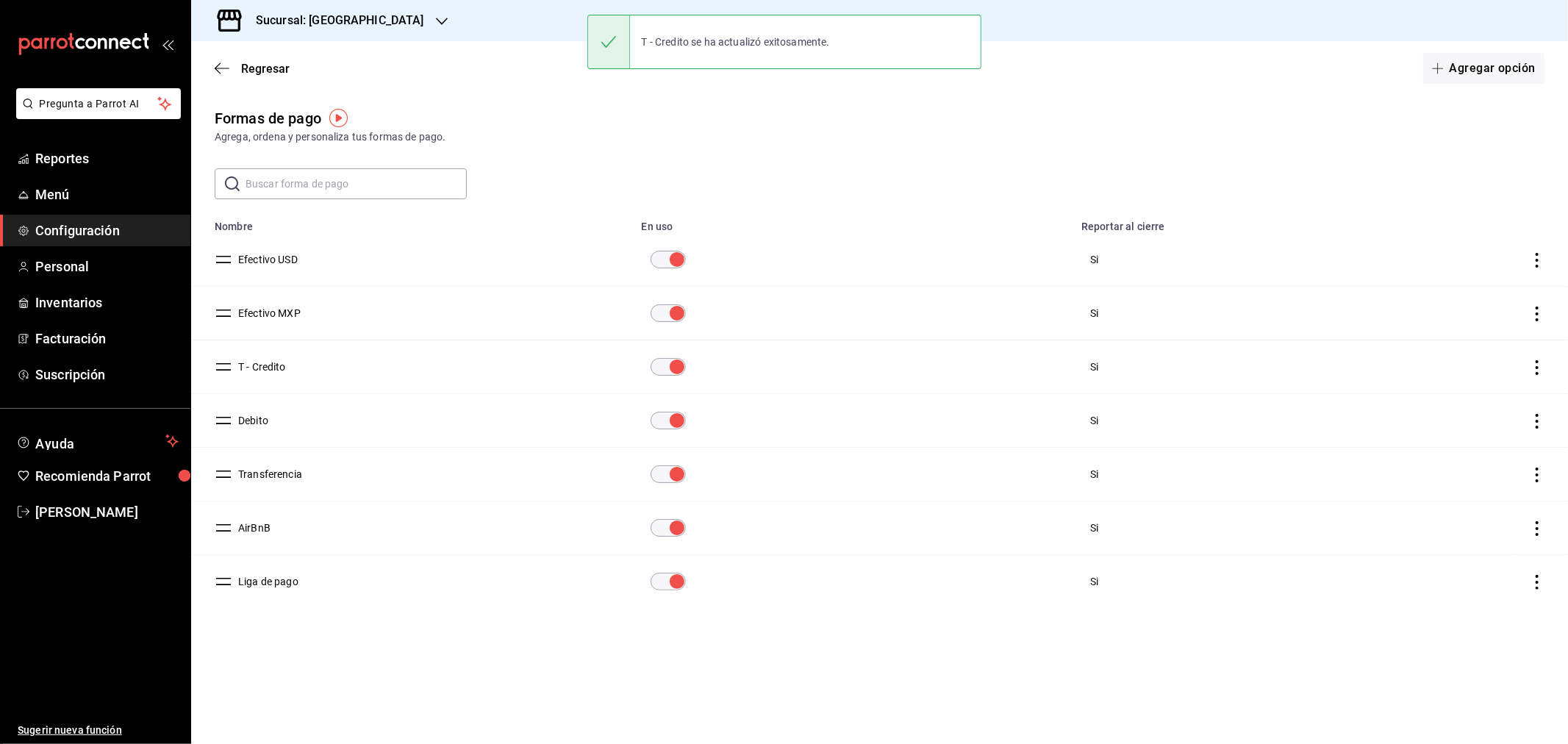
click at [257, 423] on button "Debito" at bounding box center [251, 421] width 36 height 15
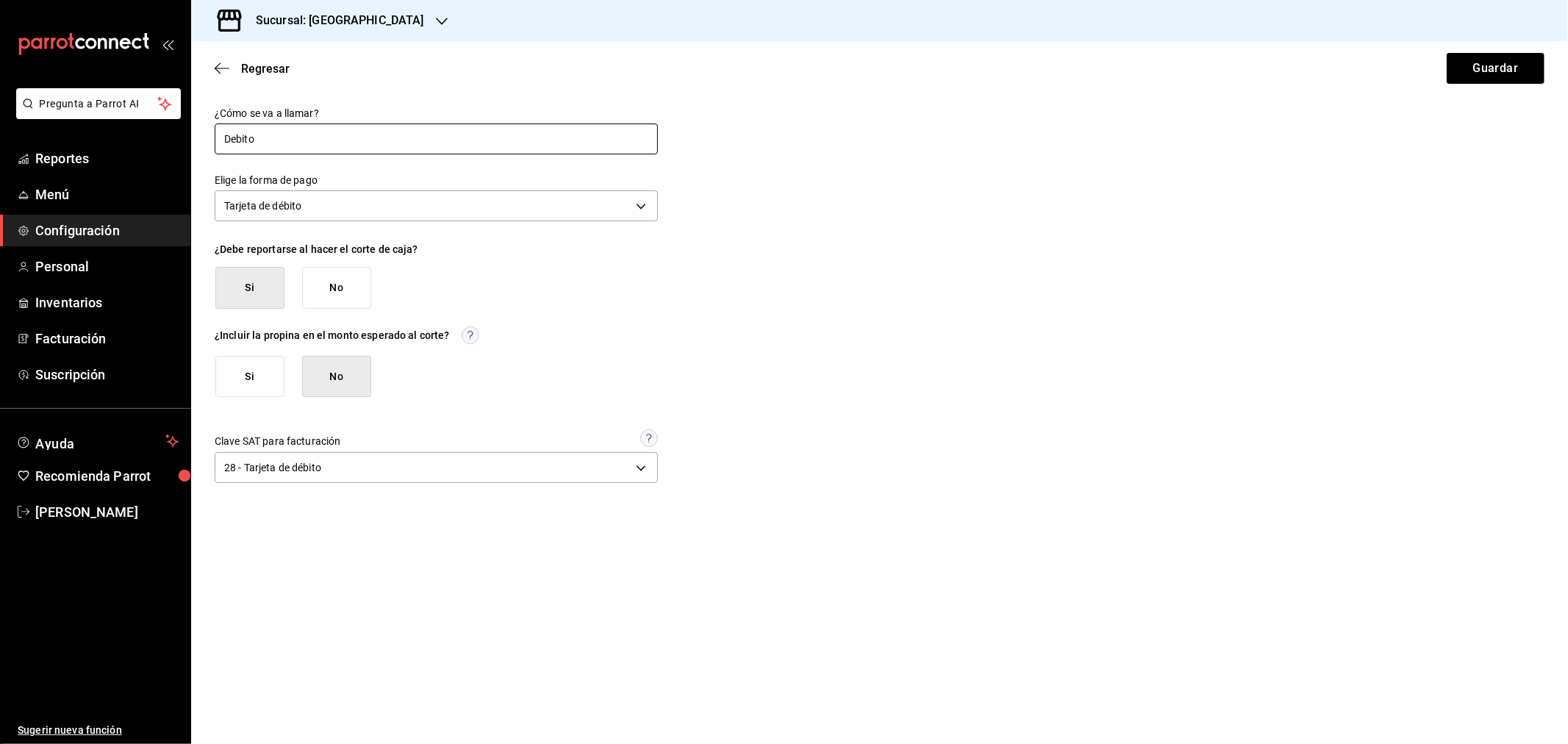
click at [227, 135] on input "Debito" at bounding box center [436, 139] width 443 height 31
type input "T - Debito"
click at [1473, 81] on button "Guardar" at bounding box center [1496, 68] width 98 height 31
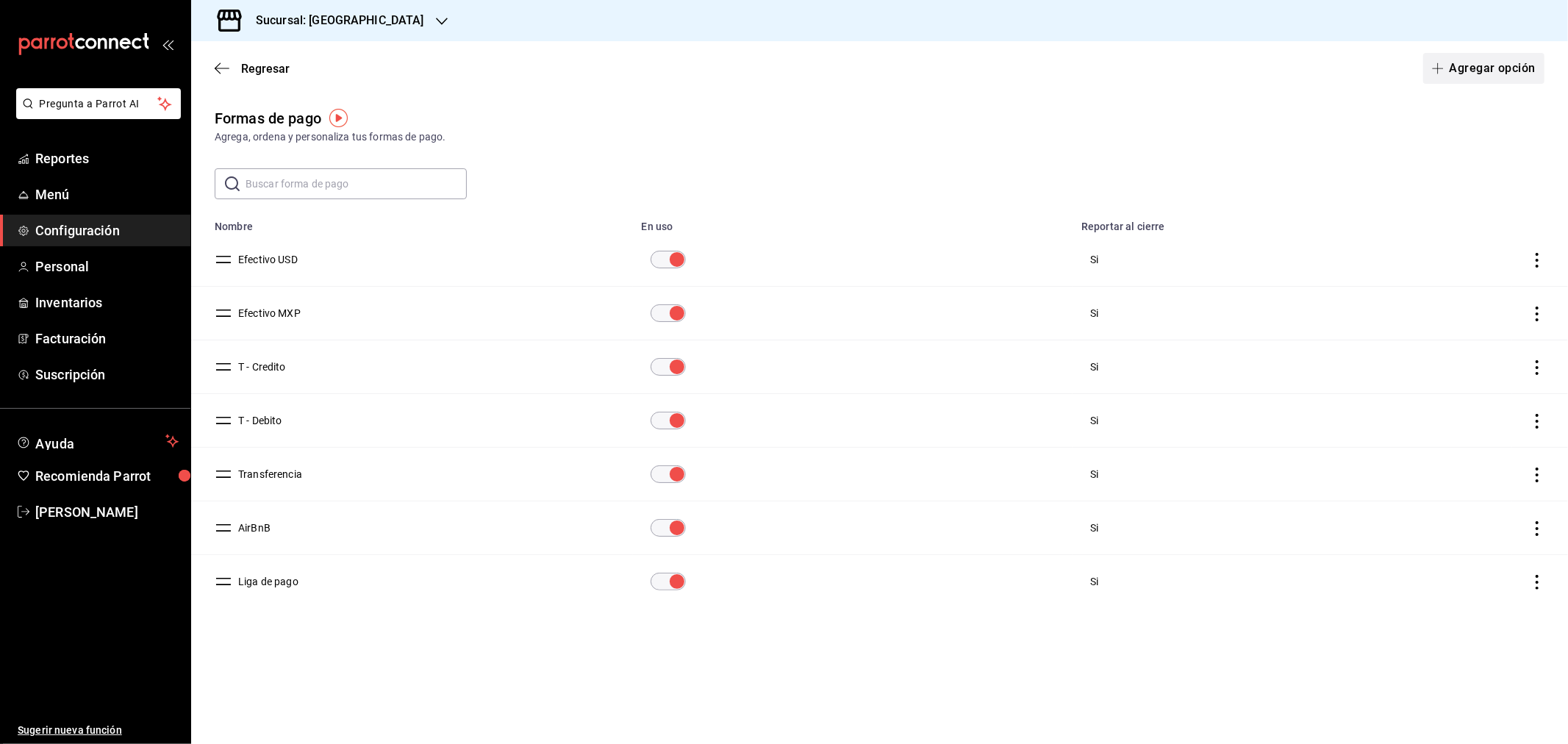
click at [1479, 69] on button "Agregar opción" at bounding box center [1484, 68] width 122 height 31
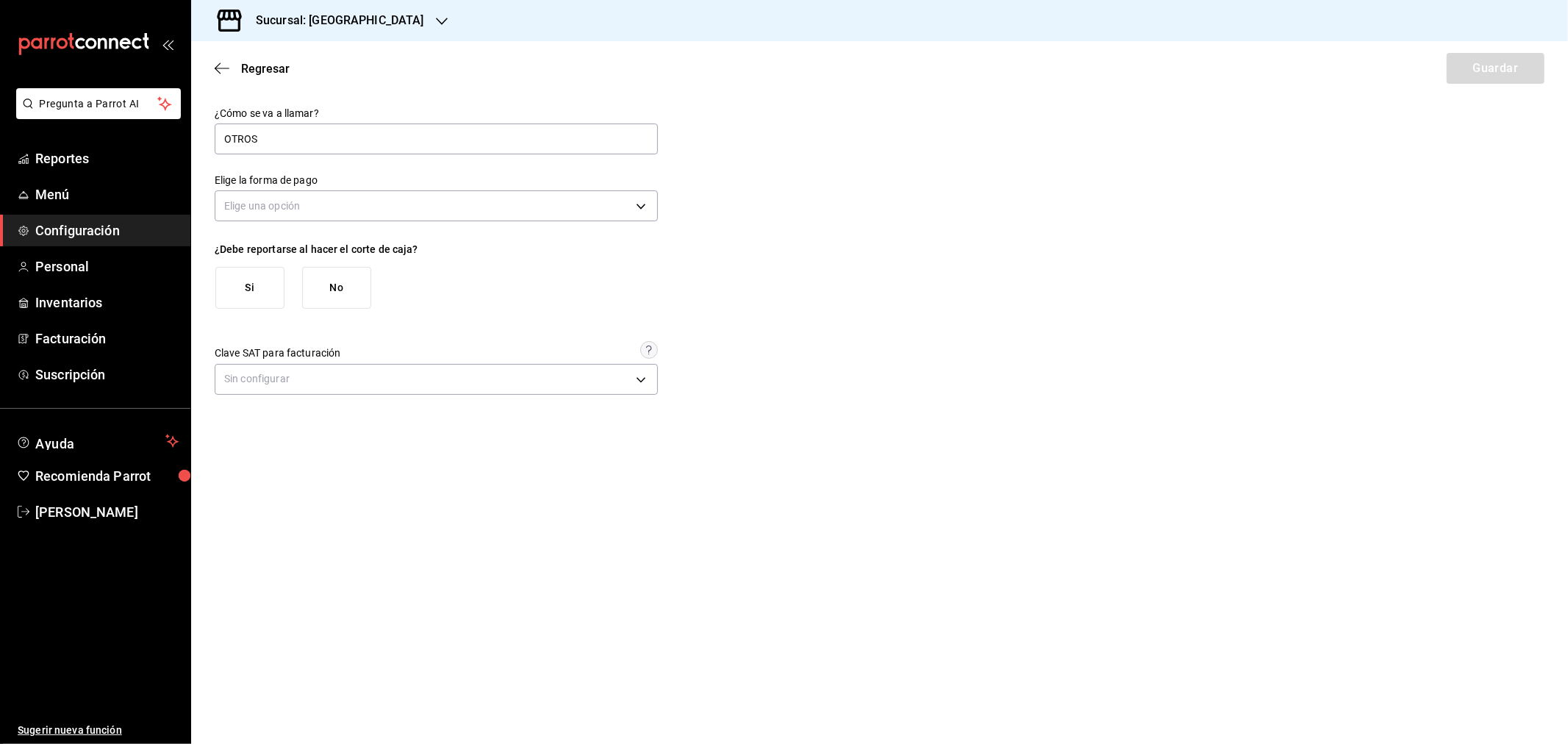
type input "OTROS"
click at [269, 224] on div "Elige la forma de pago Elige una opción" at bounding box center [436, 200] width 443 height 52
click at [347, 207] on body "Pregunta a Parrot AI Reportes Menú Configuración Personal Inventarios Facturaci…" at bounding box center [784, 372] width 1568 height 744
click at [364, 273] on li "Tarjeta de crédito" at bounding box center [436, 276] width 442 height 24
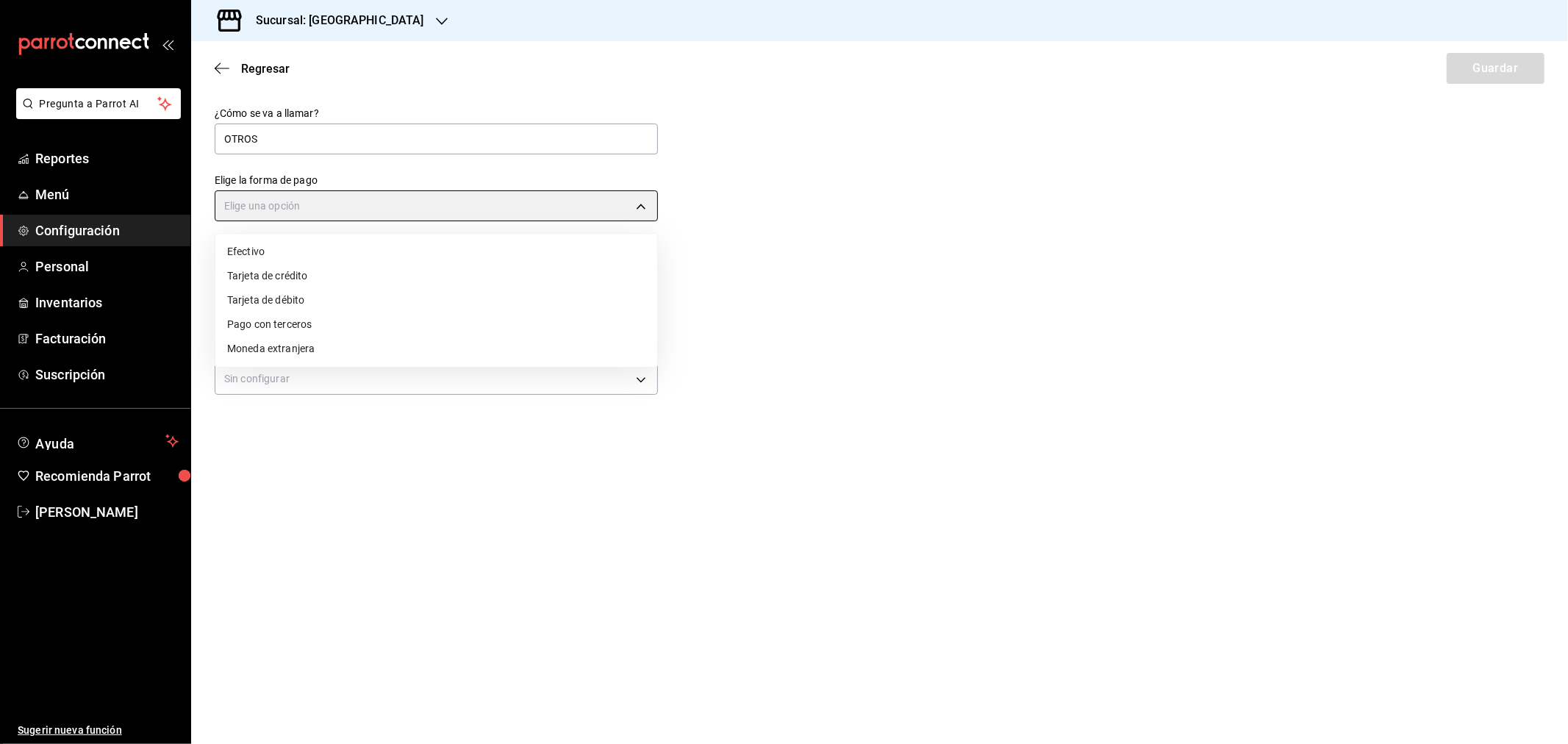
type input "CREDIT_CARD"
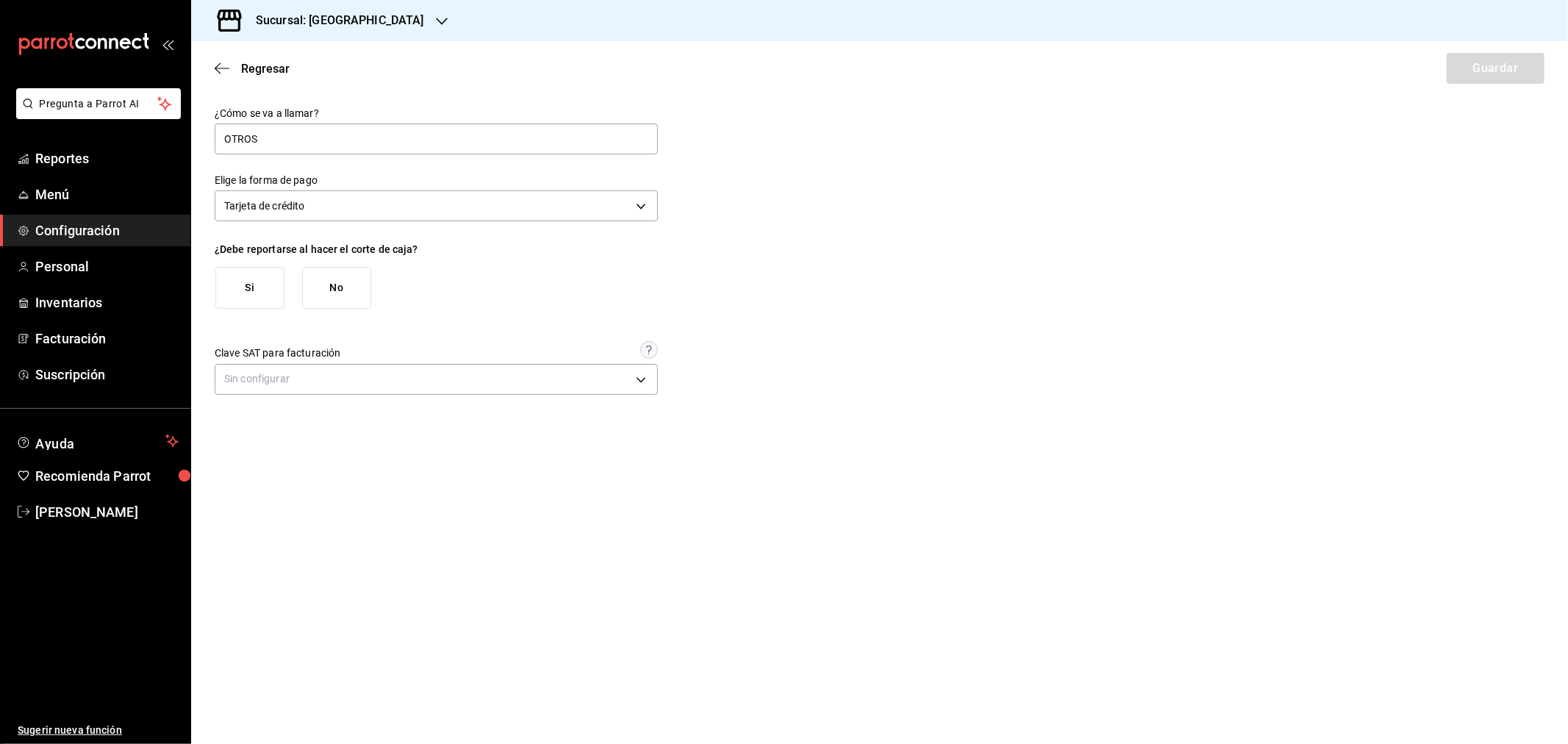
click at [247, 289] on button "Si" at bounding box center [250, 288] width 69 height 42
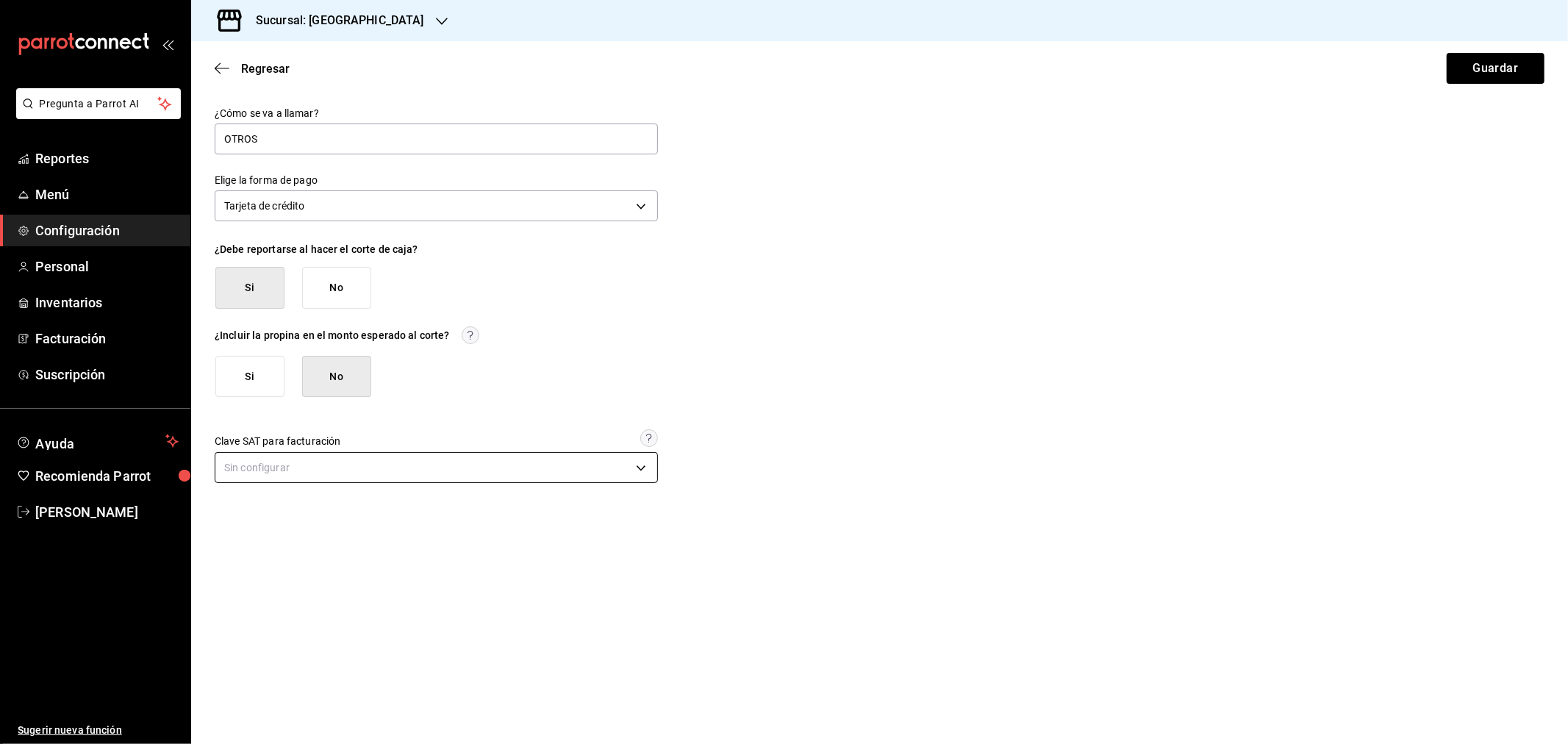
click at [329, 452] on body "Pregunta a Parrot AI Reportes Menú Configuración Personal Inventarios Facturaci…" at bounding box center [784, 372] width 1568 height 744
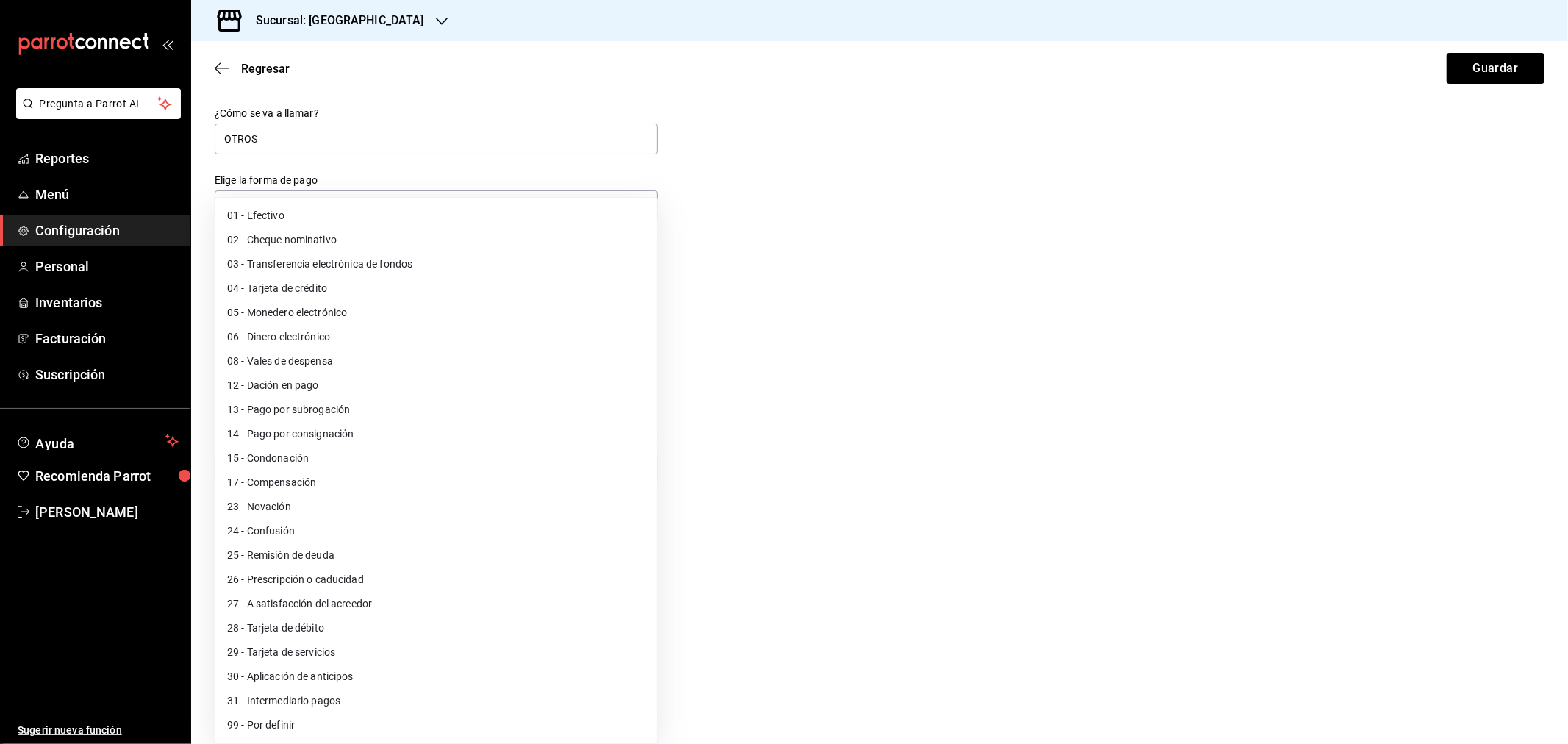
click at [383, 295] on li "04 - Tarjeta de crédito" at bounding box center [436, 288] width 442 height 24
type input "04"
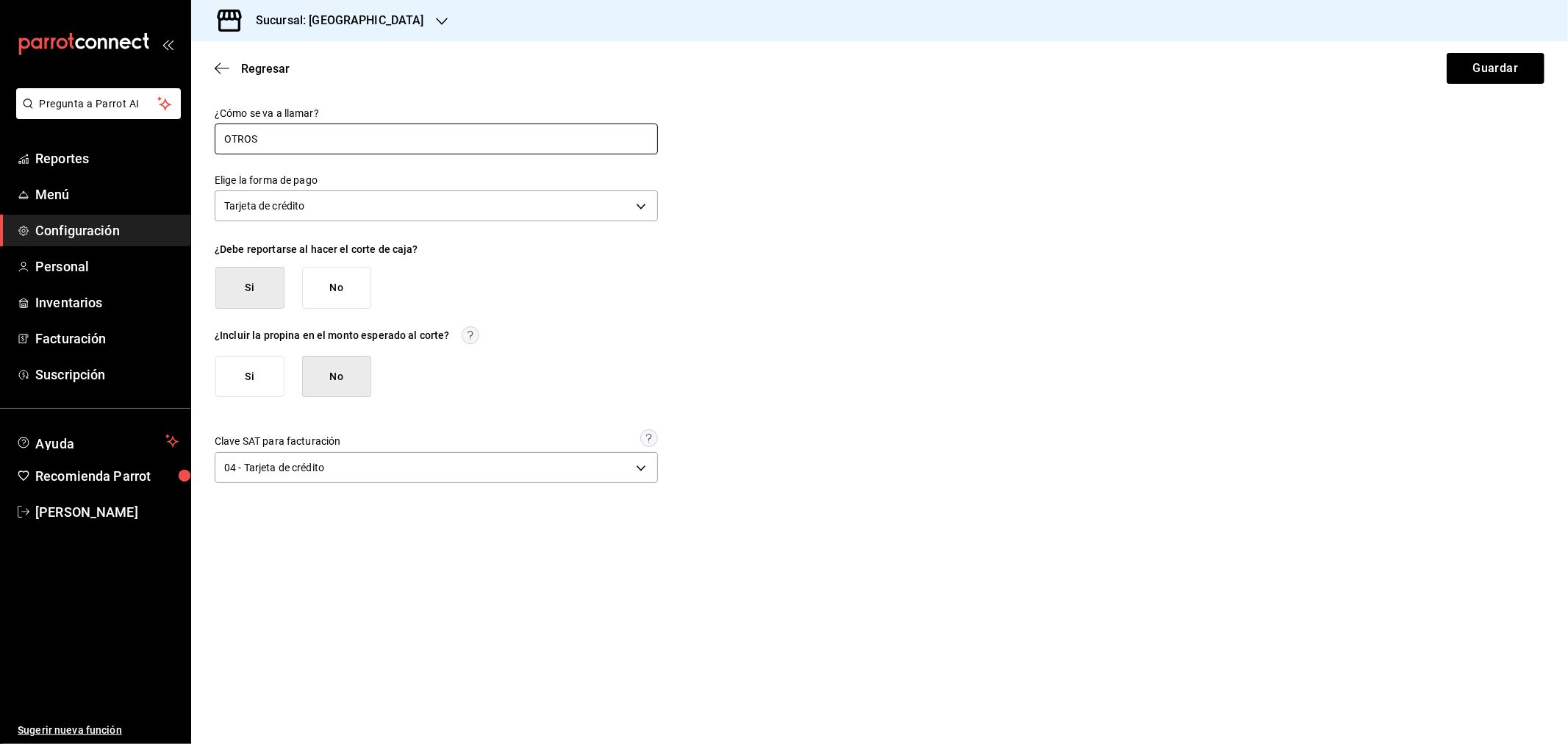
drag, startPoint x: 274, startPoint y: 136, endPoint x: 228, endPoint y: 137, distance: 46.0
click at [194, 137] on div "¿Cómo se va a llamar? OTROS Elige la forma de pago Tarjeta de crédito CREDIT_CA…" at bounding box center [880, 297] width 1377 height 380
click at [268, 140] on input "OTROS" at bounding box center [436, 139] width 443 height 31
click at [1500, 69] on button "Guardar" at bounding box center [1496, 68] width 98 height 31
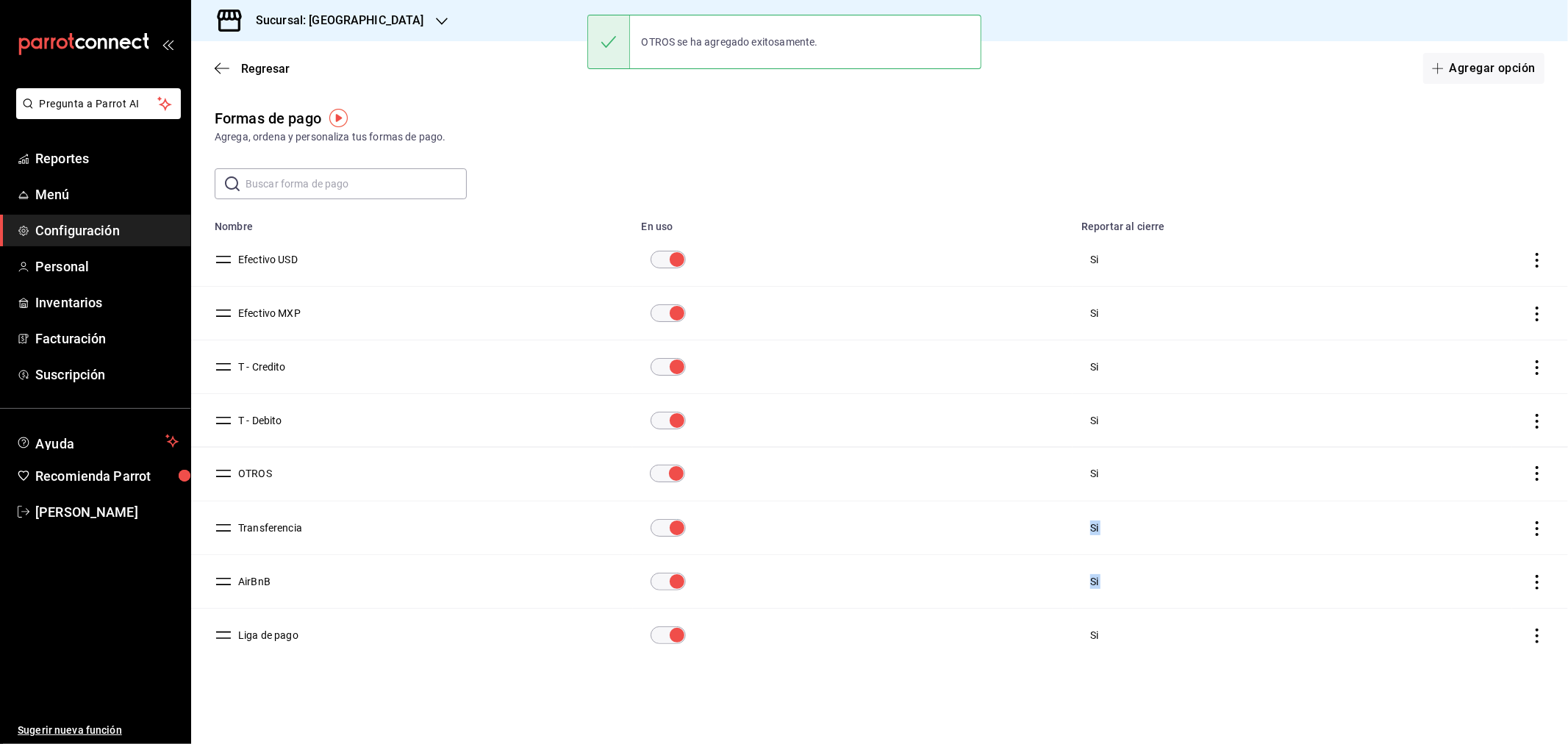
drag, startPoint x: 221, startPoint y: 629, endPoint x: 221, endPoint y: 466, distance: 163.0
click at [1533, 530] on icon "actions" at bounding box center [1537, 529] width 15 height 15
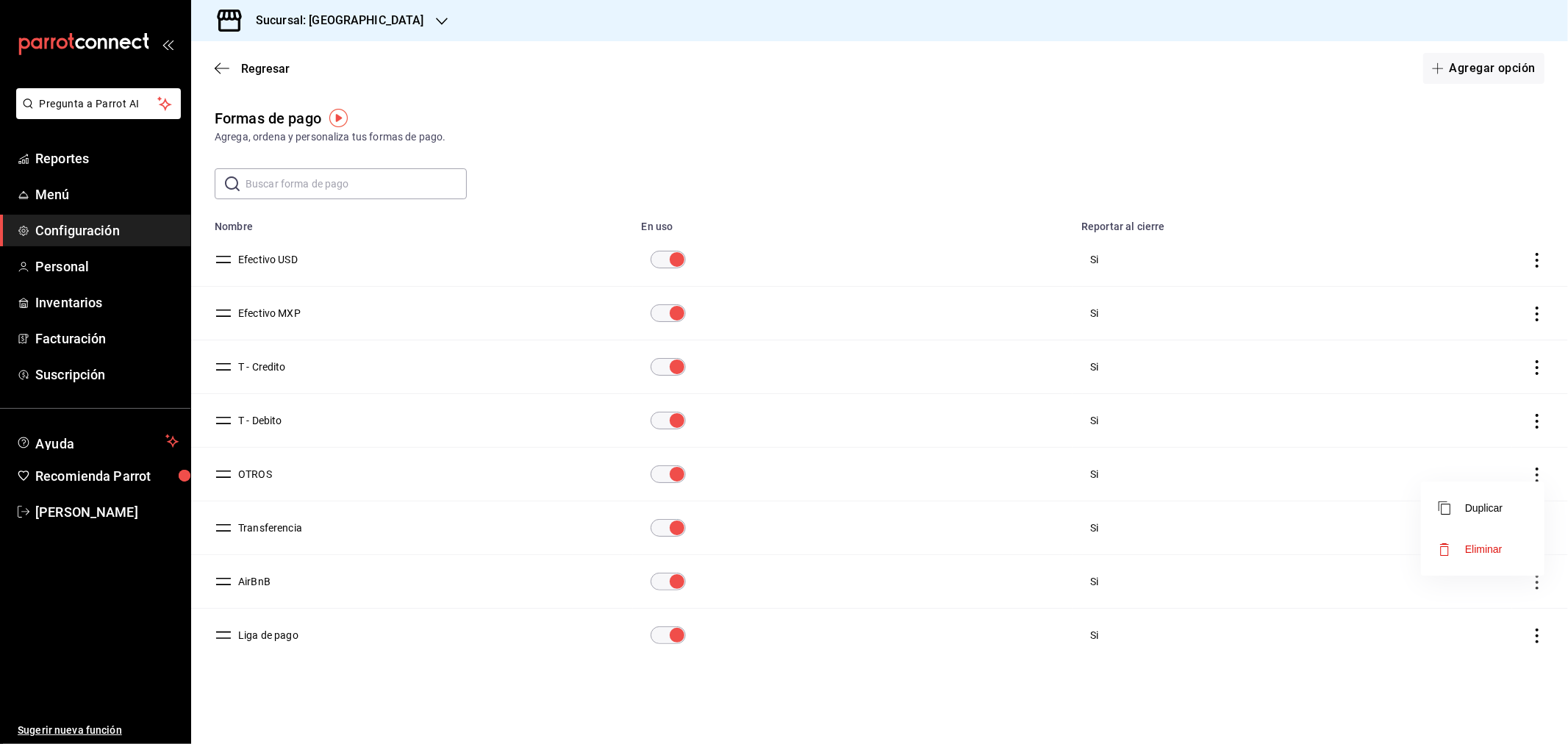
click at [1467, 544] on span "Eliminar" at bounding box center [1484, 549] width 38 height 12
click at [1460, 586] on button "Eliminar" at bounding box center [1472, 586] width 98 height 31
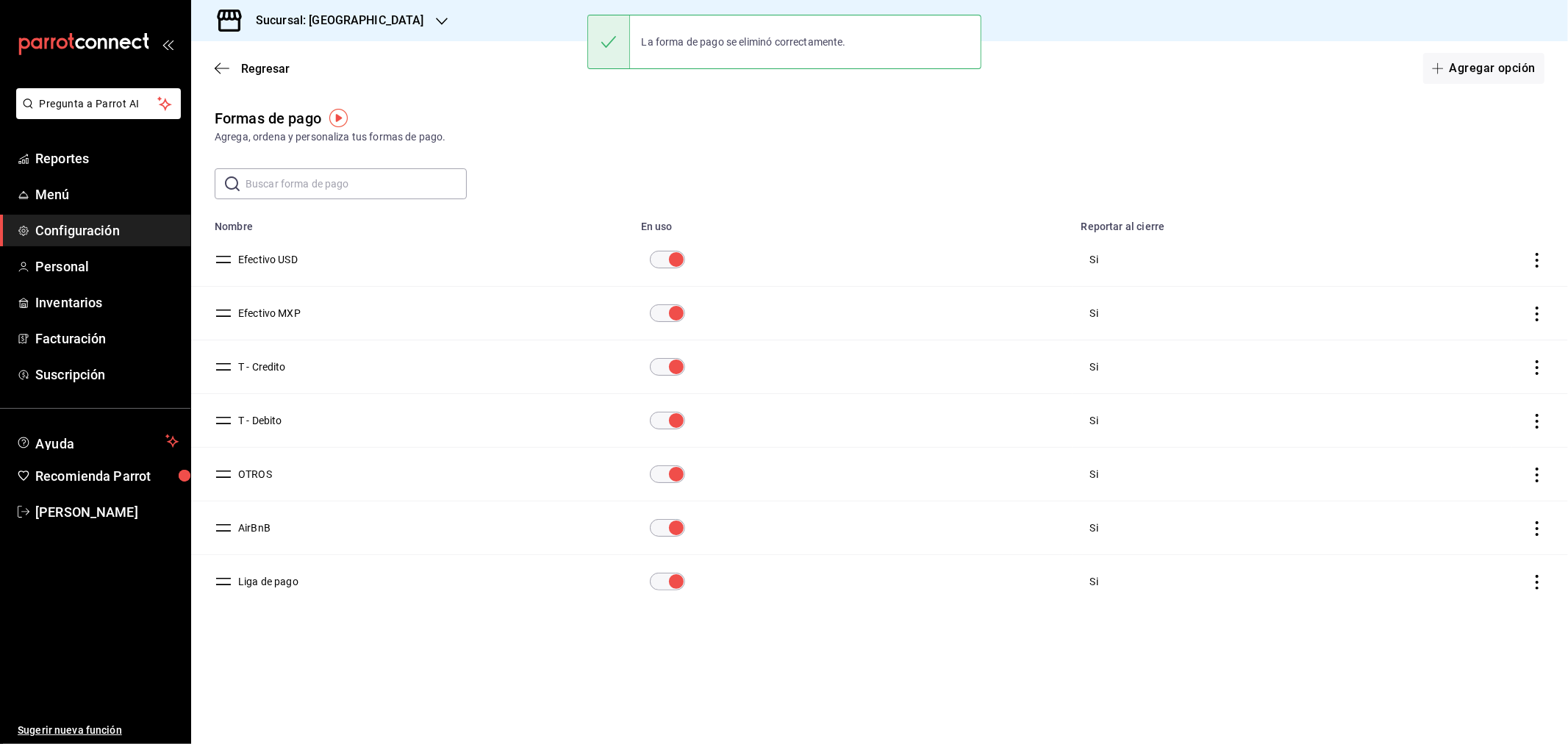
click at [1532, 578] on icon "actions" at bounding box center [1537, 582] width 15 height 15
click at [1479, 604] on span "Eliminar" at bounding box center [1484, 603] width 38 height 12
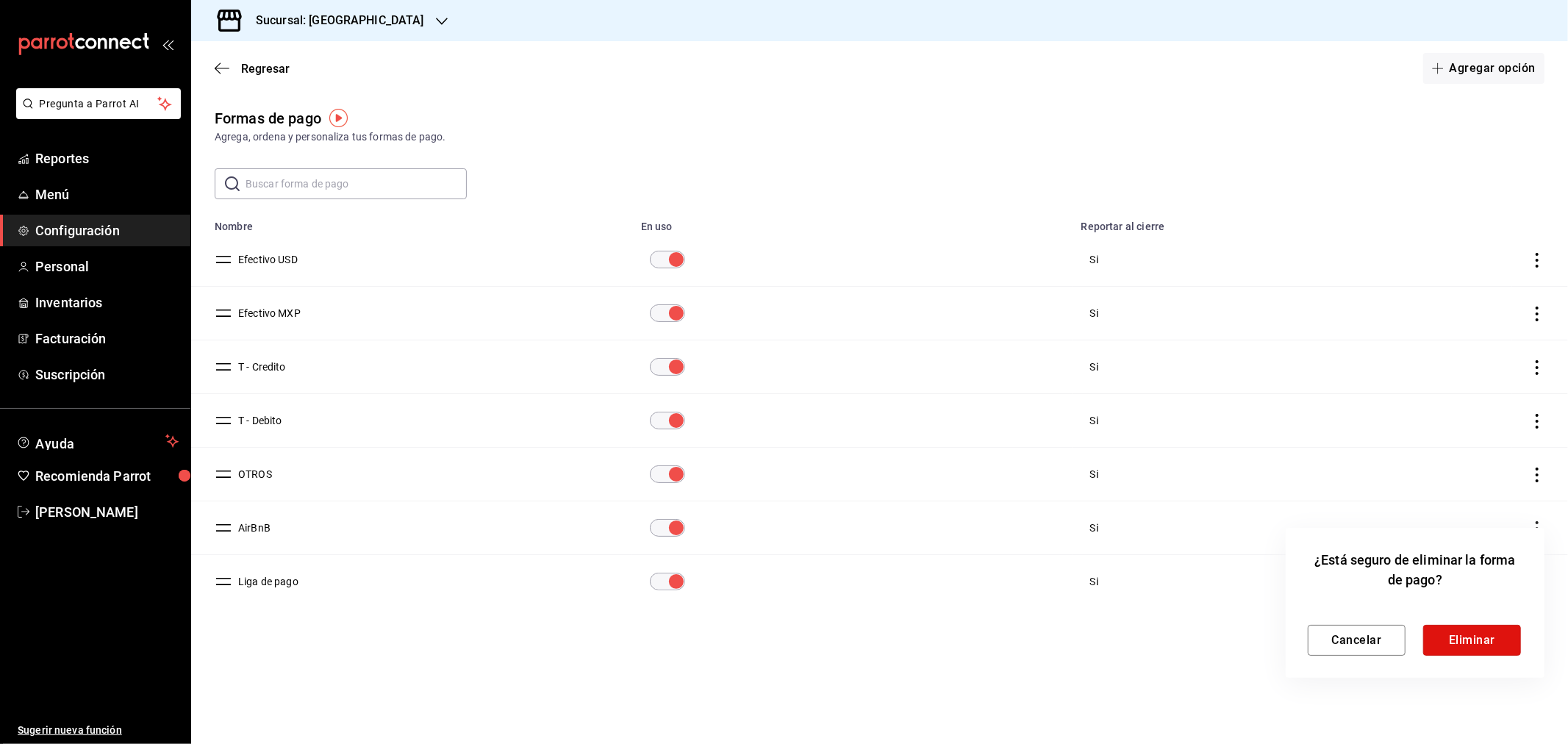
drag, startPoint x: 1471, startPoint y: 640, endPoint x: 1479, endPoint y: 629, distance: 13.6
click at [1470, 640] on button "Eliminar" at bounding box center [1472, 640] width 98 height 31
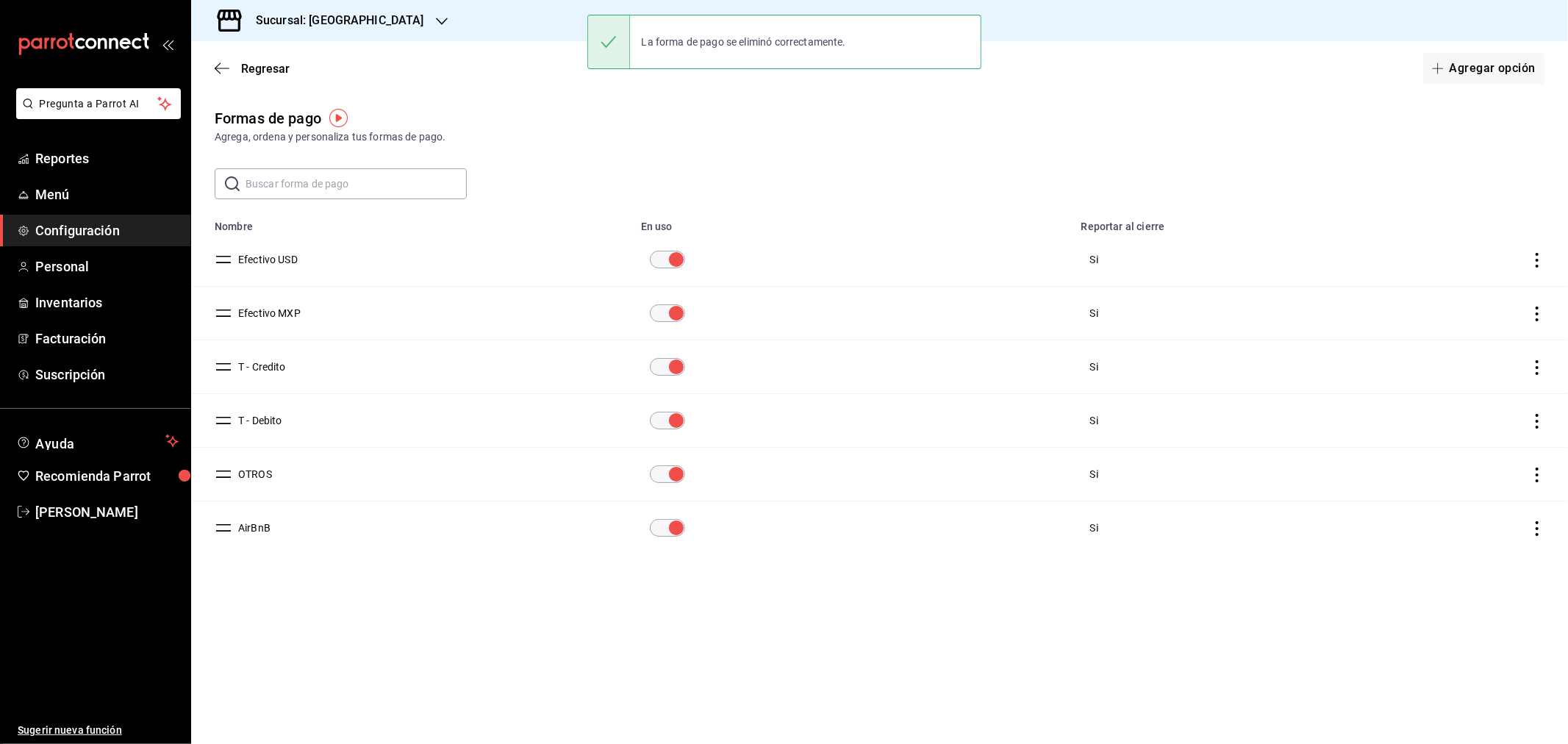
click at [1539, 524] on icon "actions" at bounding box center [1537, 529] width 15 height 15
click at [1466, 554] on span "Eliminar" at bounding box center [1484, 549] width 38 height 12
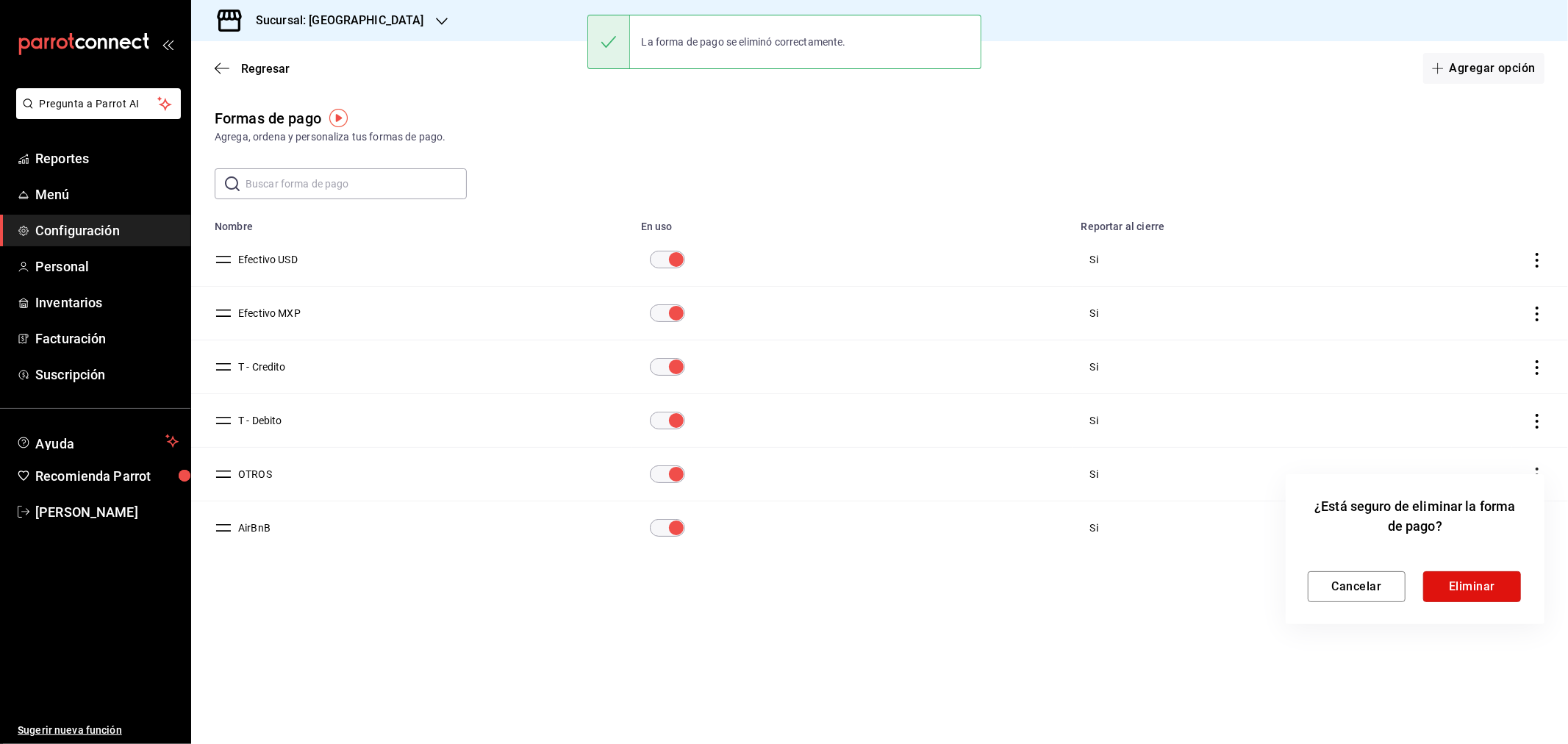
drag, startPoint x: 1461, startPoint y: 570, endPoint x: 1463, endPoint y: 582, distance: 12.2
click at [1461, 572] on button "Eliminar" at bounding box center [1472, 586] width 98 height 31
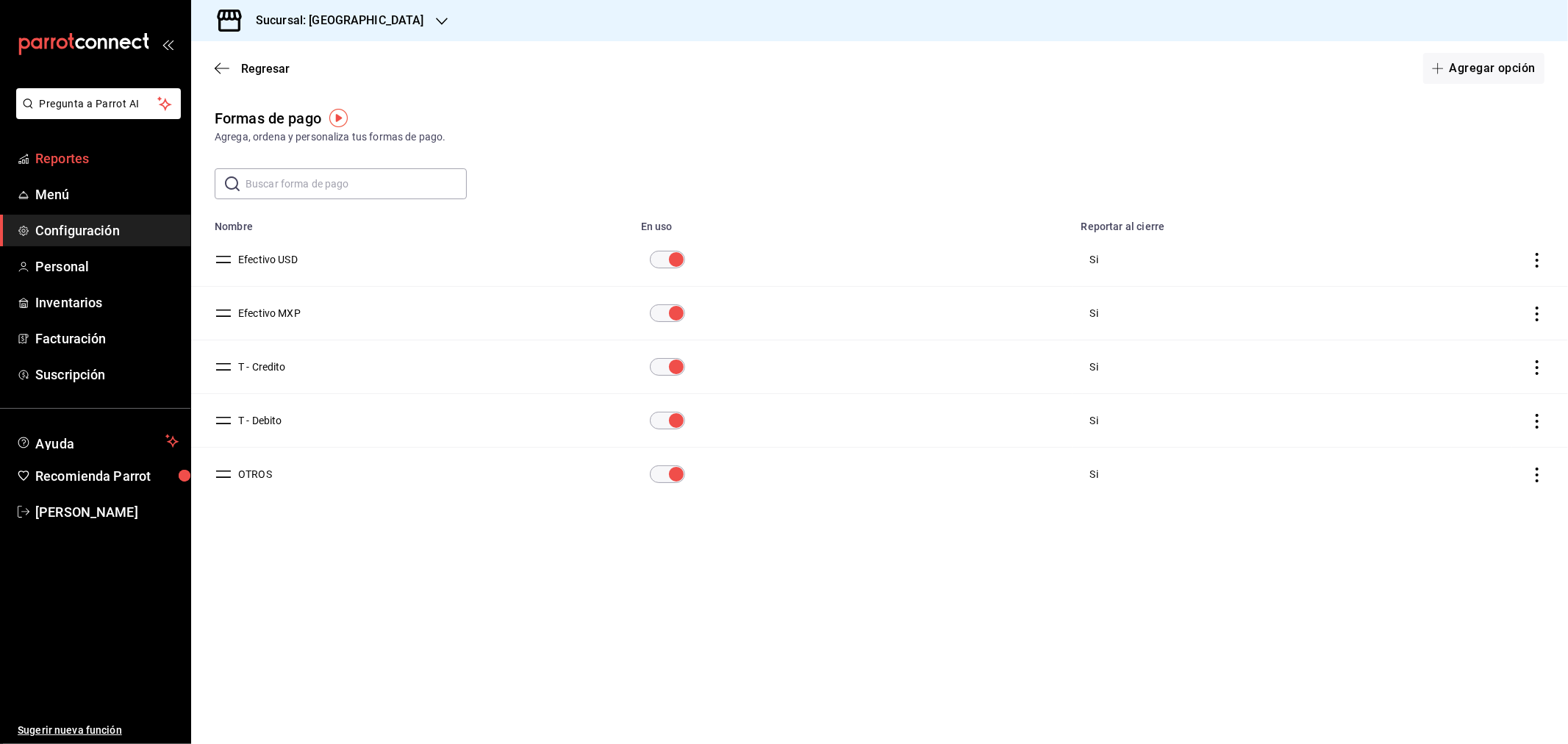
click at [56, 163] on span "Reportes" at bounding box center [107, 158] width 143 height 20
